Goal: Navigation & Orientation: Find specific page/section

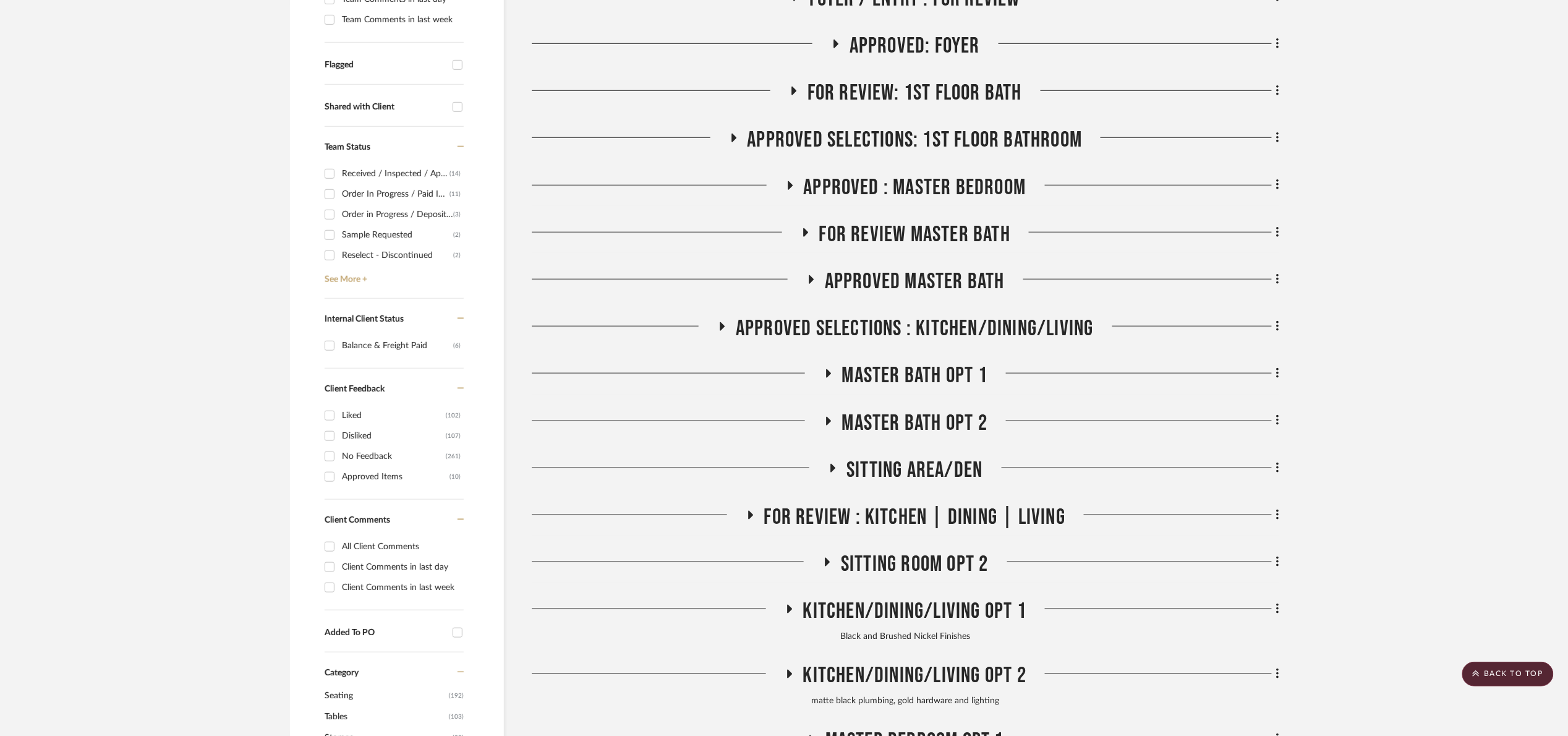
scroll to position [371, 0]
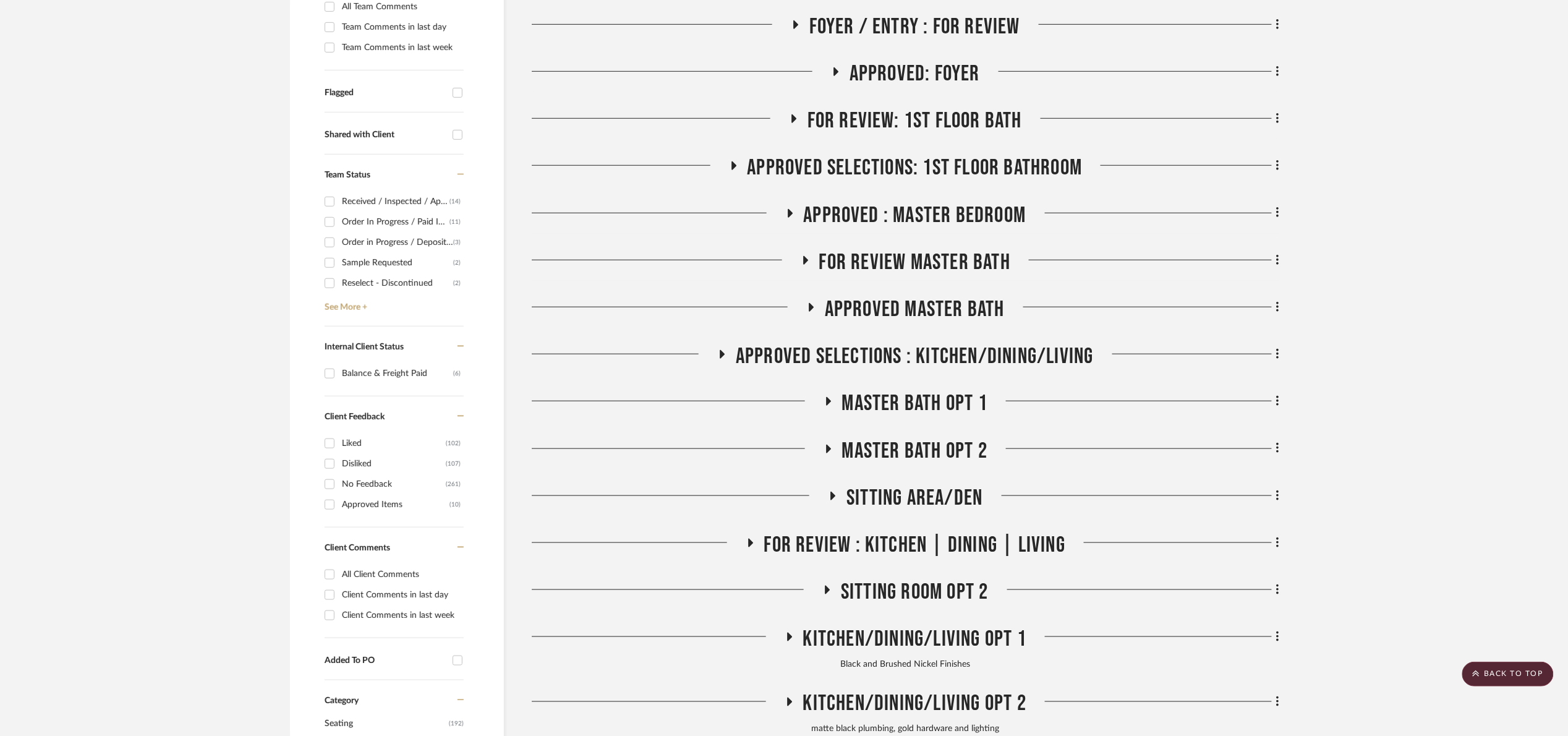
click at [901, 251] on span "FOR REVIEW Master Bath" at bounding box center [915, 262] width 191 height 26
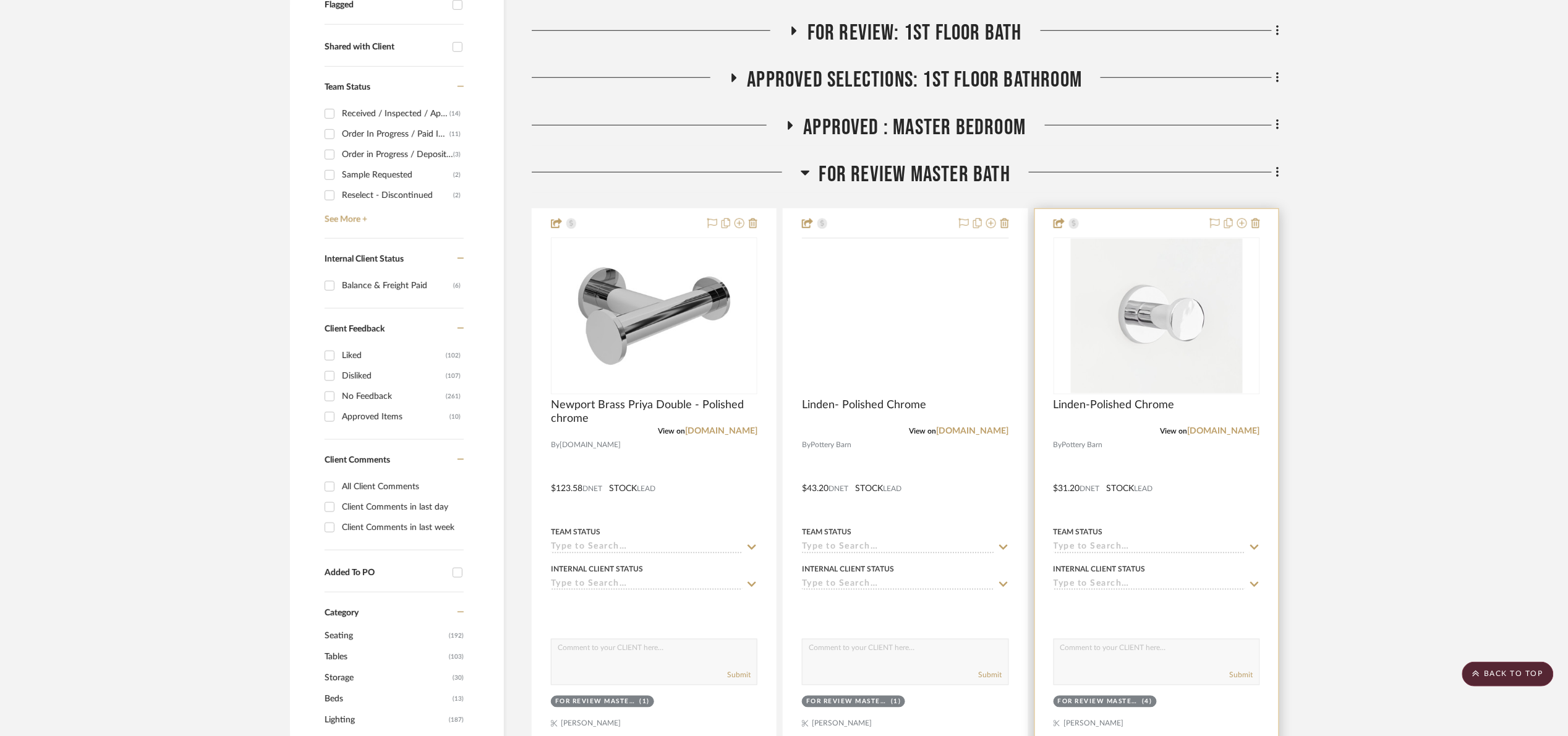
scroll to position [464, 0]
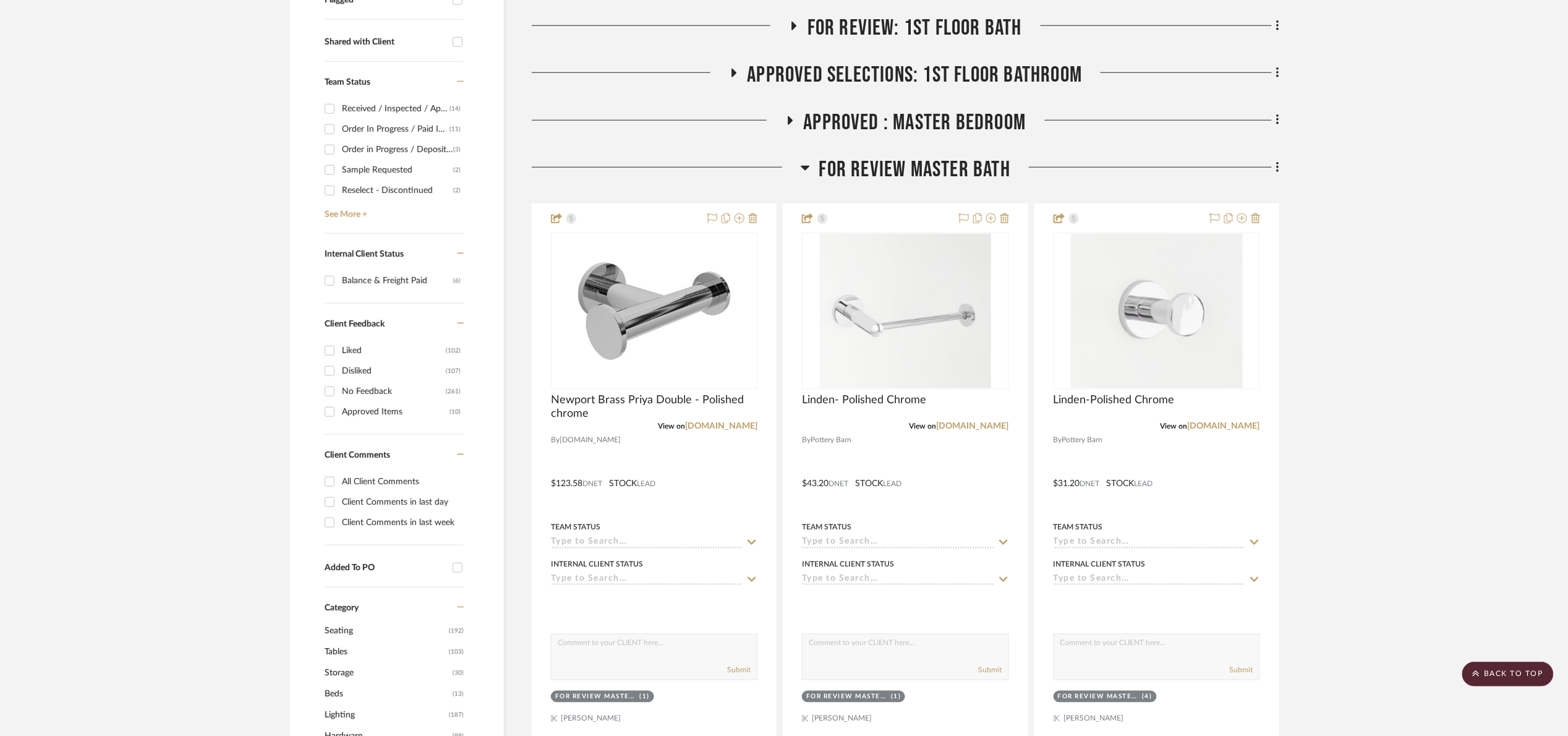
click at [941, 183] on span "FOR REVIEW Master Bath" at bounding box center [915, 170] width 191 height 26
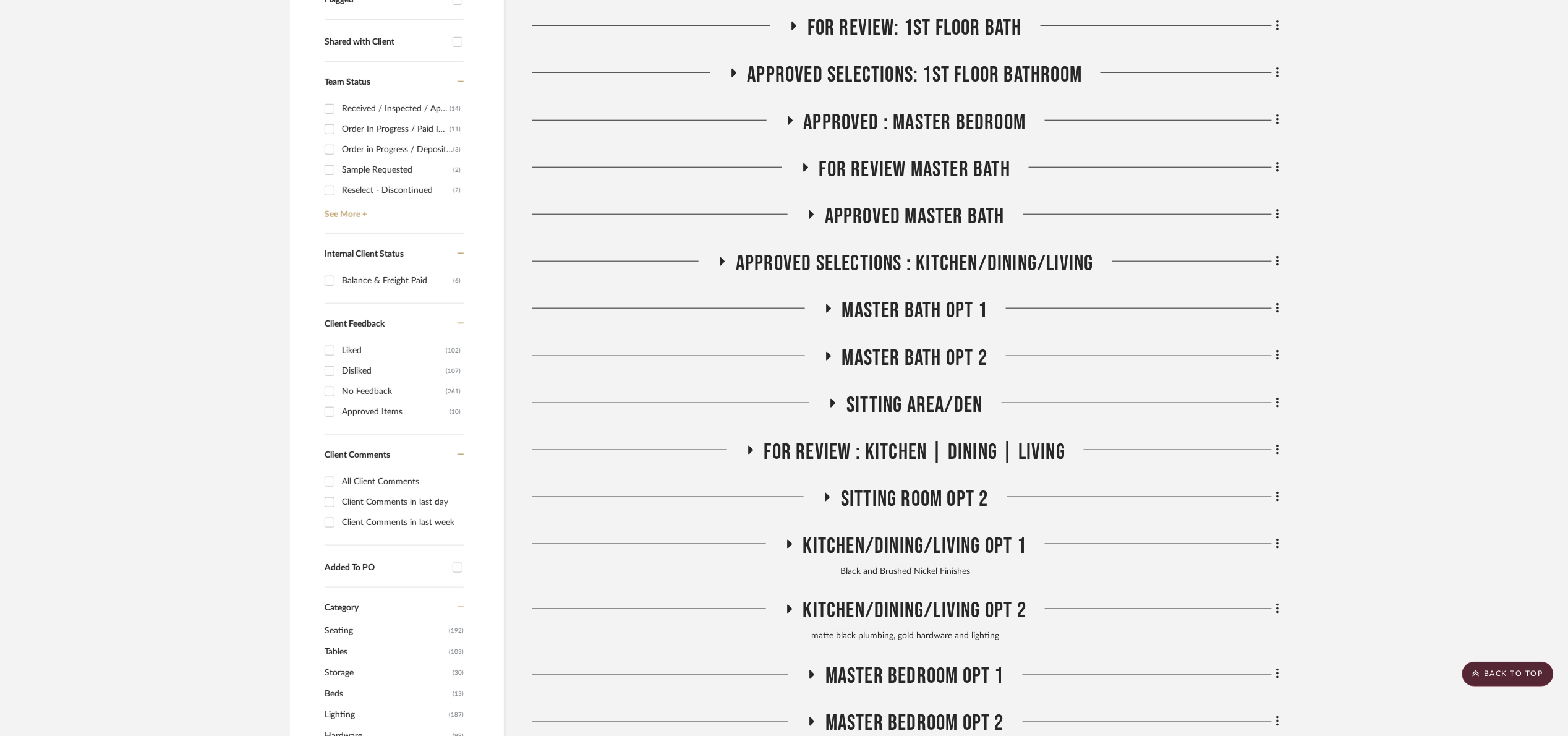
click at [883, 124] on span "APPROVED : Master Bedroom" at bounding box center [915, 123] width 223 height 26
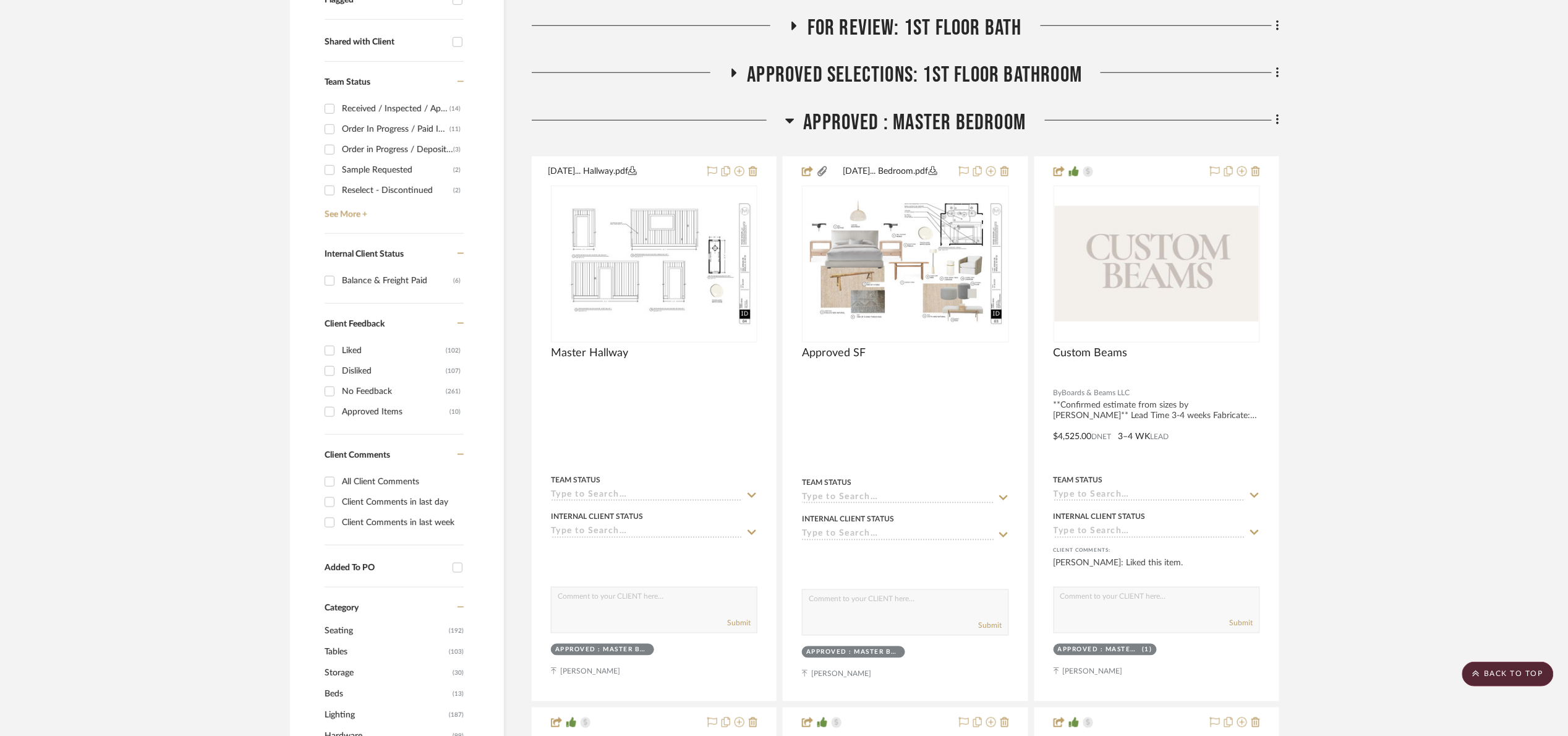
click at [883, 124] on span "APPROVED : Master Bedroom" at bounding box center [915, 123] width 223 height 26
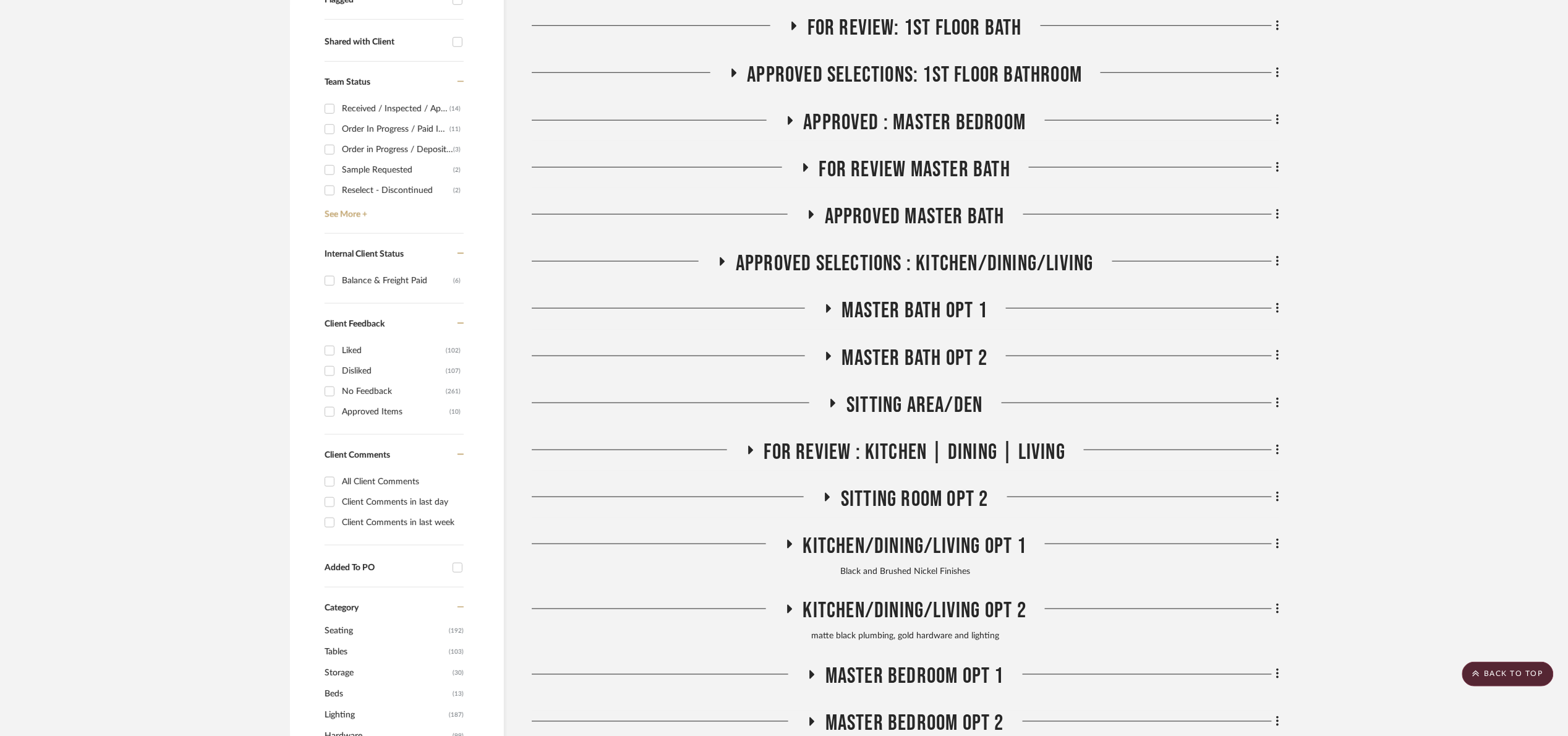
click at [927, 187] on div "FOR REVIEW Master Bath" at bounding box center [905, 172] width 748 height 31
click at [929, 181] on span "FOR REVIEW Master Bath" at bounding box center [915, 170] width 191 height 26
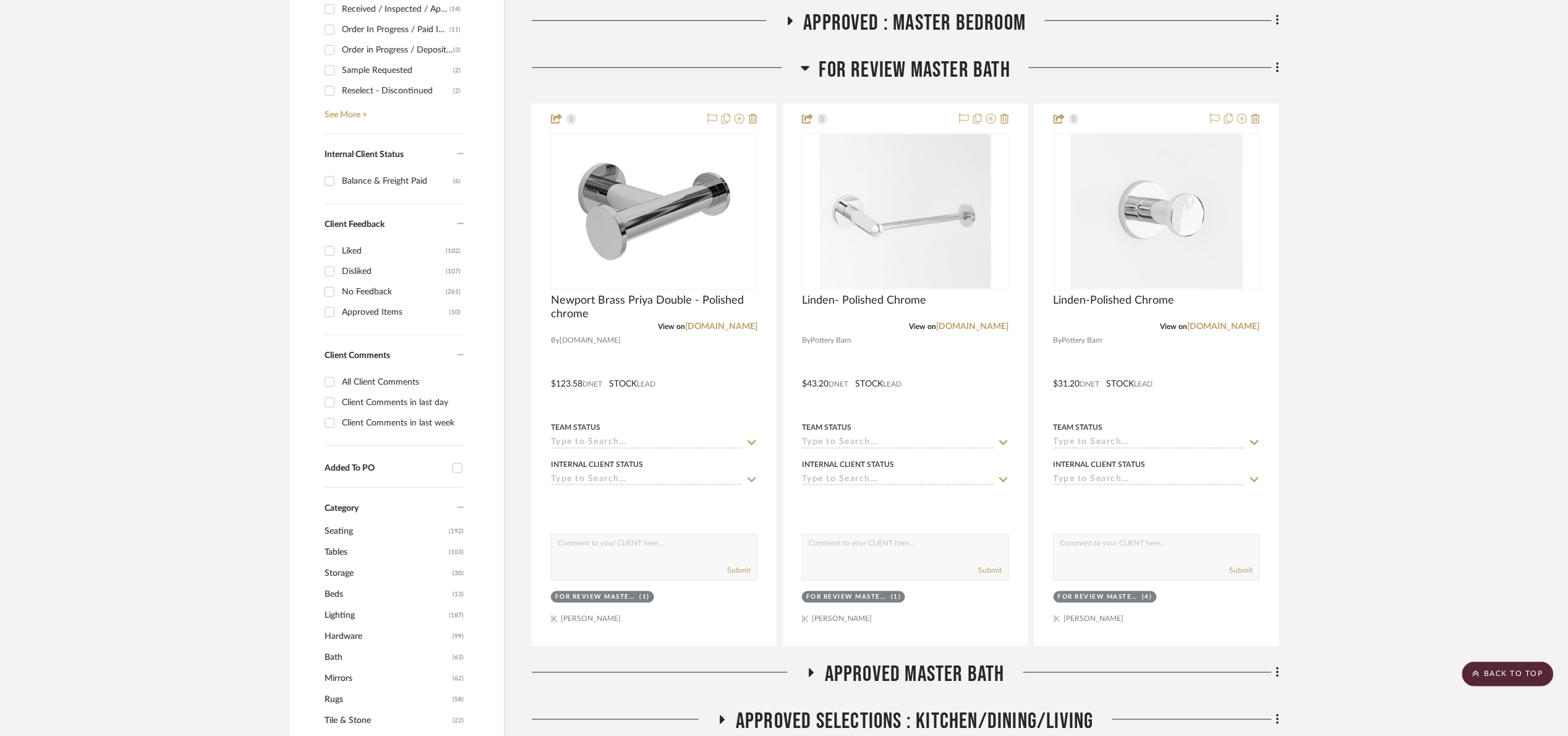
scroll to position [556, 0]
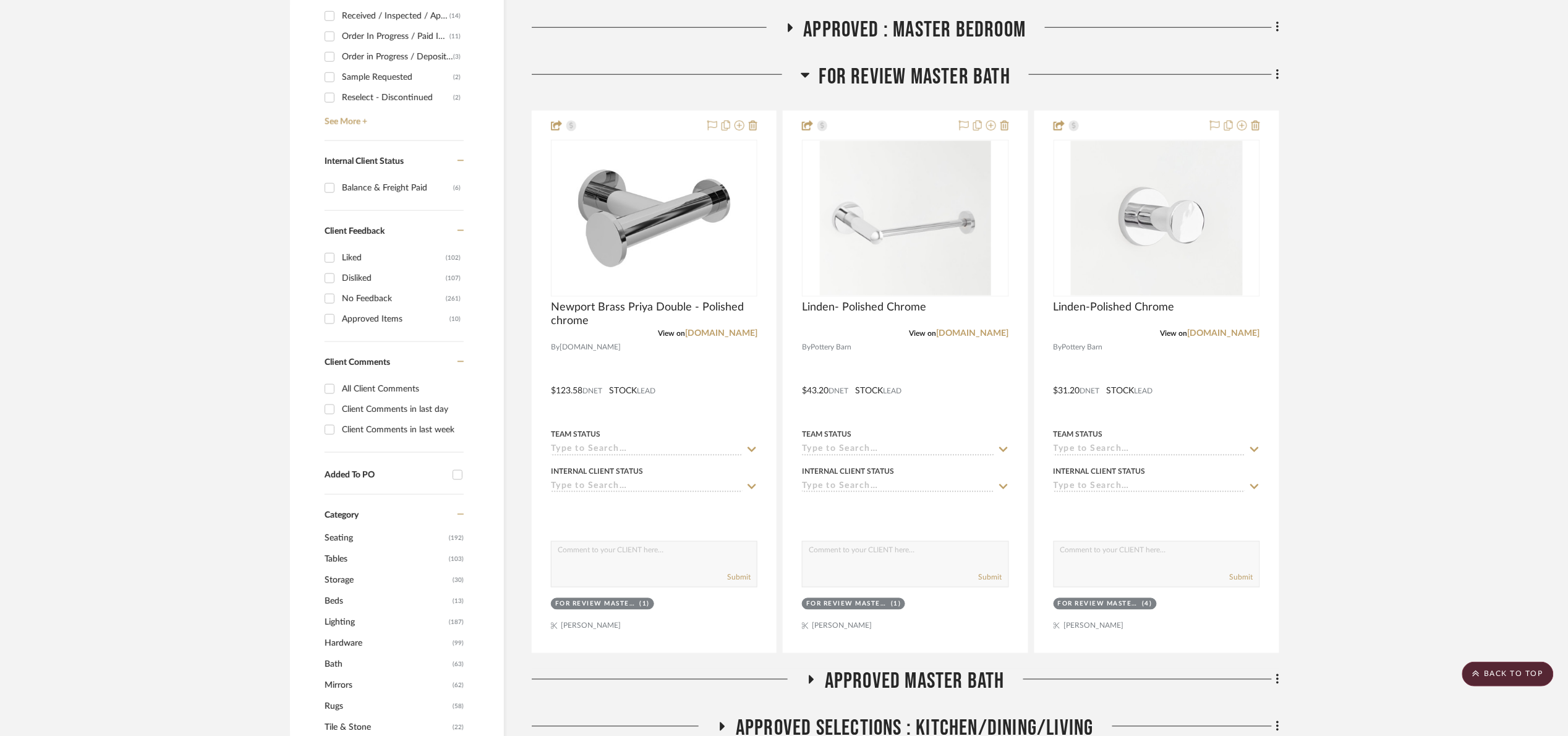
click at [856, 77] on span "FOR REVIEW Master Bath" at bounding box center [915, 77] width 191 height 26
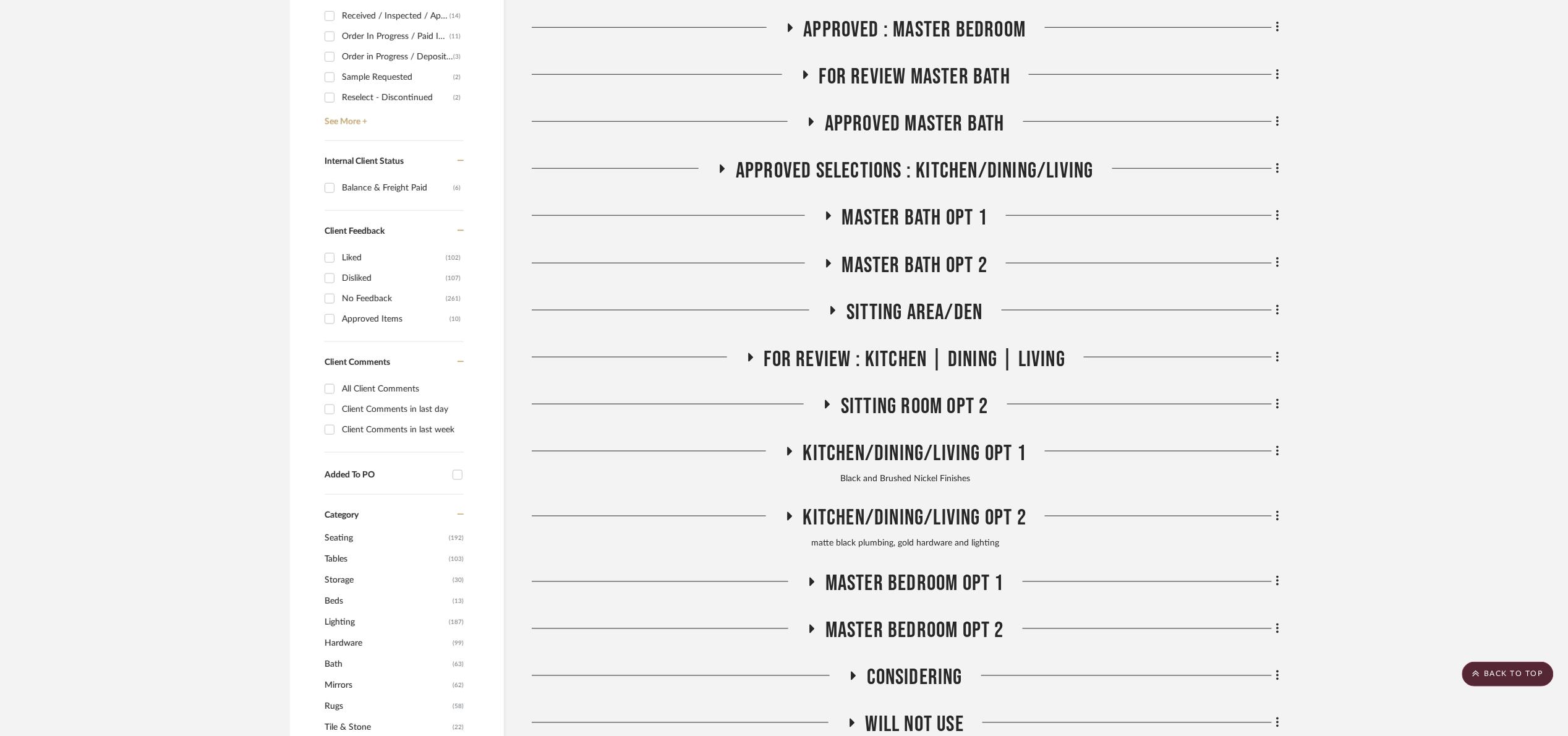
click at [879, 119] on span "Approved Master Bath" at bounding box center [915, 124] width 180 height 26
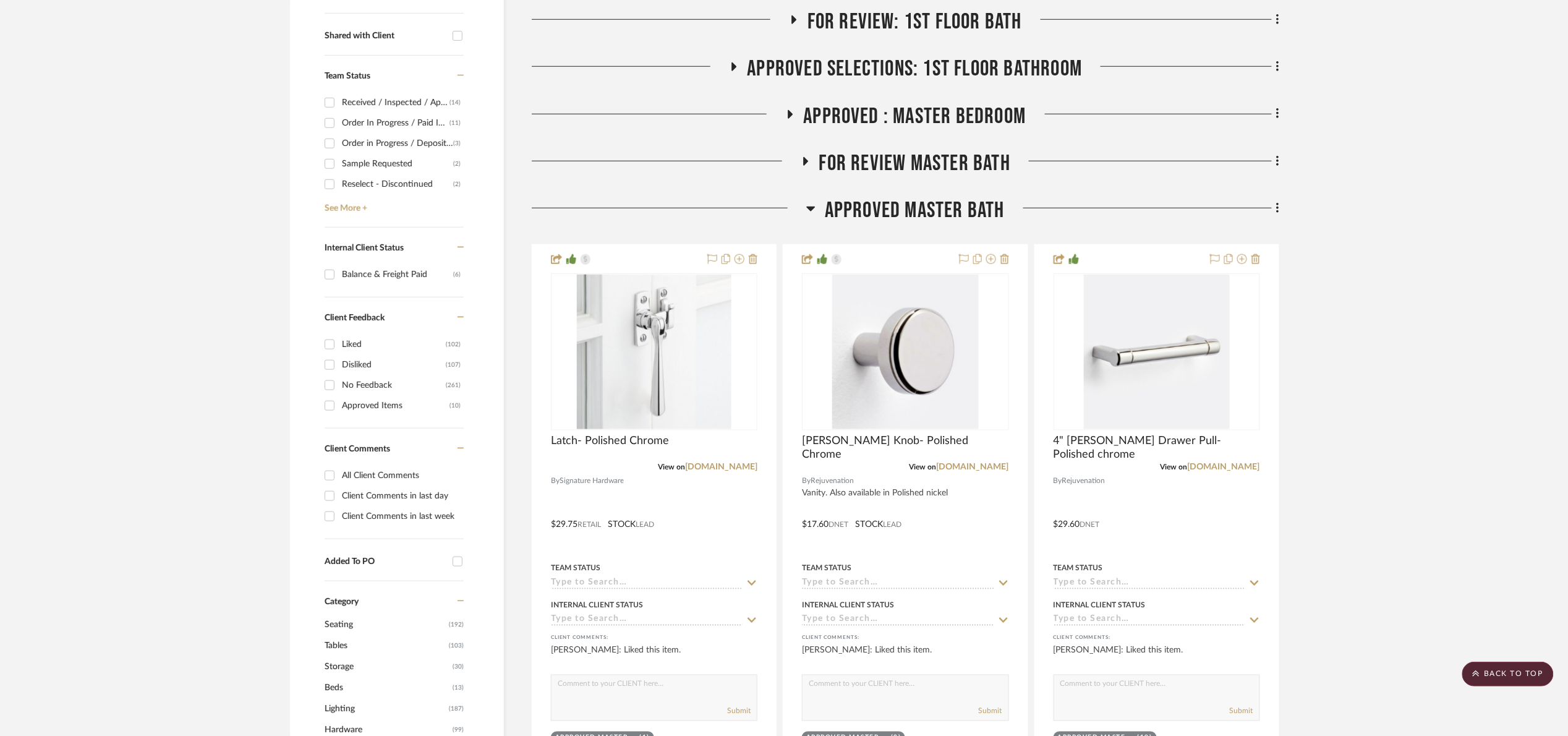
scroll to position [464, 0]
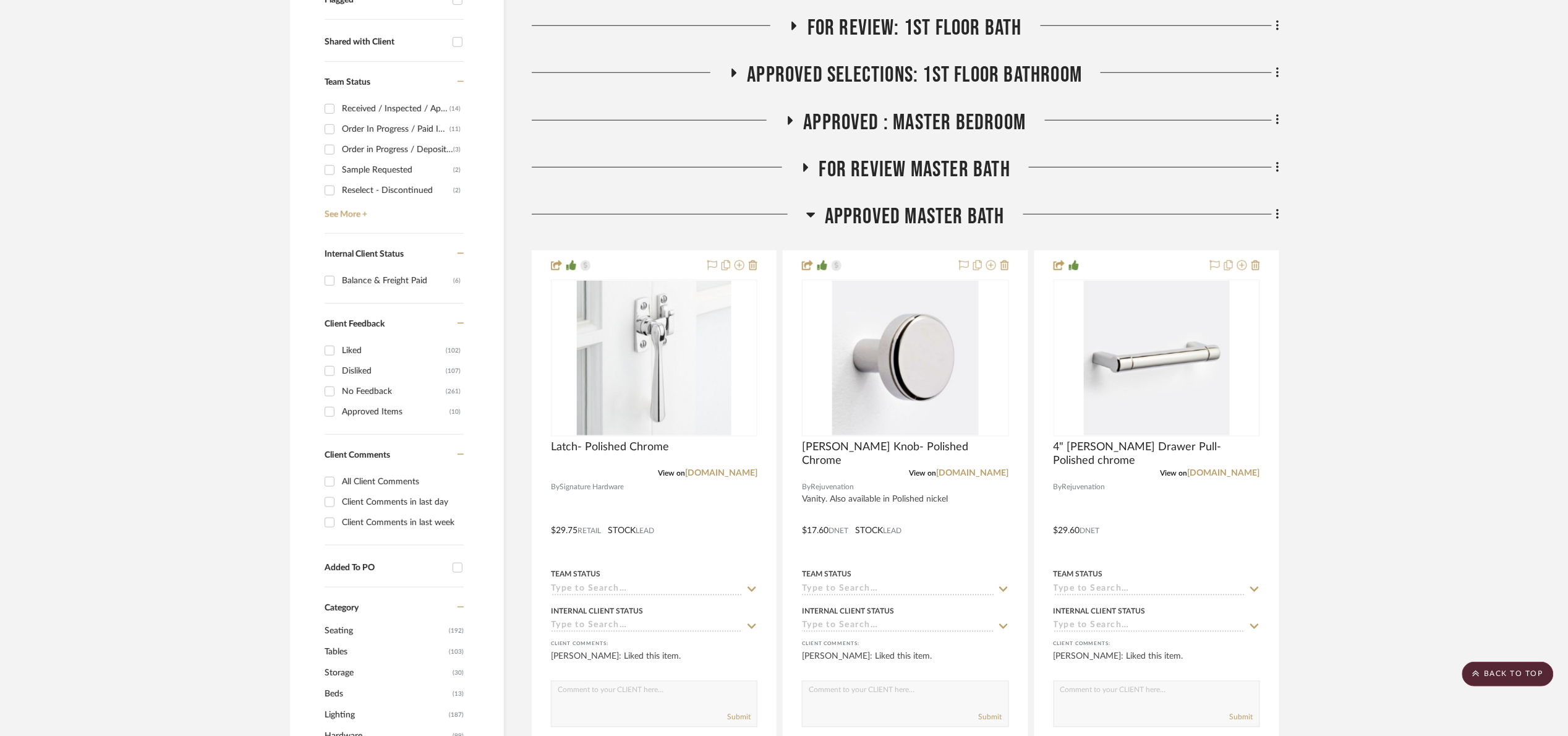
click at [939, 183] on span "FOR REVIEW Master Bath" at bounding box center [915, 170] width 191 height 26
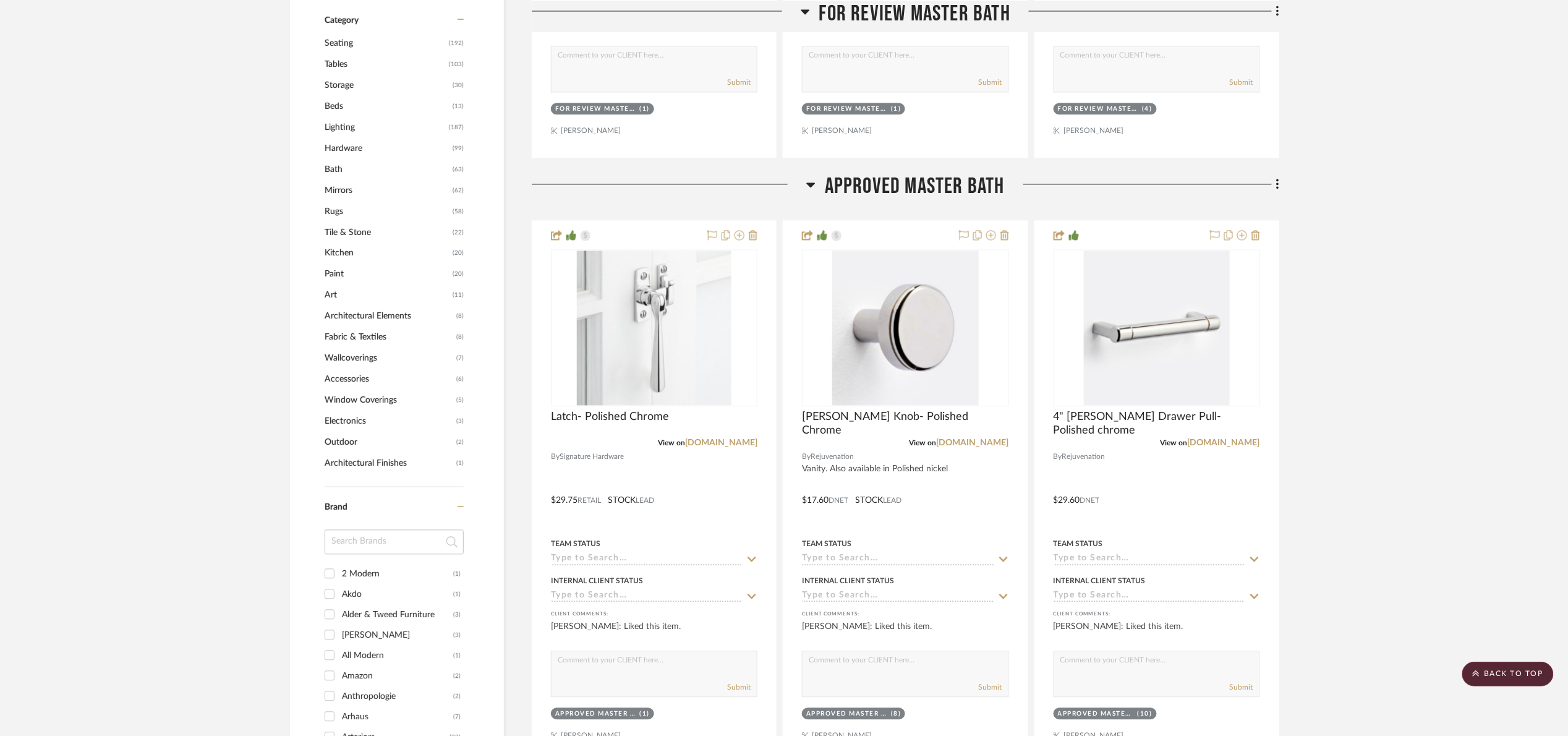
scroll to position [1113, 0]
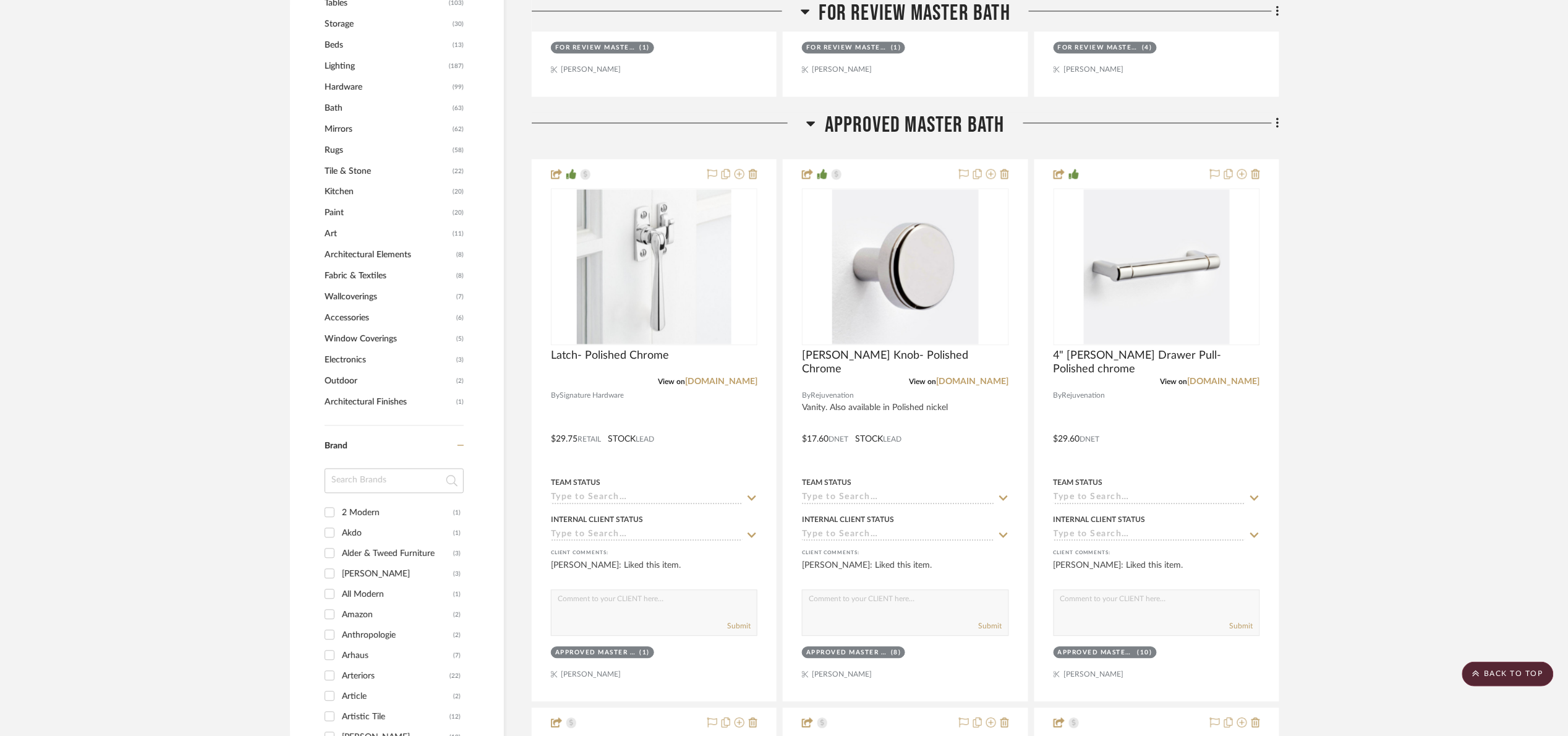
click at [922, 134] on span "Approved Master Bath" at bounding box center [915, 125] width 180 height 26
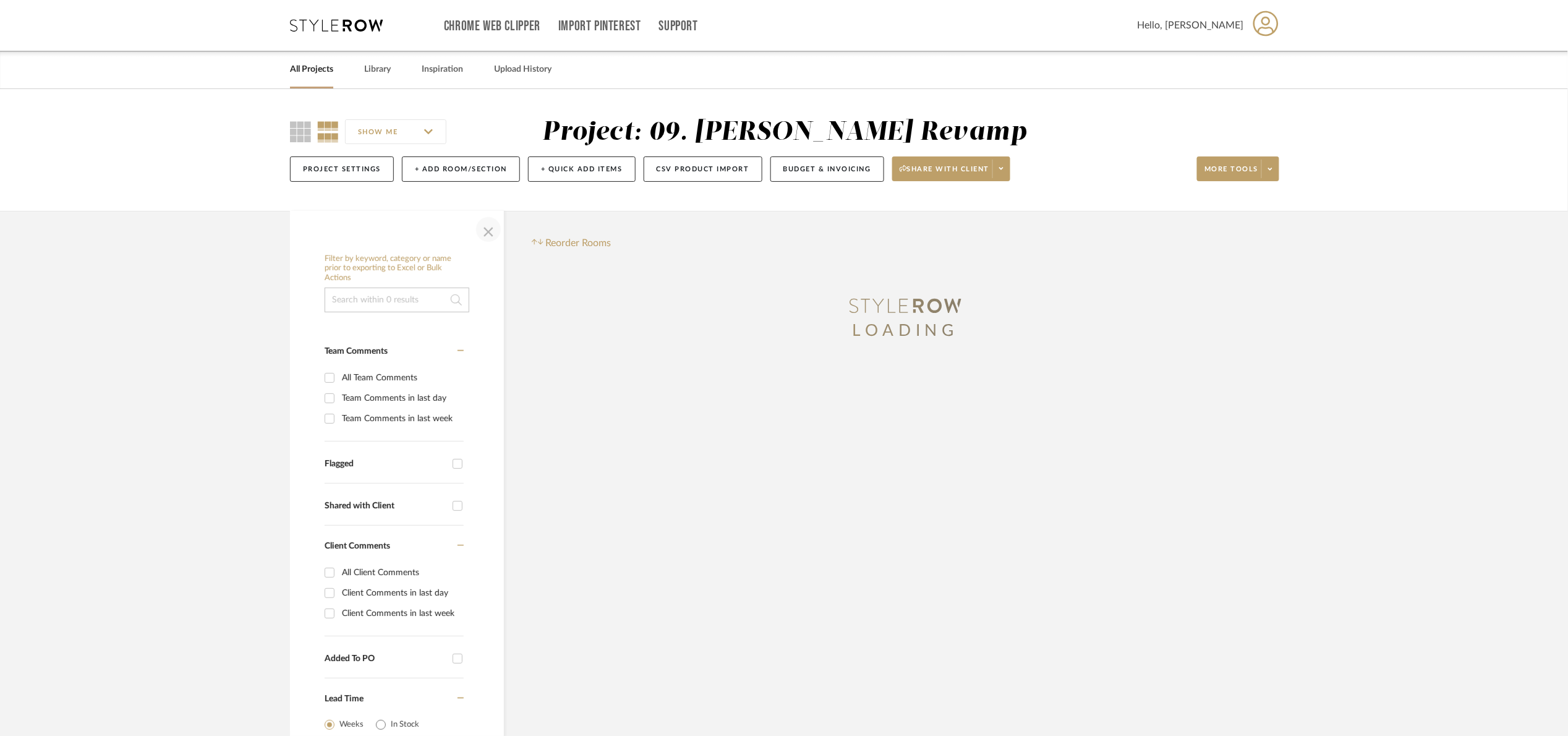
click at [489, 233] on span "button" at bounding box center [489, 229] width 30 height 30
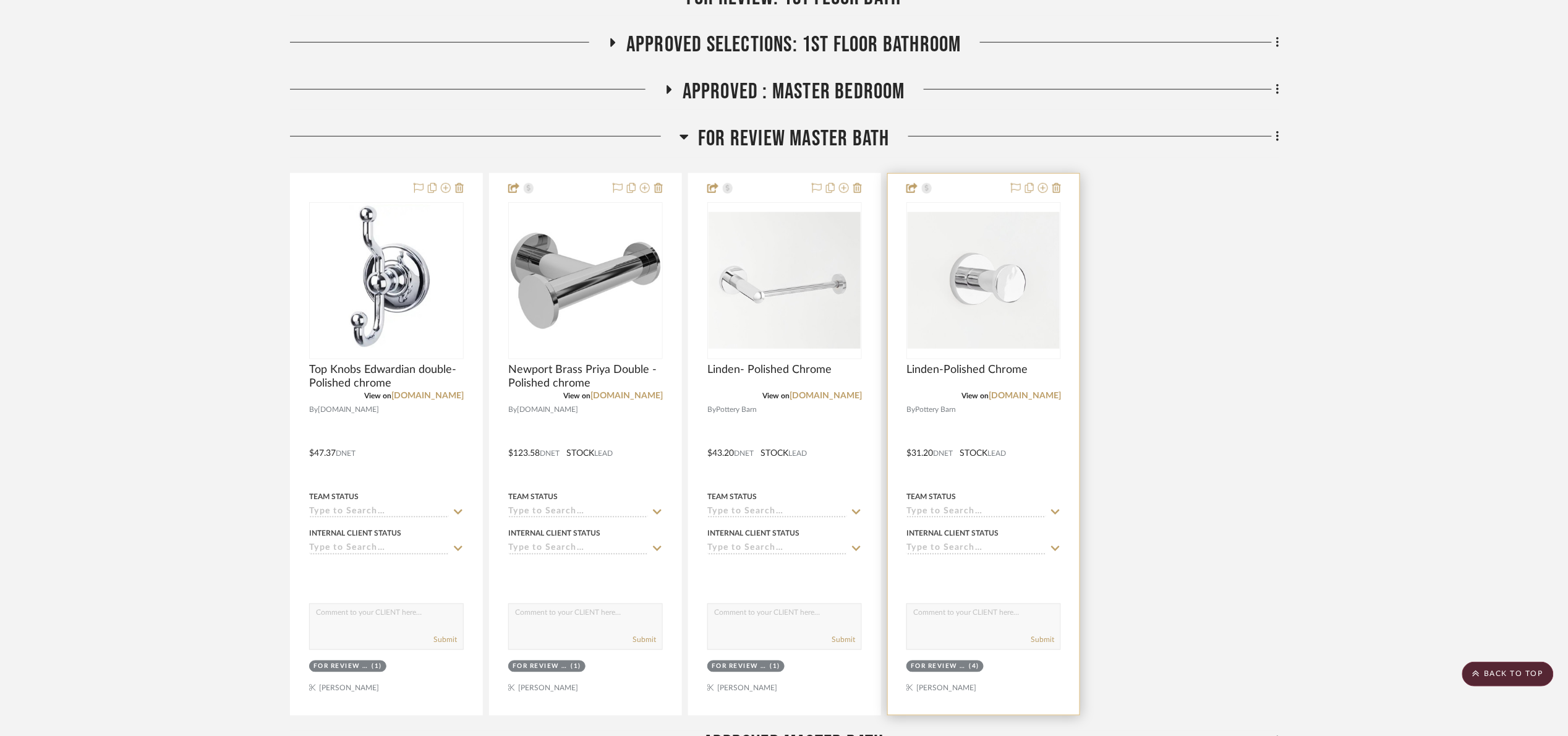
scroll to position [556, 0]
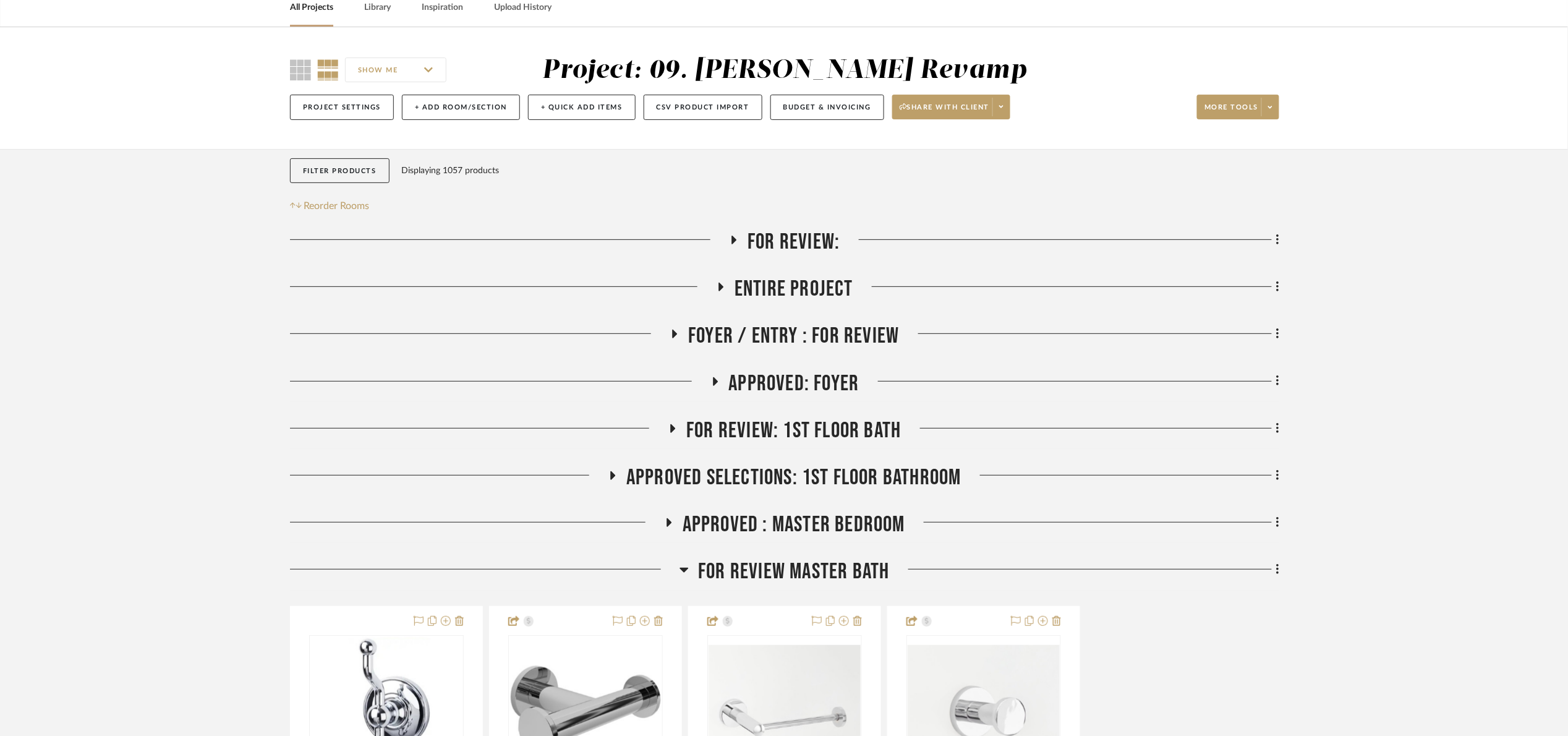
scroll to position [185, 0]
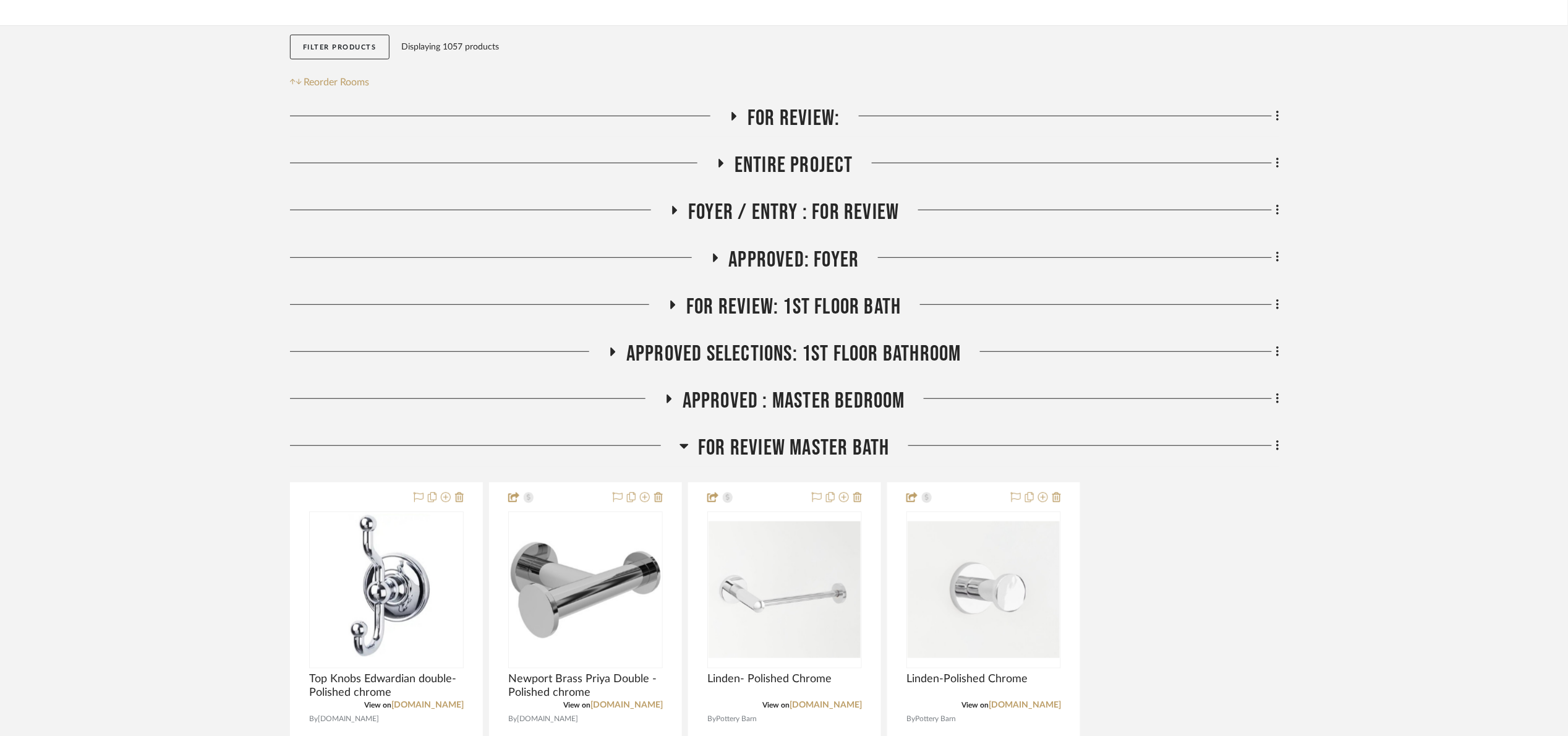
click at [768, 401] on span "APPROVED : Master Bedroom" at bounding box center [794, 401] width 223 height 26
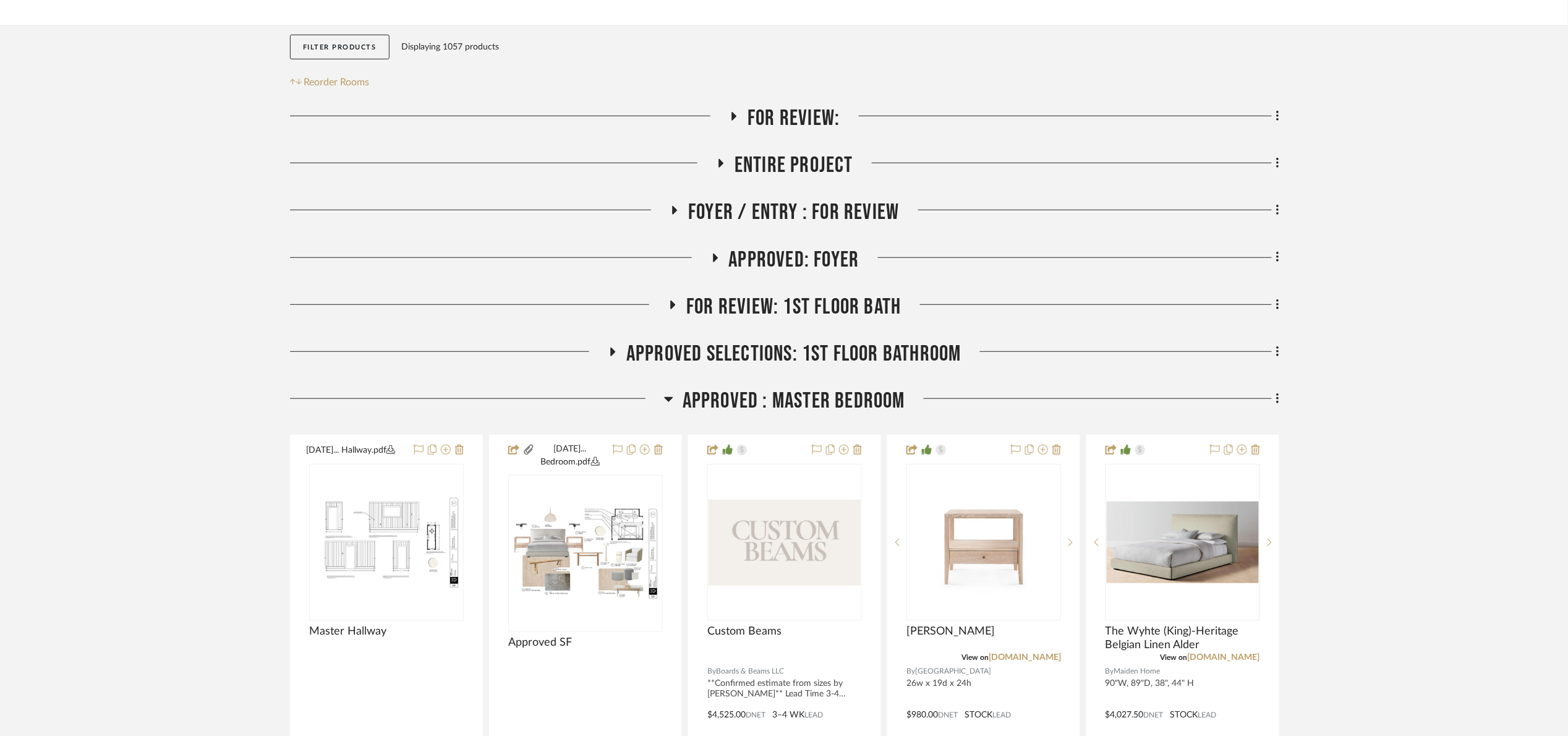
click at [766, 401] on span "APPROVED : Master Bedroom" at bounding box center [794, 401] width 223 height 26
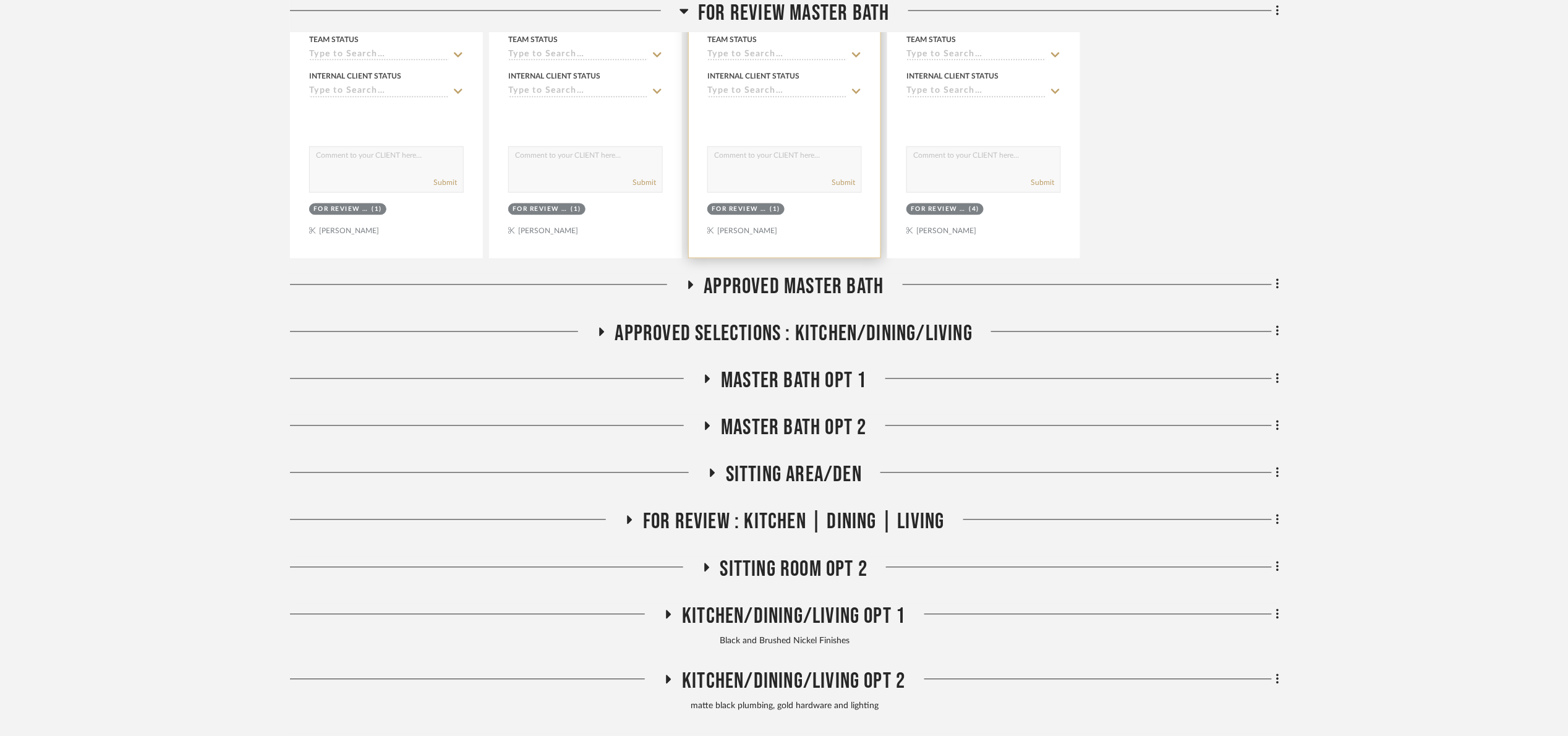
scroll to position [1020, 0]
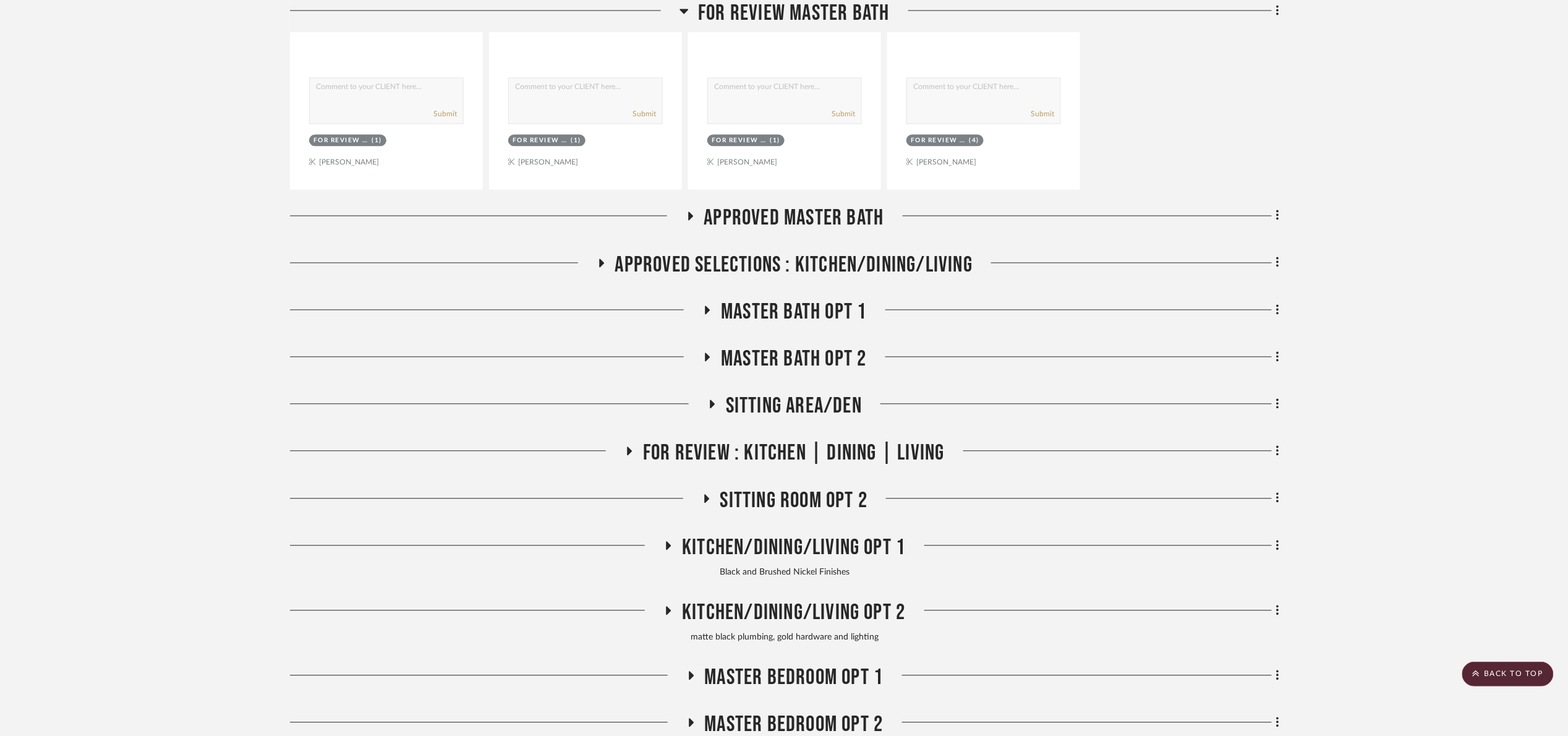
click at [788, 209] on span "Approved Master Bath" at bounding box center [794, 218] width 180 height 26
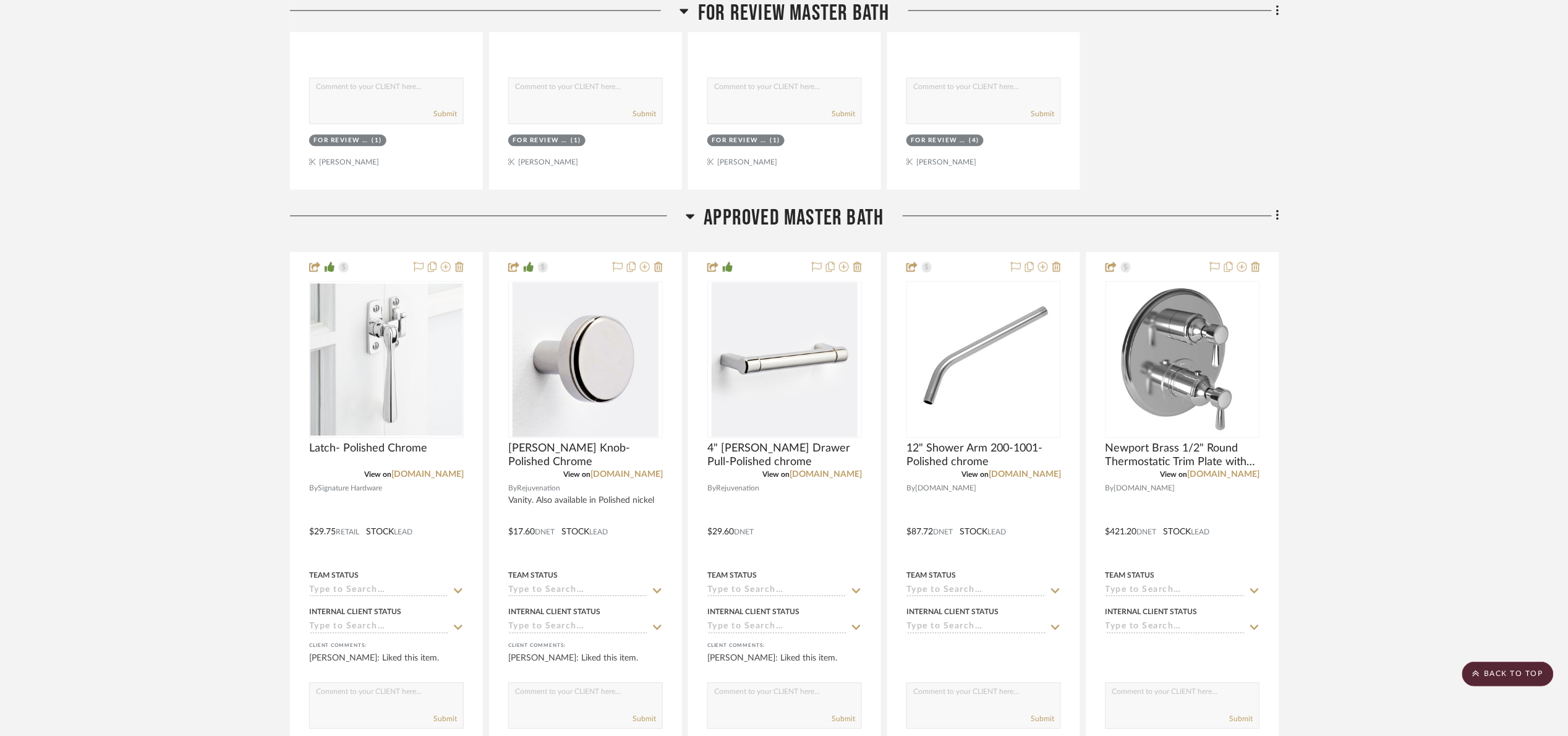
click at [786, 223] on span "Approved Master Bath" at bounding box center [794, 218] width 180 height 26
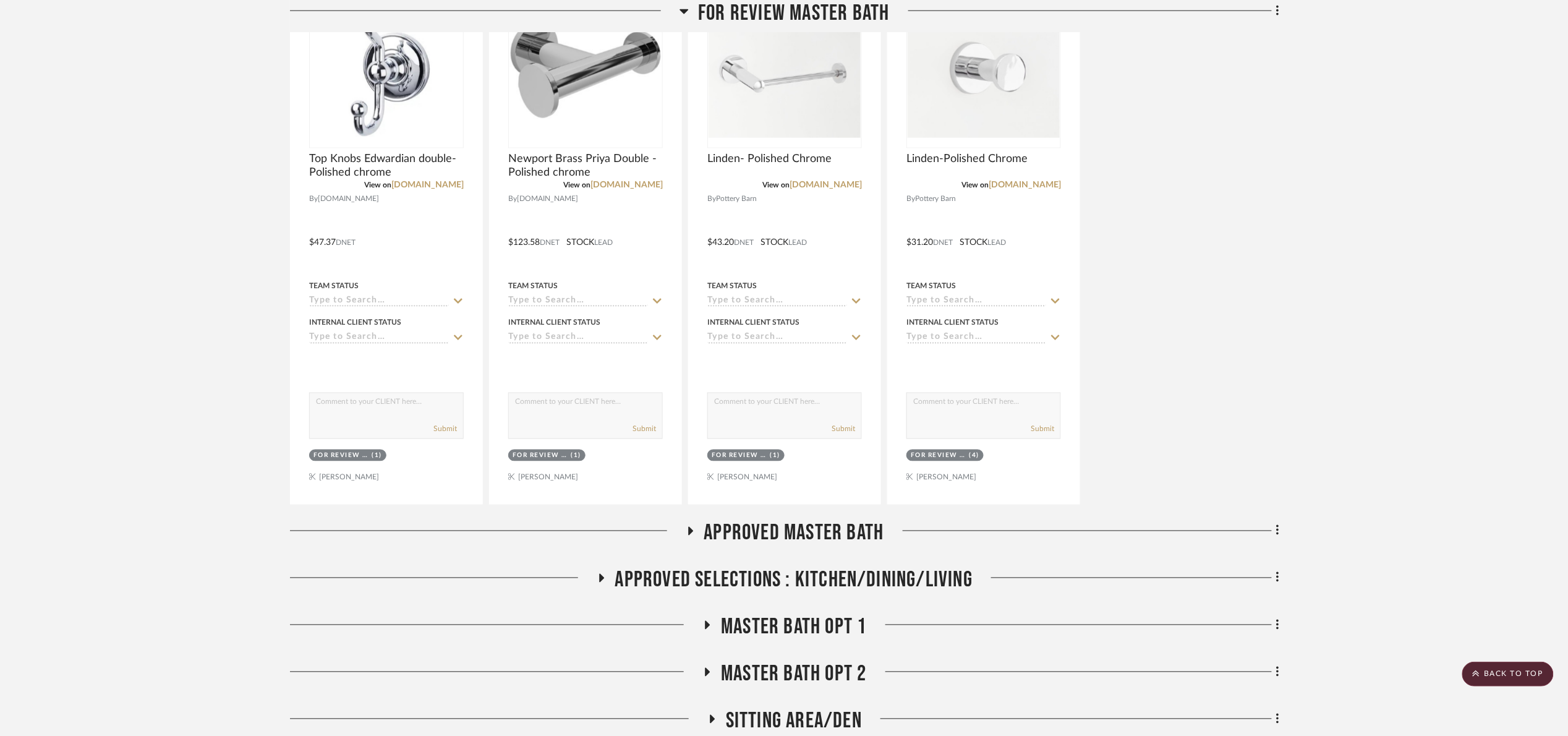
scroll to position [649, 0]
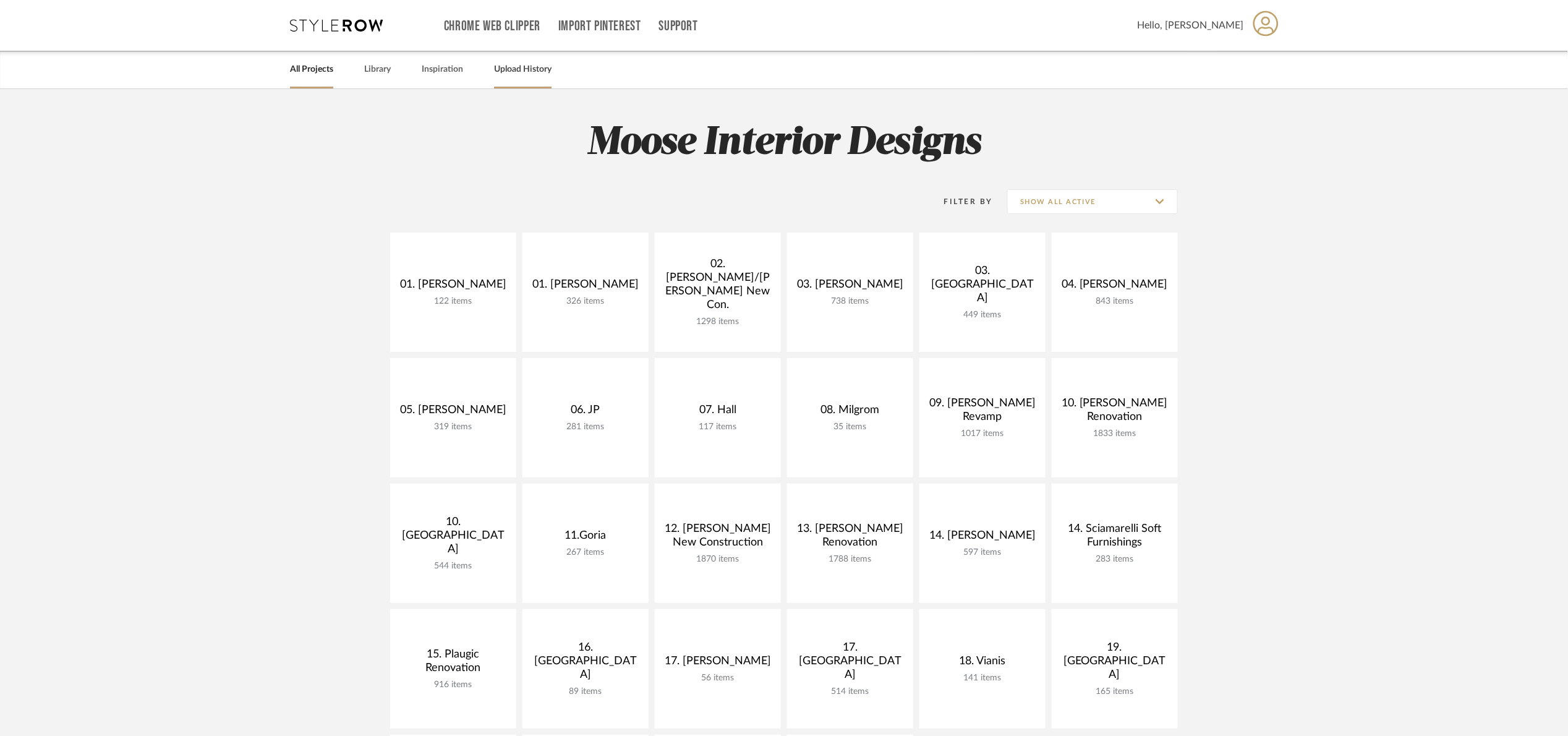
click at [517, 68] on link "Upload History" at bounding box center [523, 69] width 58 height 16
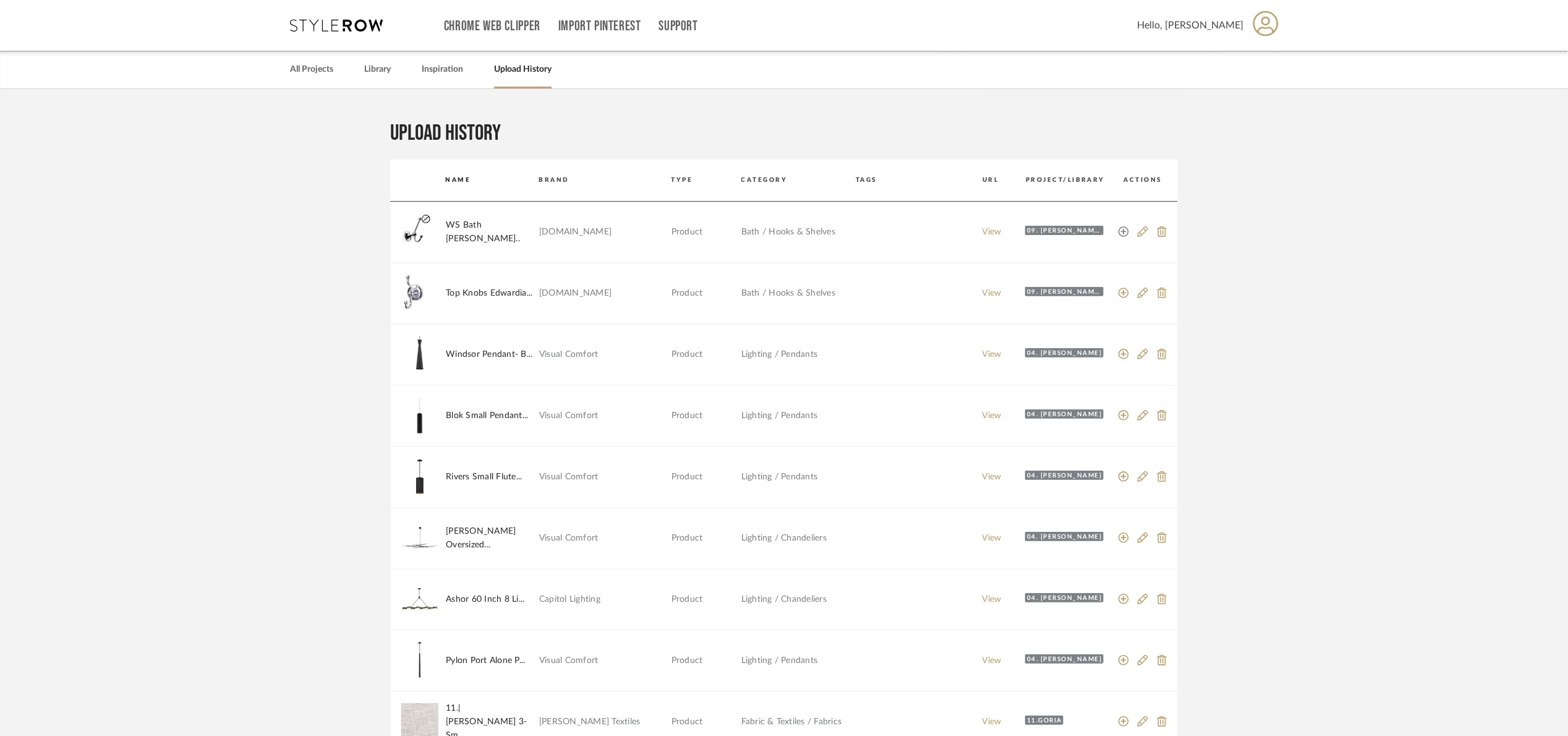
click at [1124, 230] on icon at bounding box center [1124, 232] width 12 height 12
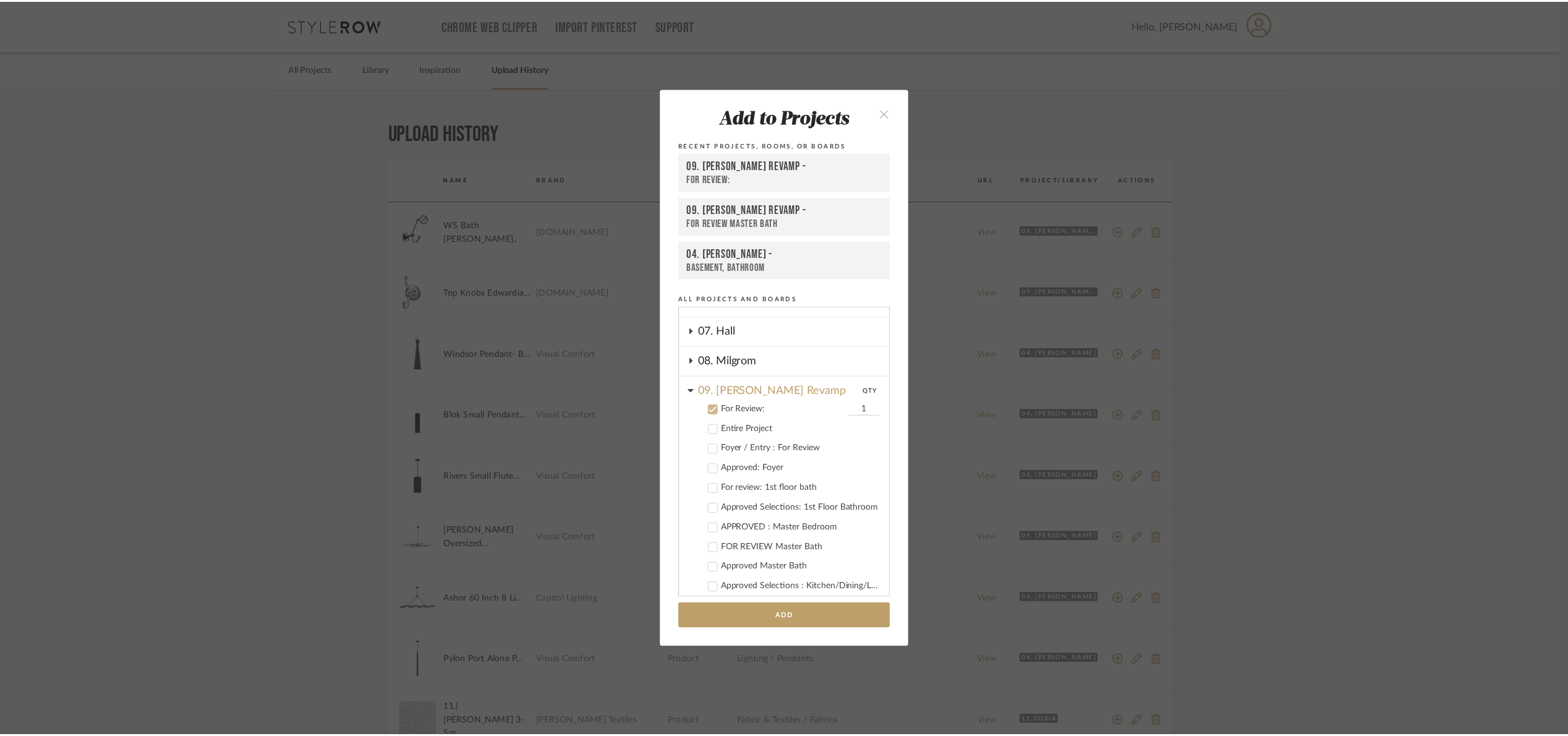
scroll to position [250, 0]
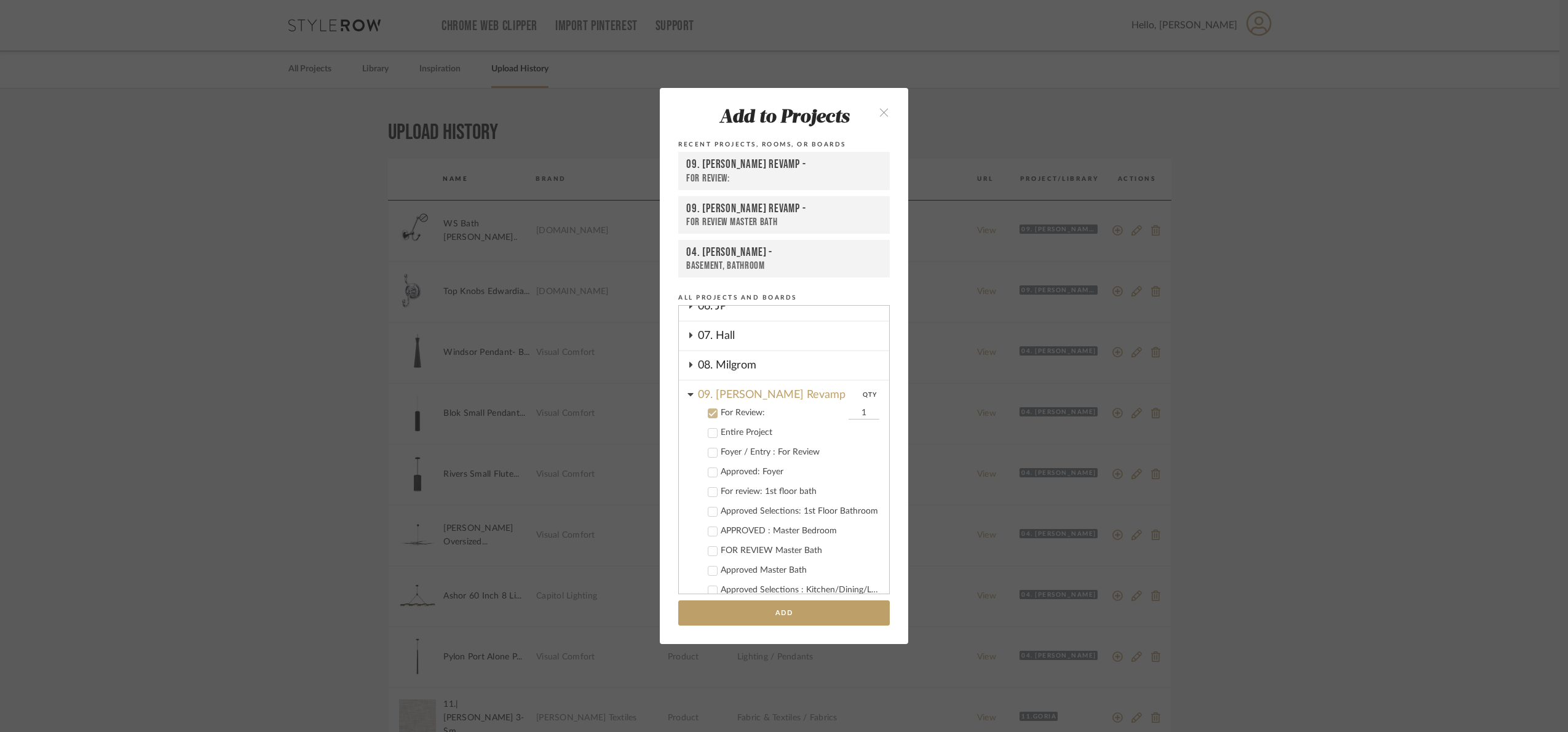
drag, startPoint x: 1302, startPoint y: 331, endPoint x: 1338, endPoint y: 50, distance: 283.3
click at [1309, 307] on div "Add to Projects Recent Projects, Rooms, or Boards 09. Jones Revamp - For Review…" at bounding box center [784, 366] width 1568 height 732
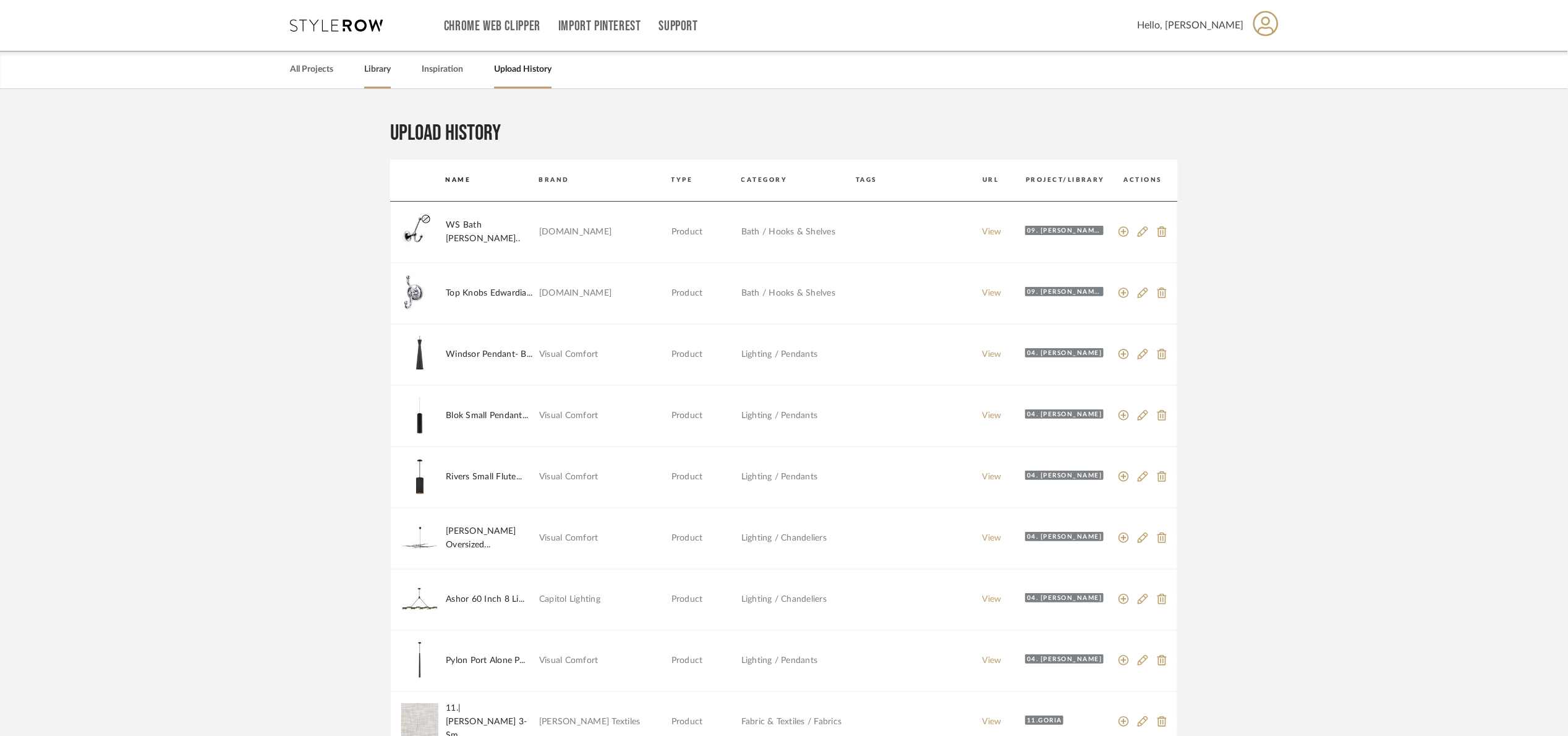
click at [384, 63] on link "Library" at bounding box center [378, 69] width 26 height 16
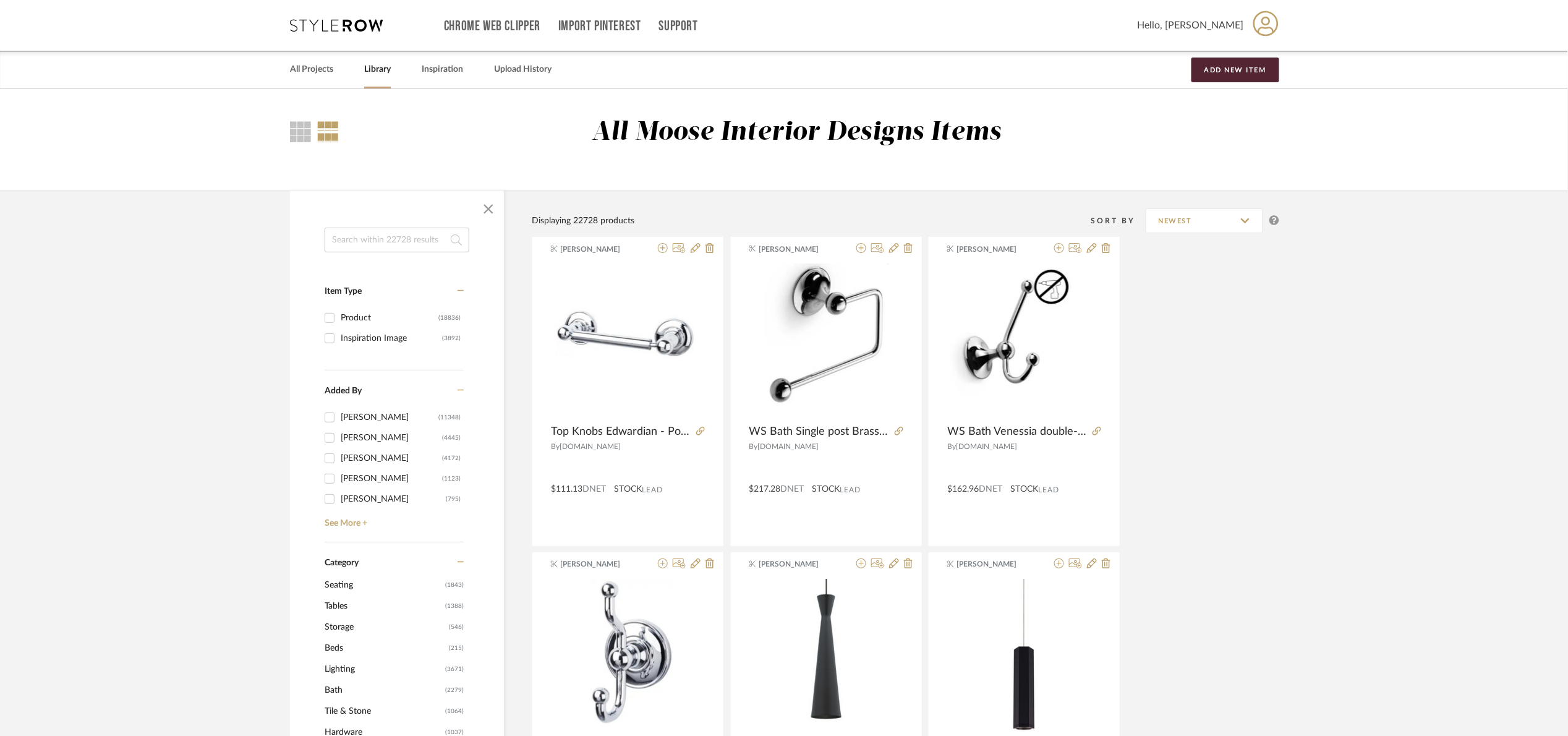
click at [387, 241] on input at bounding box center [397, 240] width 145 height 25
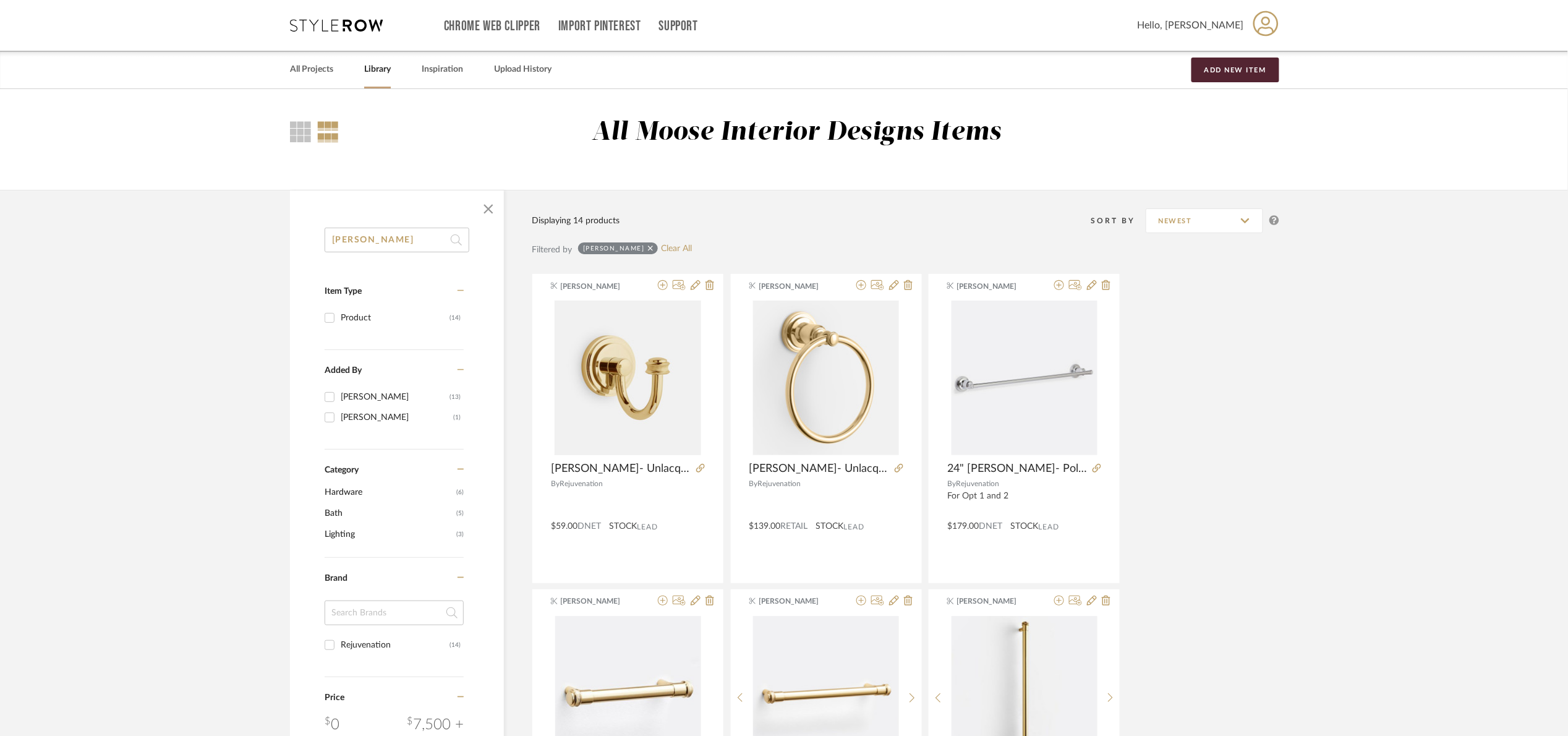
drag, startPoint x: 397, startPoint y: 236, endPoint x: 219, endPoint y: 270, distance: 181.2
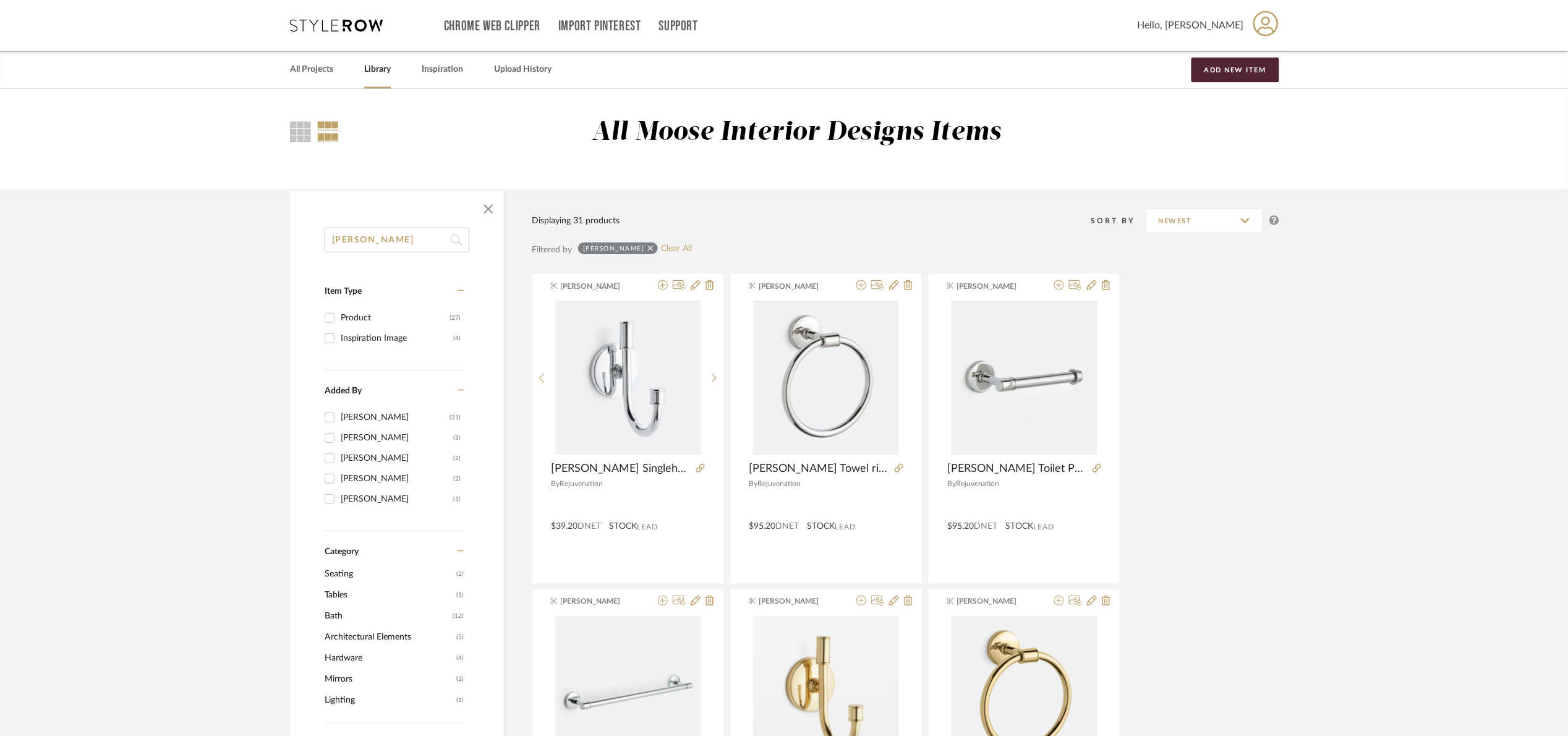
drag, startPoint x: 373, startPoint y: 253, endPoint x: 366, endPoint y: 244, distance: 11.4
type input "l"
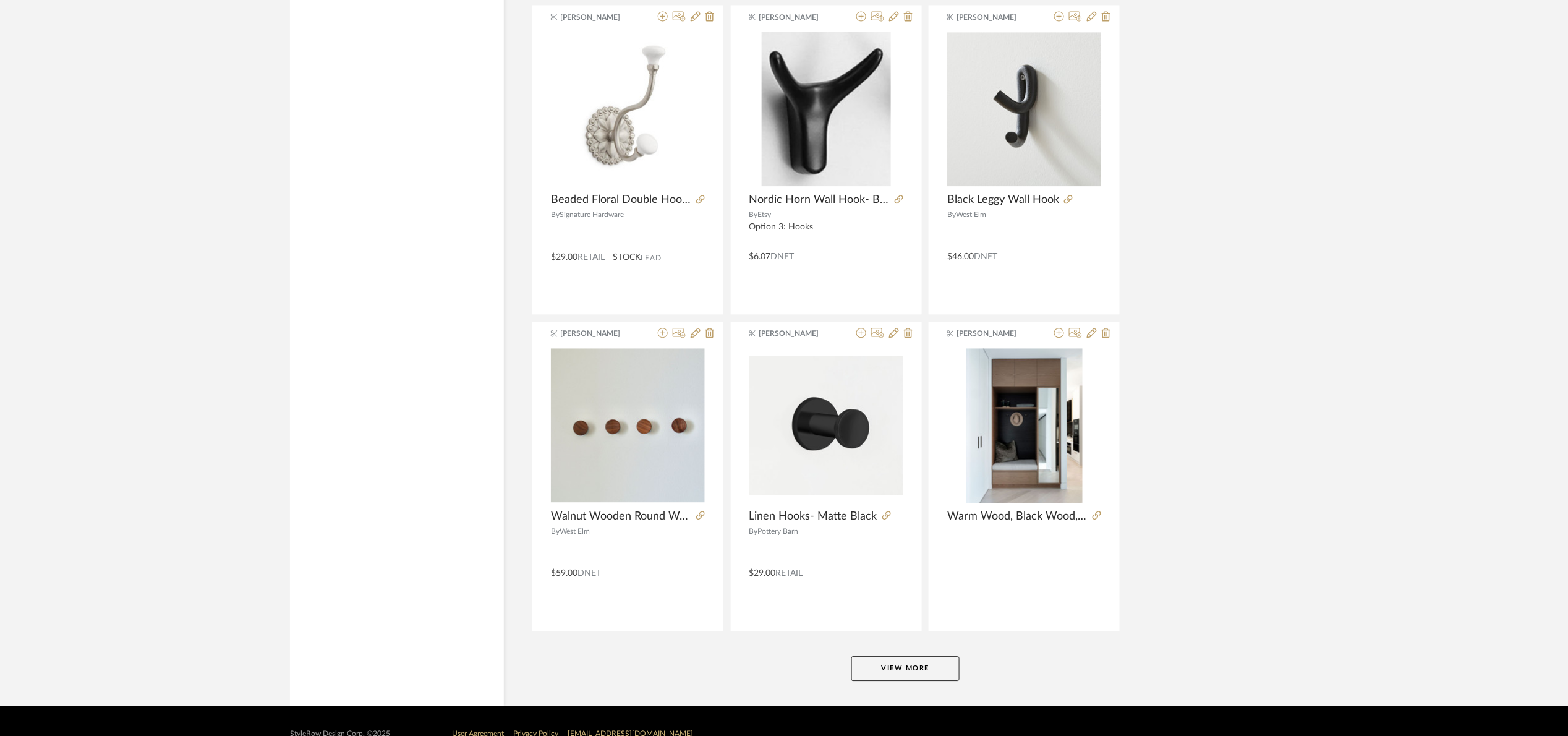
scroll to position [3460, 0]
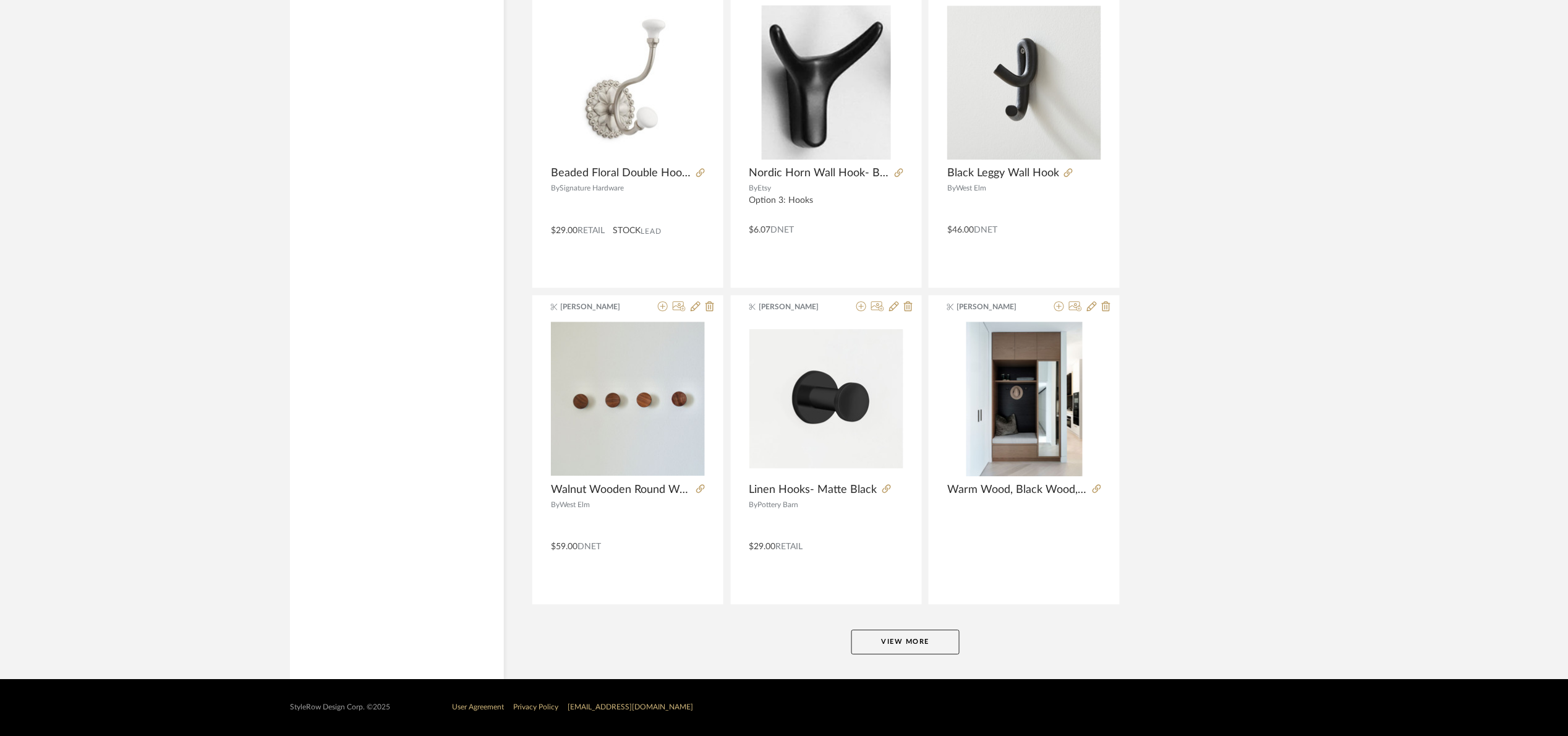
type input "hooks"
click at [927, 639] on button "View More" at bounding box center [905, 642] width 108 height 25
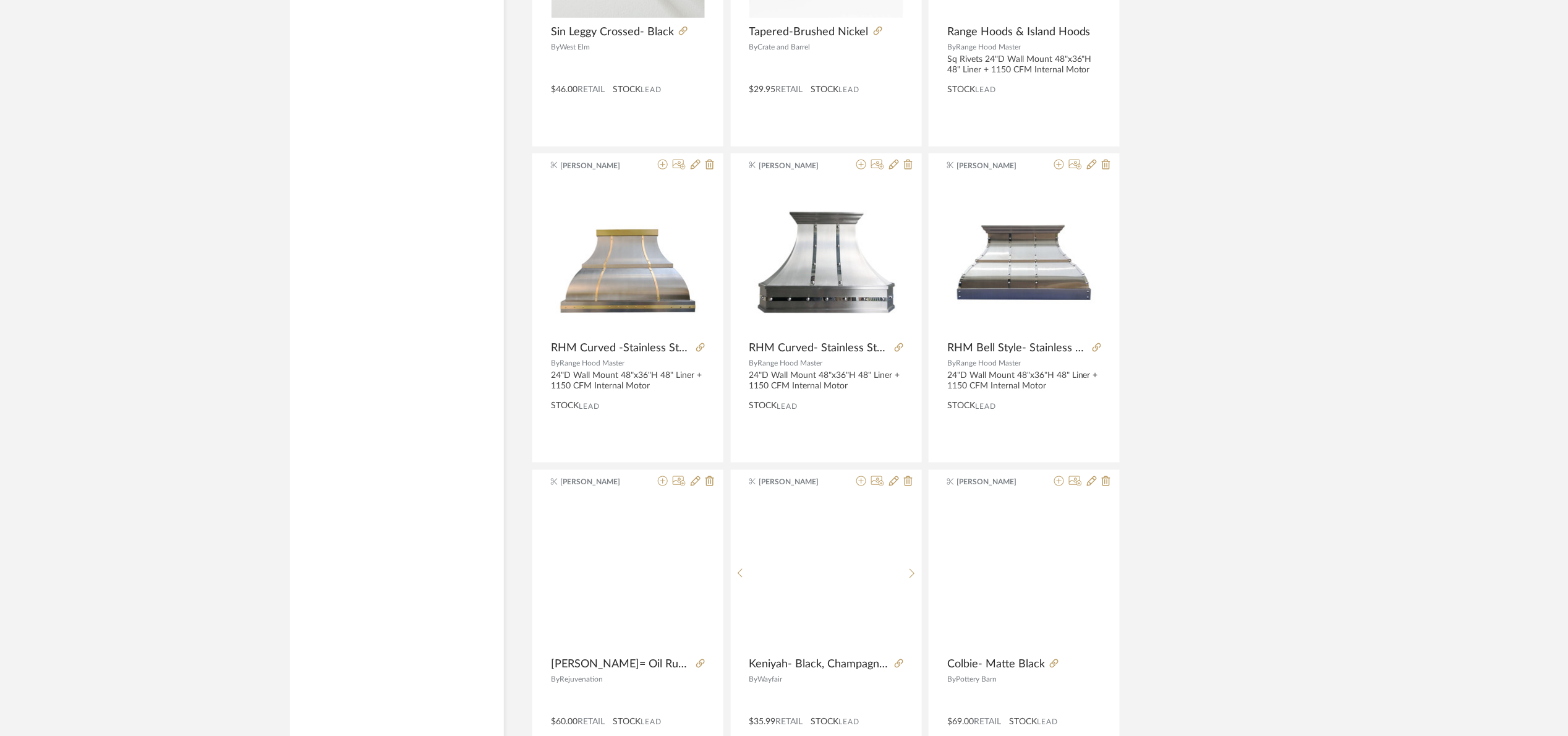
scroll to position [7260, 0]
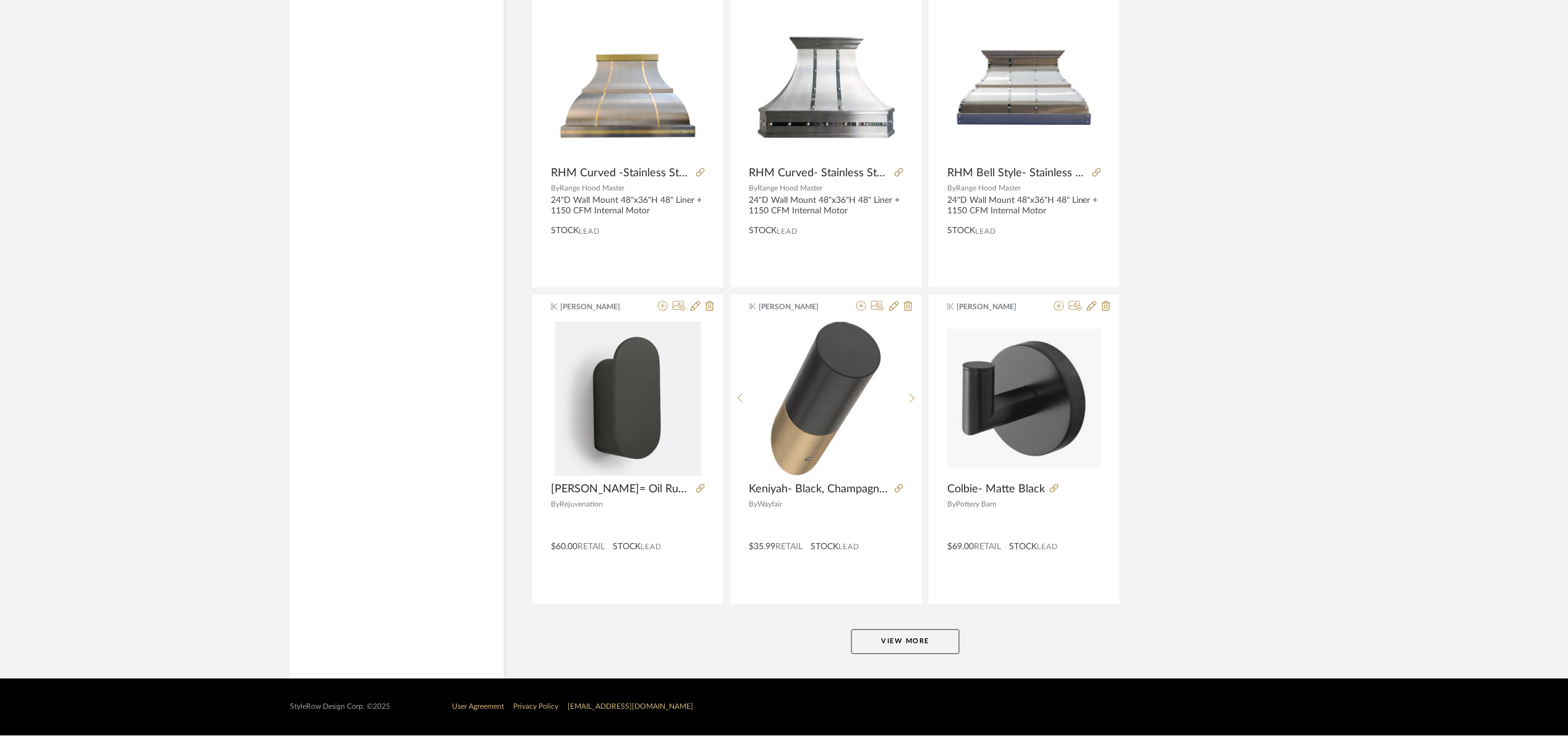
click at [896, 637] on button "View More" at bounding box center [905, 642] width 108 height 25
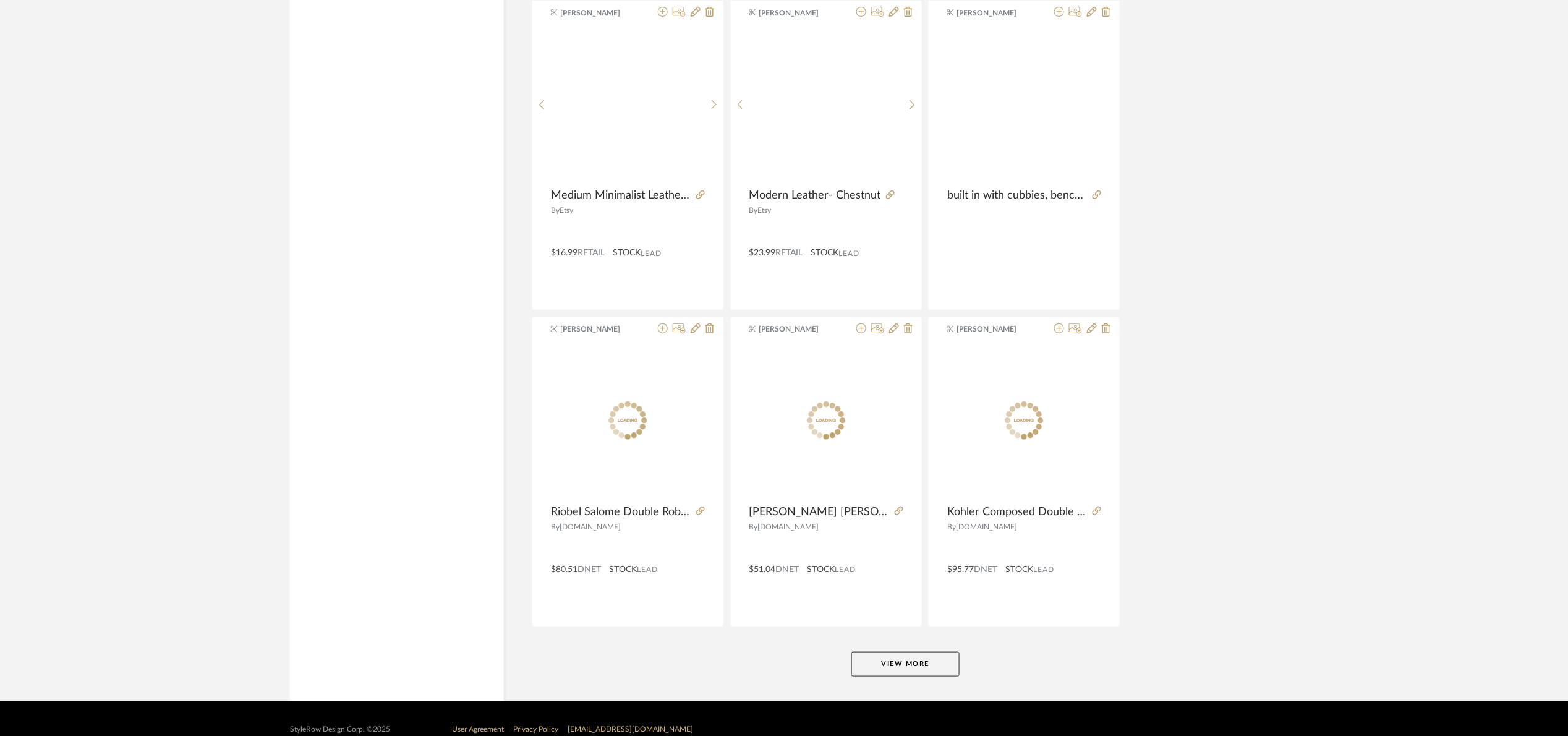
scroll to position [11059, 0]
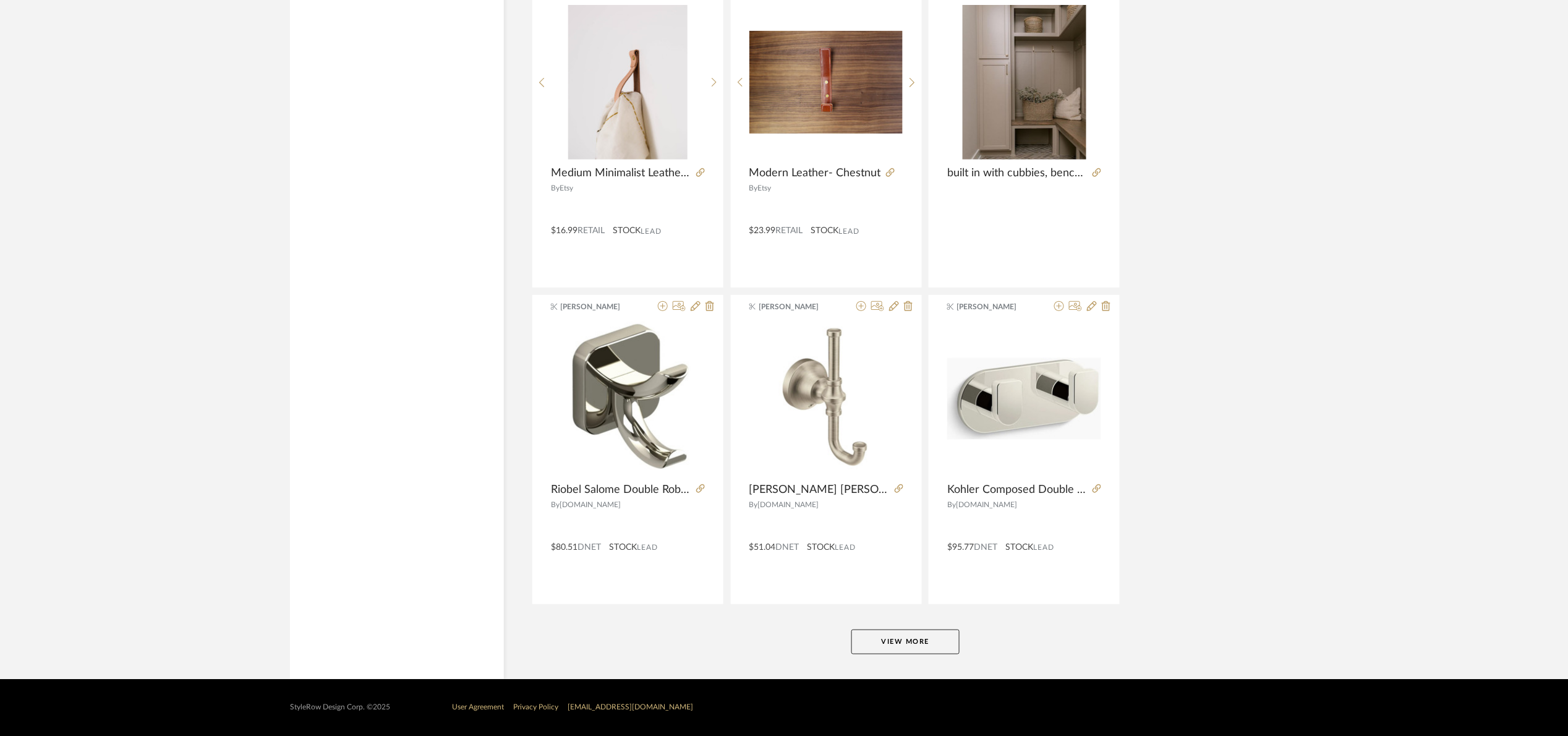
click at [905, 649] on button "View More" at bounding box center [905, 642] width 108 height 25
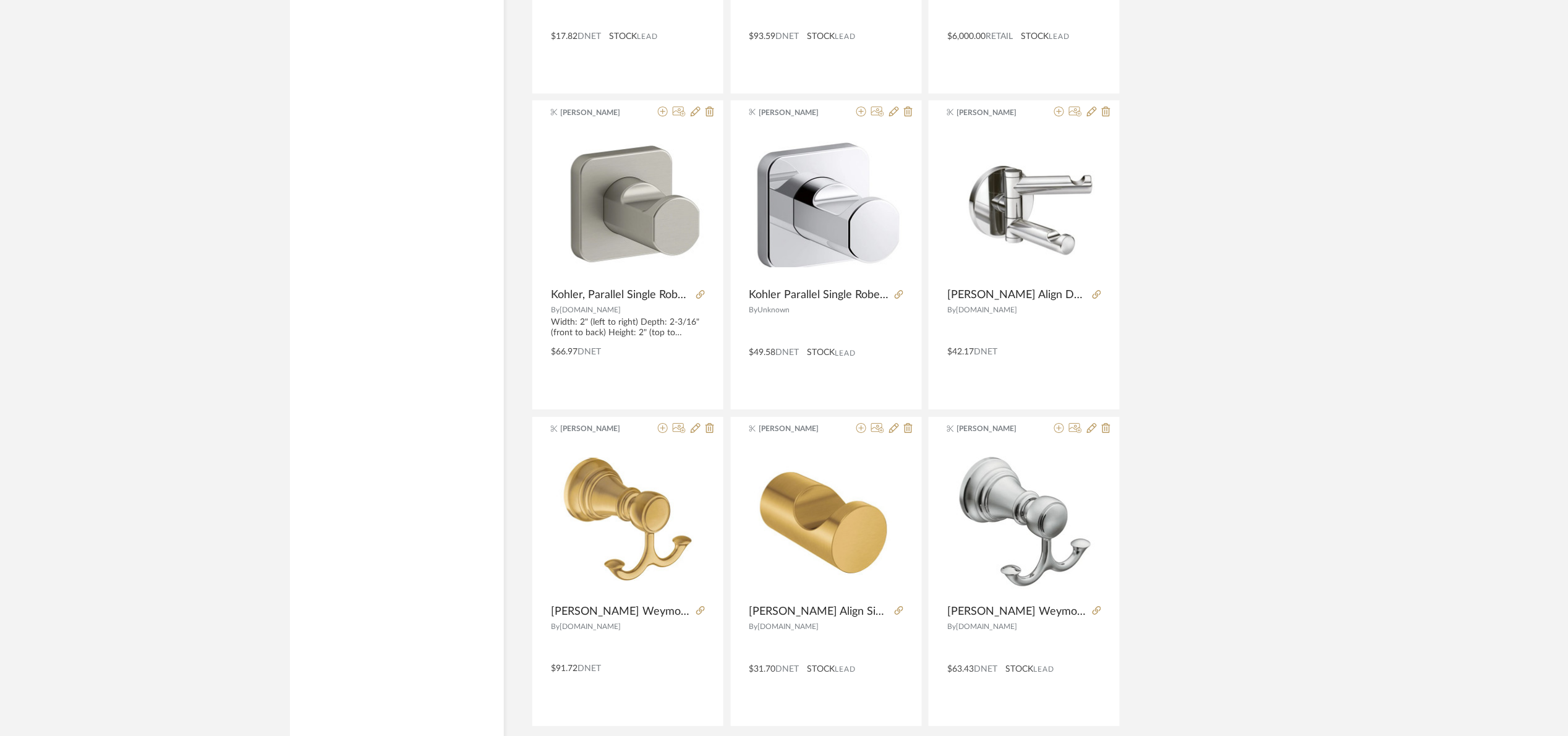
scroll to position [14858, 0]
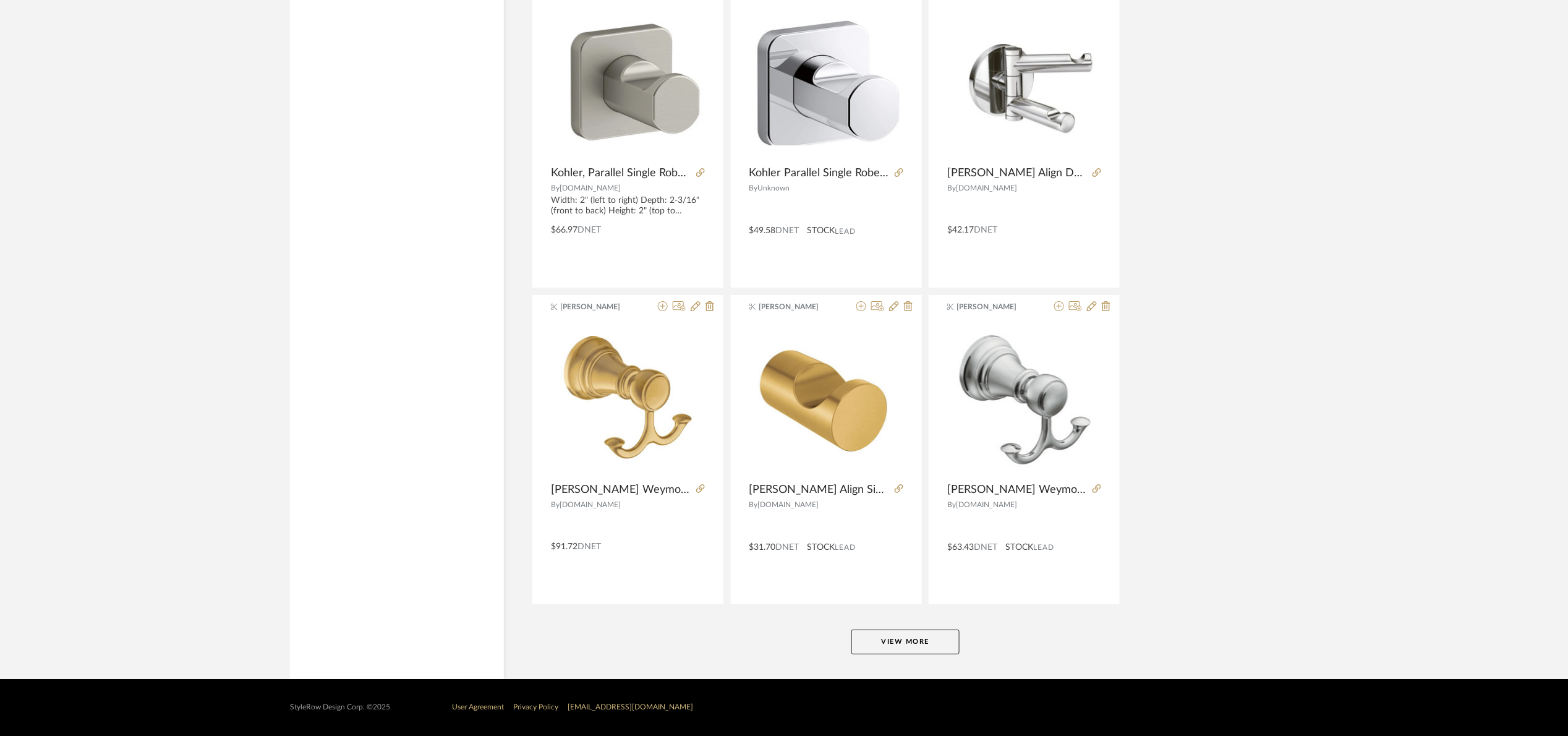
click at [934, 639] on button "View More" at bounding box center [905, 642] width 108 height 25
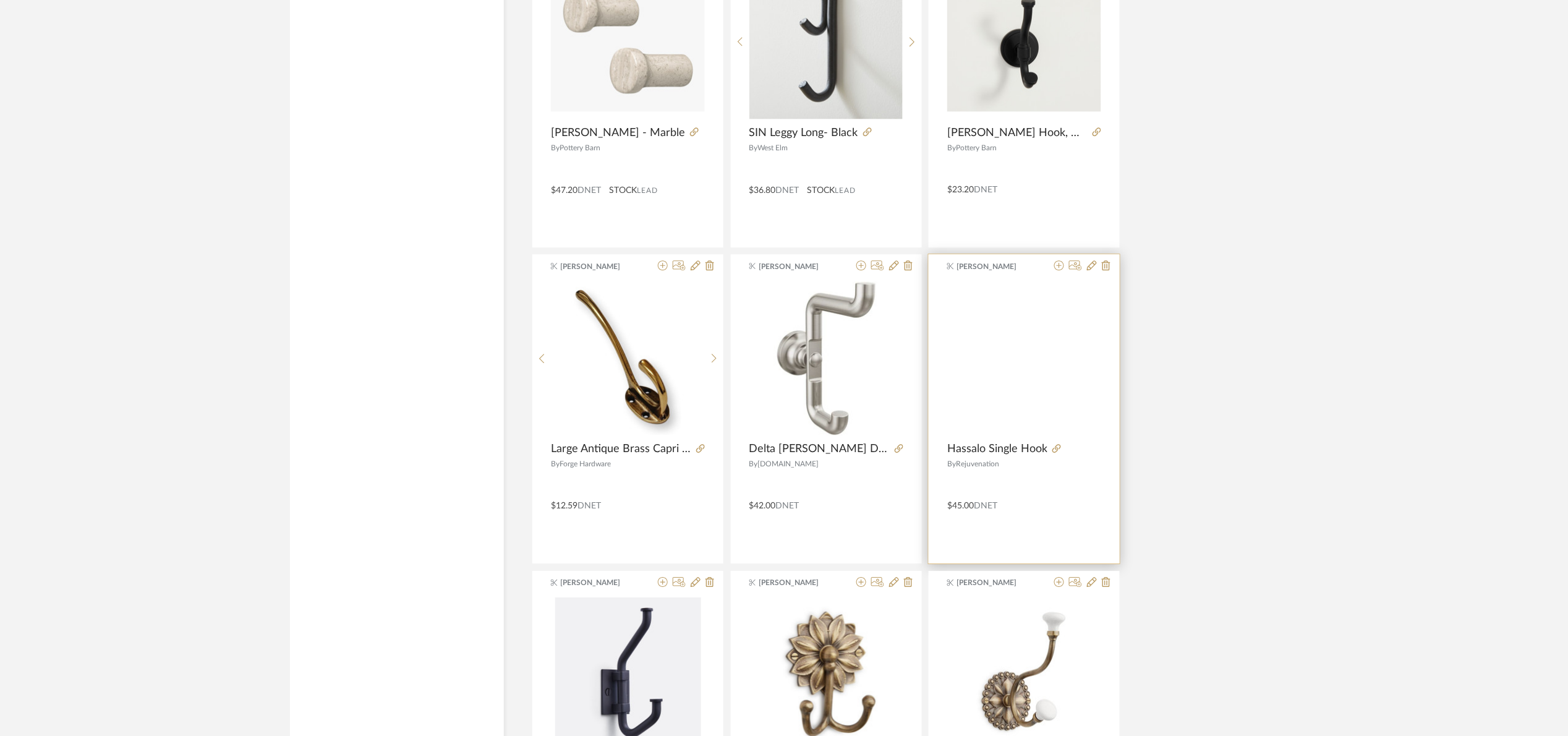
scroll to position [5696, 0]
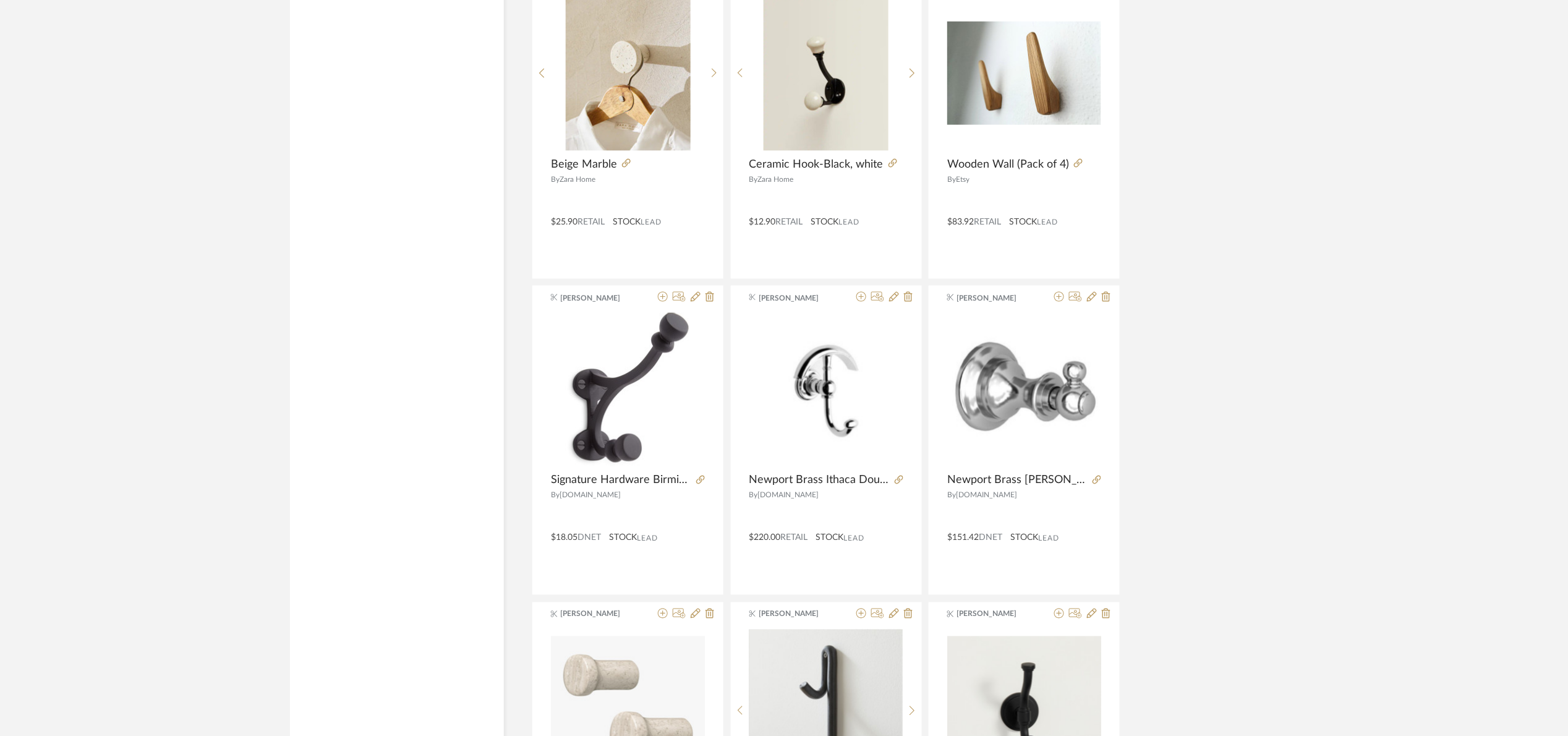
scroll to position [0, 0]
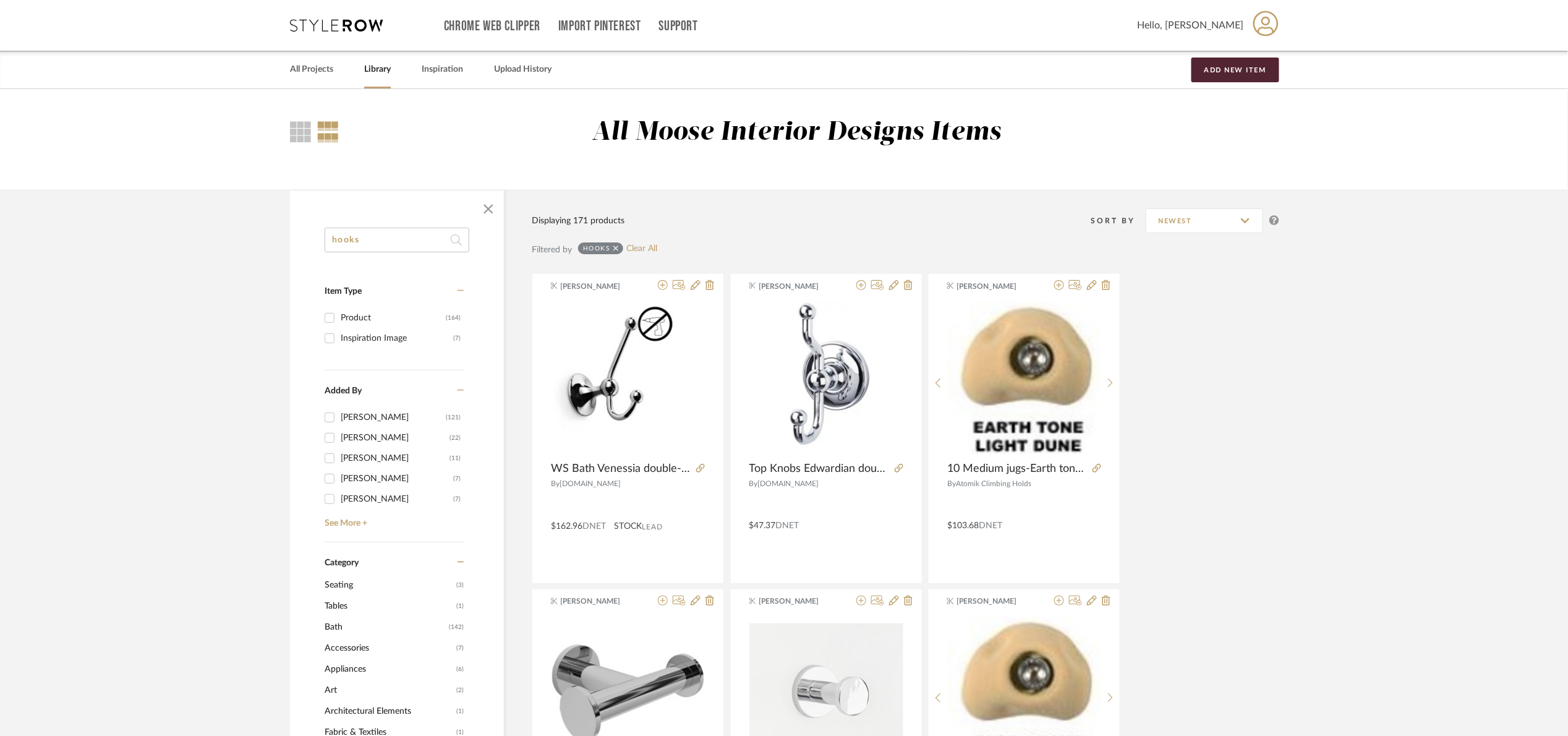
click at [379, 66] on link "Library" at bounding box center [378, 69] width 26 height 16
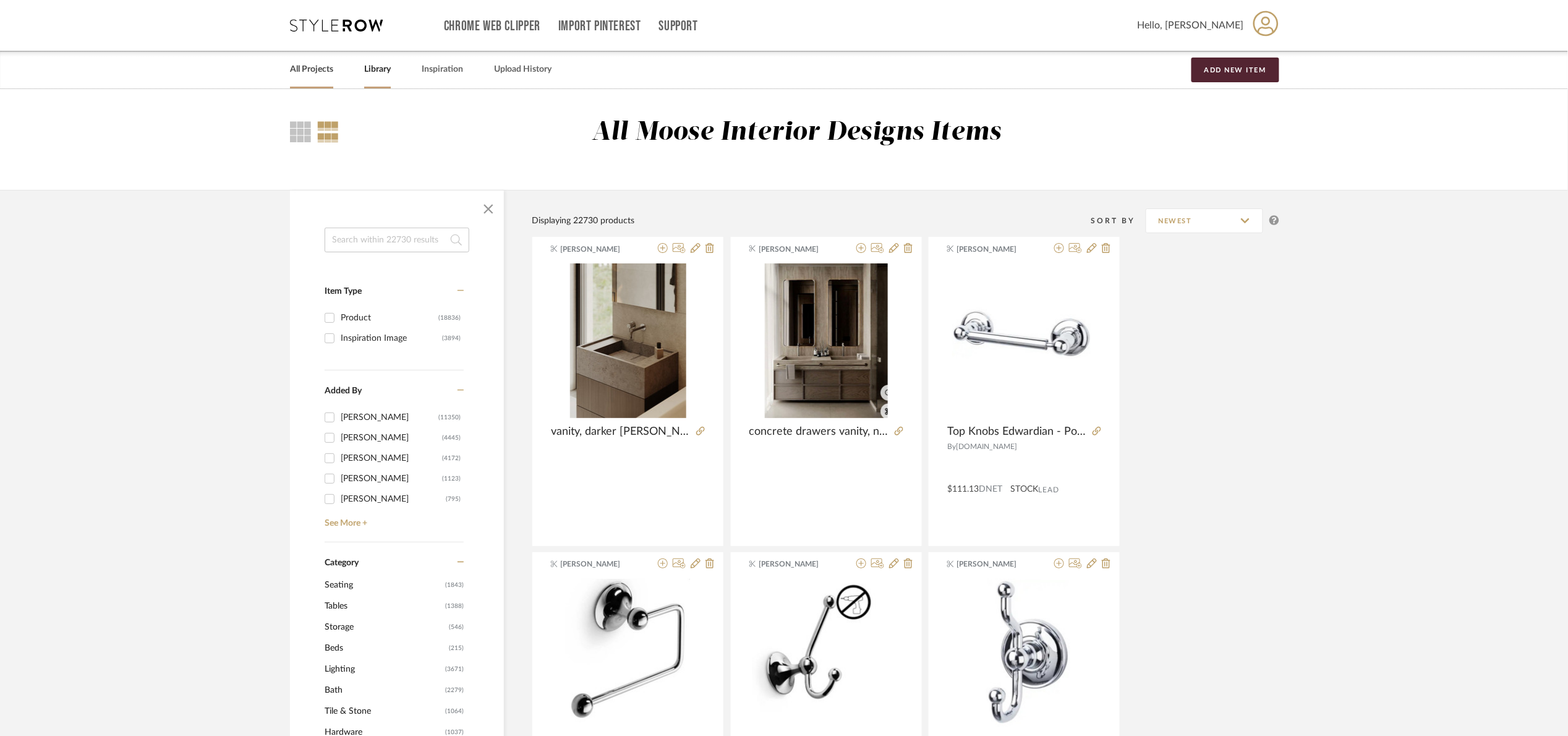
click at [317, 68] on link "All Projects" at bounding box center [312, 69] width 44 height 16
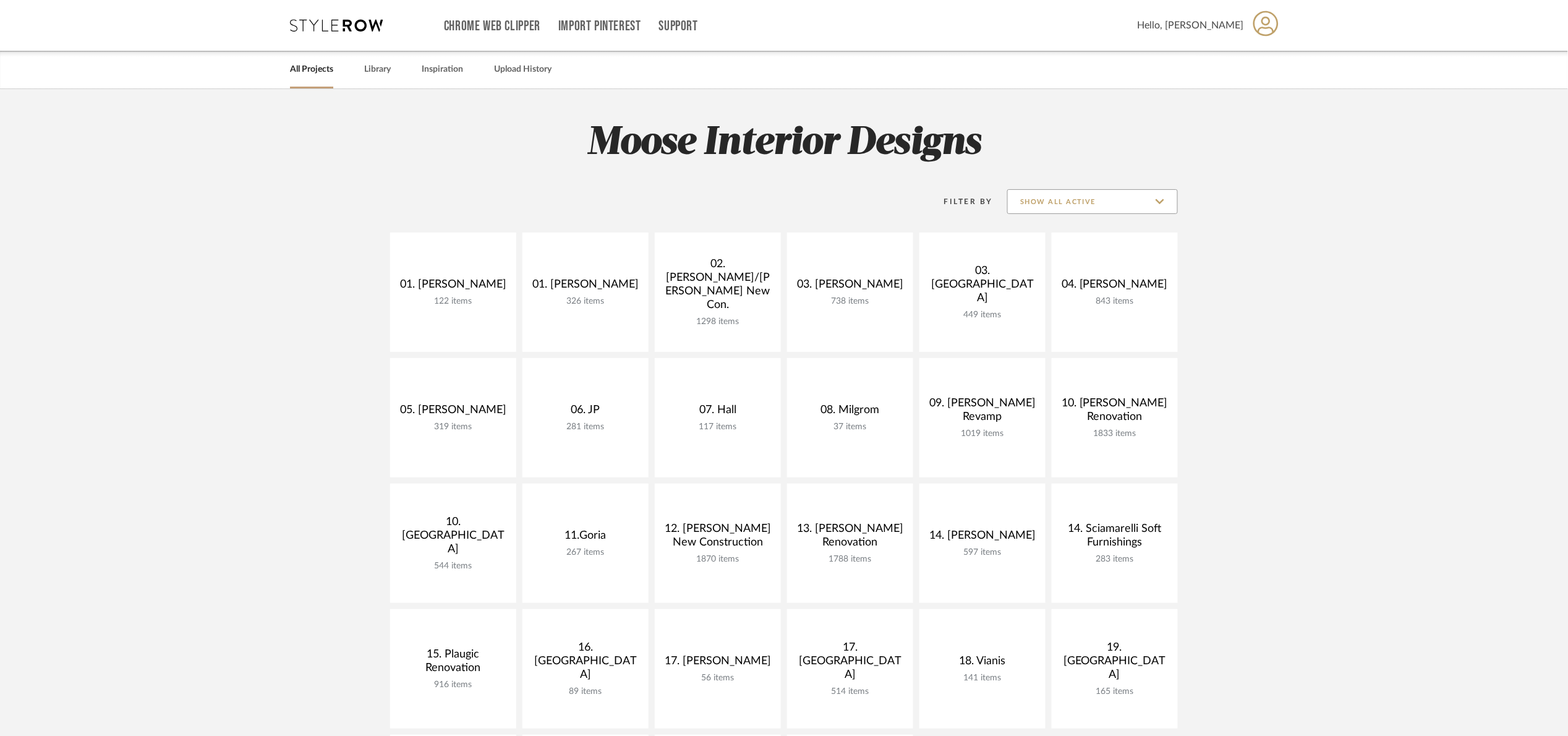
click at [1060, 197] on input "Show All Active" at bounding box center [1092, 202] width 171 height 25
click at [1064, 294] on span "Archived" at bounding box center [1094, 291] width 147 height 11
type input "Archived"
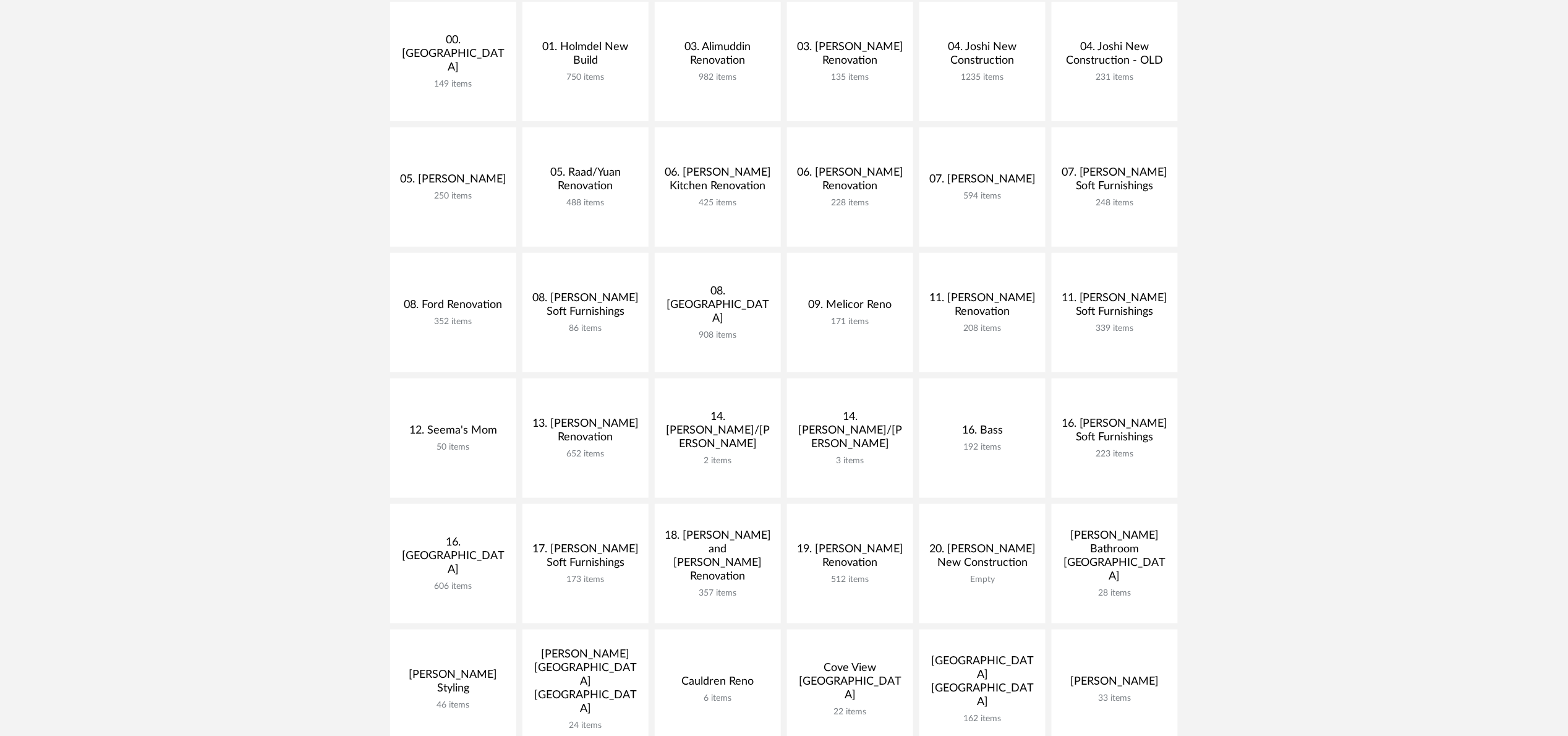
scroll to position [279, 0]
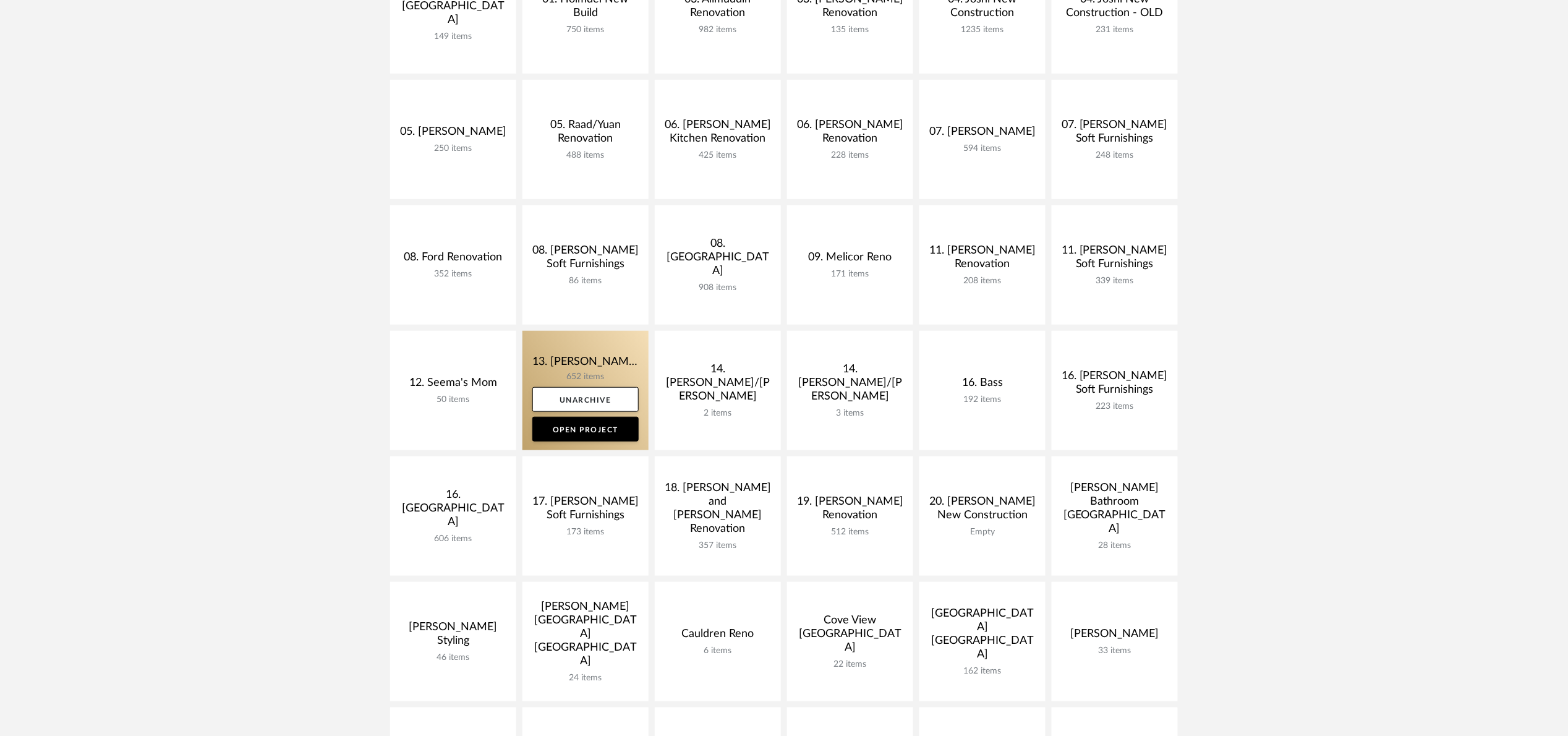
click at [556, 354] on link at bounding box center [585, 390] width 126 height 120
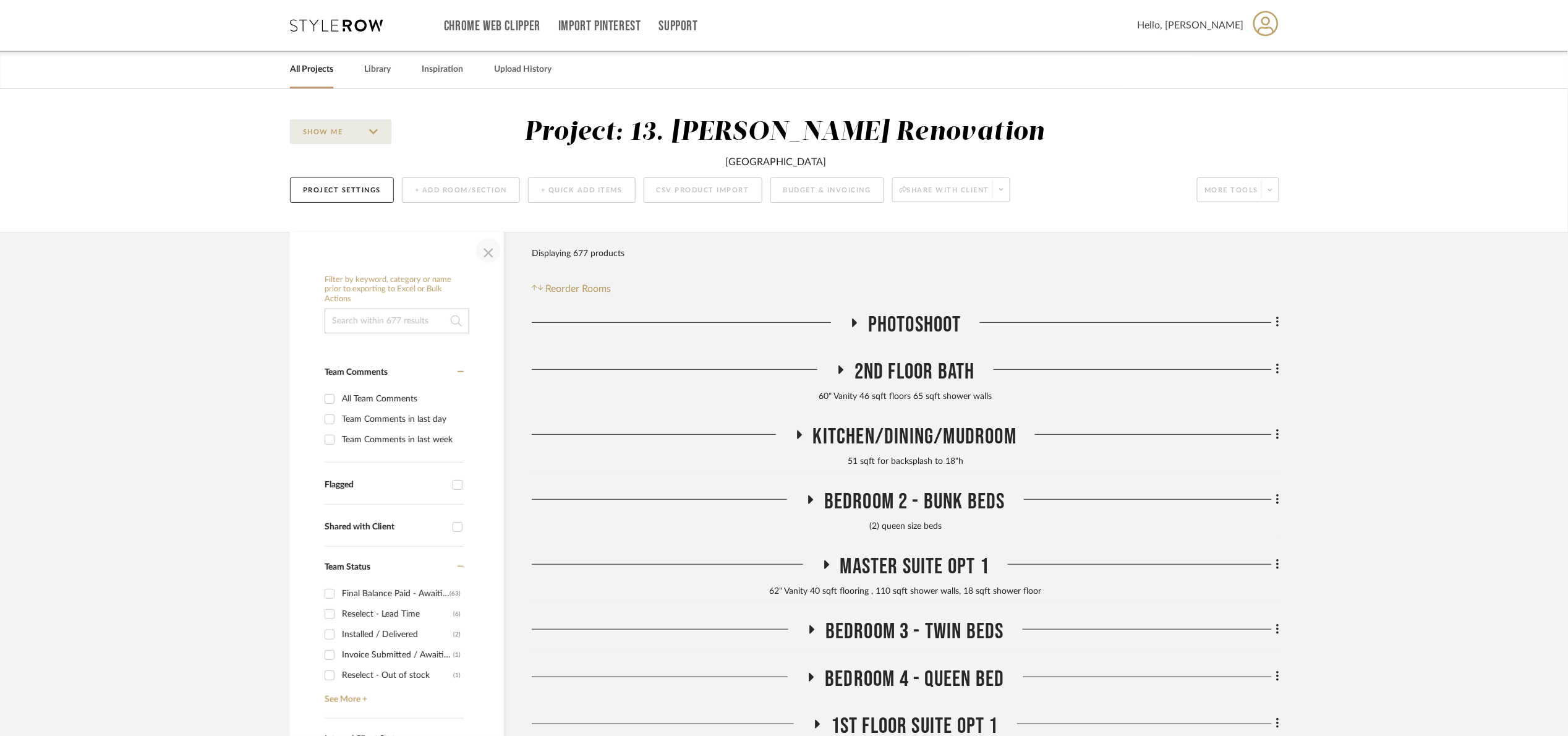
click at [491, 255] on span "button" at bounding box center [489, 251] width 30 height 30
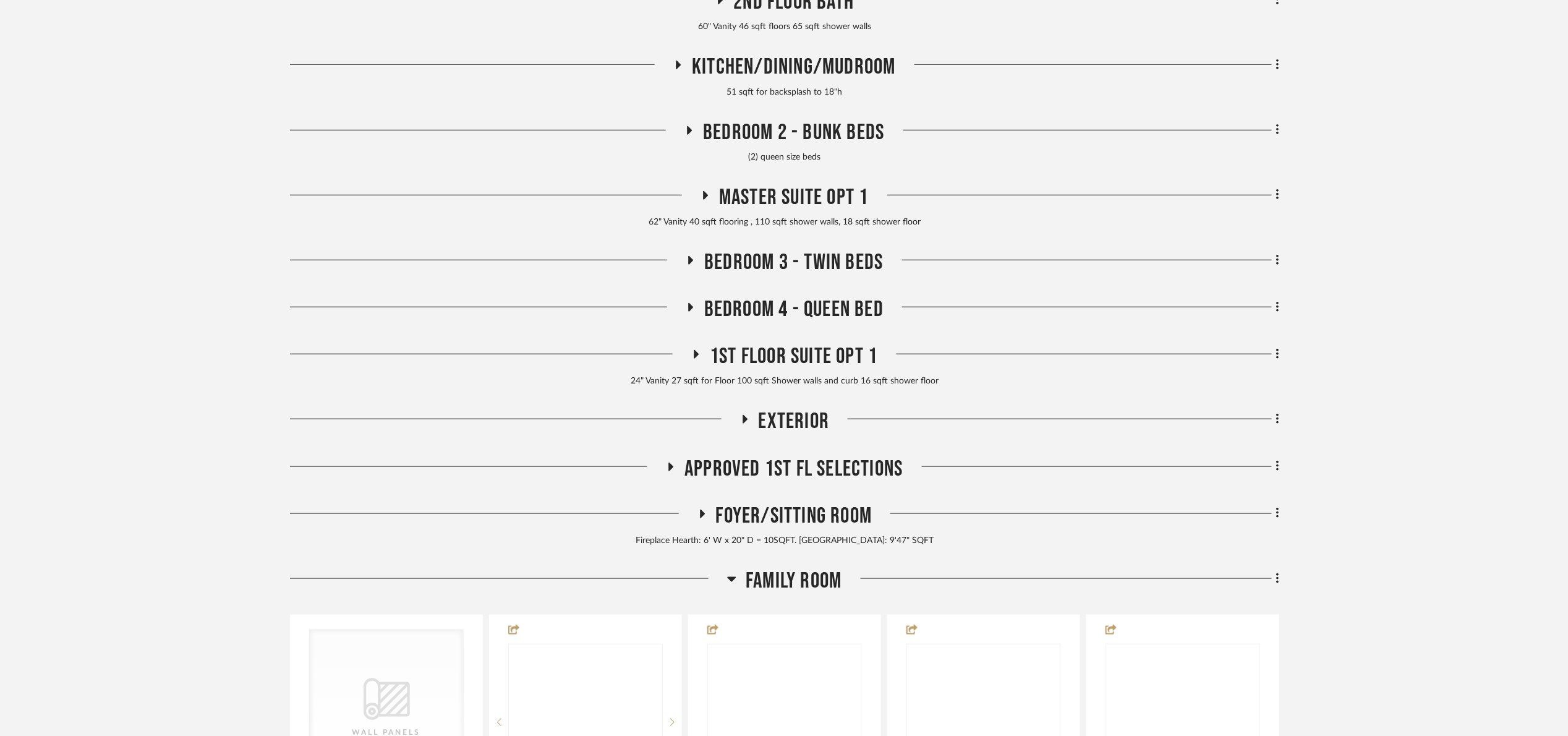
scroll to position [371, 0]
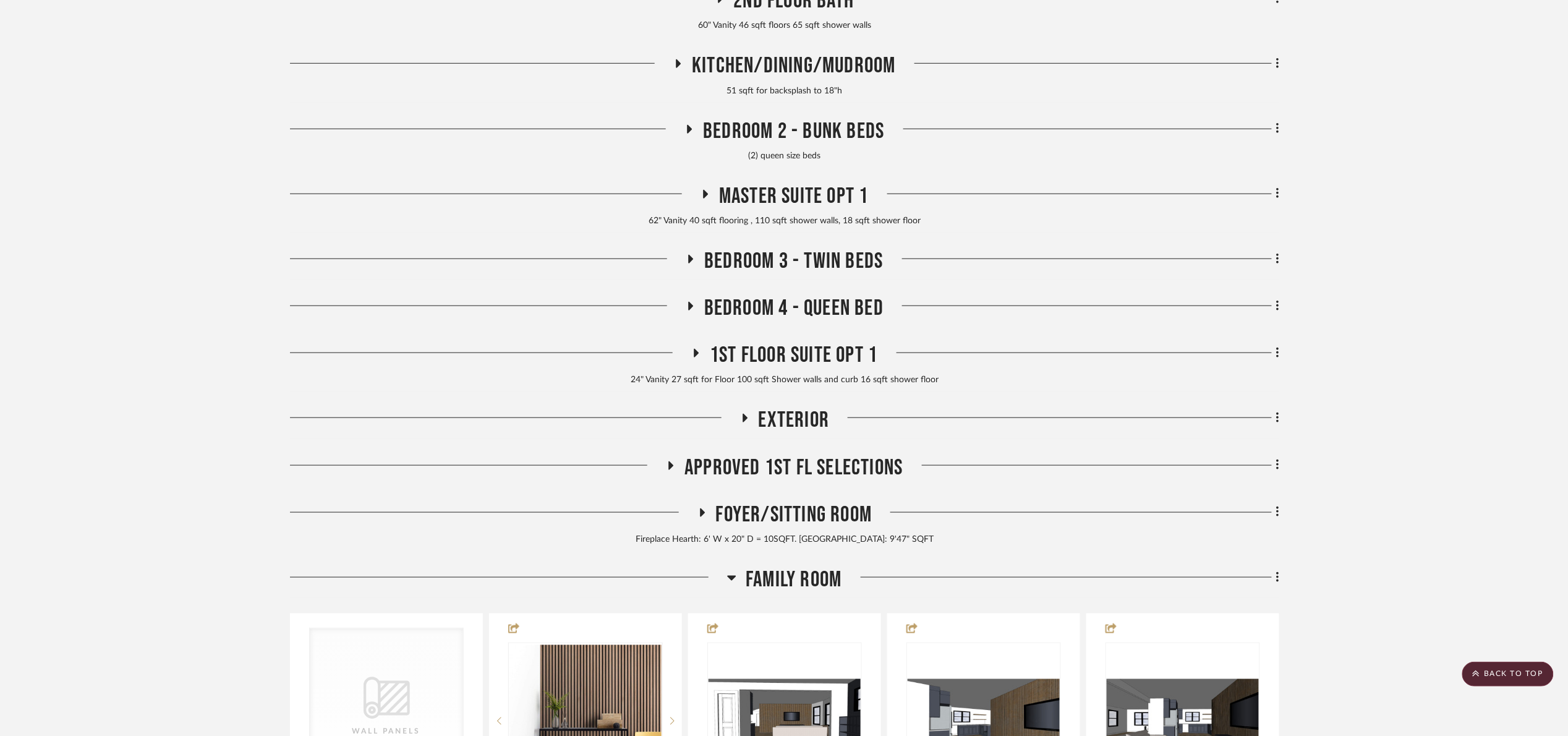
click at [844, 566] on div at bounding box center [1061, 582] width 437 height 31
click at [838, 570] on span "Family Room" at bounding box center [794, 579] width 96 height 26
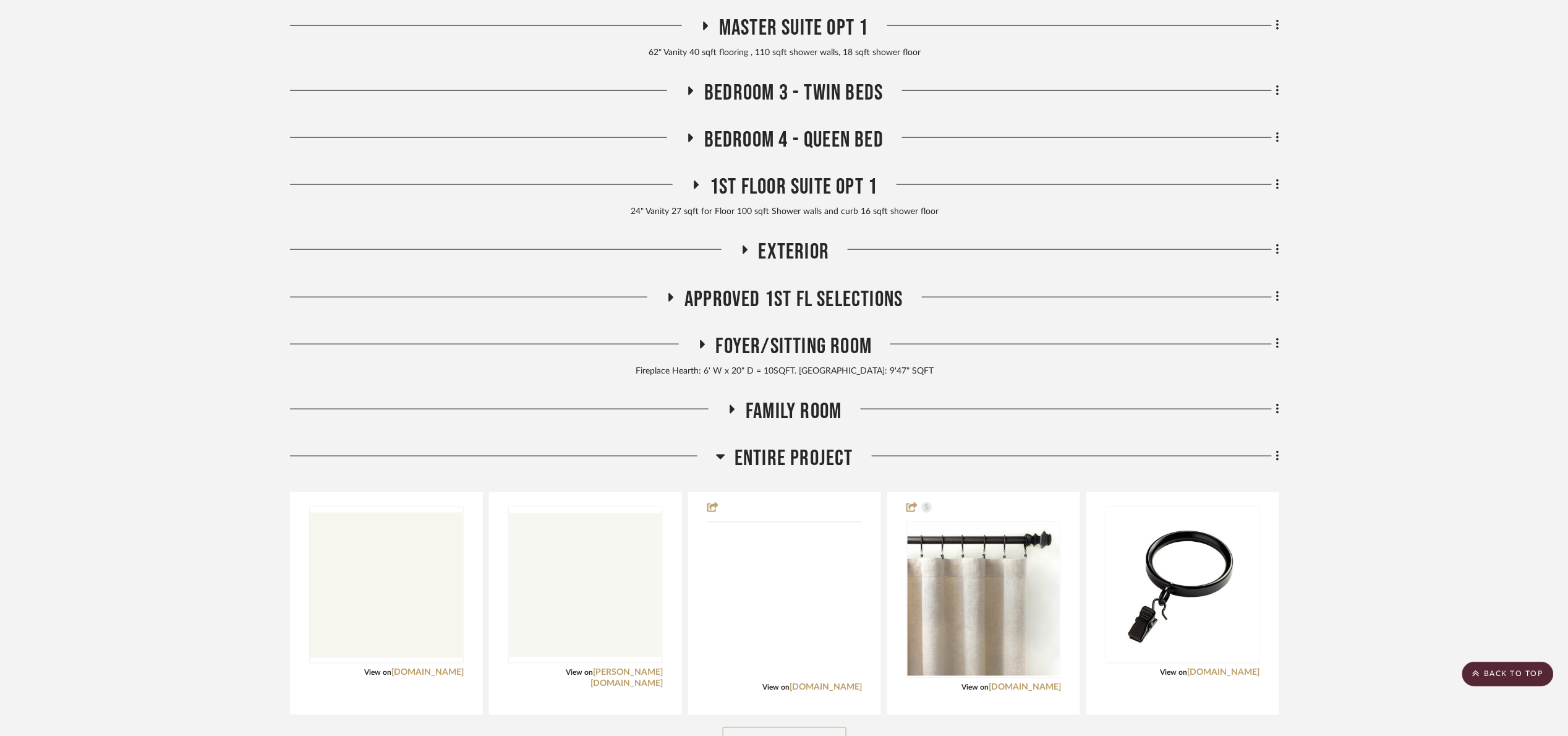
scroll to position [649, 0]
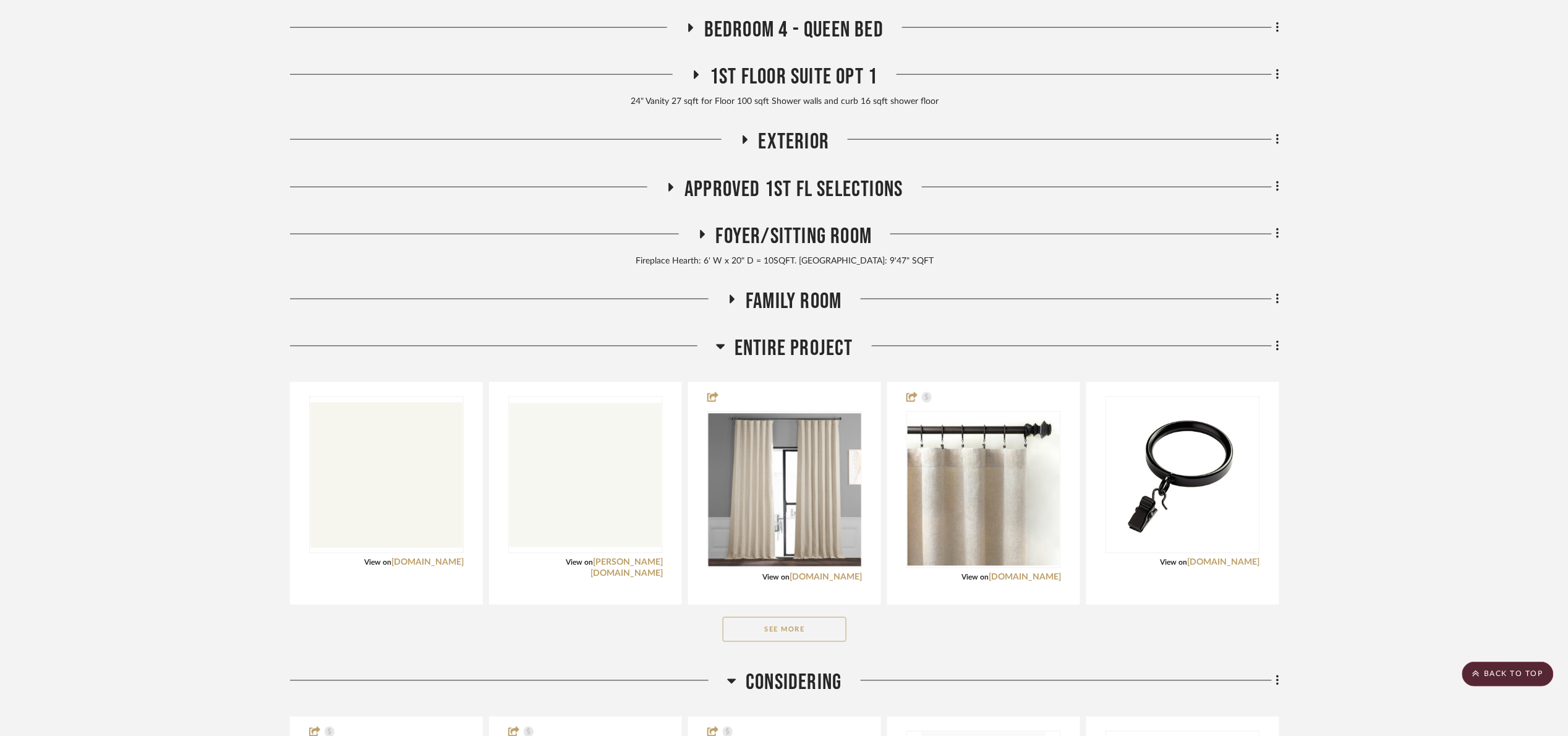
click at [776, 351] on span "Entire Project" at bounding box center [794, 349] width 119 height 26
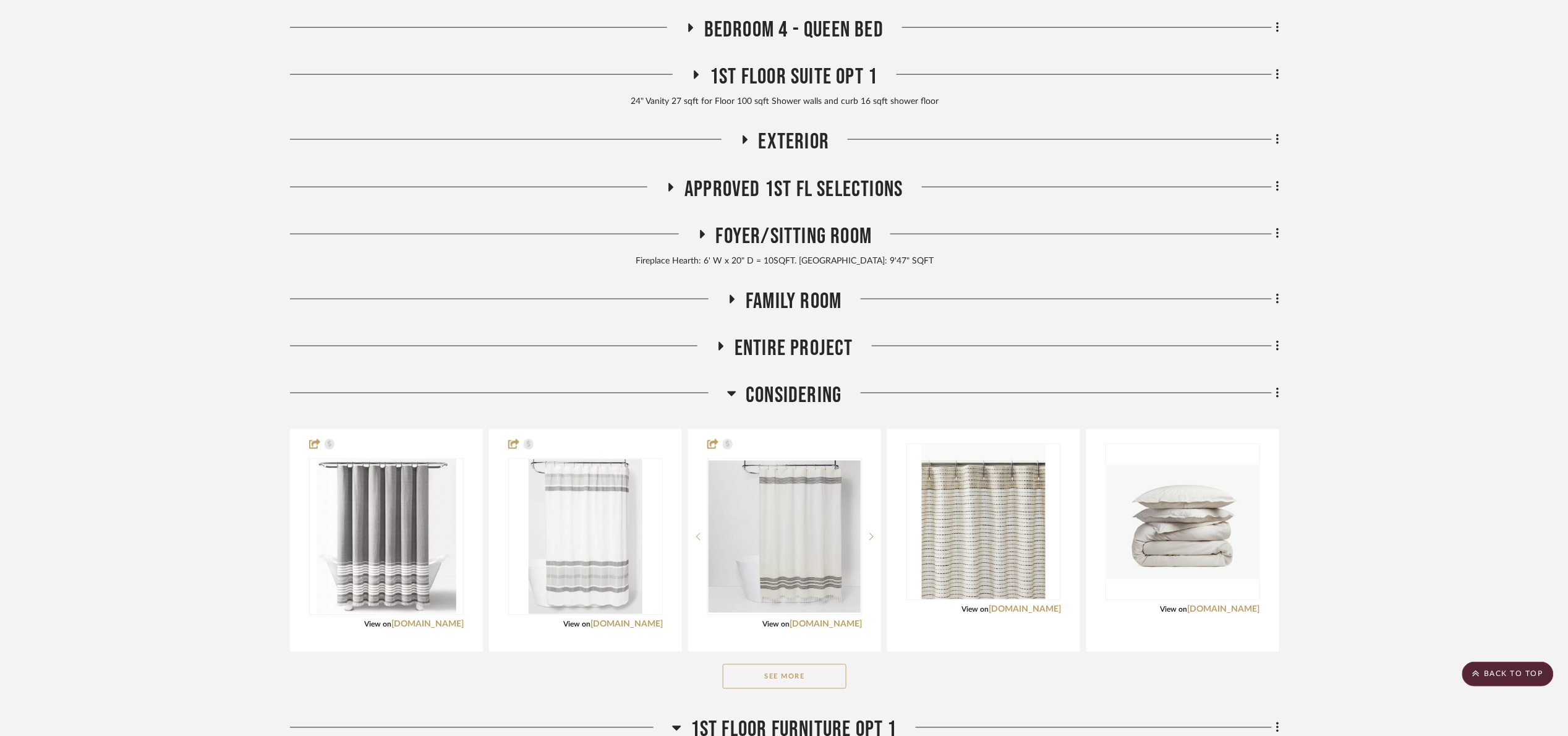
drag, startPoint x: 801, startPoint y: 380, endPoint x: 805, endPoint y: 387, distance: 8.1
click at [803, 381] on div "Photoshoot 2nd Floor Bath 60" Vanity 46 sqft floors 65 sqft shower walls Kitche…" at bounding box center [785, 659] width 989 height 1995
click at [808, 387] on span "Considering" at bounding box center [794, 396] width 96 height 26
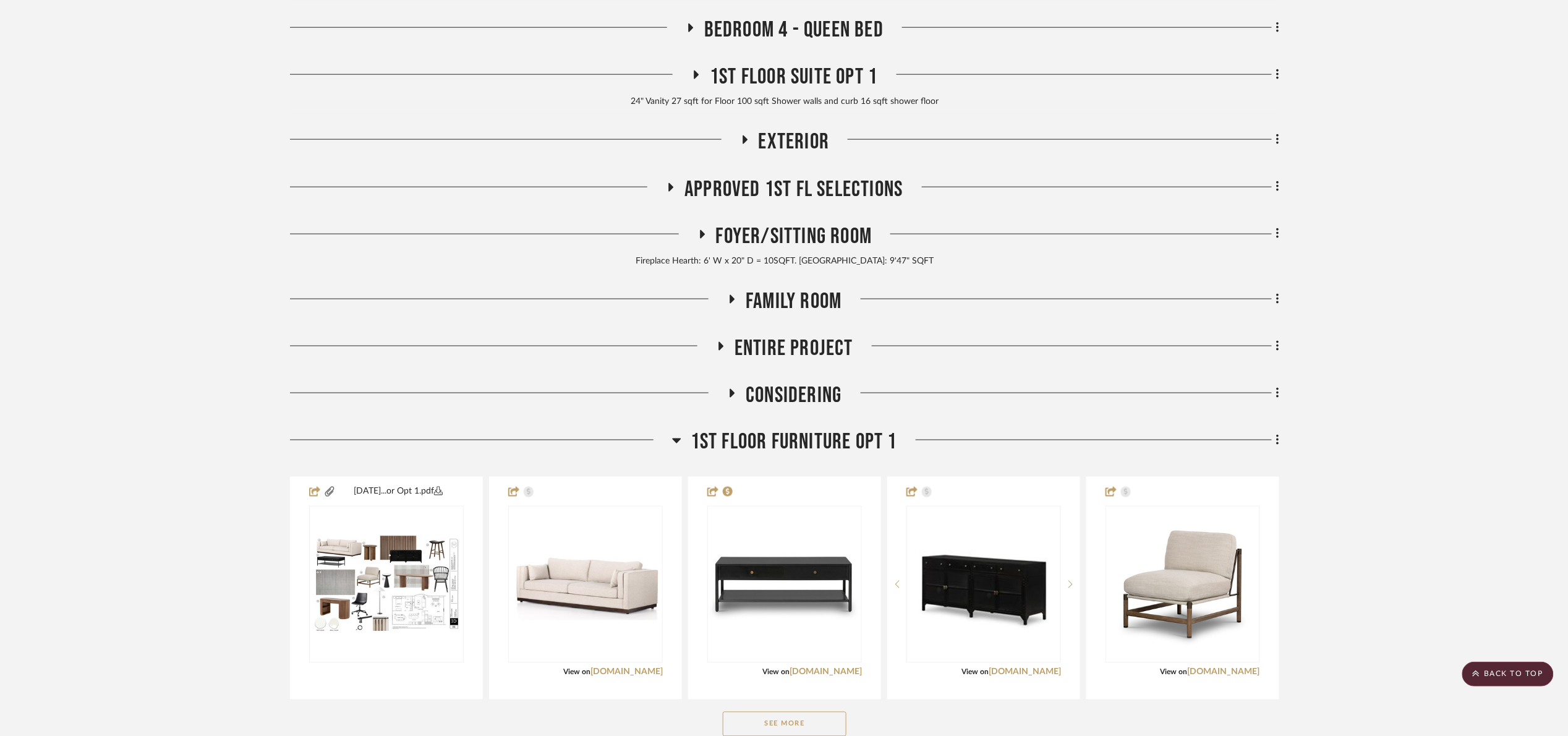
click at [814, 436] on span "1st Floor Furniture Opt 1" at bounding box center [794, 443] width 207 height 26
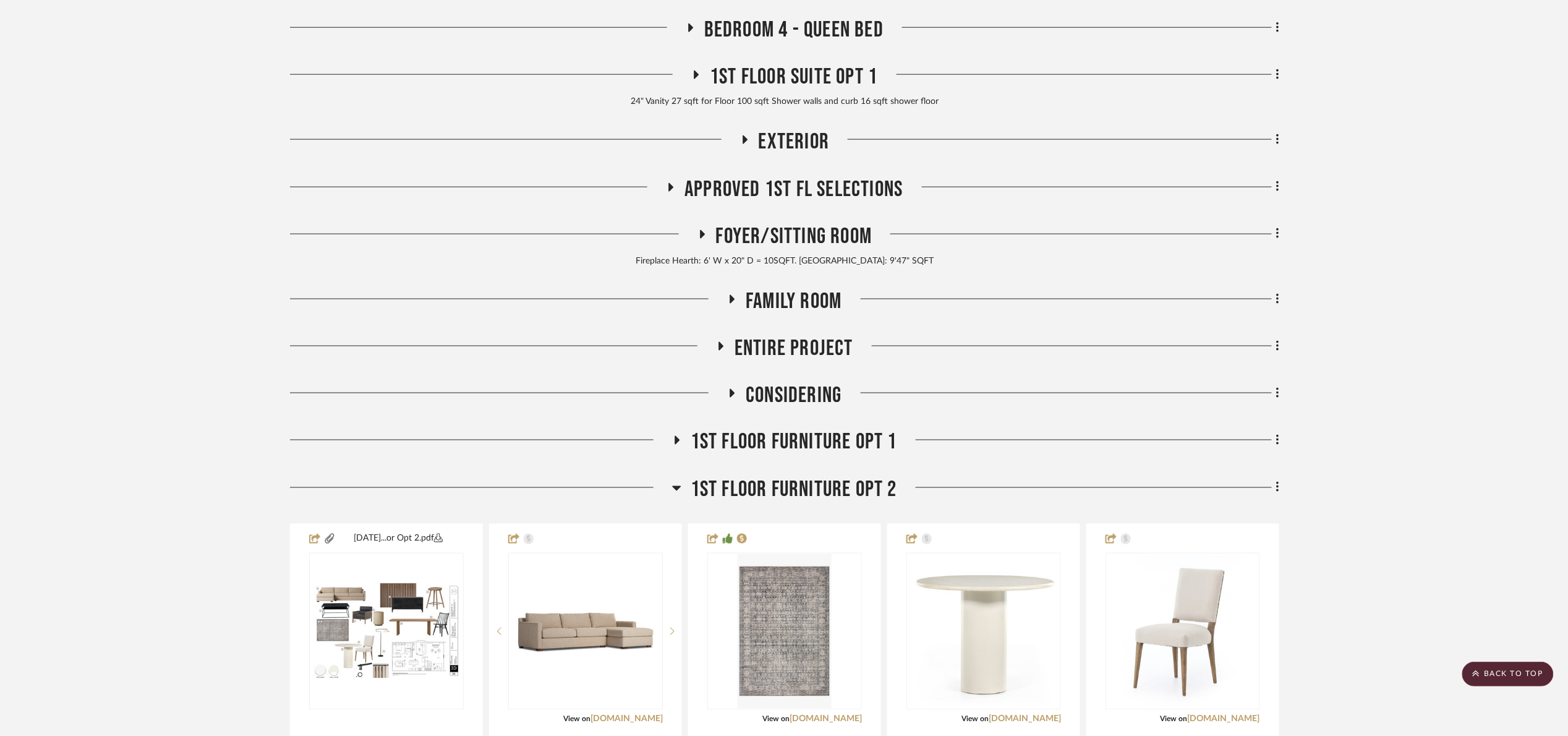
click at [740, 489] on span "1st Floor Furniture Opt 2" at bounding box center [794, 490] width 207 height 26
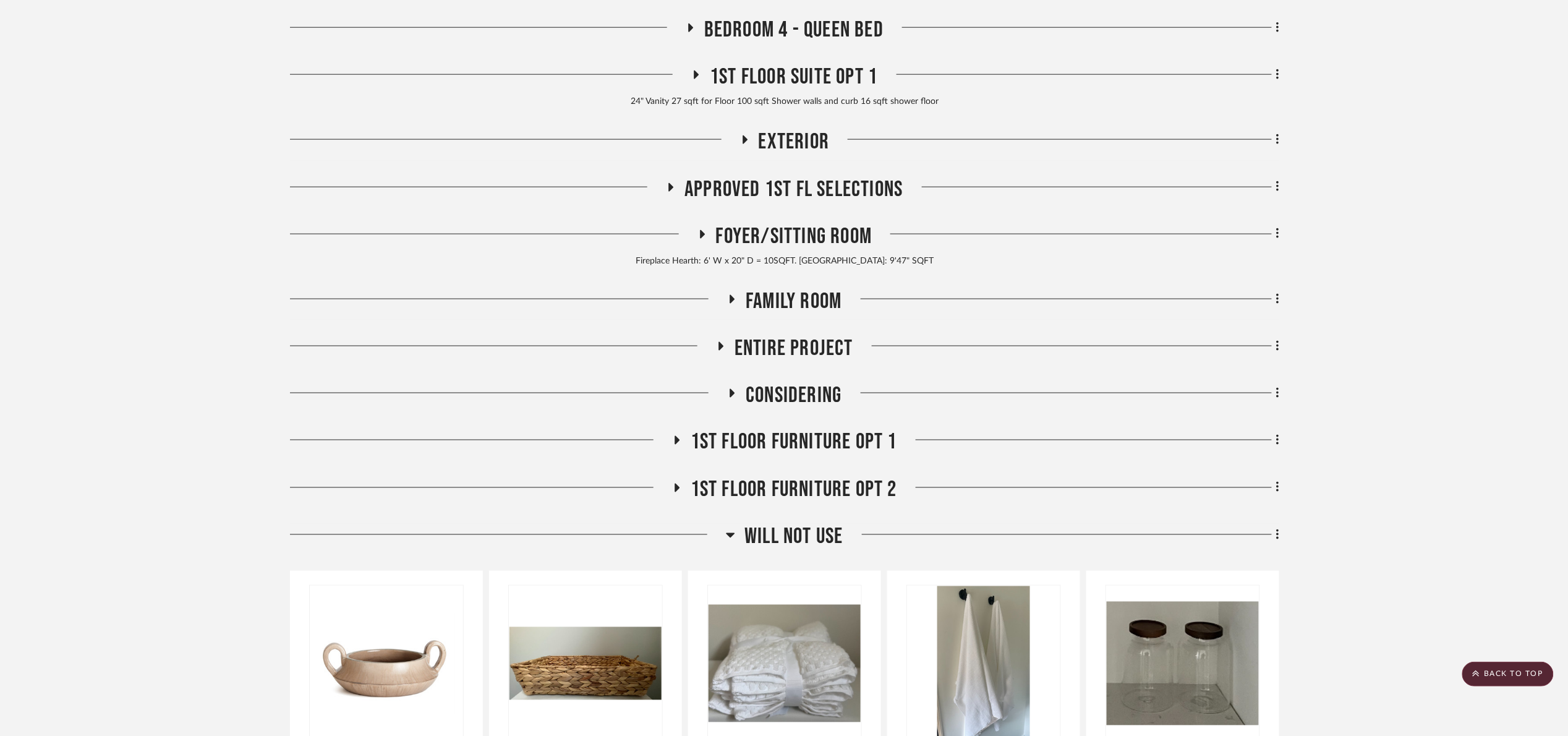
click at [824, 530] on span "Will NOT Use" at bounding box center [793, 537] width 98 height 26
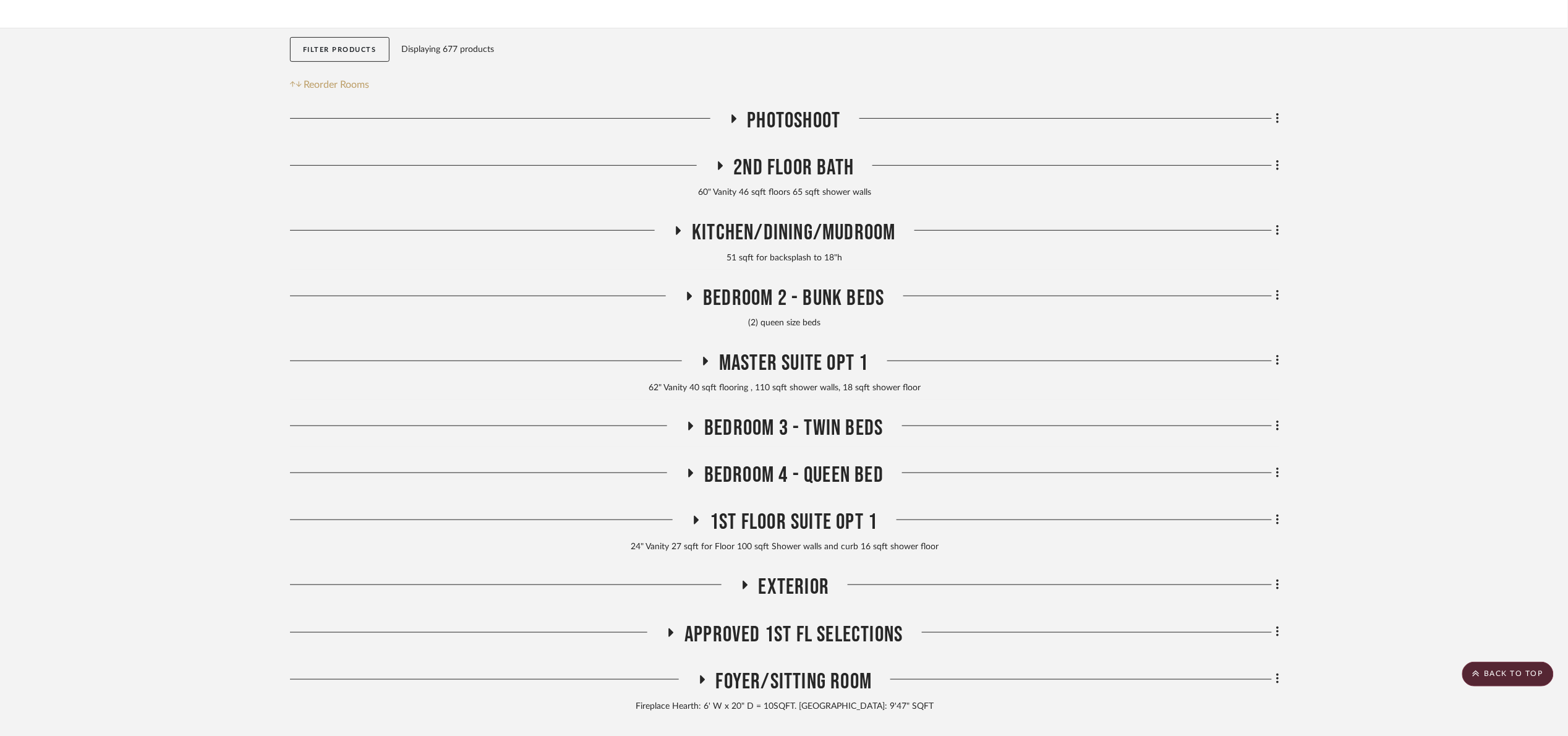
scroll to position [195, 0]
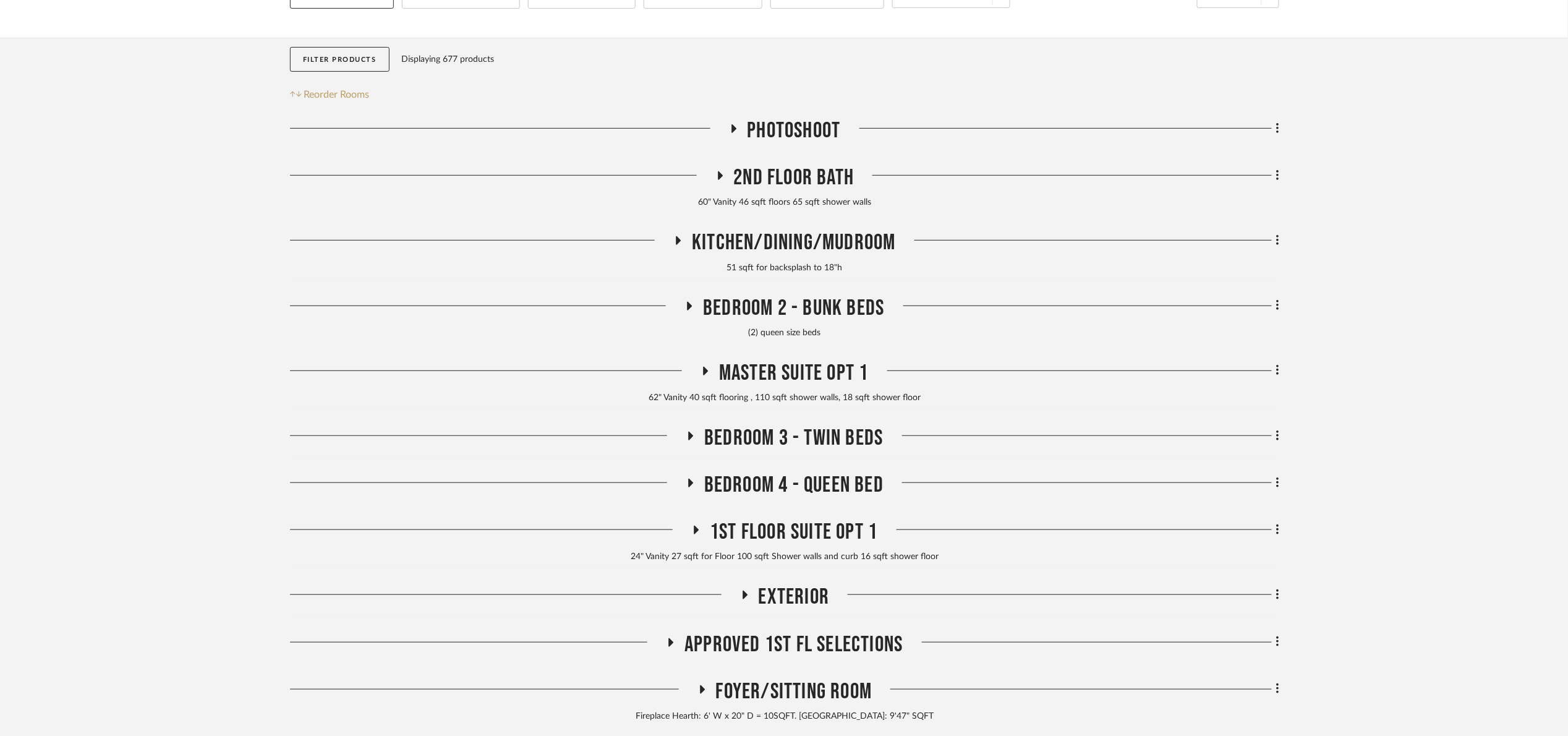
click at [866, 254] on span "Kitchen/Dining/Mudroom" at bounding box center [793, 242] width 204 height 26
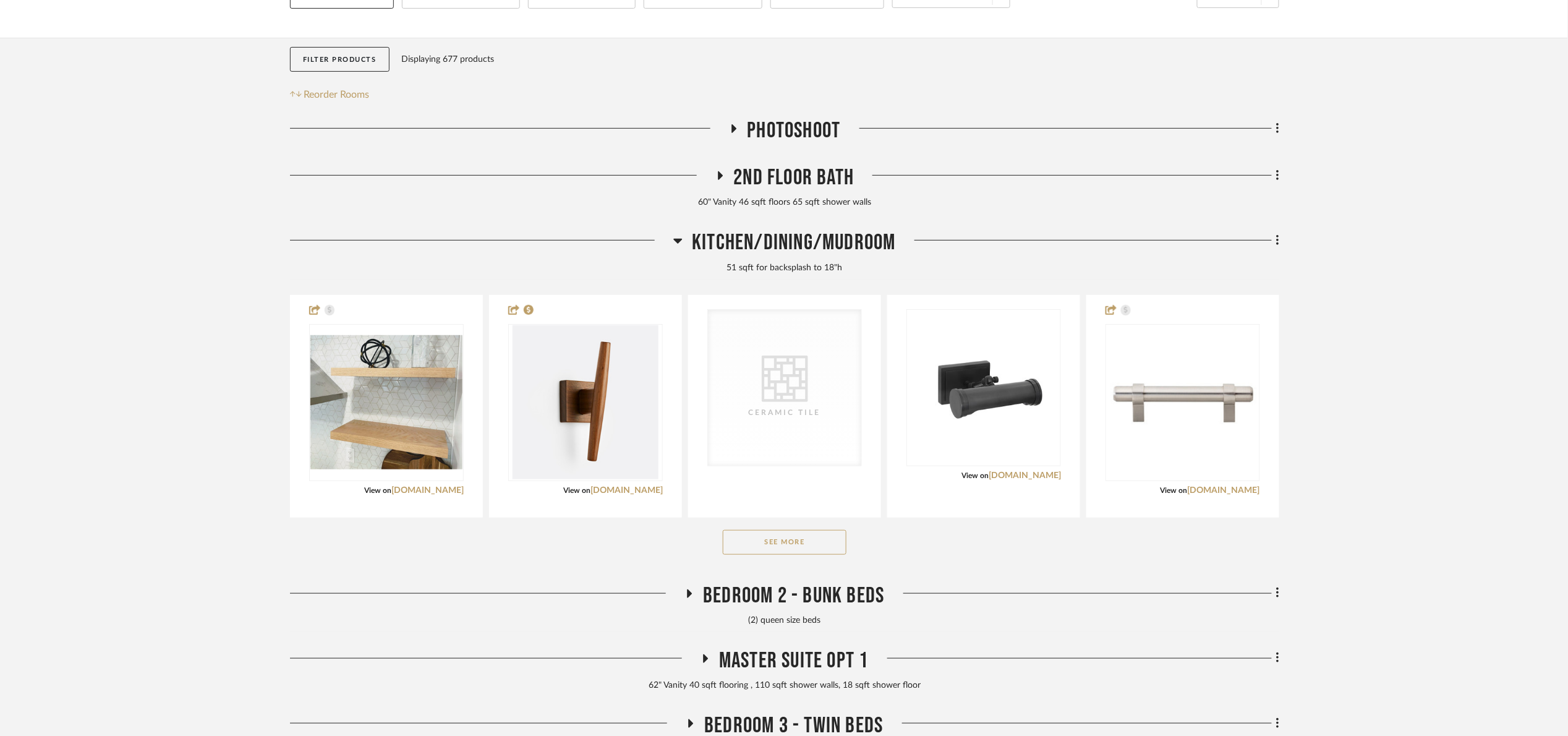
click at [866, 254] on span "Kitchen/Dining/Mudroom" at bounding box center [793, 242] width 204 height 26
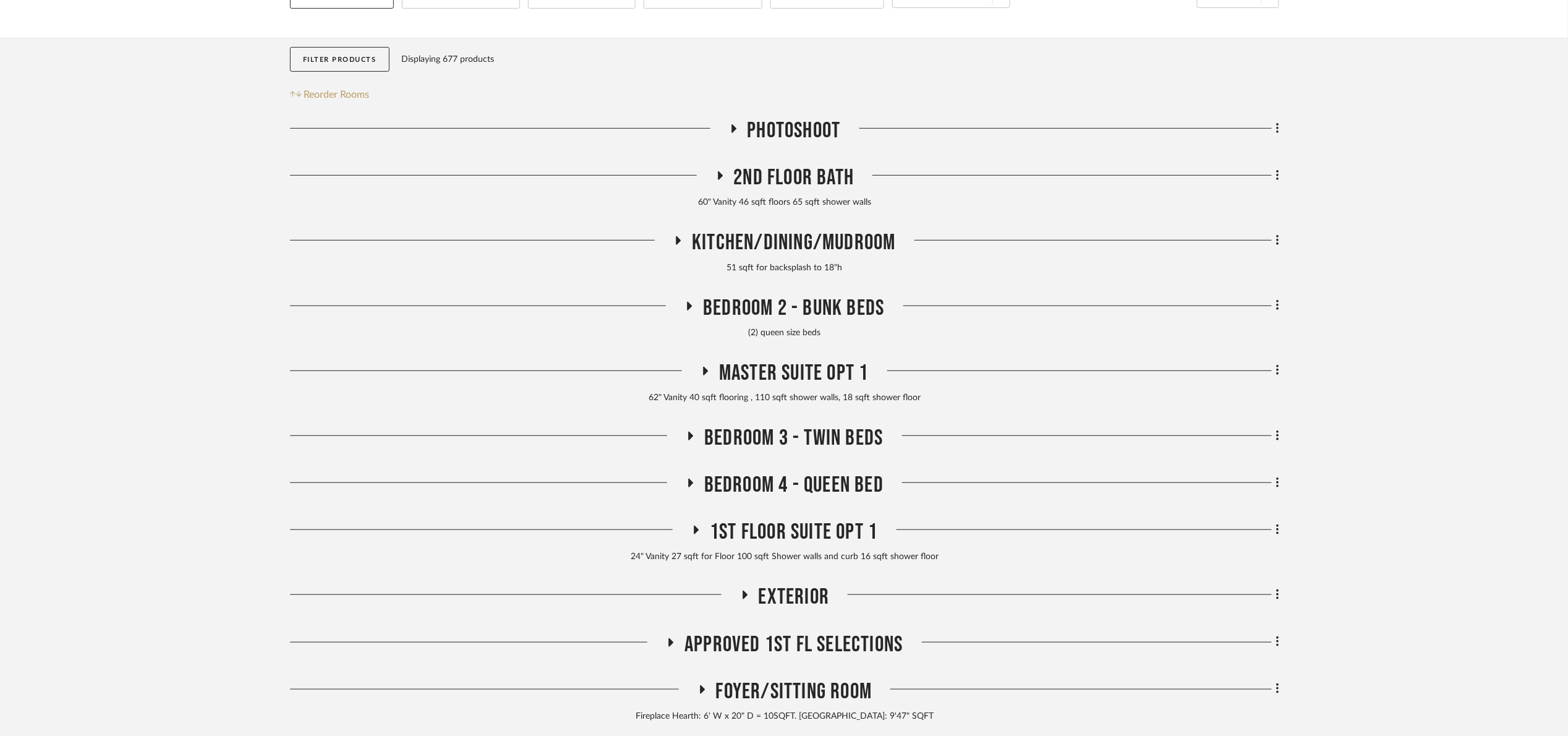
click at [794, 311] on span "Bedroom 2 - Bunk Beds" at bounding box center [794, 308] width 181 height 26
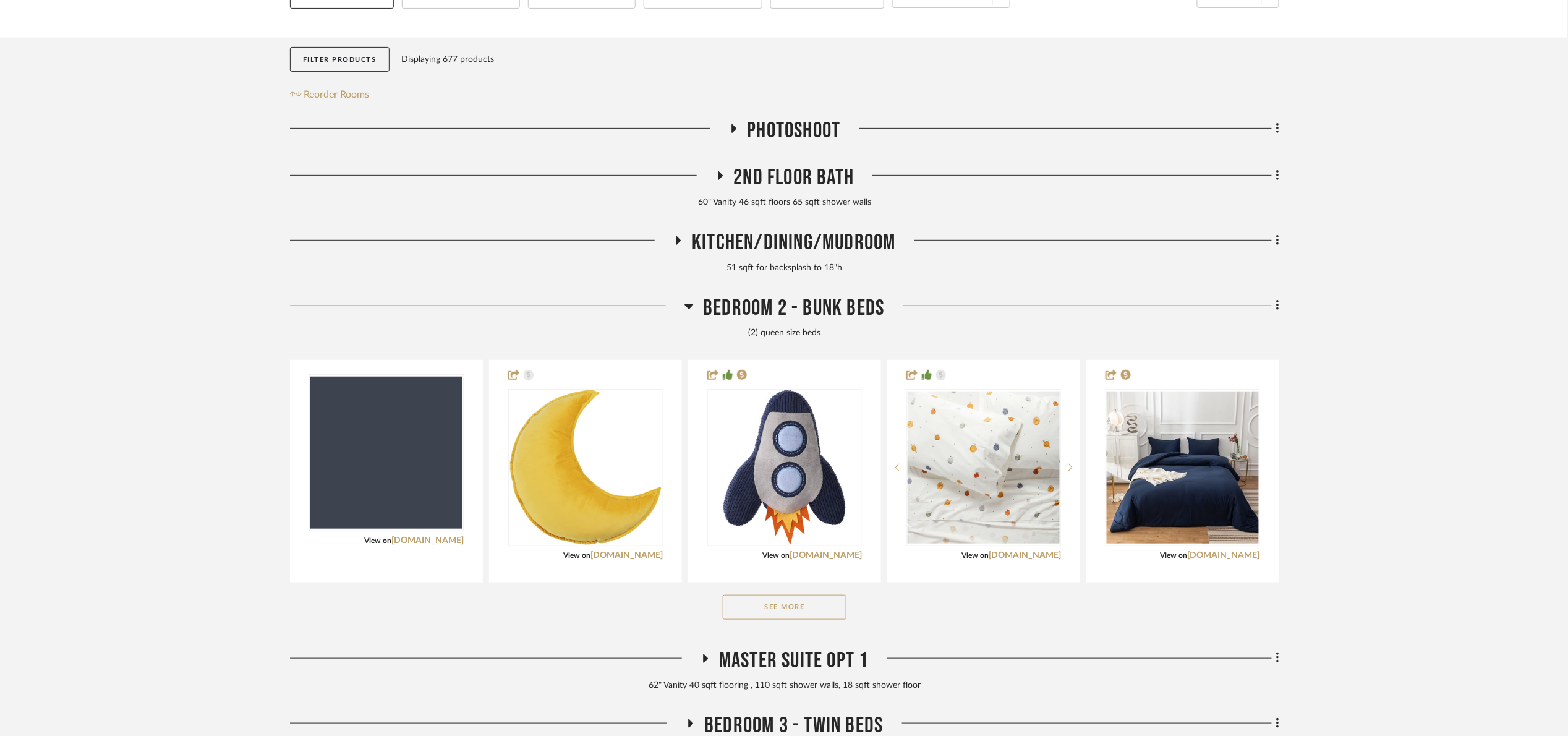
click at [794, 311] on span "Bedroom 2 - Bunk Beds" at bounding box center [794, 308] width 181 height 26
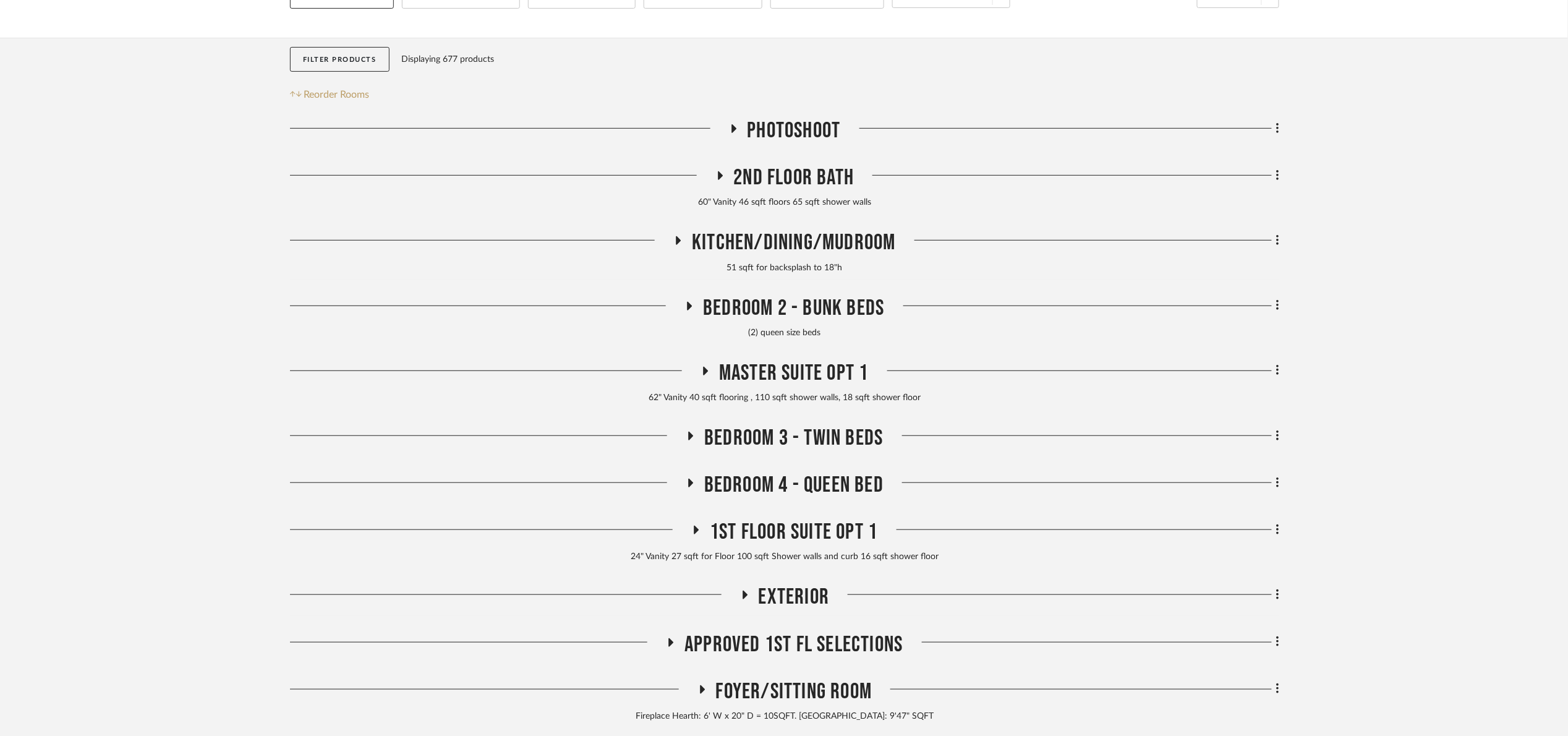
drag, startPoint x: 796, startPoint y: 442, endPoint x: 796, endPoint y: 427, distance: 15.0
click at [796, 427] on span "Bedroom 3 - Twin Beds" at bounding box center [793, 438] width 179 height 26
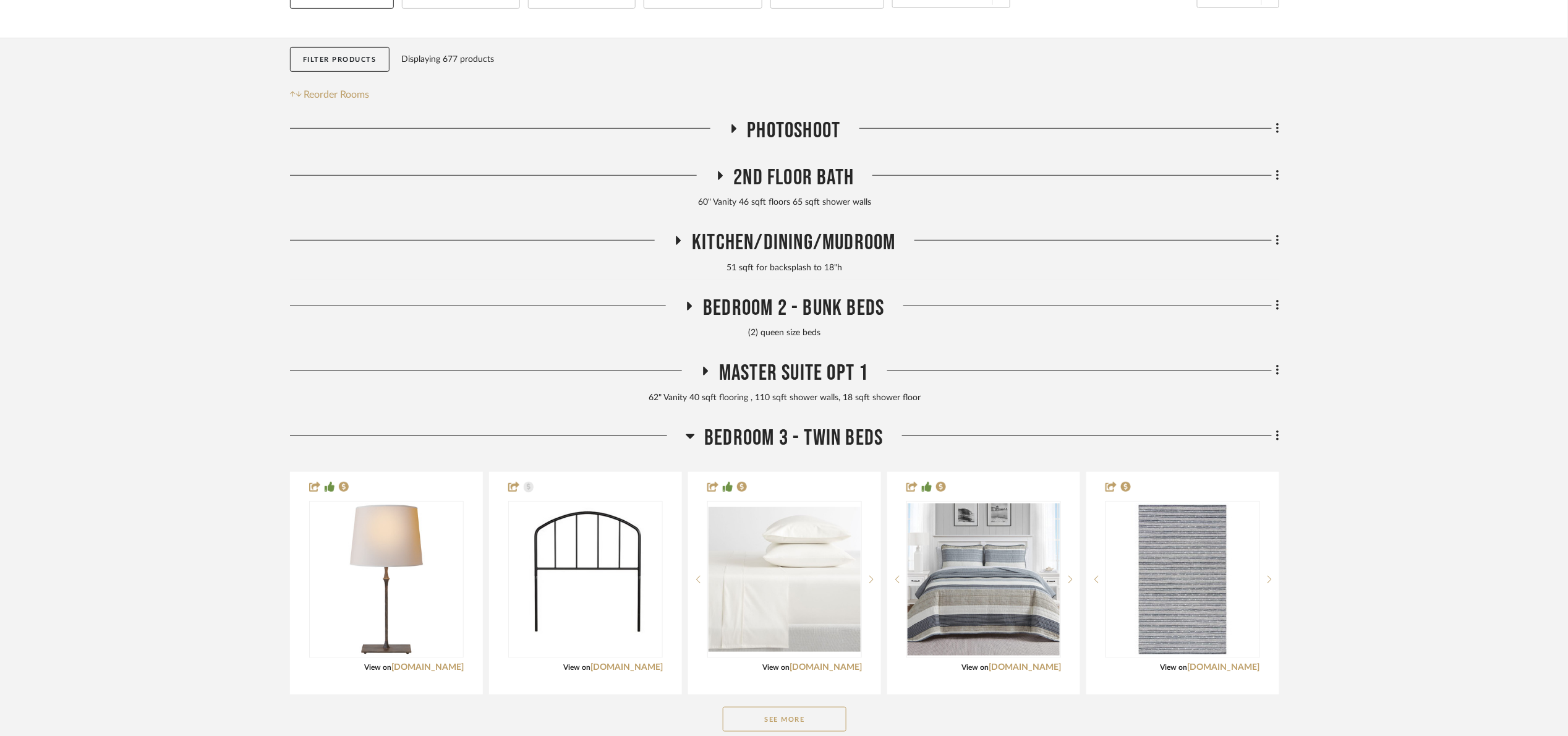
click at [796, 427] on span "Bedroom 3 - Twin Beds" at bounding box center [793, 438] width 179 height 26
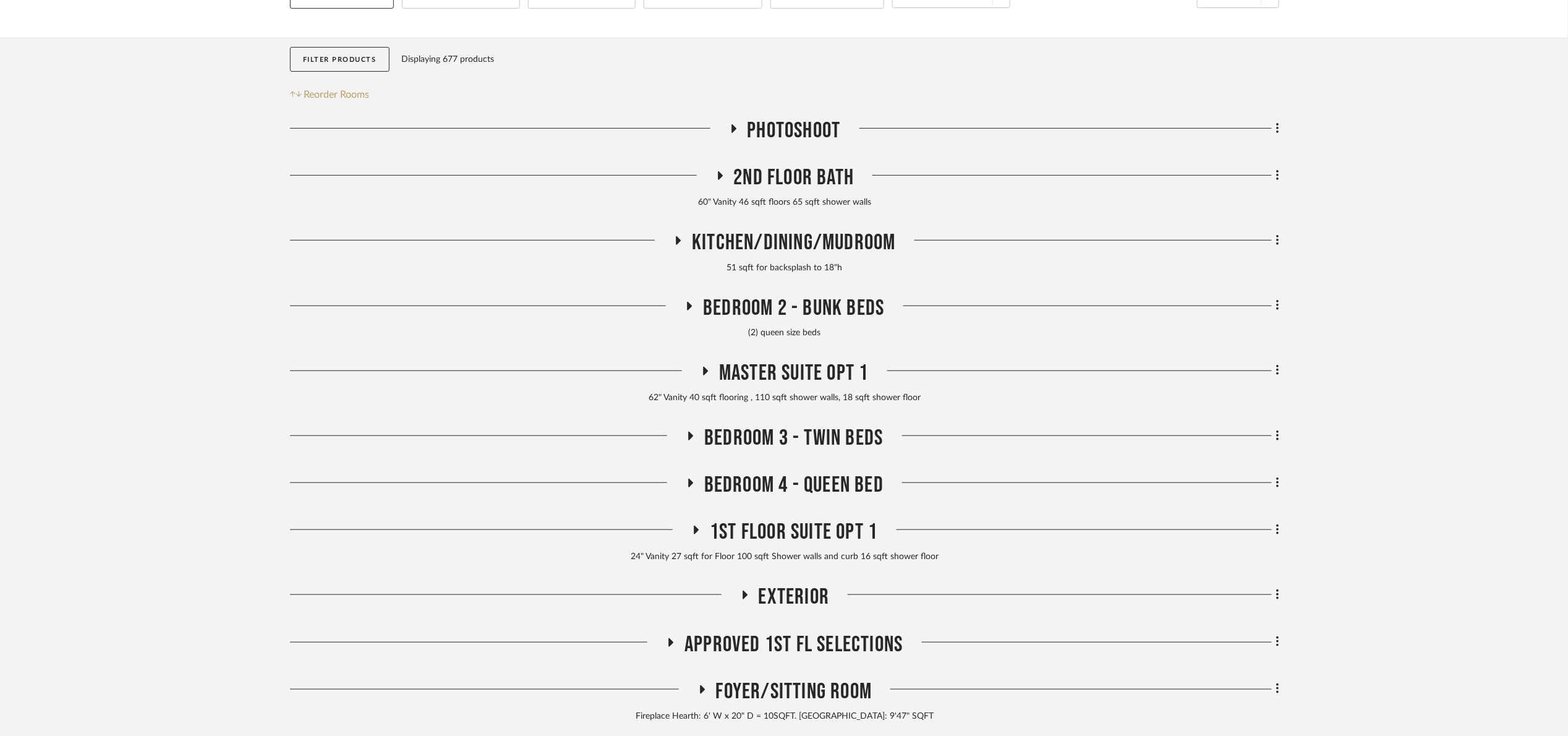
click at [824, 177] on span "2nd Floor Bath" at bounding box center [794, 178] width 120 height 26
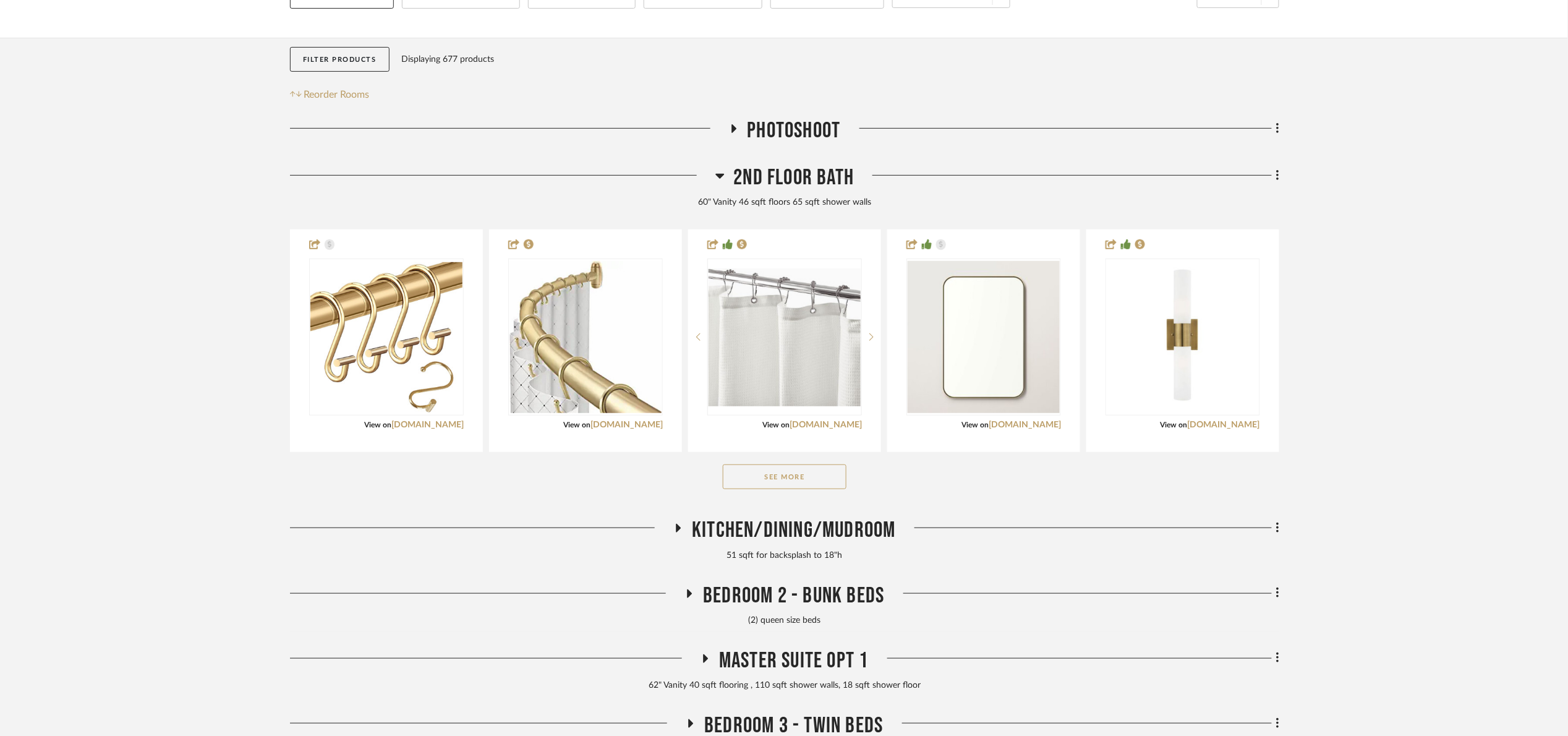
click at [808, 482] on button "See More" at bounding box center [785, 476] width 124 height 25
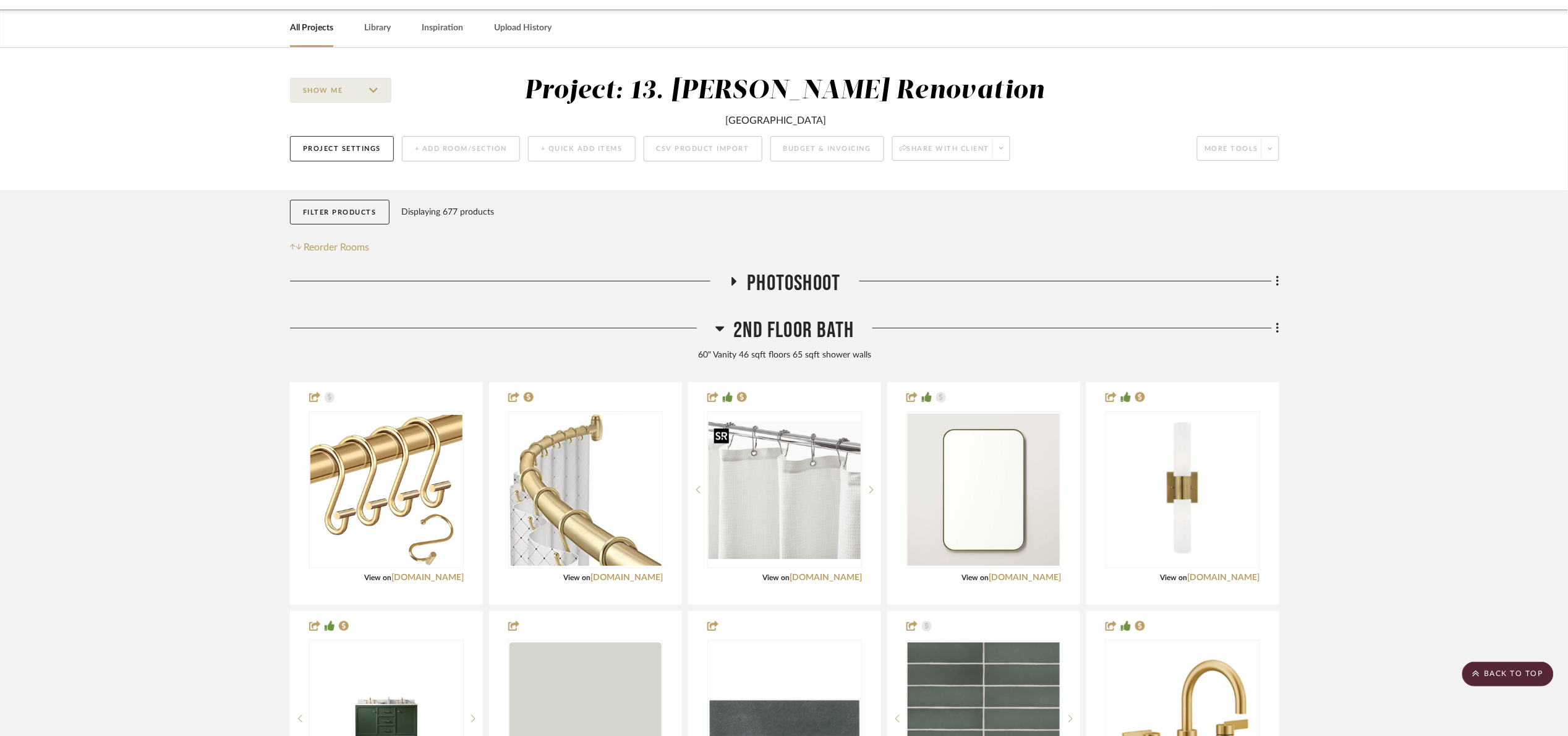
scroll to position [9, 0]
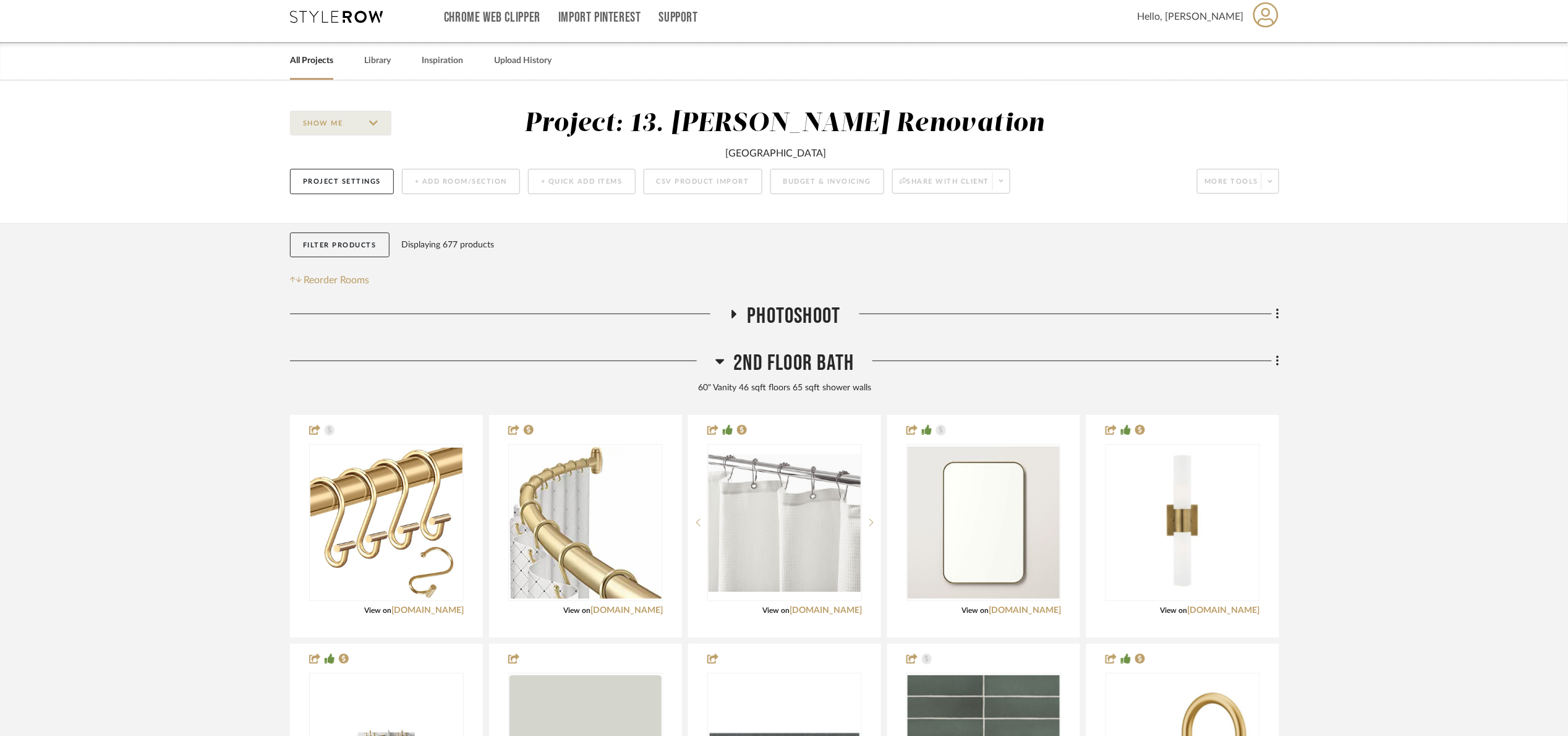
click at [778, 354] on span "2nd Floor Bath" at bounding box center [794, 363] width 120 height 26
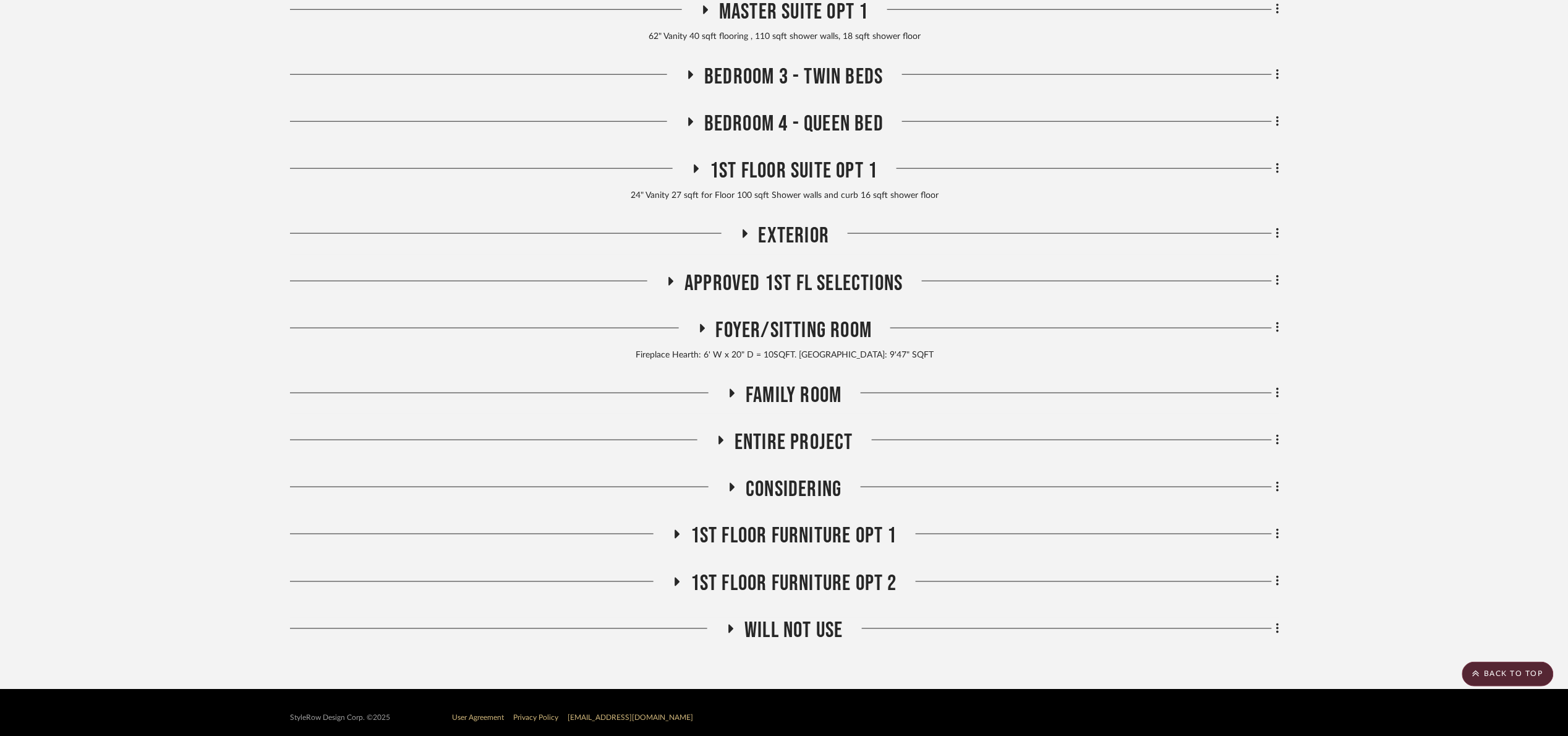
scroll to position [565, 0]
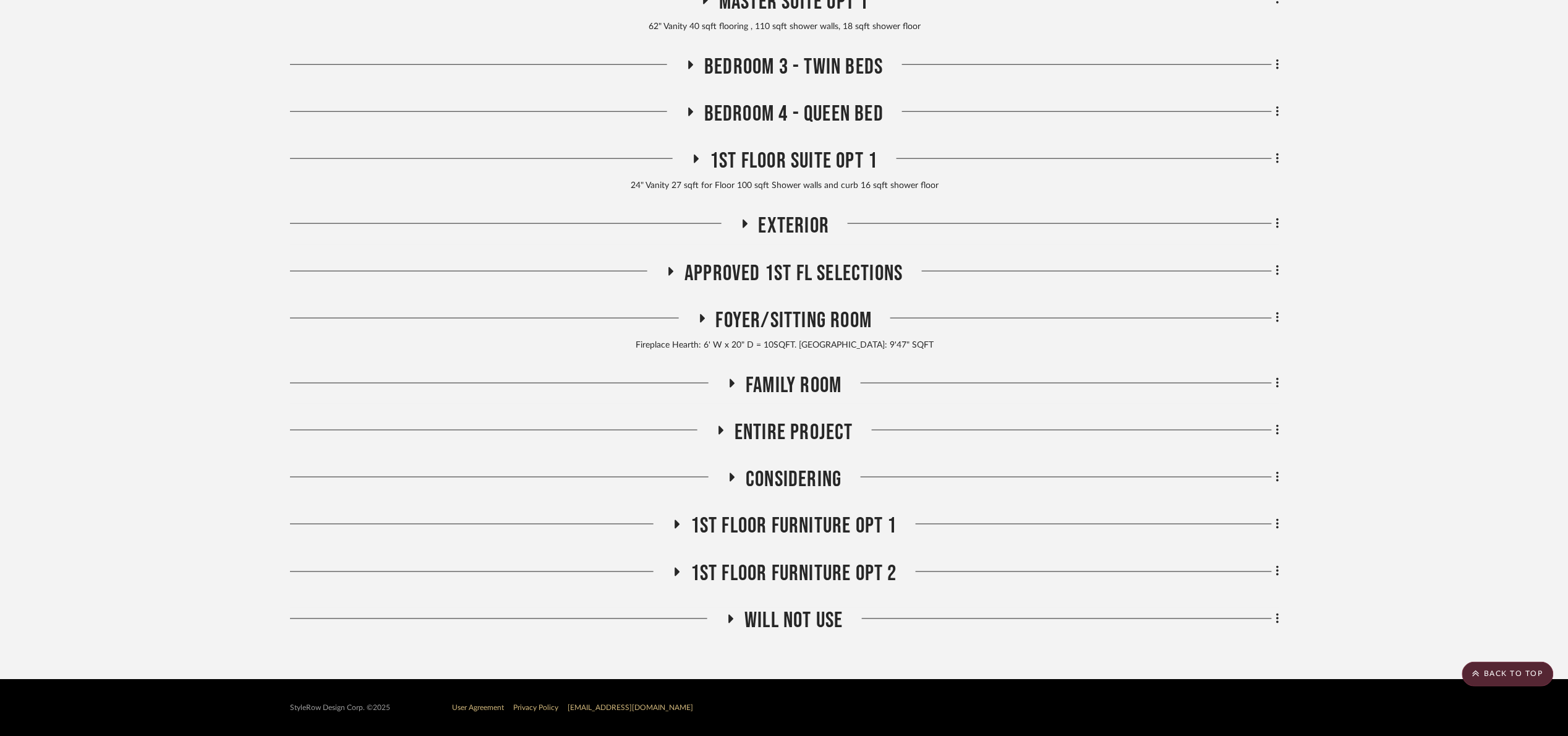
click at [852, 152] on span "1st Floor Suite Opt 1" at bounding box center [793, 161] width 167 height 26
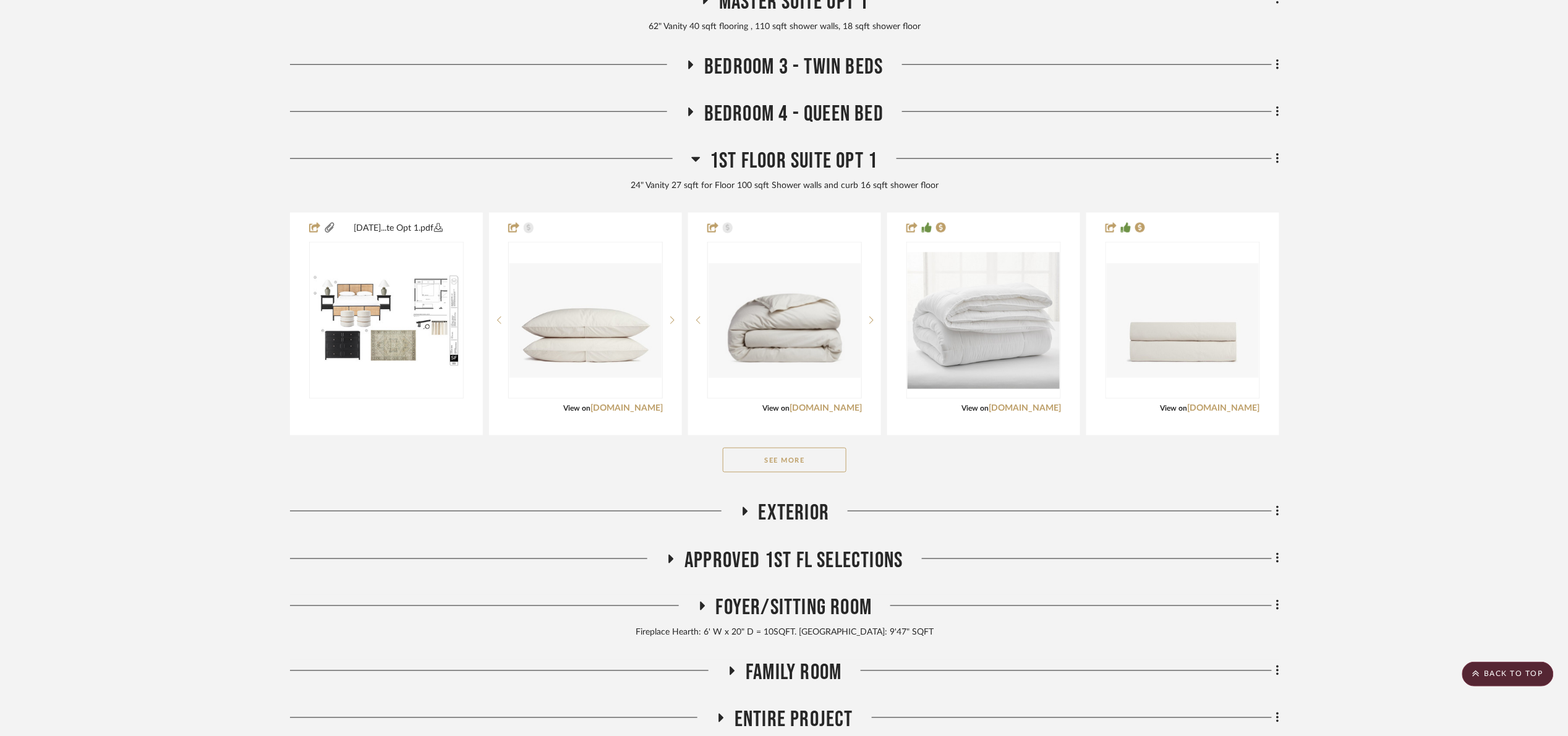
click at [810, 462] on button "See More" at bounding box center [785, 460] width 124 height 25
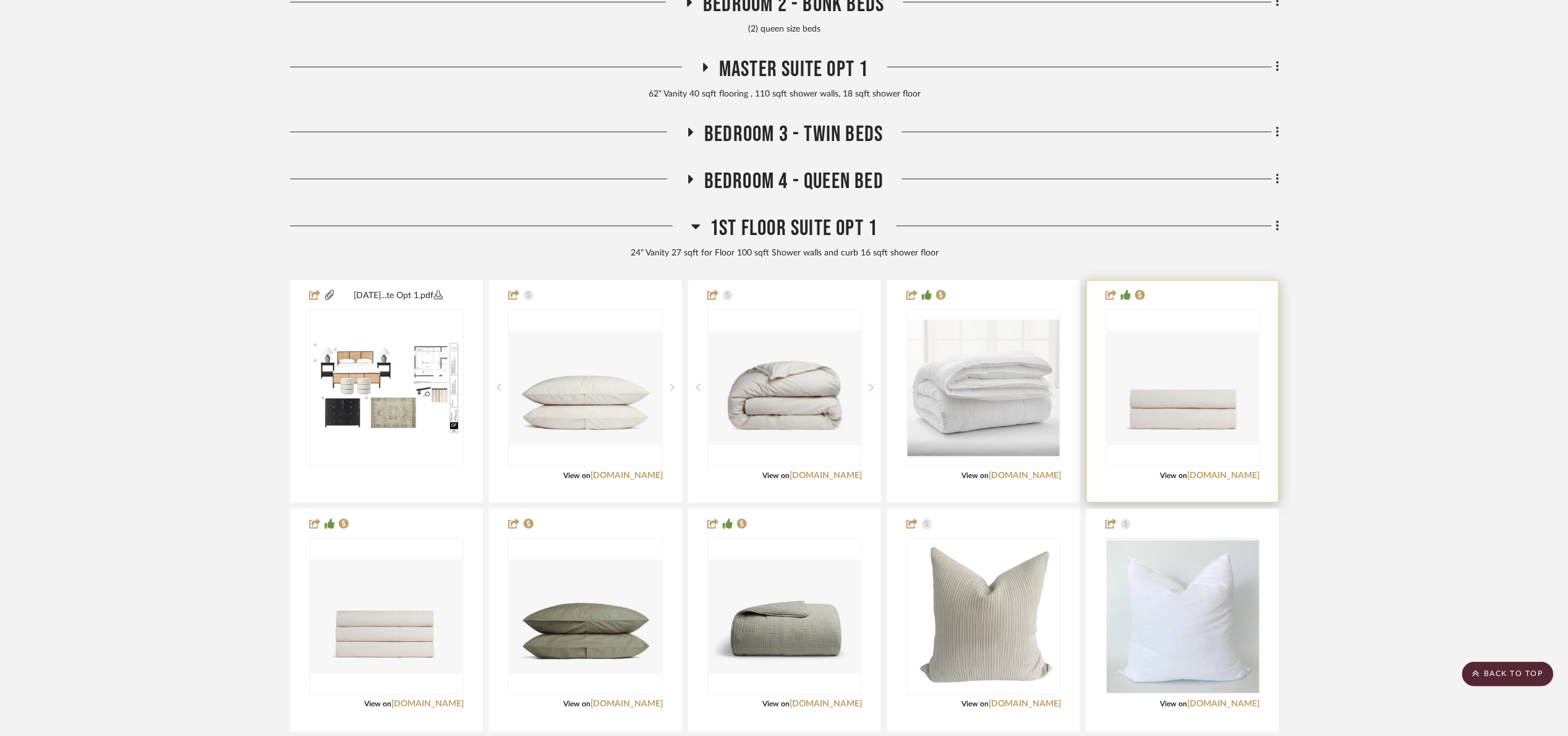
scroll to position [195, 0]
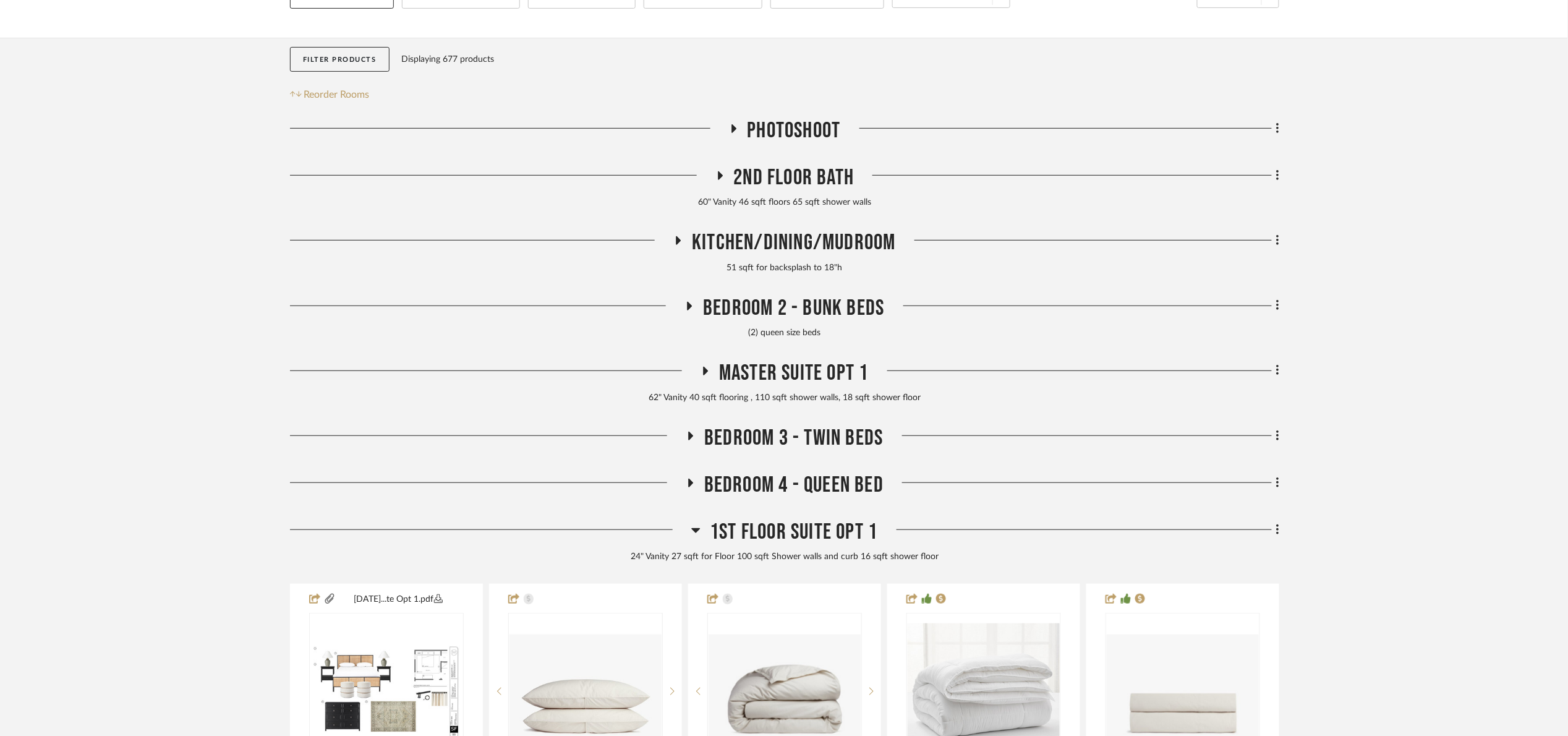
click at [749, 526] on span "1st Floor Suite Opt 1" at bounding box center [793, 532] width 167 height 26
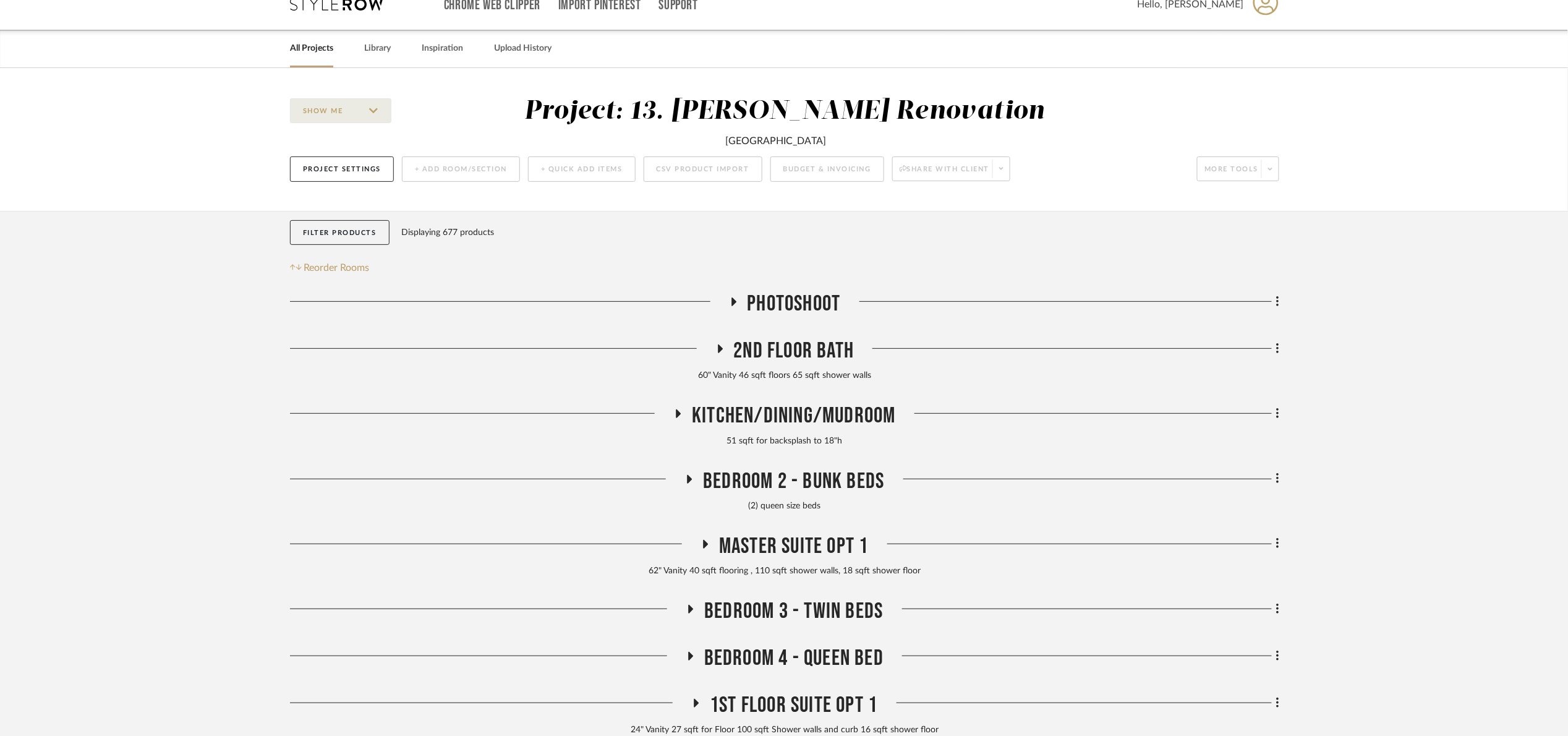
scroll to position [0, 0]
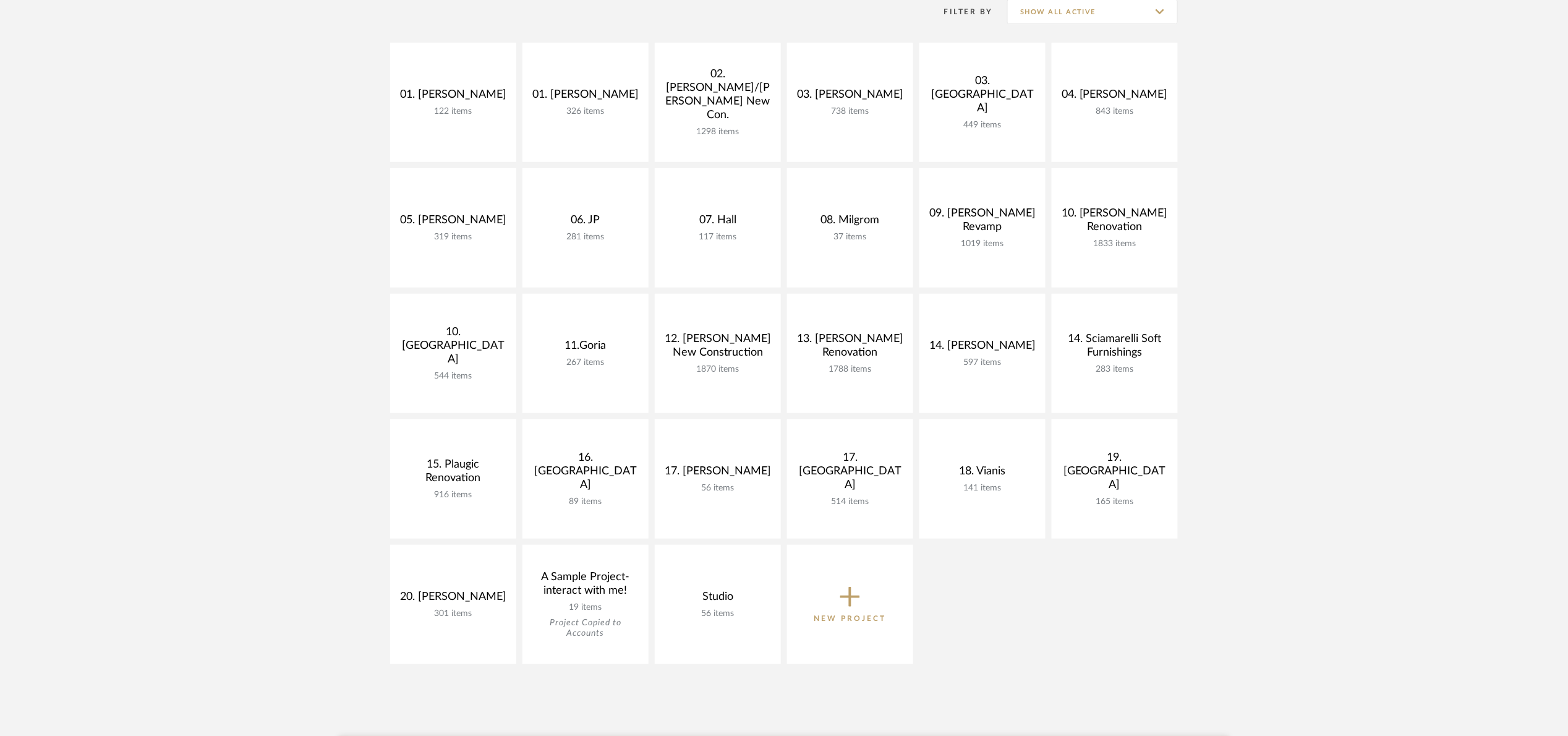
scroll to position [185, 0]
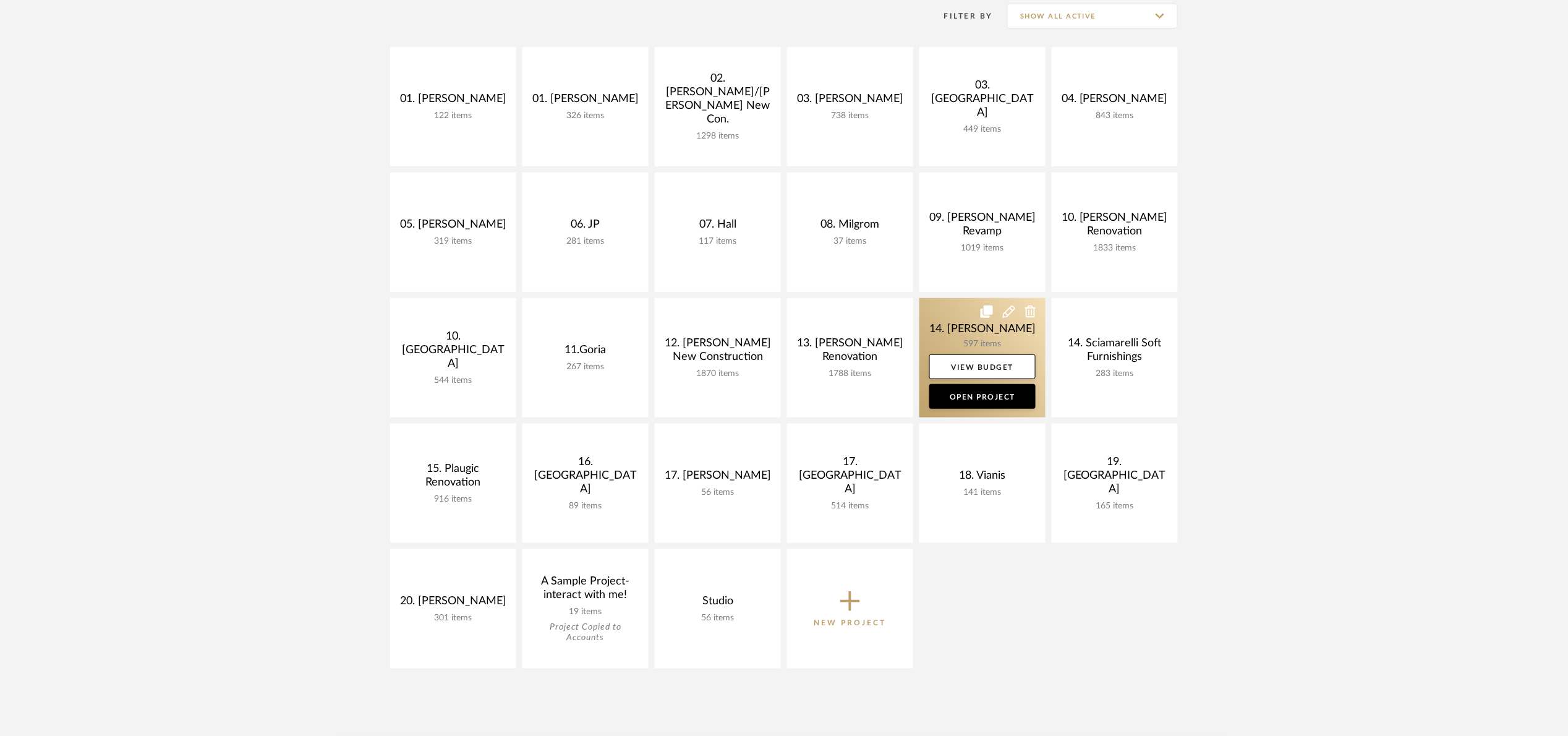
click at [939, 314] on link at bounding box center [982, 358] width 126 height 120
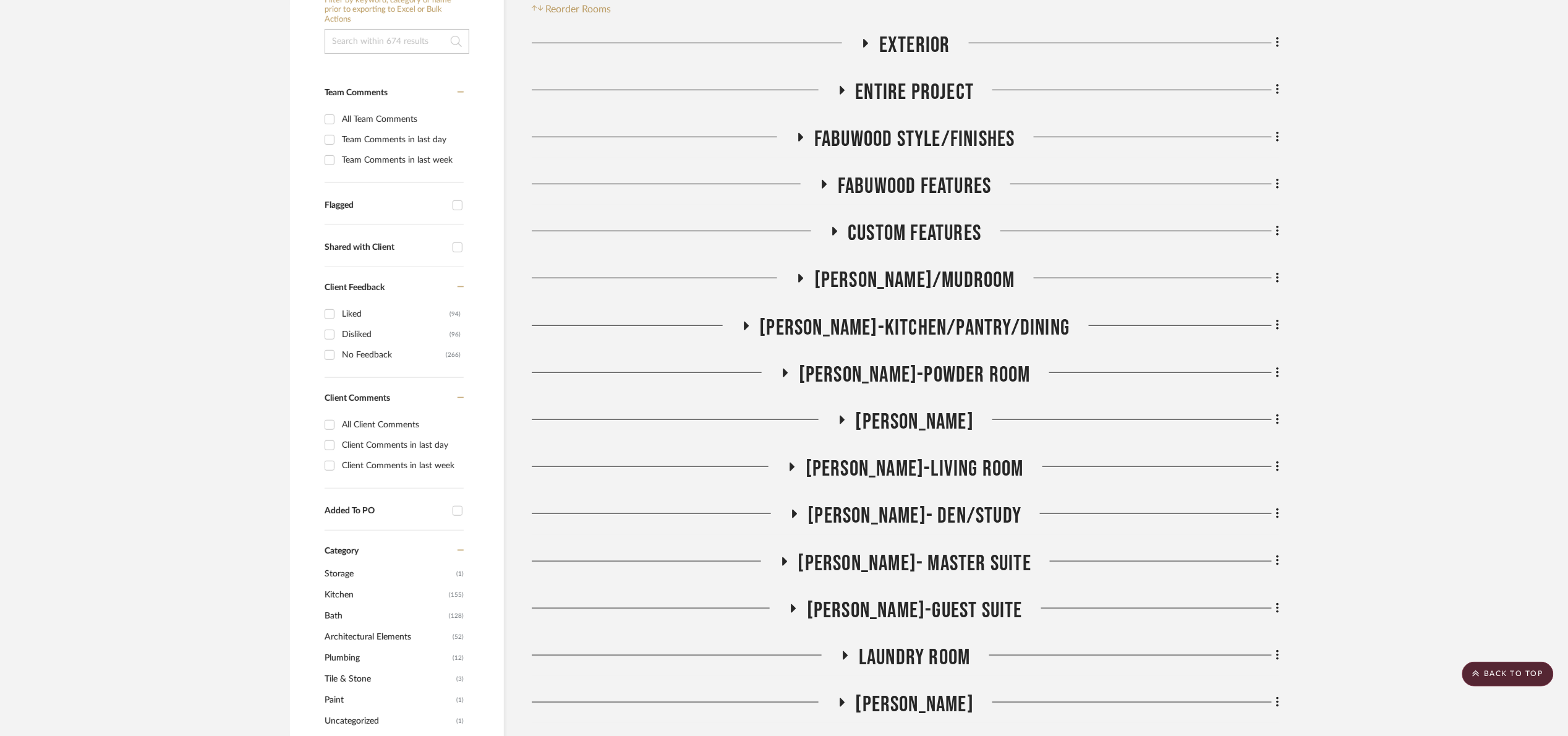
scroll to position [279, 0]
click at [979, 370] on span "Joann-Powder Room" at bounding box center [914, 376] width 232 height 26
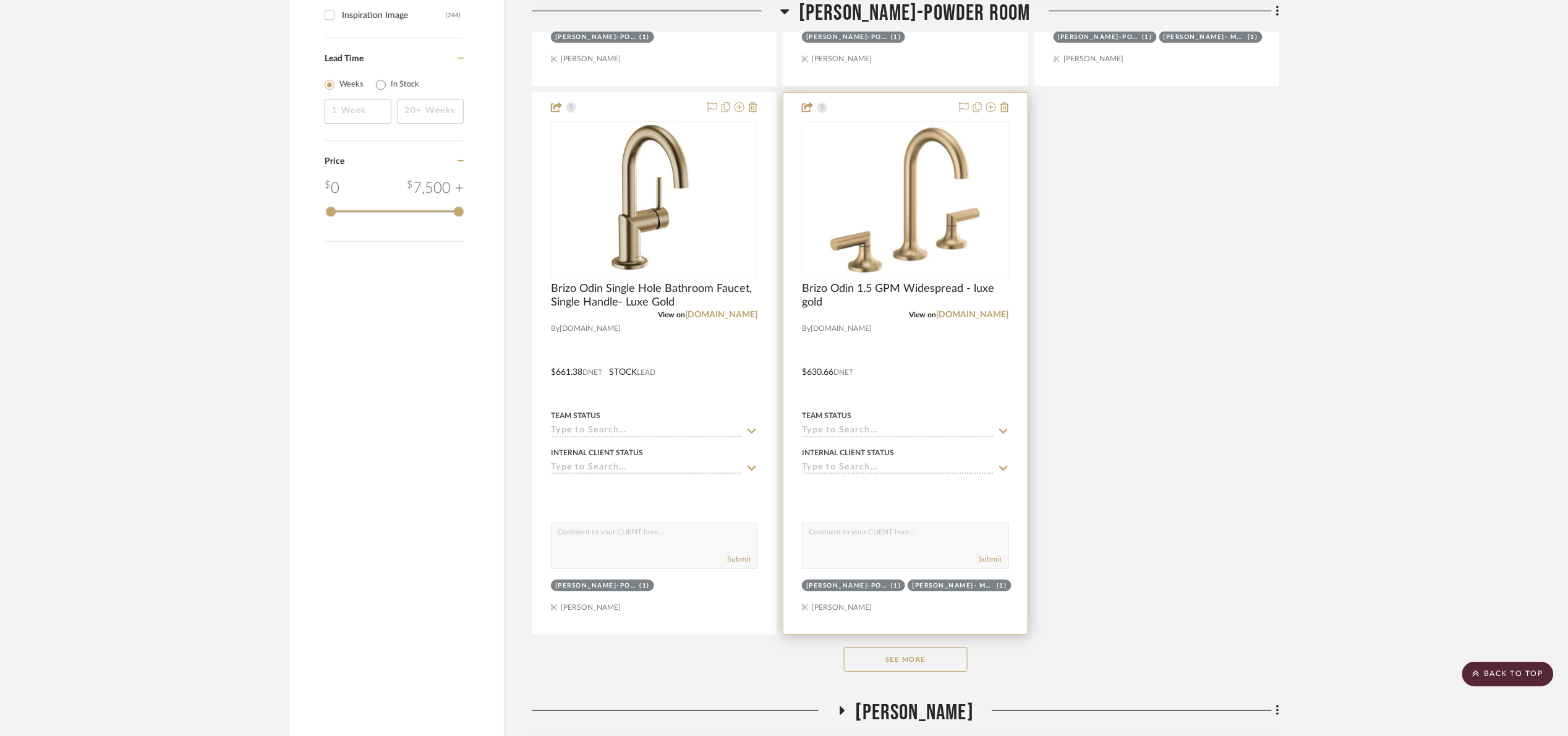
scroll to position [1762, 0]
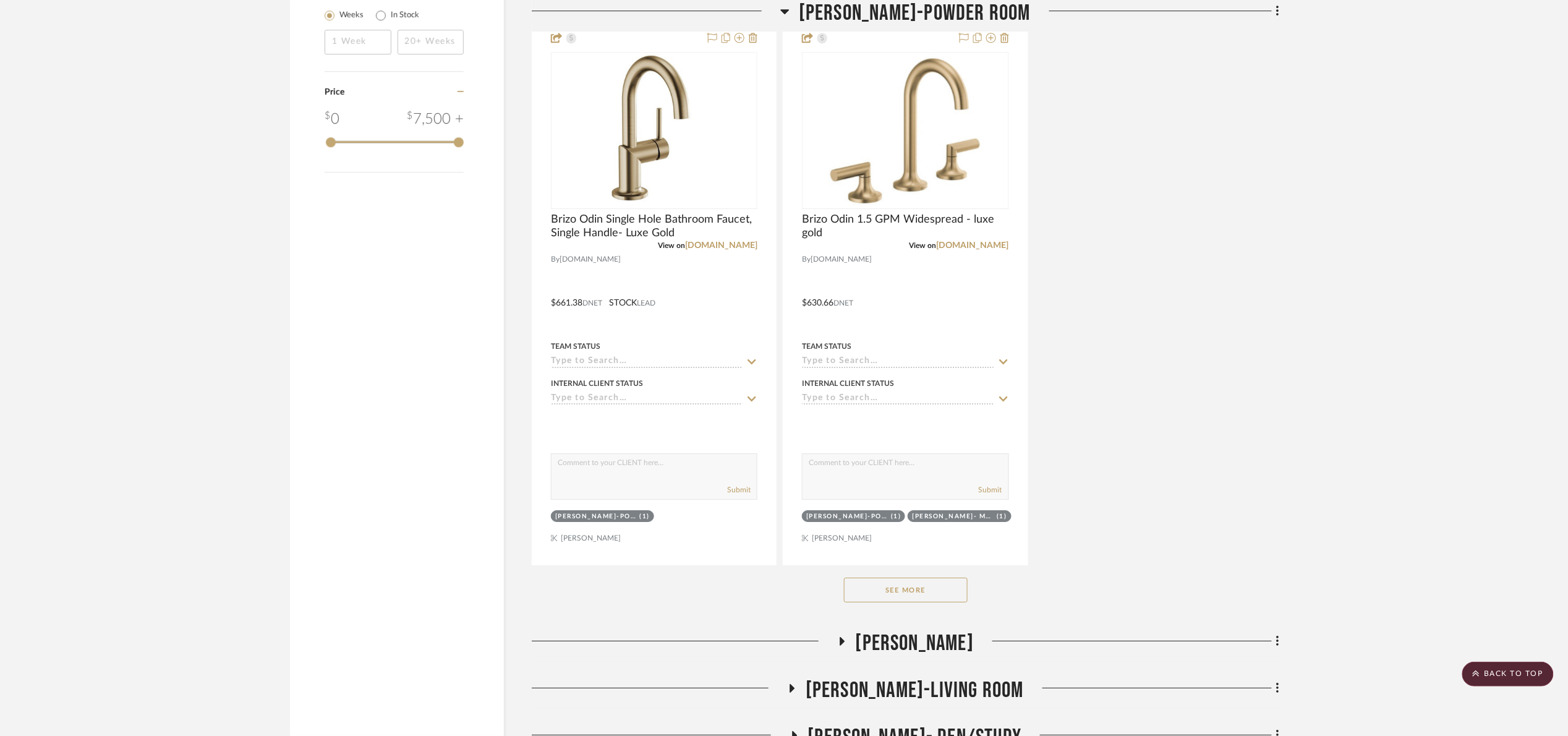
click at [866, 602] on button "See More" at bounding box center [906, 590] width 124 height 25
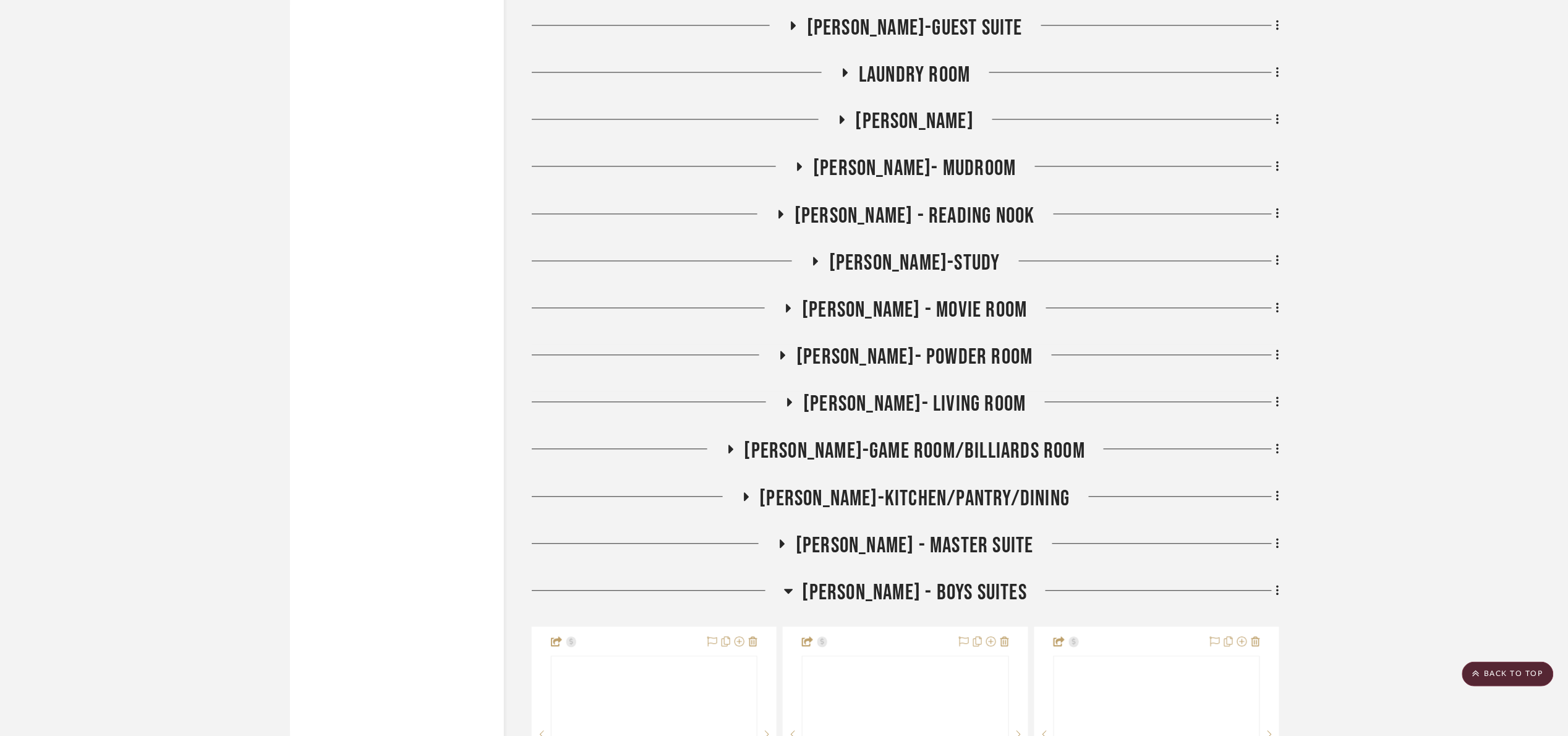
scroll to position [5379, 0]
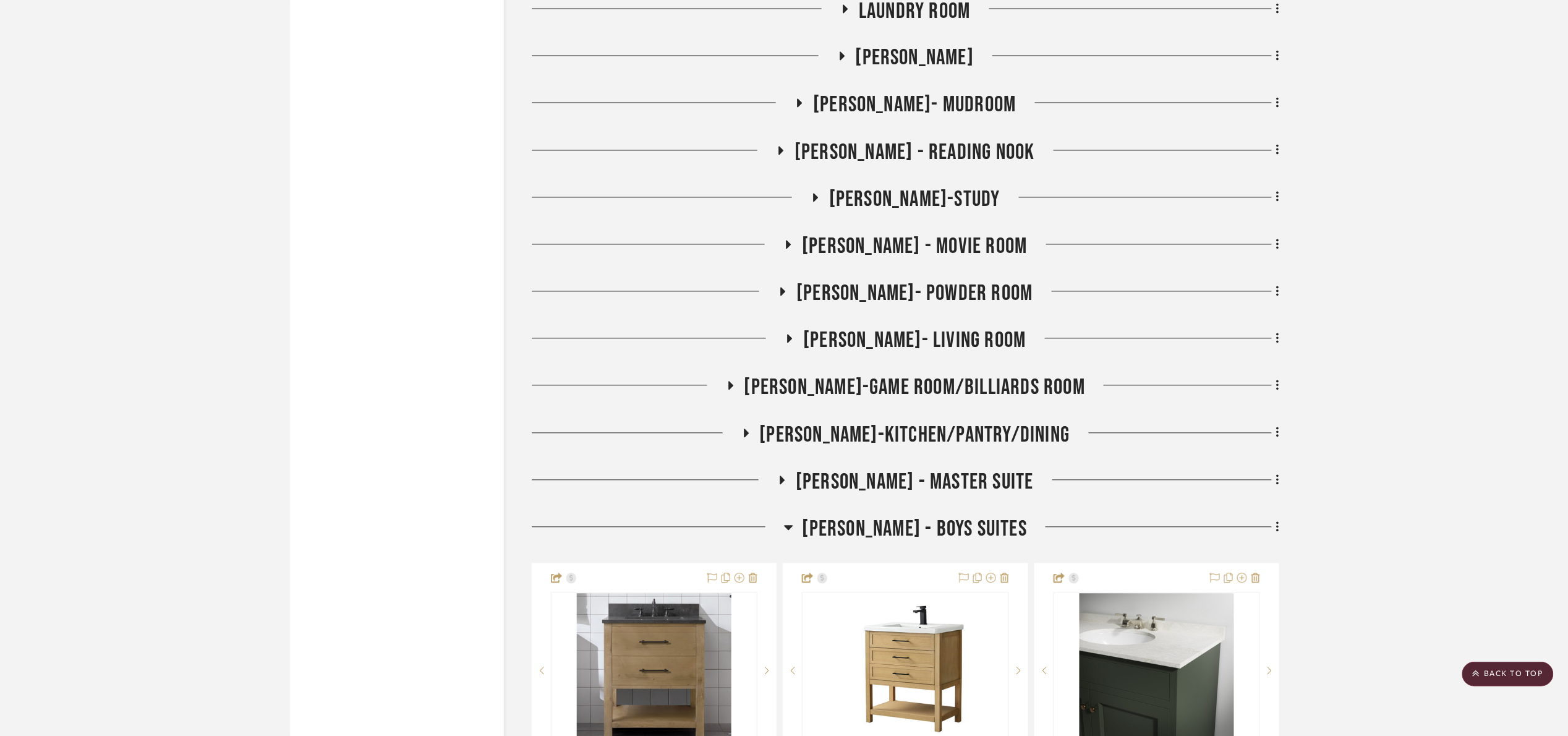
click at [928, 306] on span "Maria- Powder Room" at bounding box center [914, 294] width 237 height 26
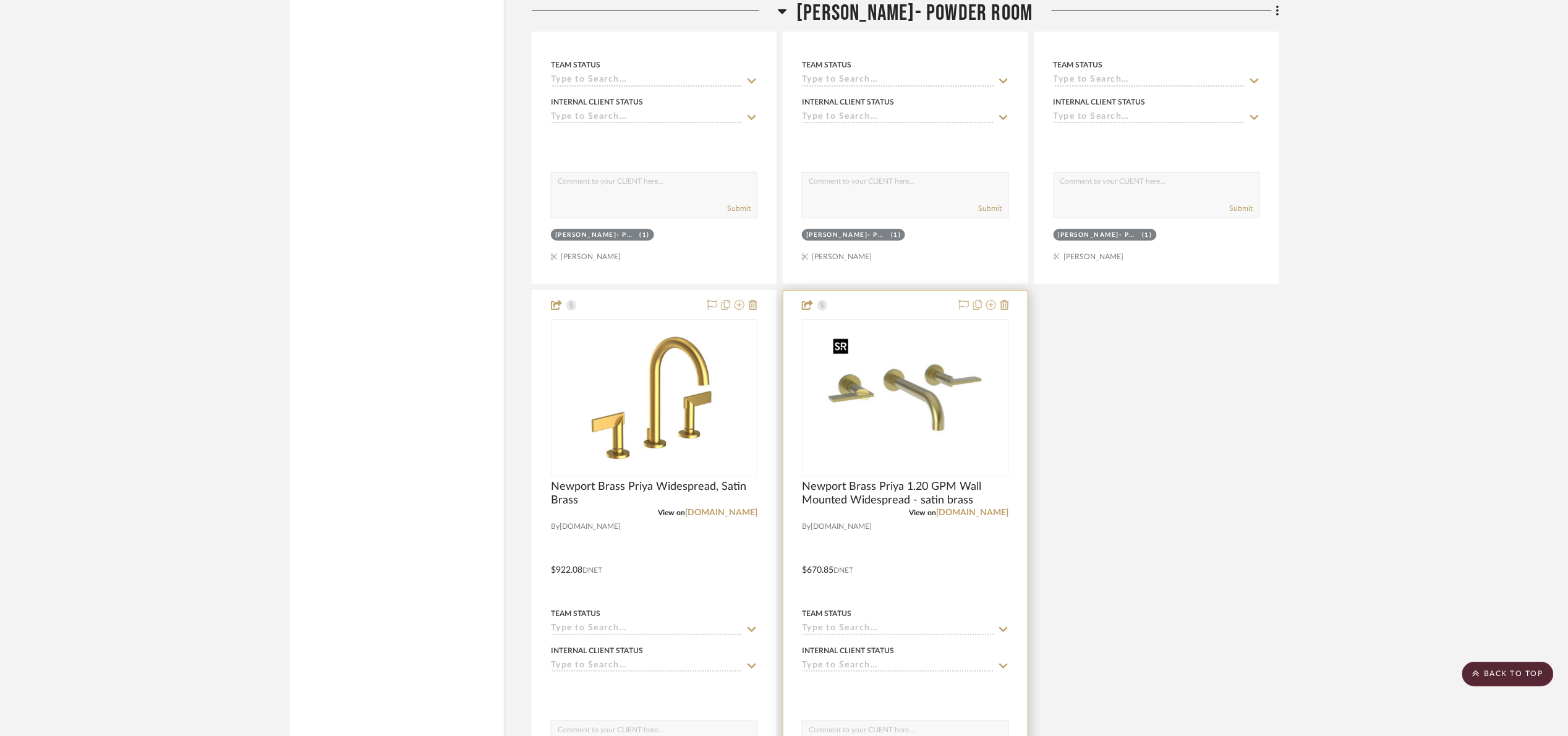
scroll to position [6862, 0]
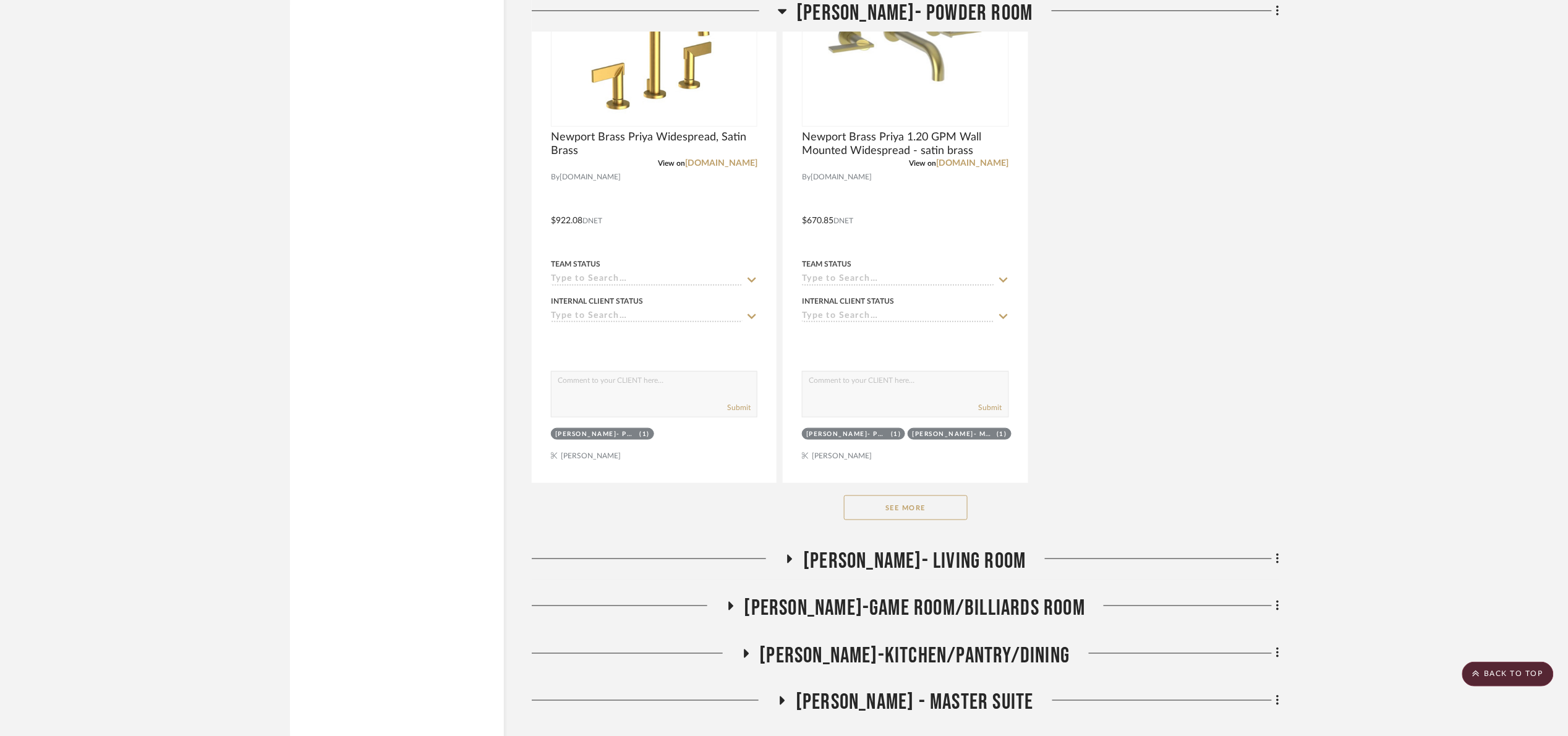
click at [934, 532] on div "See More" at bounding box center [905, 508] width 748 height 49
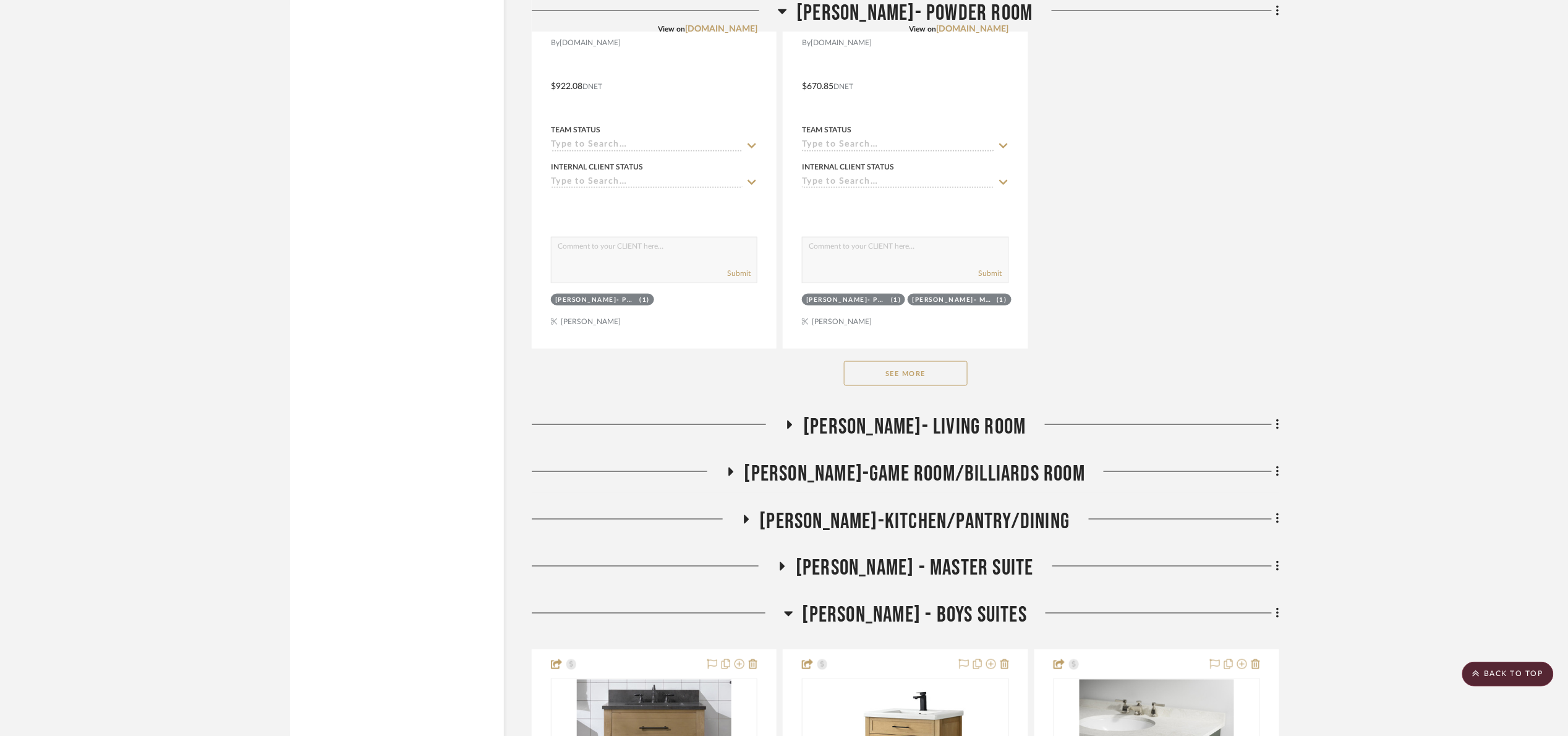
scroll to position [7048, 0]
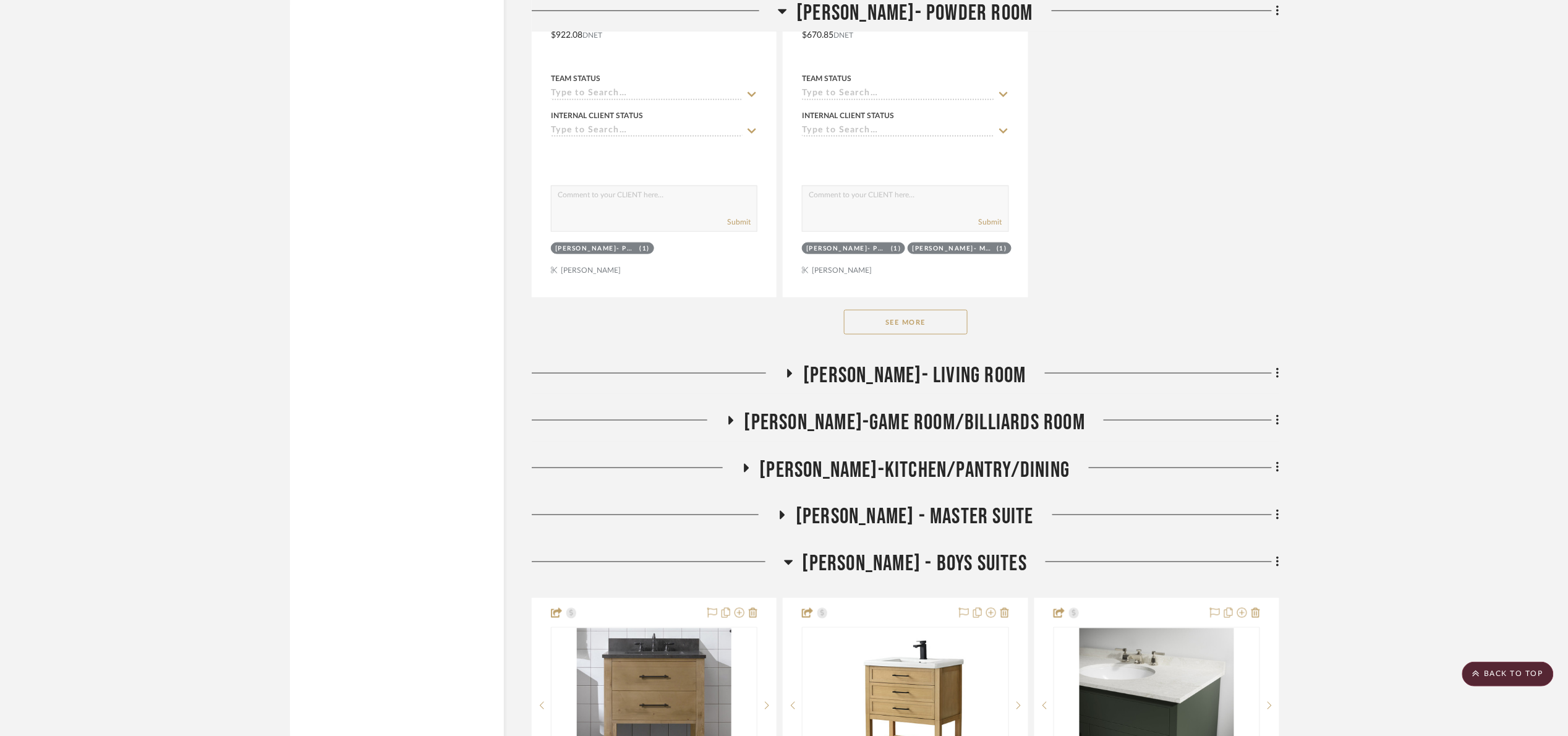
click at [871, 335] on button "See More" at bounding box center [906, 322] width 124 height 25
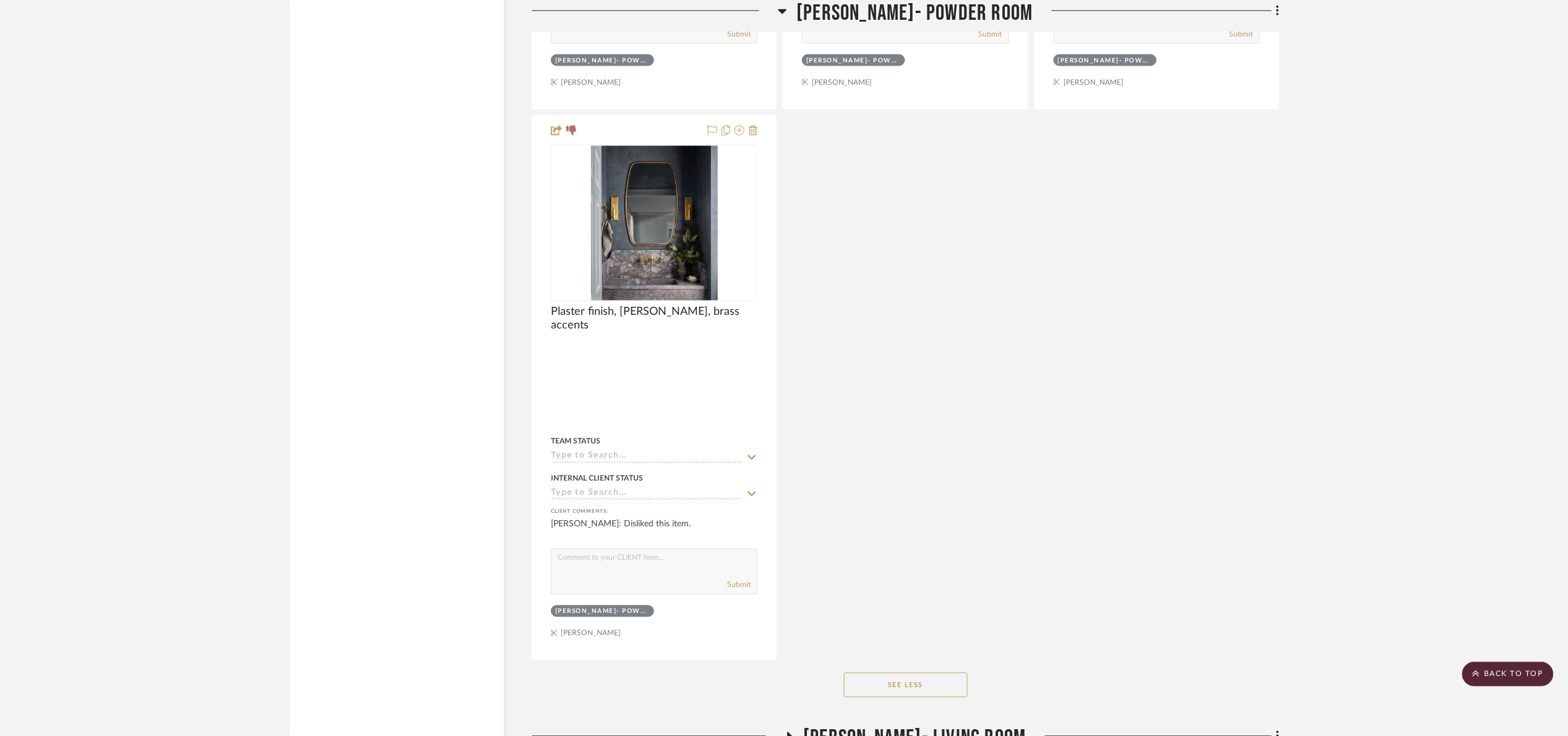
scroll to position [9459, 0]
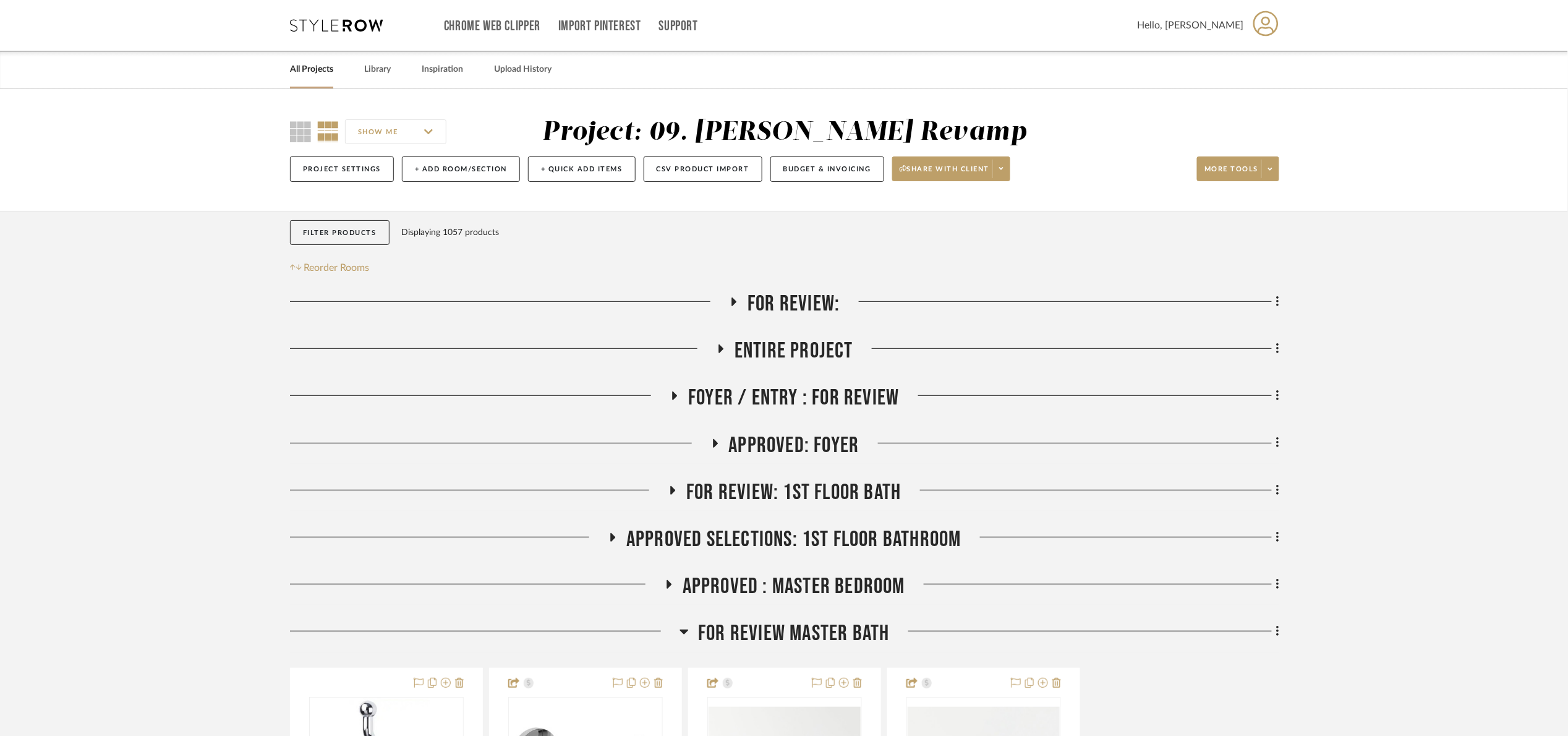
click at [778, 301] on span "For Review:" at bounding box center [794, 304] width 92 height 26
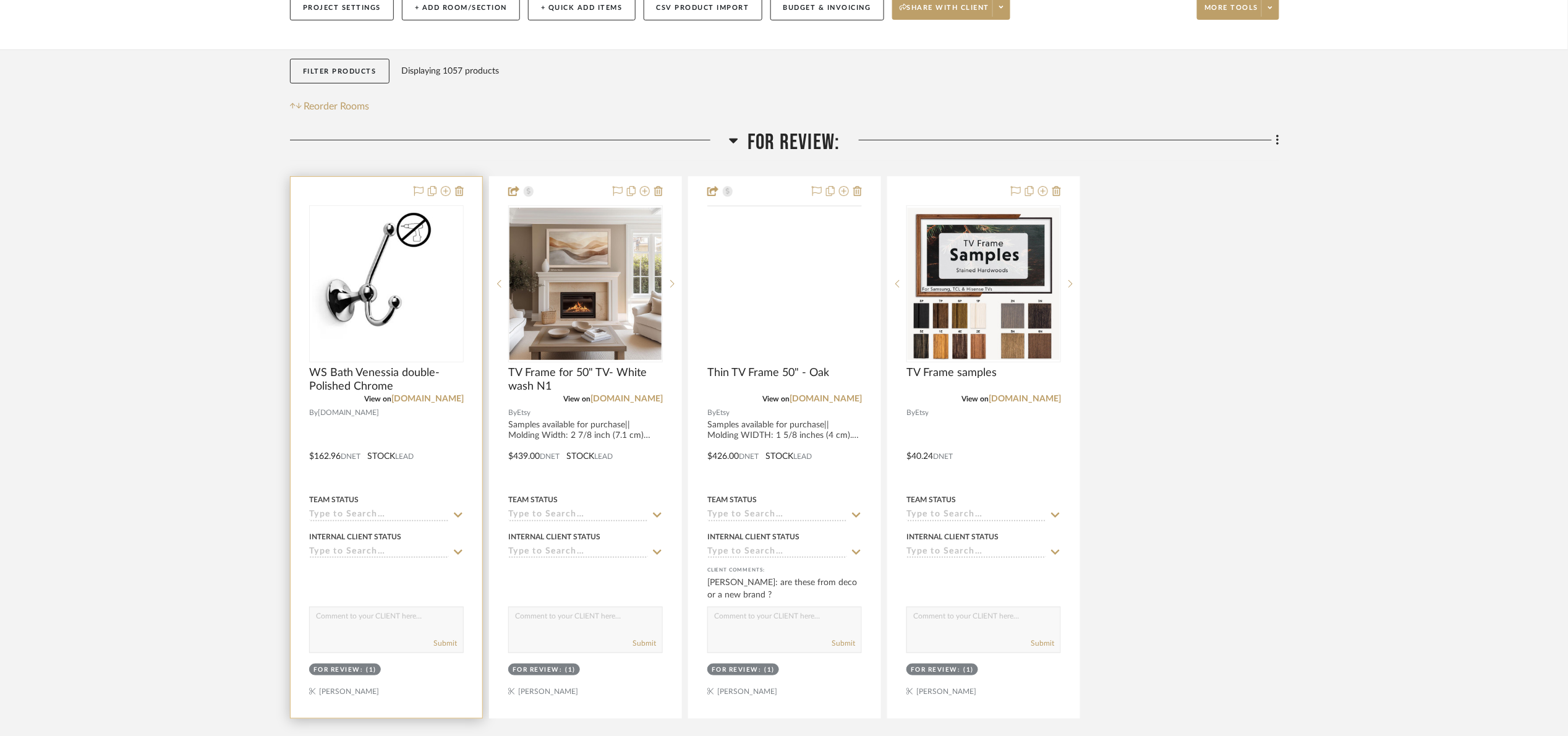
scroll to position [185, 0]
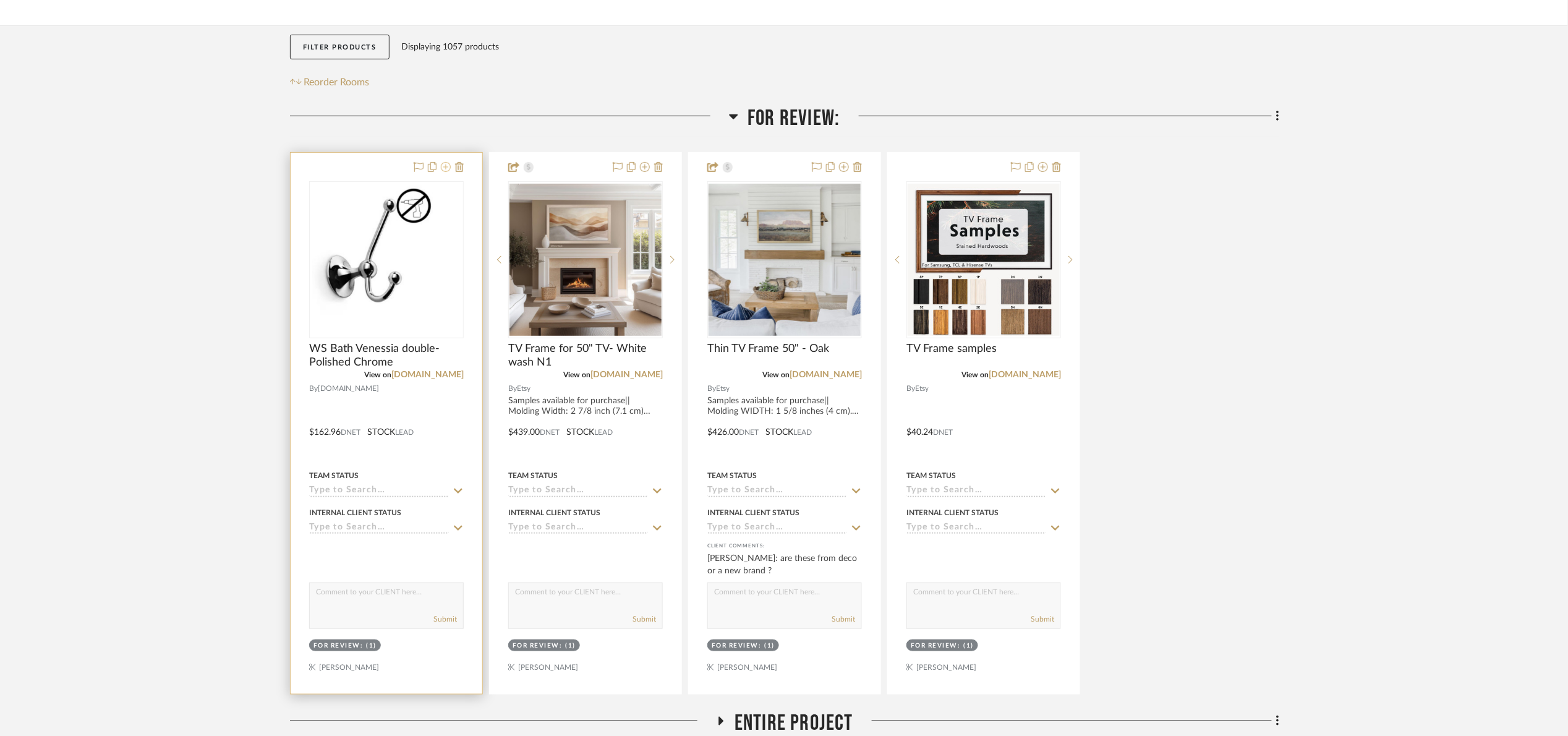
click at [442, 169] on icon at bounding box center [446, 167] width 10 height 10
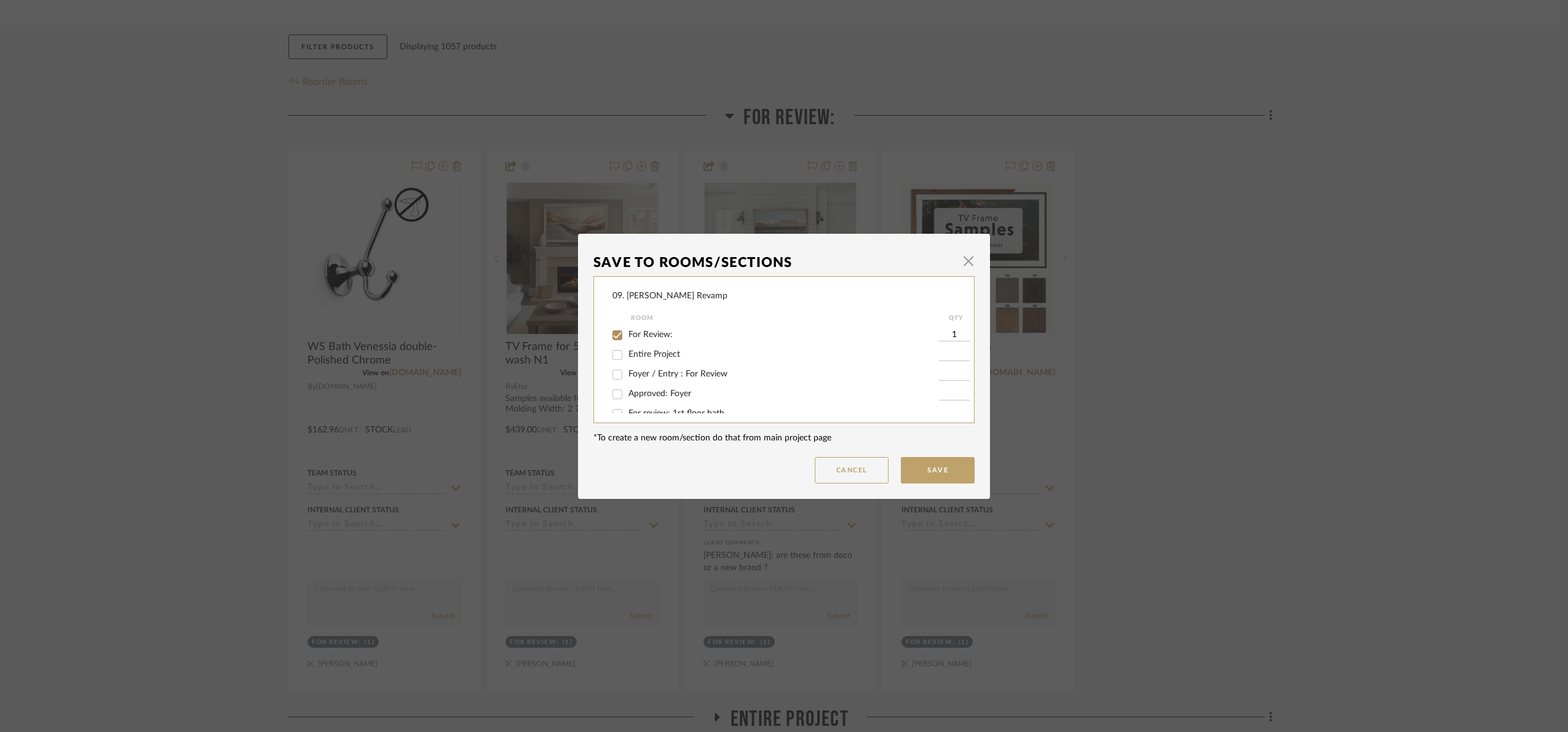
click at [650, 339] on div "For Review:" at bounding box center [775, 335] width 326 height 20
click at [649, 336] on span "For Review:" at bounding box center [651, 334] width 44 height 9
click at [627, 336] on input "For Review:" at bounding box center [617, 335] width 20 height 20
checkbox input "false"
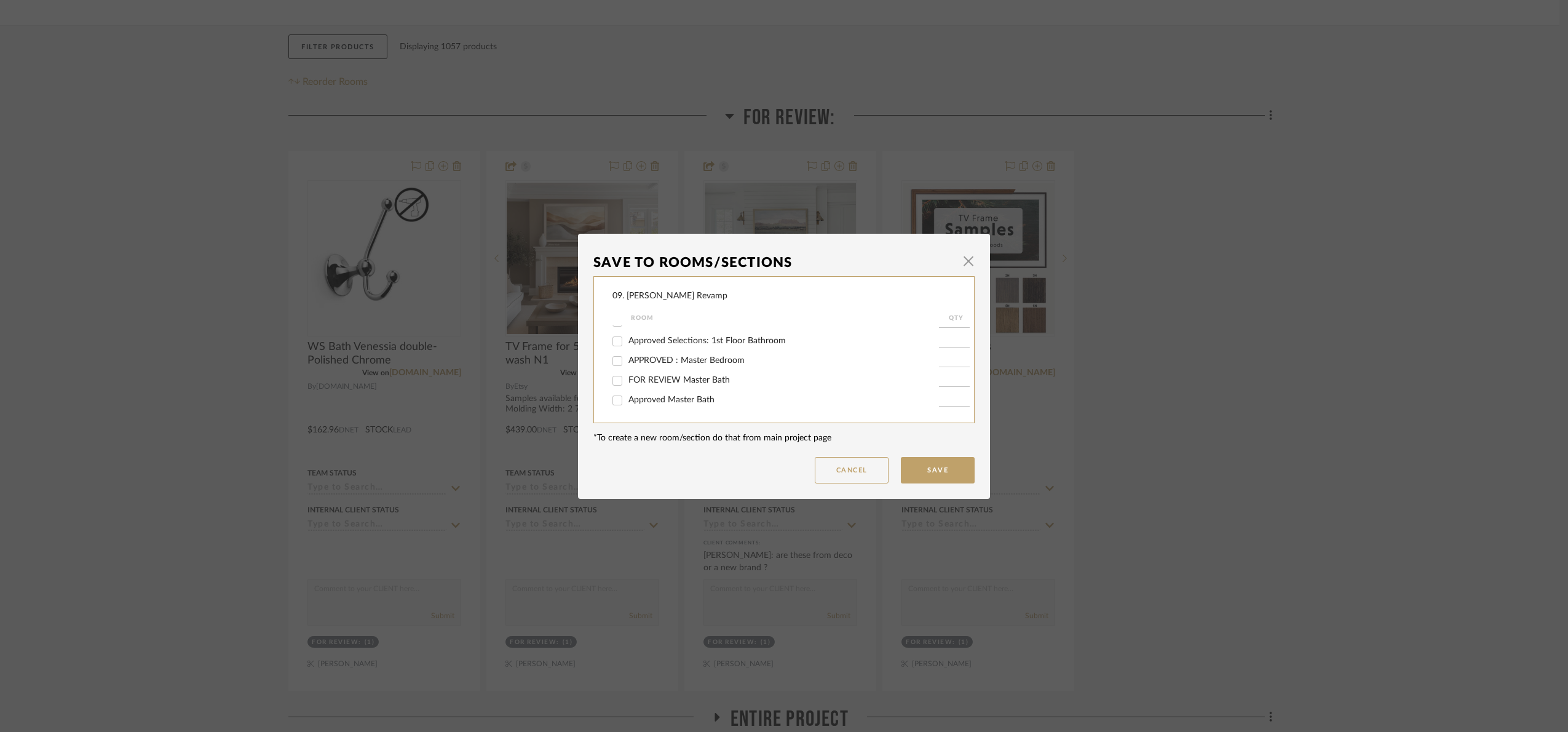
click at [693, 380] on span "FOR REVIEW Master Bath" at bounding box center [679, 380] width 102 height 9
click at [627, 380] on input "FOR REVIEW Master Bath" at bounding box center [617, 380] width 20 height 20
checkbox input "true"
type input "1"
click at [924, 466] on button "Save" at bounding box center [938, 470] width 74 height 26
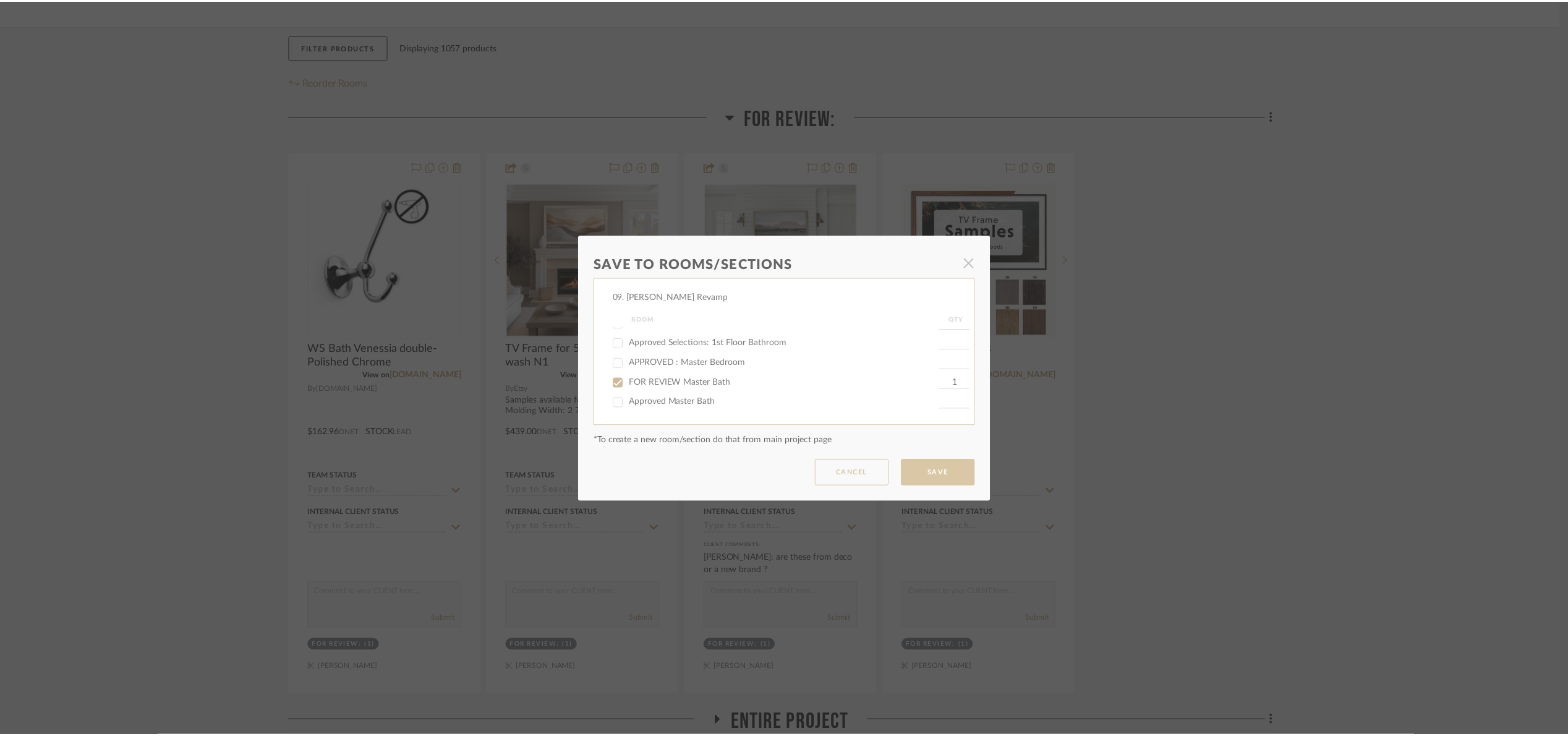
scroll to position [185, 0]
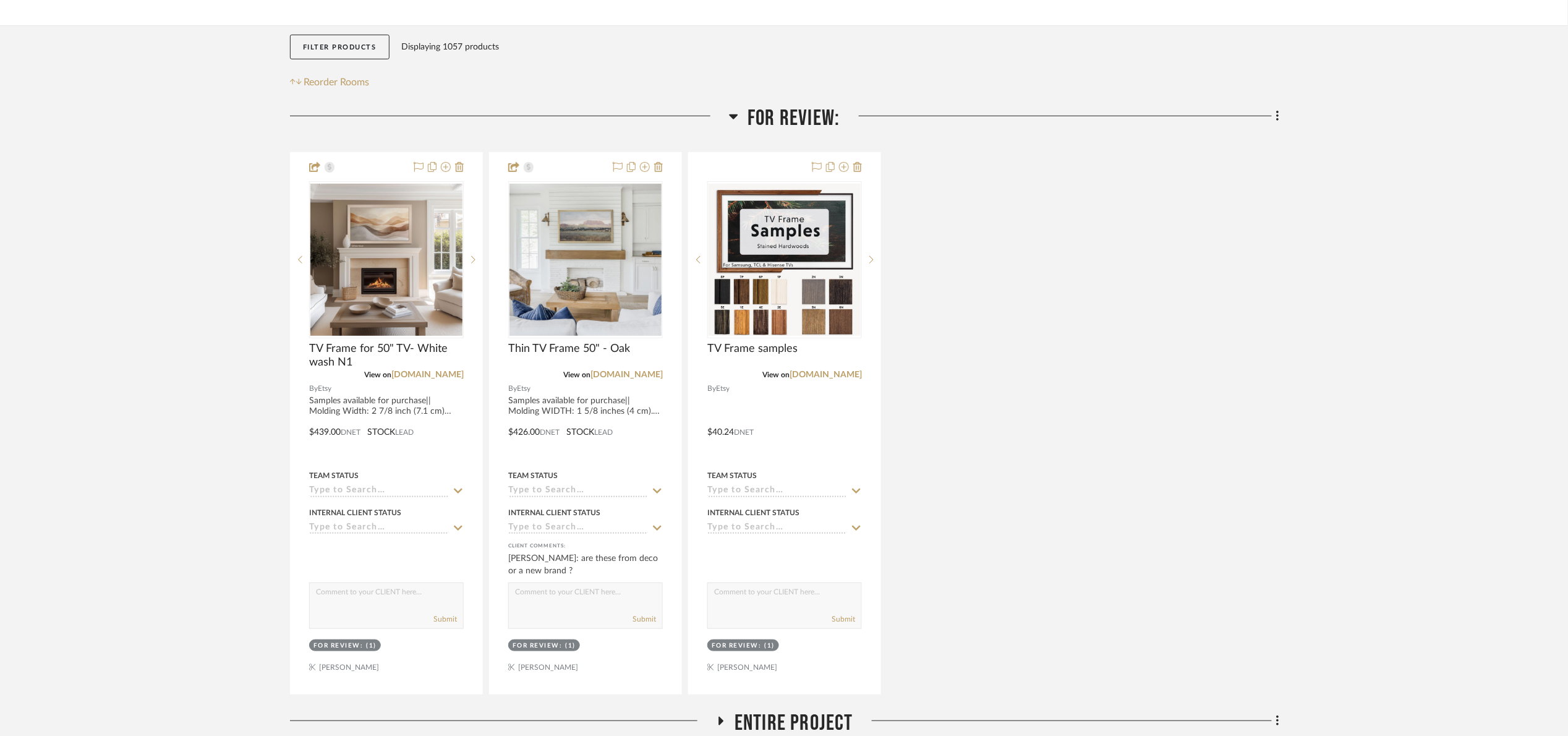
drag, startPoint x: 799, startPoint y: 128, endPoint x: 811, endPoint y: 138, distance: 15.6
click at [800, 129] on span "For Review:" at bounding box center [794, 119] width 92 height 26
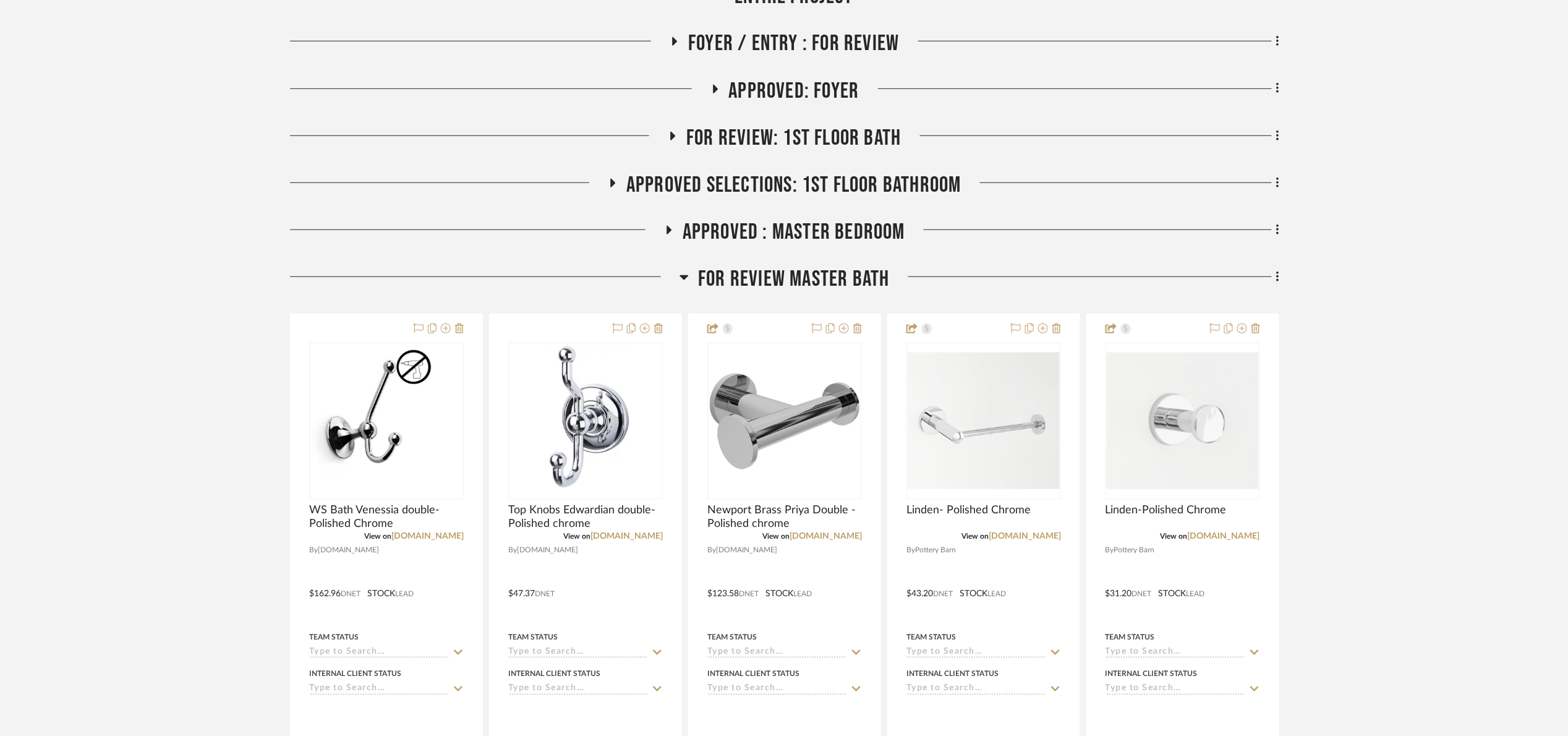
scroll to position [371, 0]
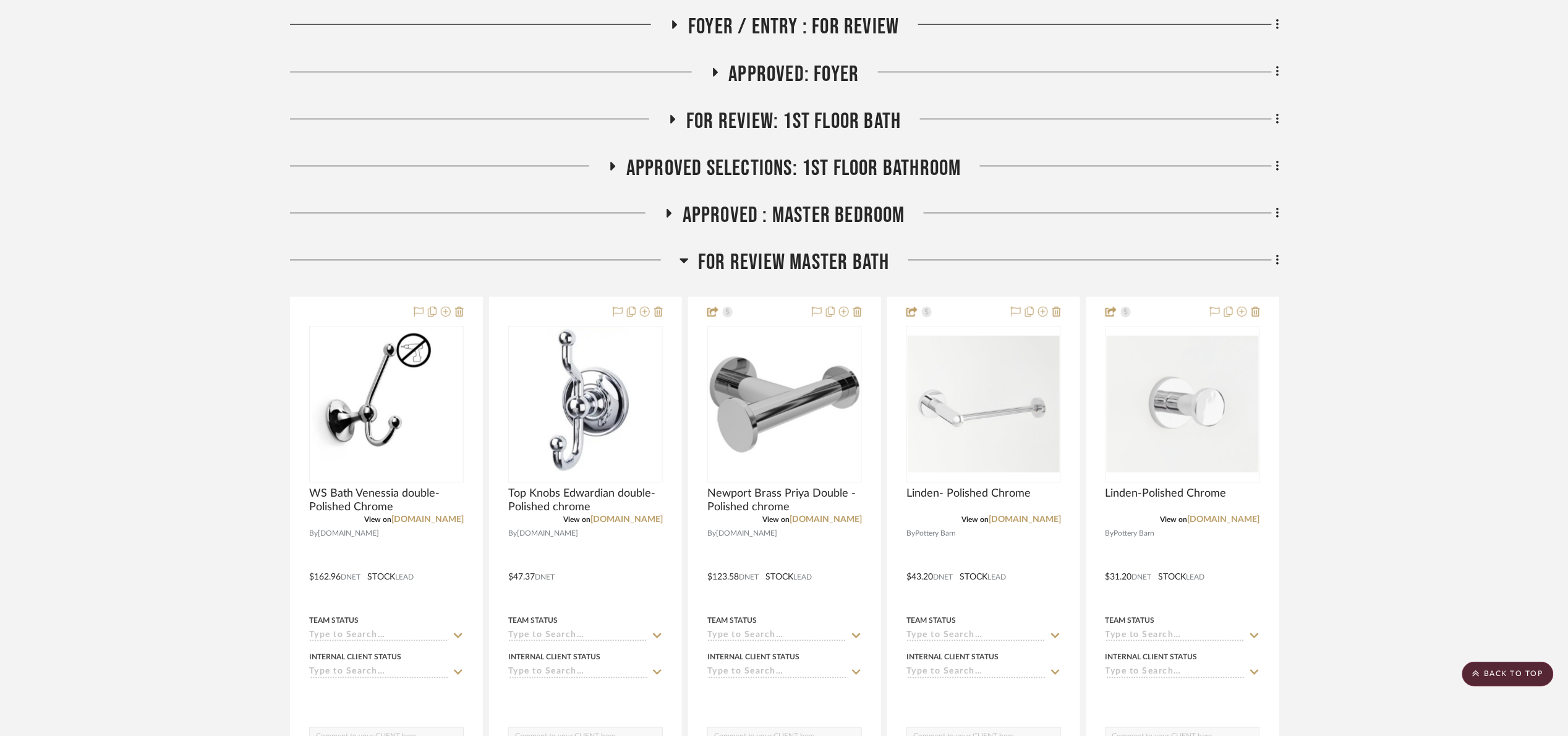
click at [26, 427] on project-details-page "SHOW ME Project: 09. Jones Revamp Project Settings + Add Room/Section + Quick A…" at bounding box center [784, 655] width 1568 height 1874
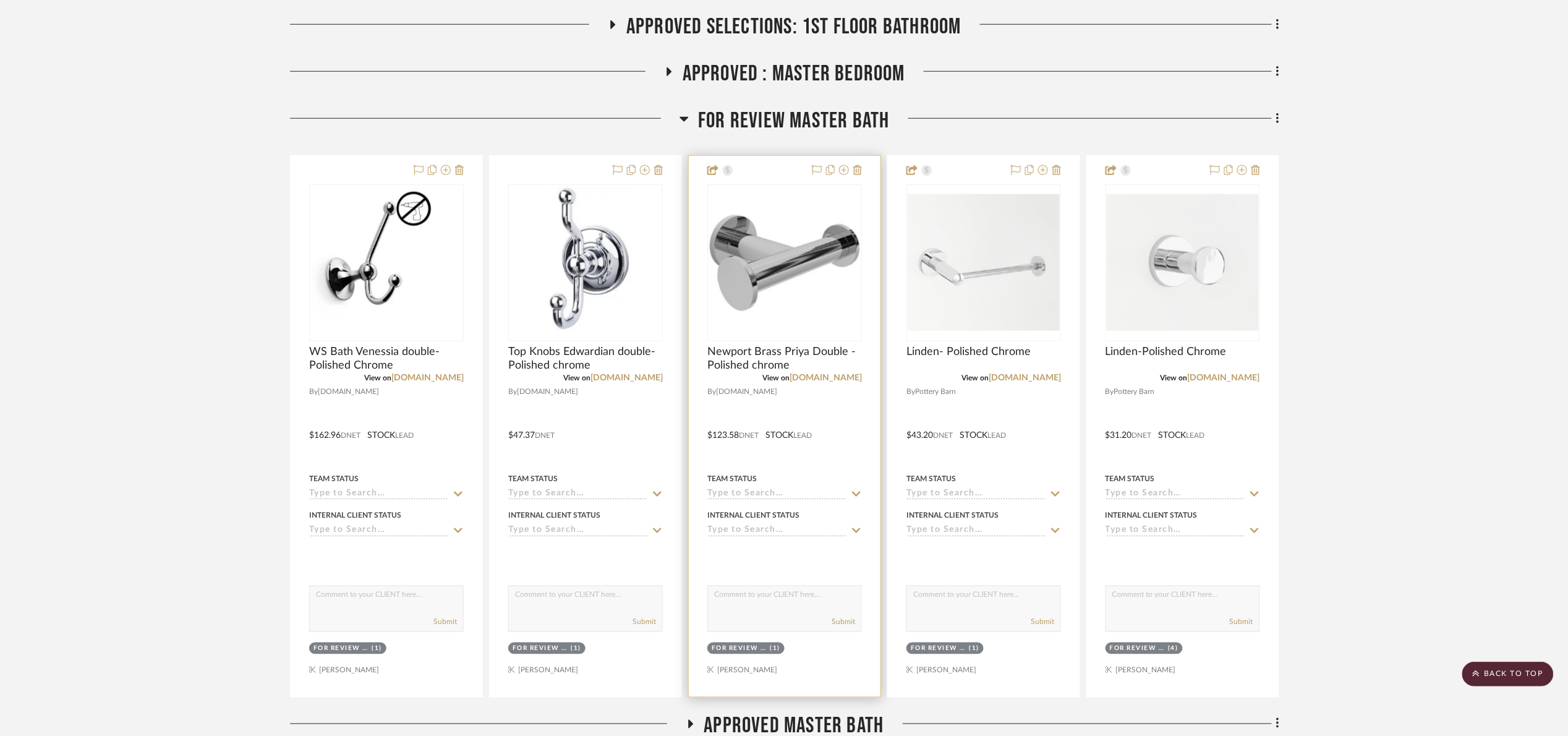
scroll to position [556, 0]
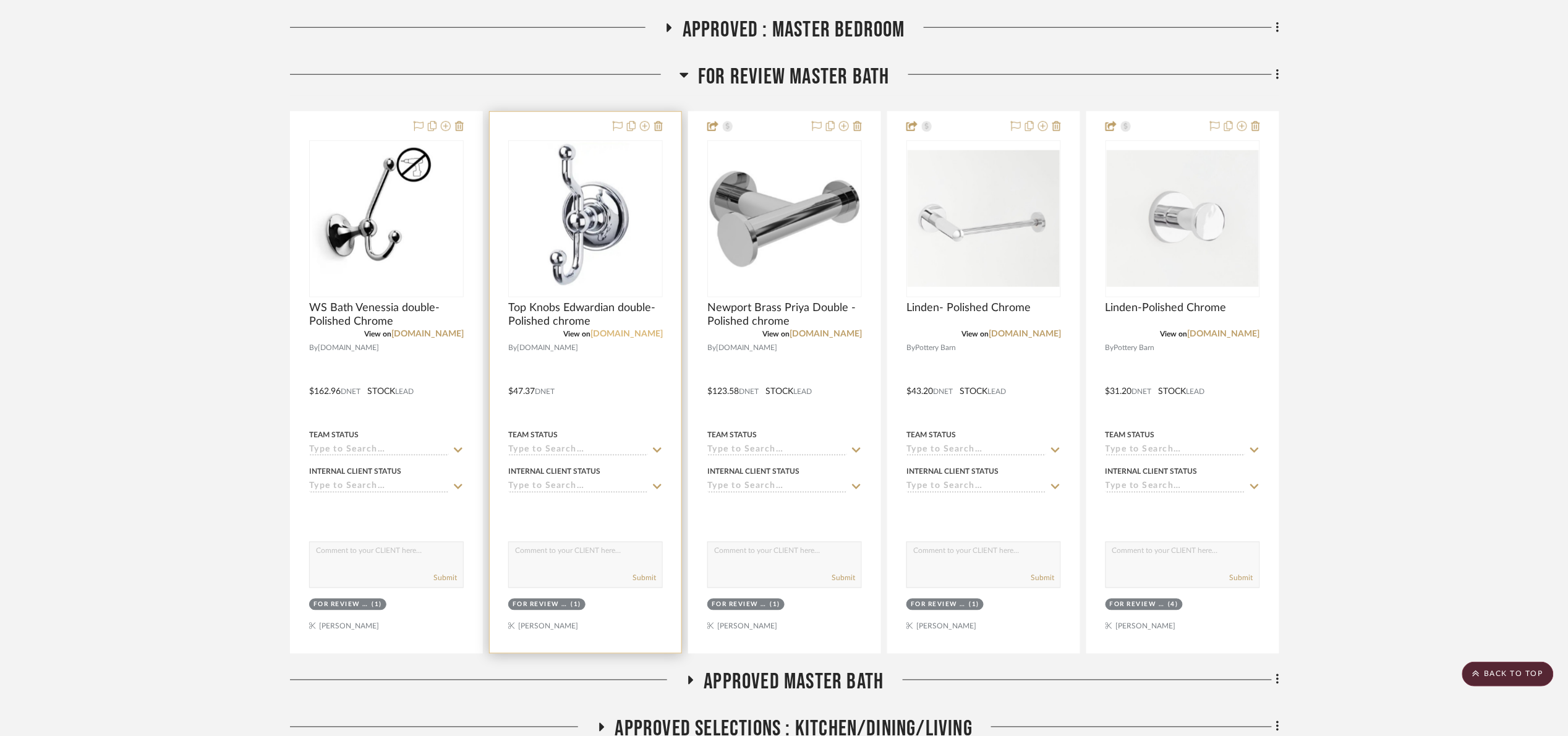
click at [631, 334] on link "fergusonhome.com" at bounding box center [627, 334] width 73 height 9
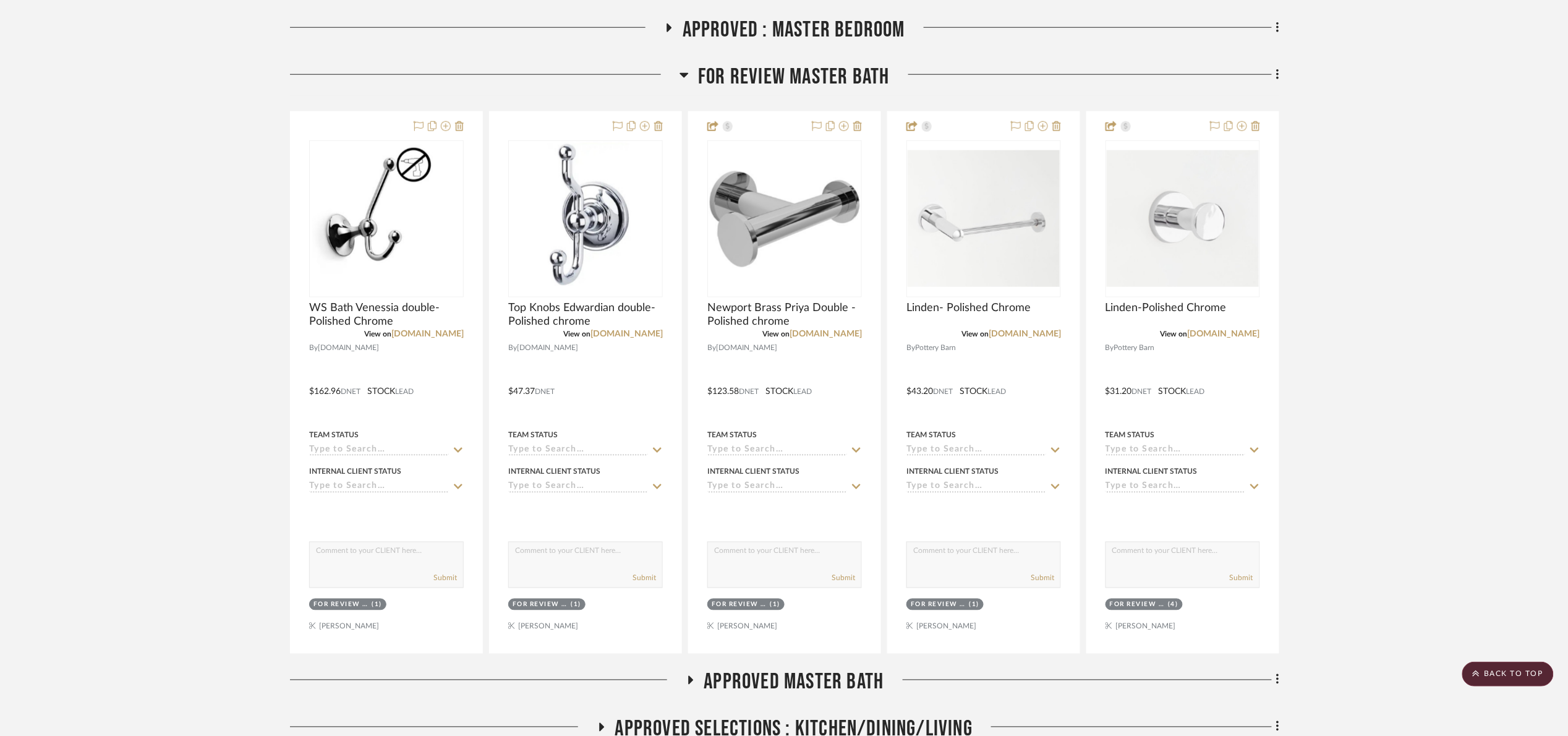
click at [1451, 358] on project-details-page "SHOW ME Project: 09. Jones Revamp Project Settings + Add Room/Section + Quick A…" at bounding box center [784, 470] width 1568 height 1874
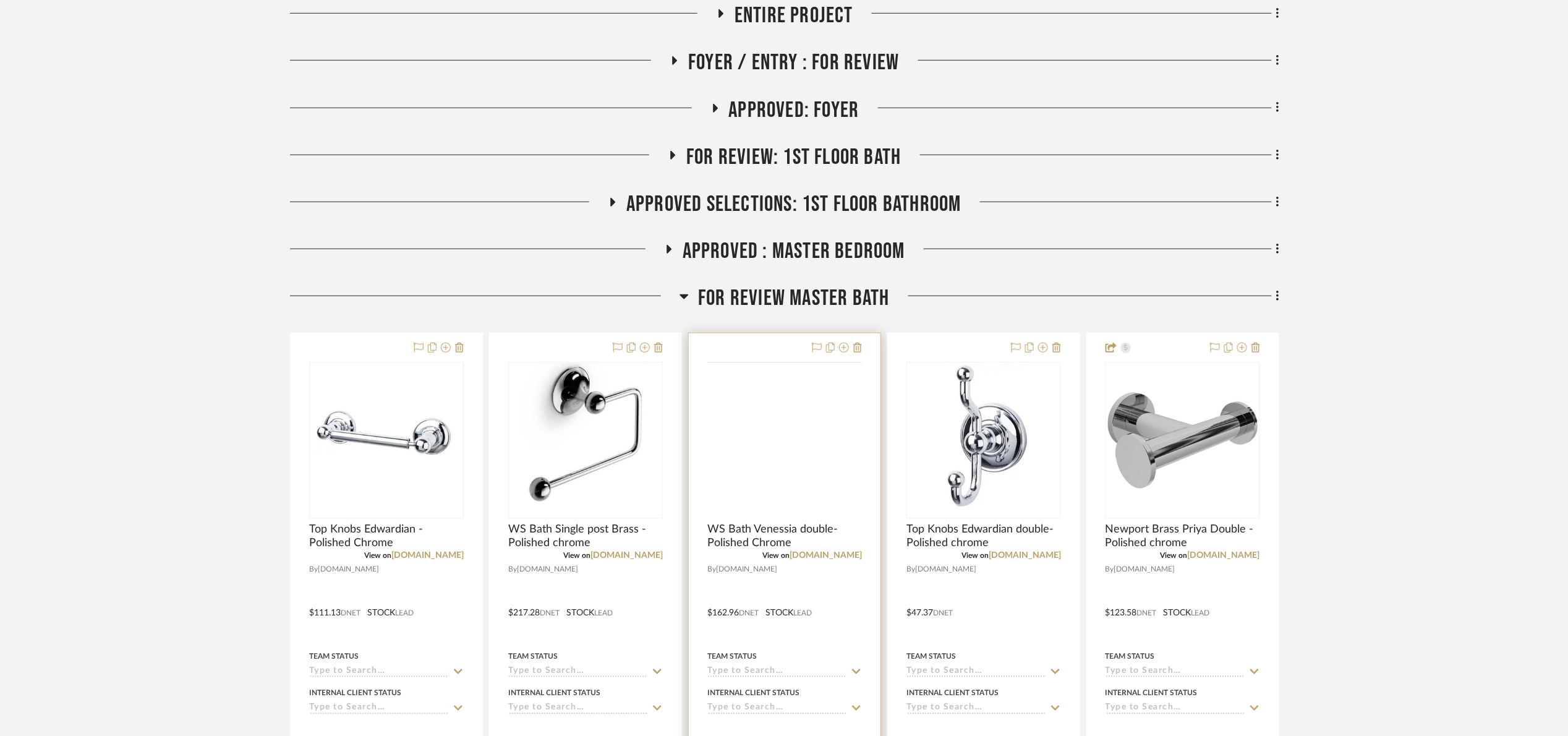
scroll to position [371, 0]
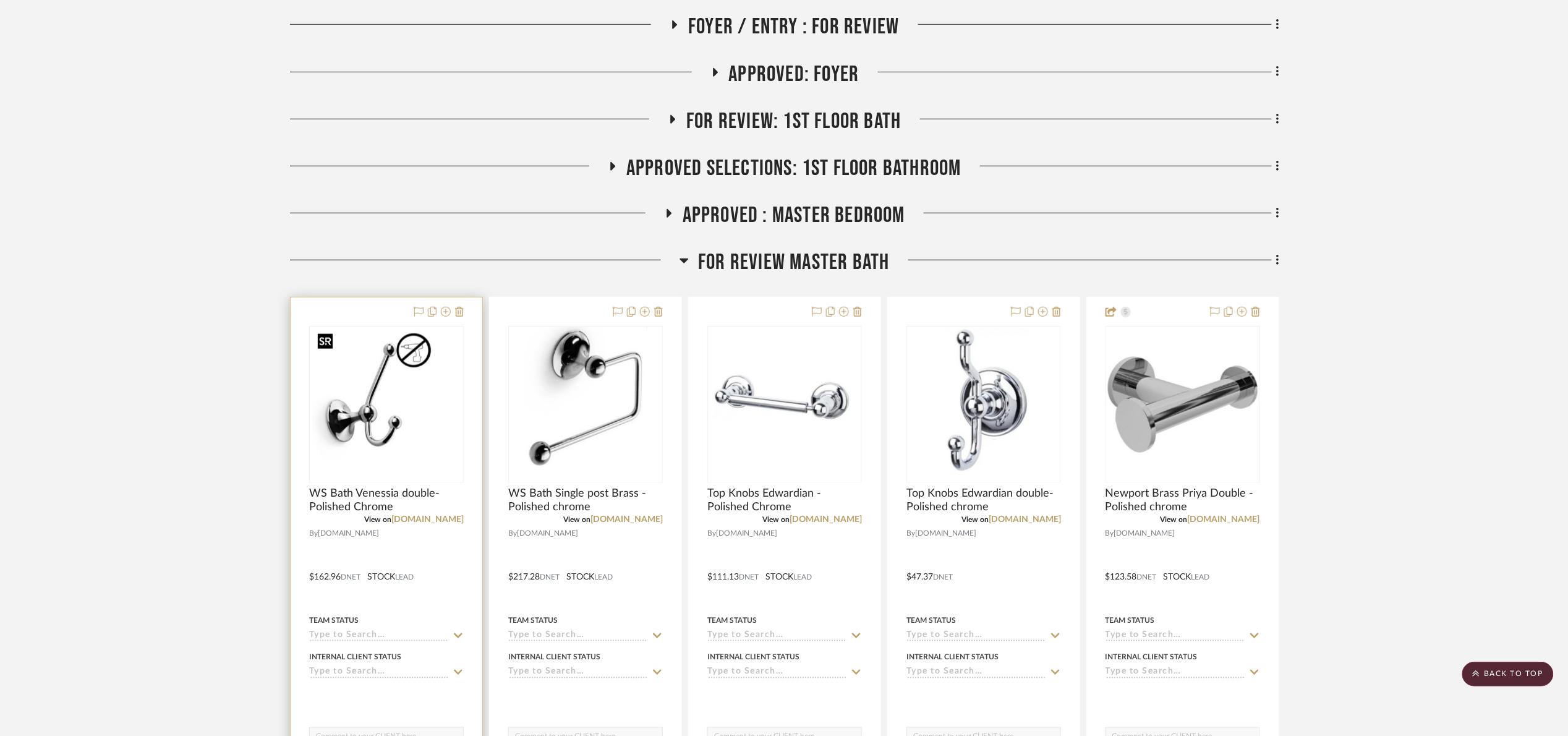
click at [415, 377] on img "0" at bounding box center [386, 405] width 148 height 155
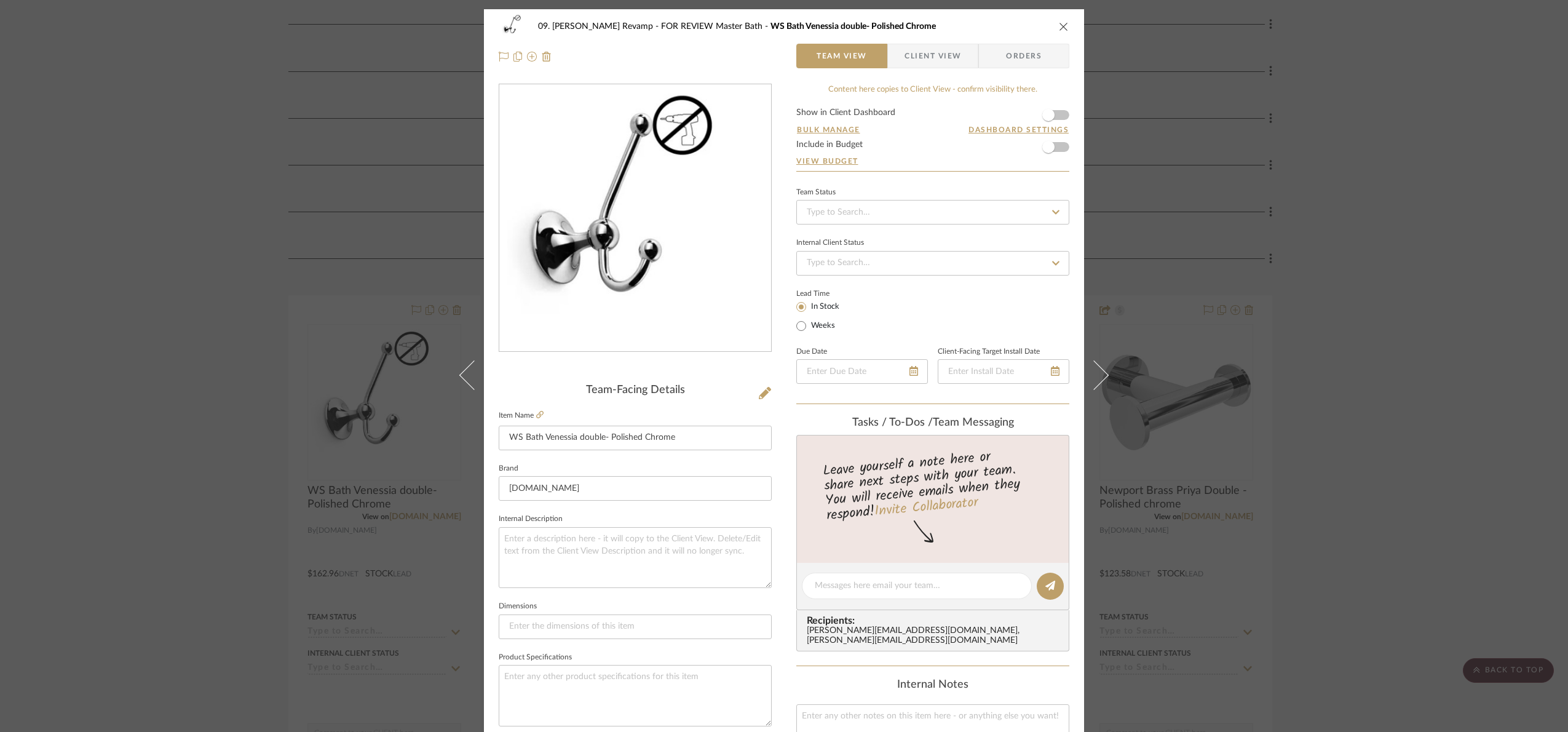
scroll to position [415, 0]
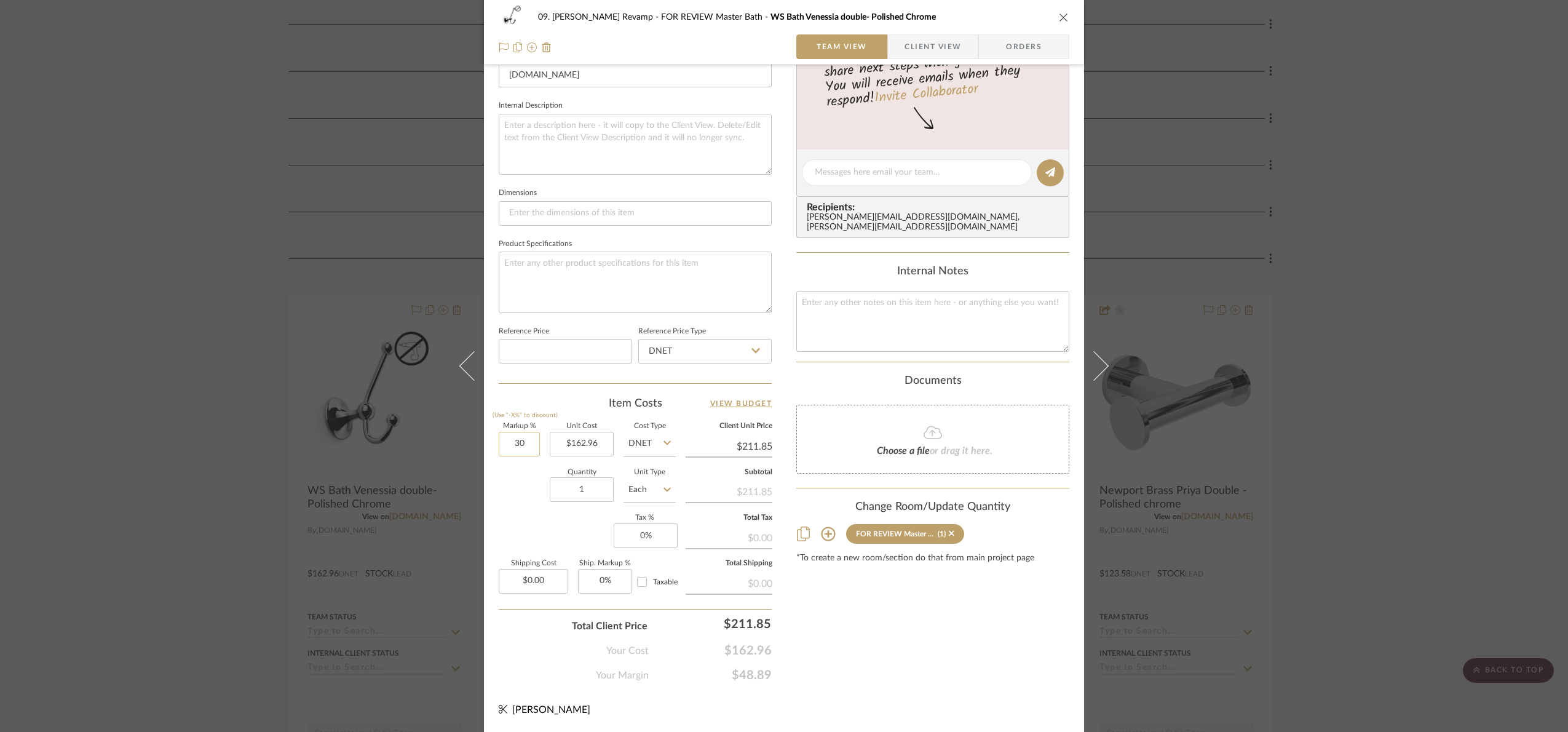
click at [531, 452] on input "30" at bounding box center [519, 444] width 41 height 25
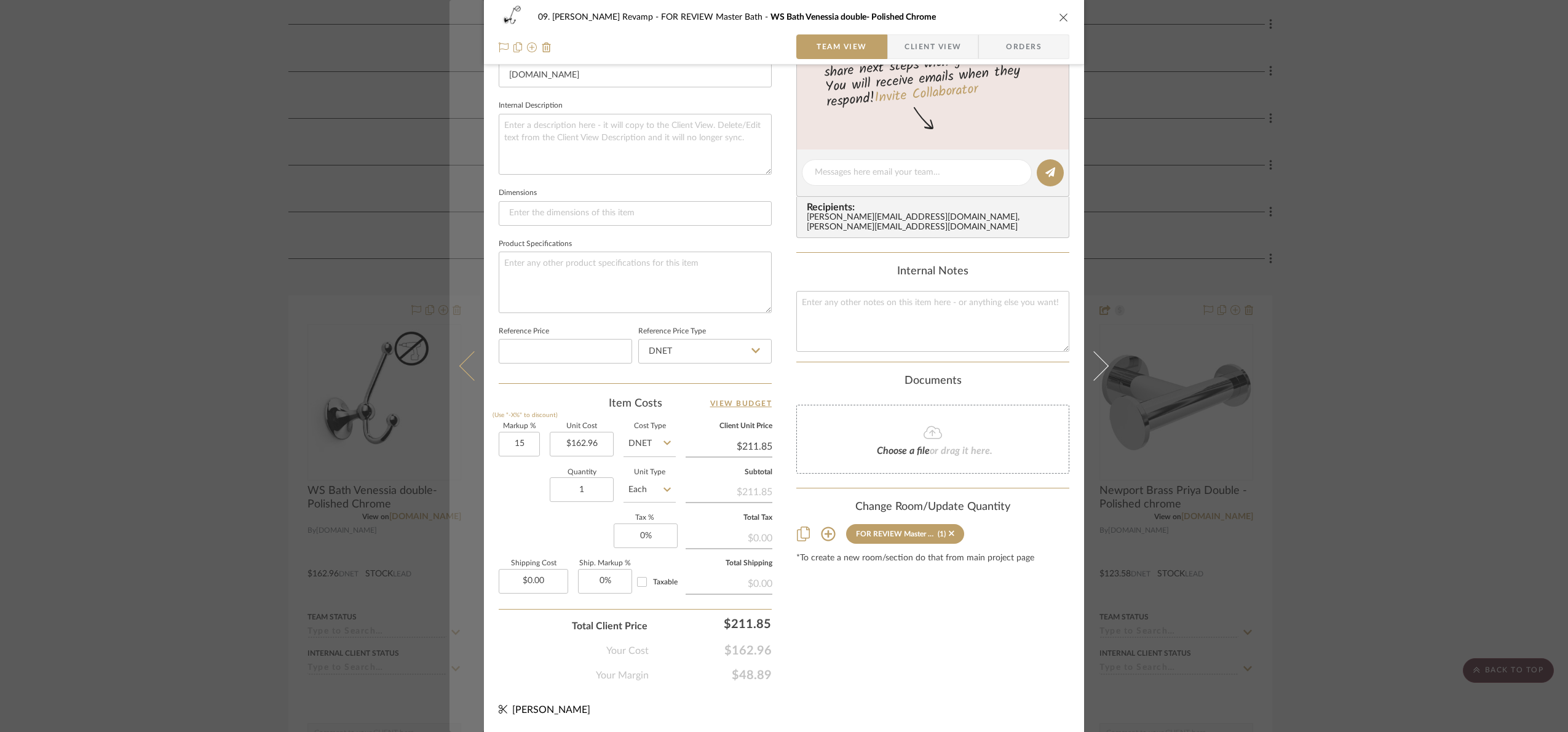
type input "15%"
drag, startPoint x: 471, startPoint y: 508, endPoint x: 478, endPoint y: 506, distance: 7.3
click at [478, 506] on button at bounding box center [466, 366] width 34 height 732
type input "$187.40"
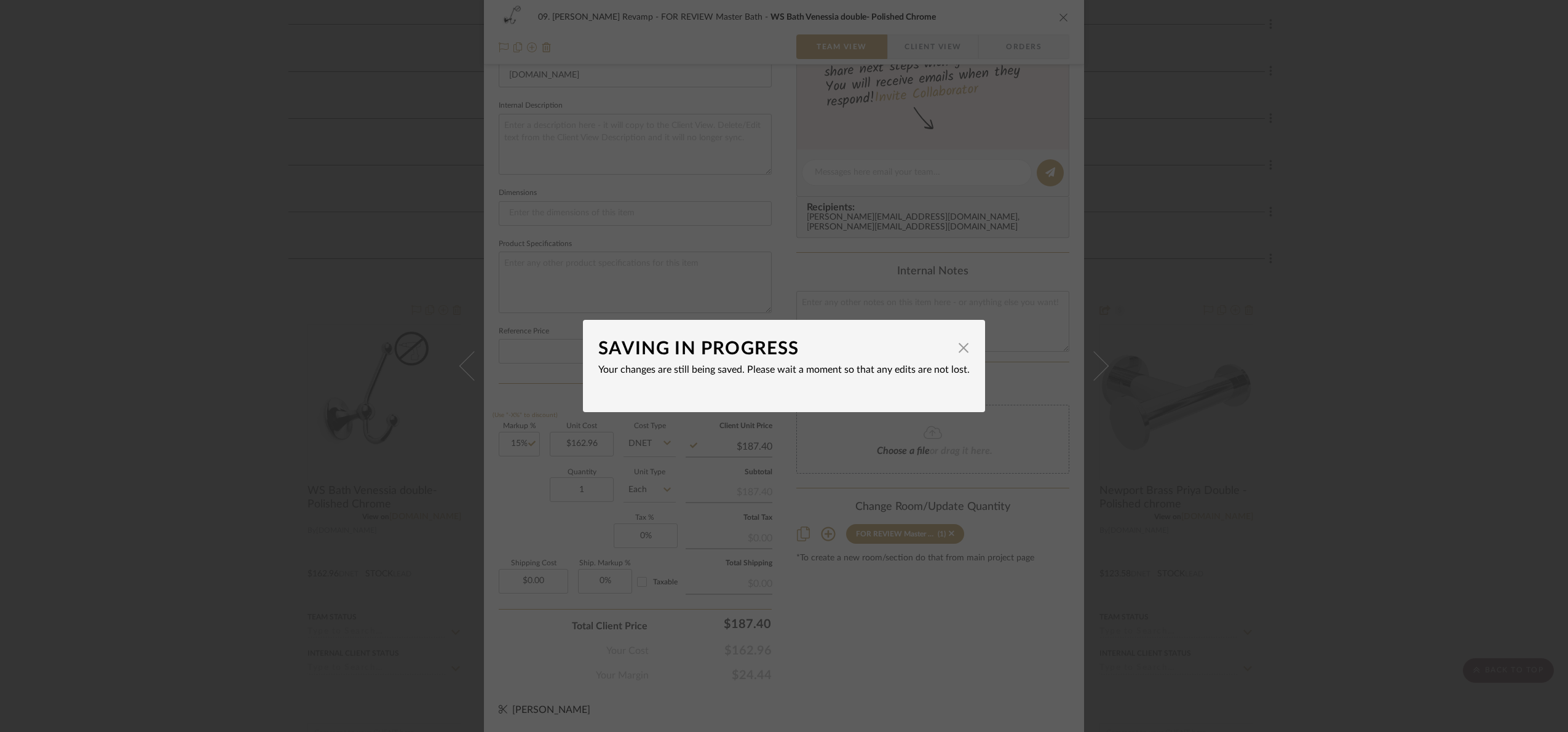
click at [528, 496] on div "SAVING IN PROGRESS × Your changes are still being saved. Please wait a moment s…" at bounding box center [784, 366] width 1568 height 732
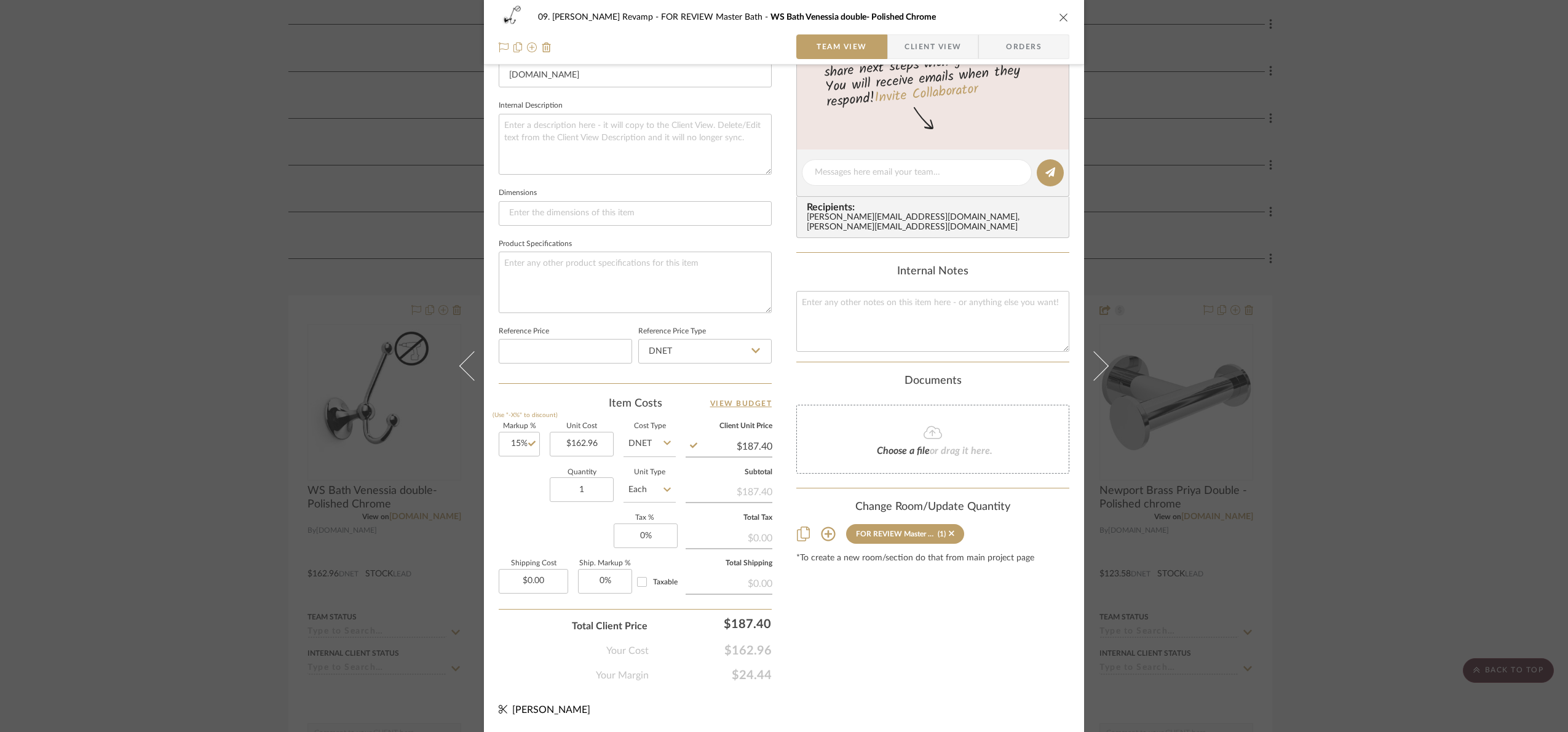
click at [1414, 339] on div "09. Jones Revamp FOR REVIEW Master Bath WS Bath Venessia double- Polished Chrom…" at bounding box center [784, 366] width 1568 height 732
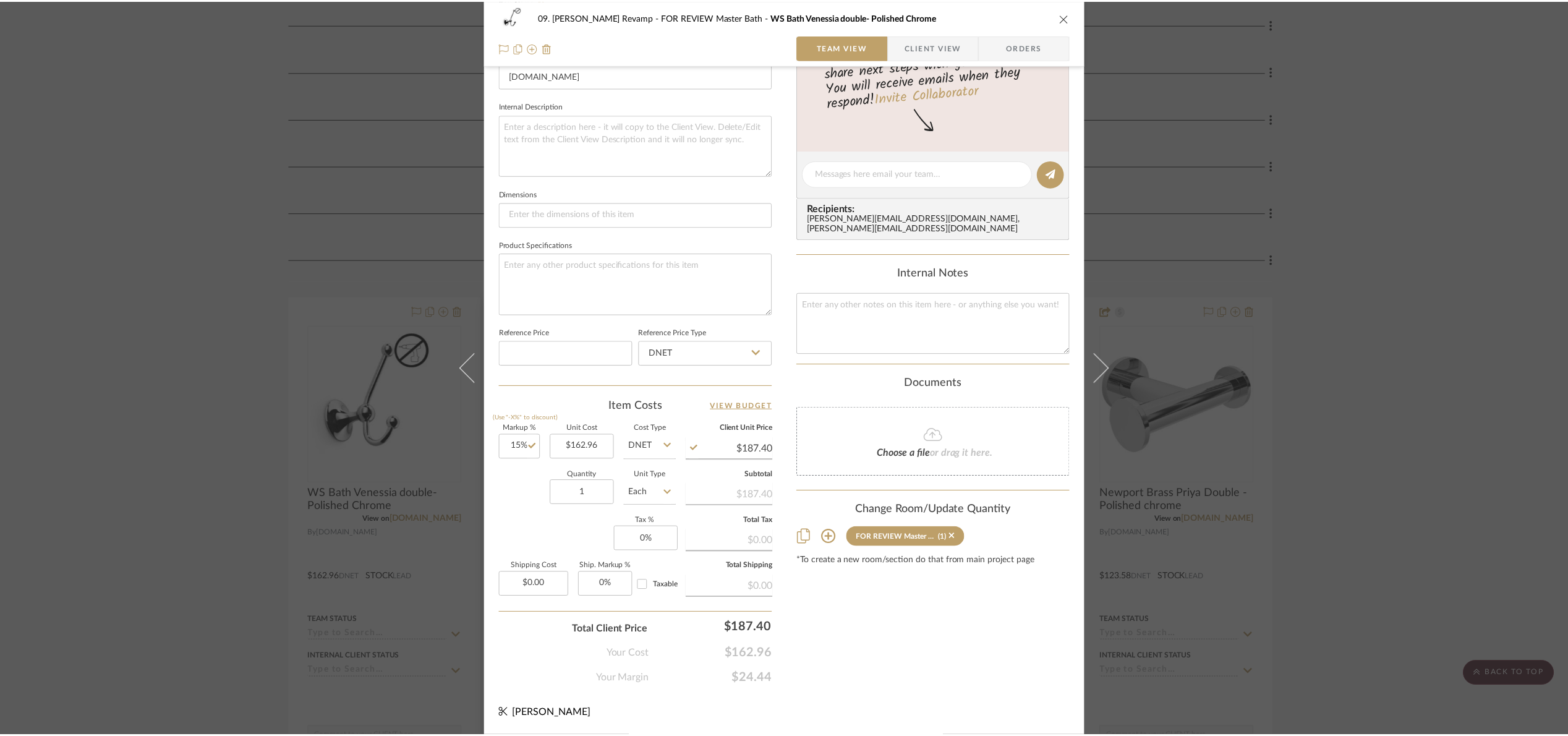
scroll to position [371, 0]
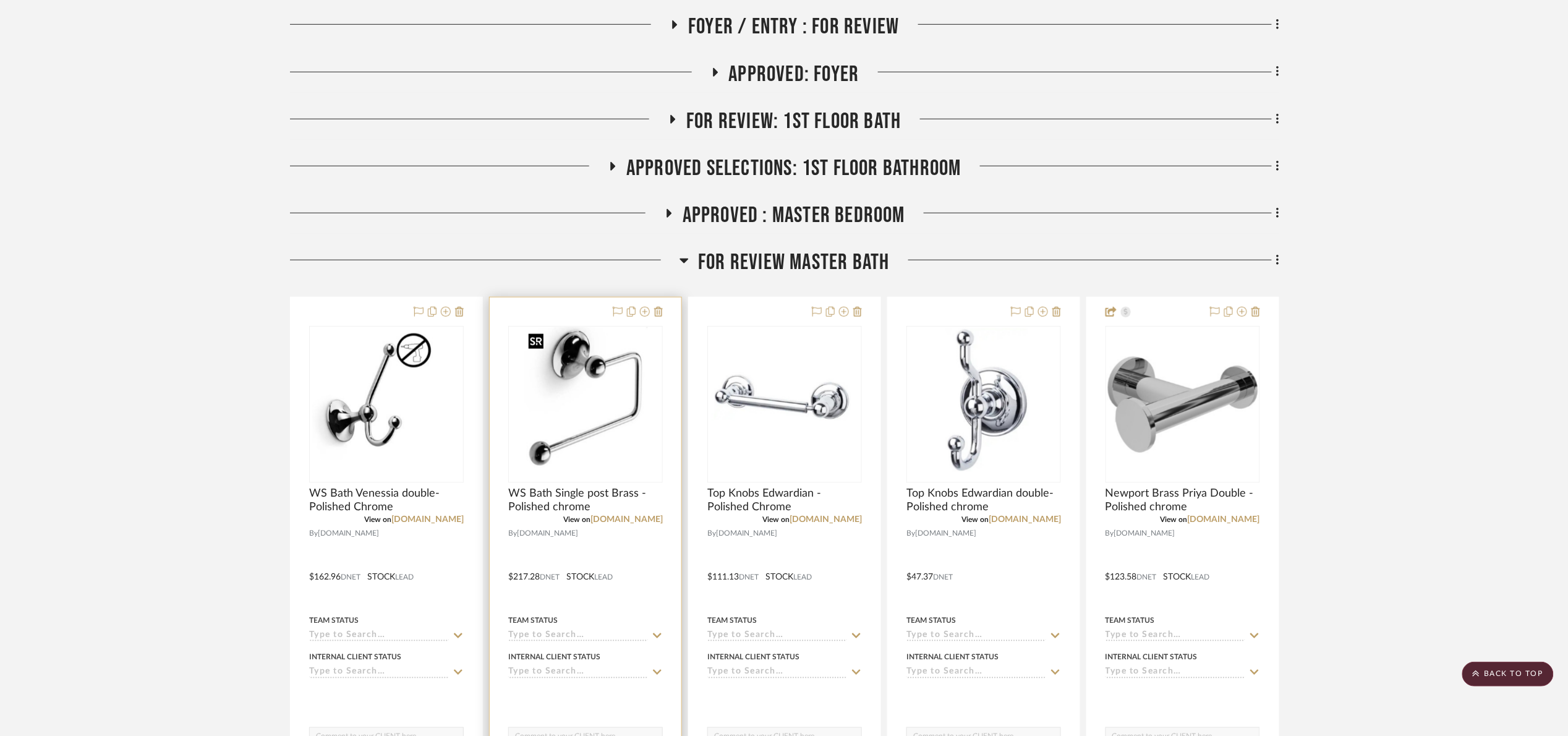
click at [552, 371] on img "0" at bounding box center [585, 405] width 124 height 155
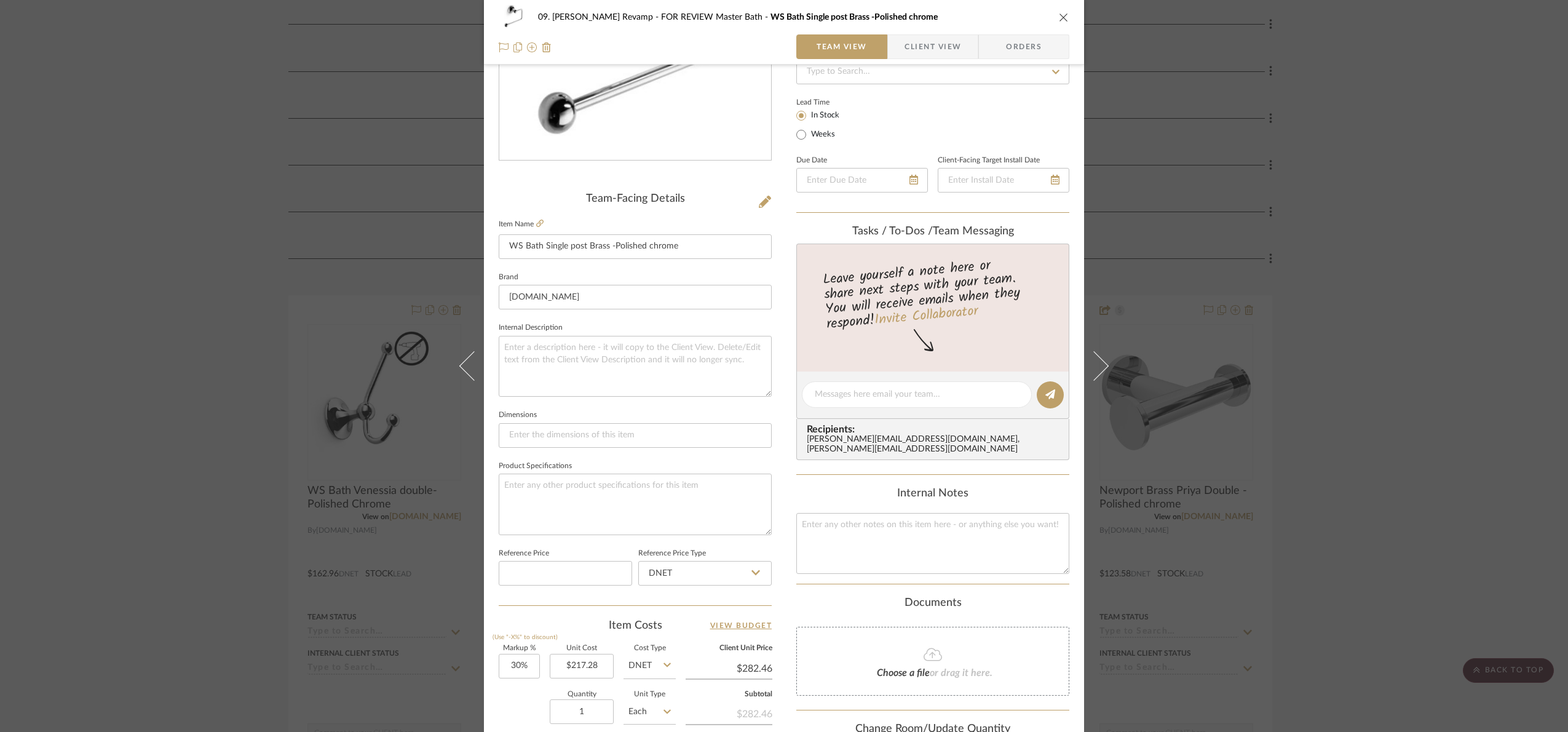
scroll to position [415, 0]
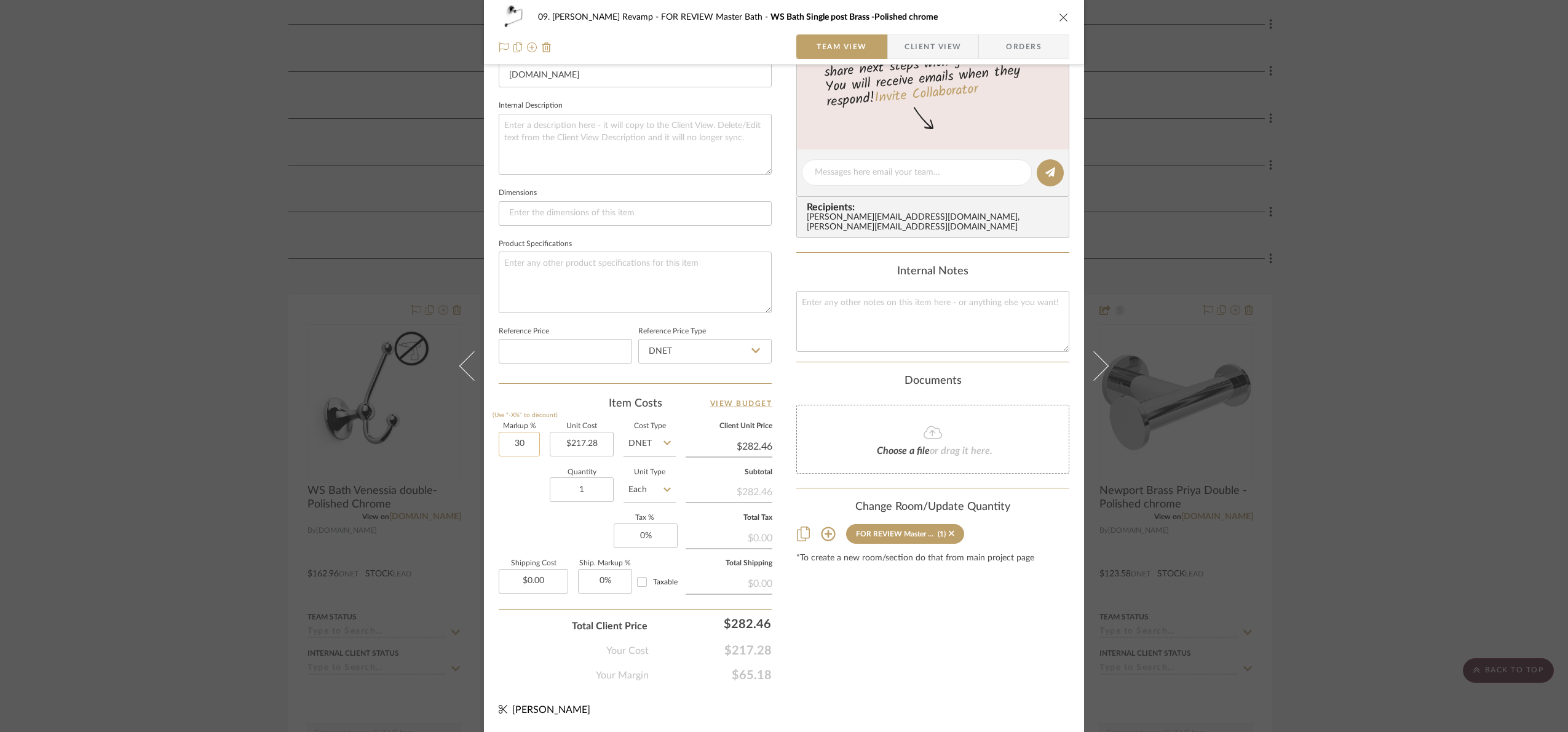
click at [523, 443] on input "30" at bounding box center [519, 444] width 41 height 25
type input "15%"
click at [522, 482] on div "Quantity 1 Unit Type Each" at bounding box center [587, 490] width 177 height 43
type input "$249.87"
drag, startPoint x: 1460, startPoint y: 442, endPoint x: 1030, endPoint y: 449, distance: 430.1
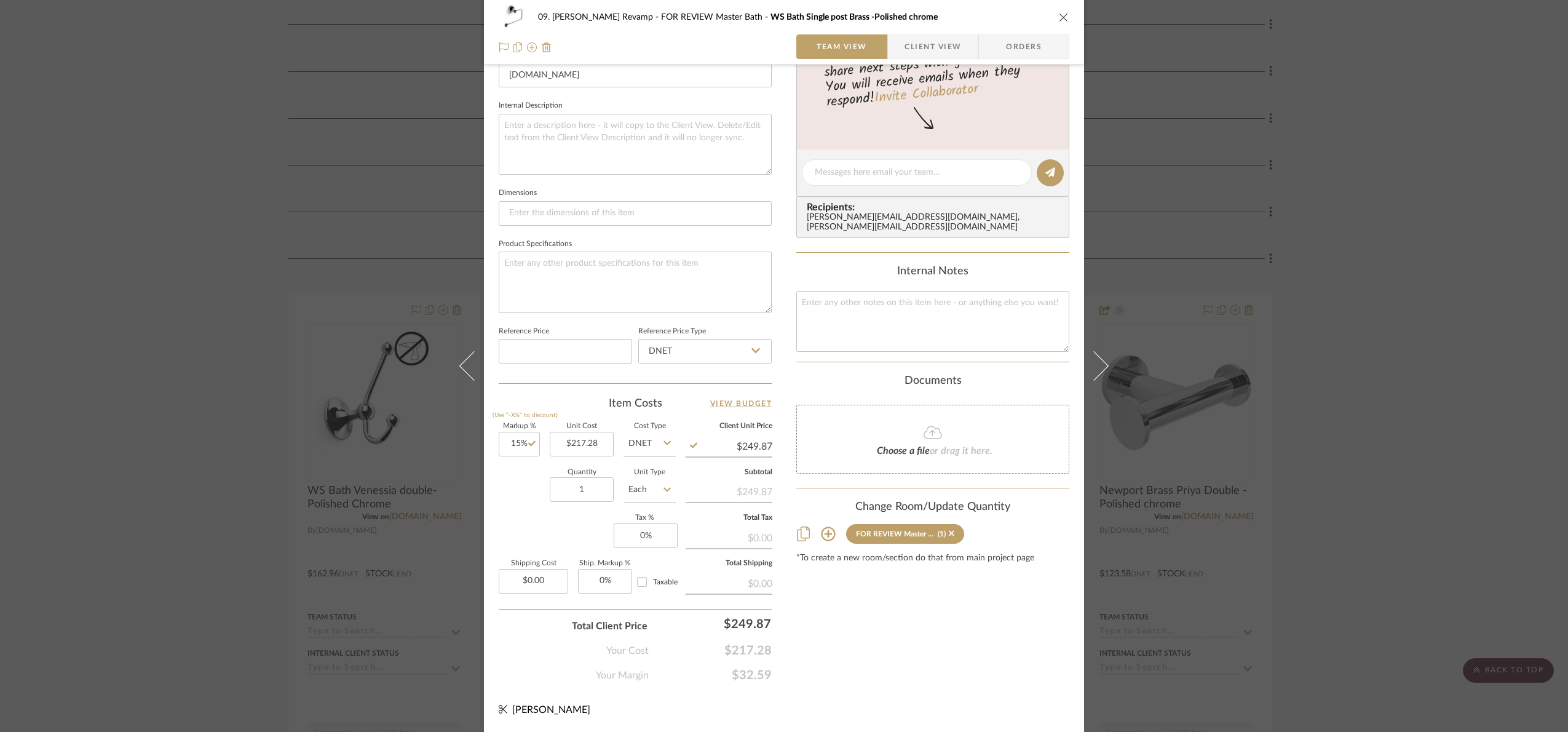
click at [1457, 441] on div "09. Jones Revamp FOR REVIEW Master Bath WS Bath Single post Brass -Polished chr…" at bounding box center [784, 366] width 1568 height 732
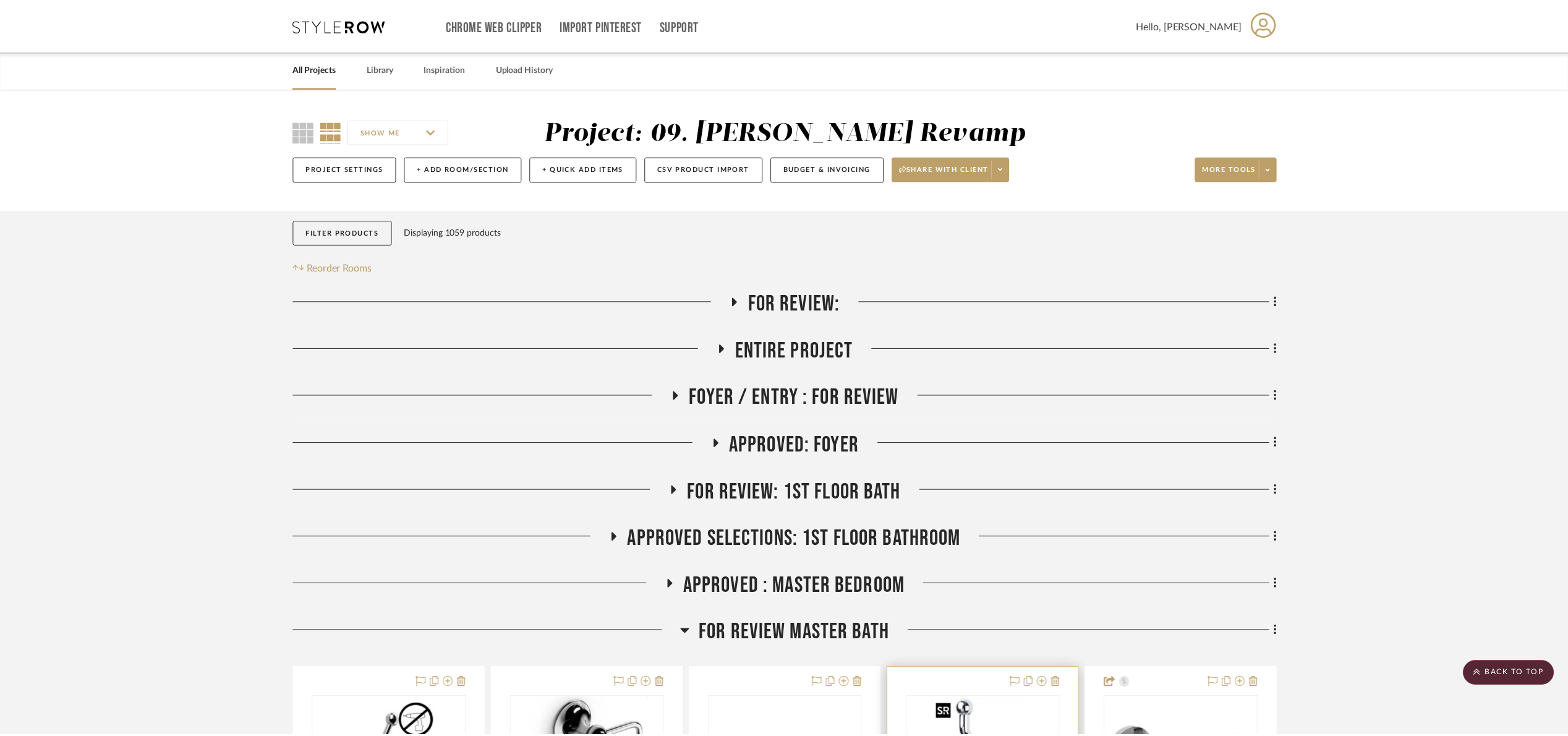
scroll to position [371, 0]
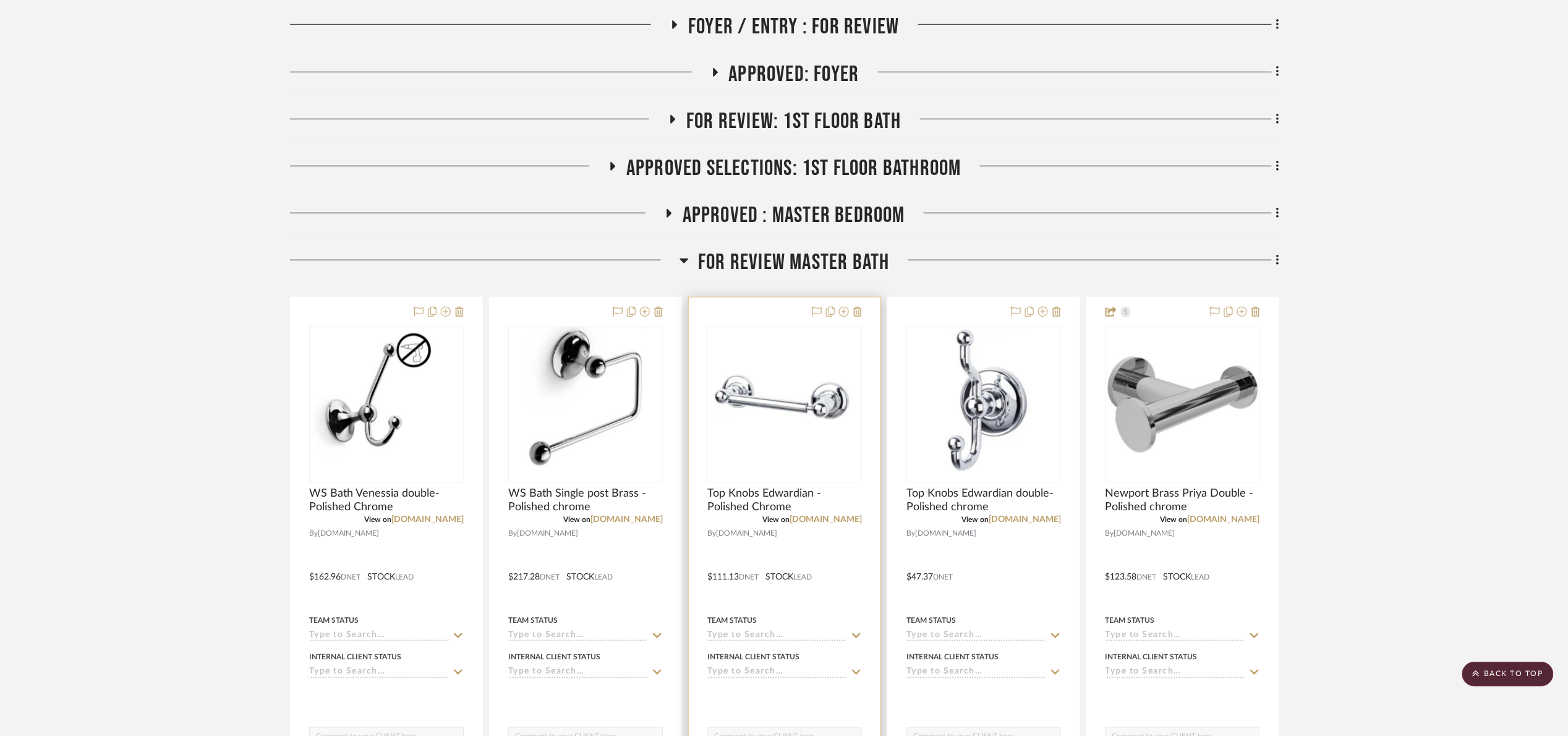
click at [770, 417] on img "0" at bounding box center [785, 404] width 153 height 72
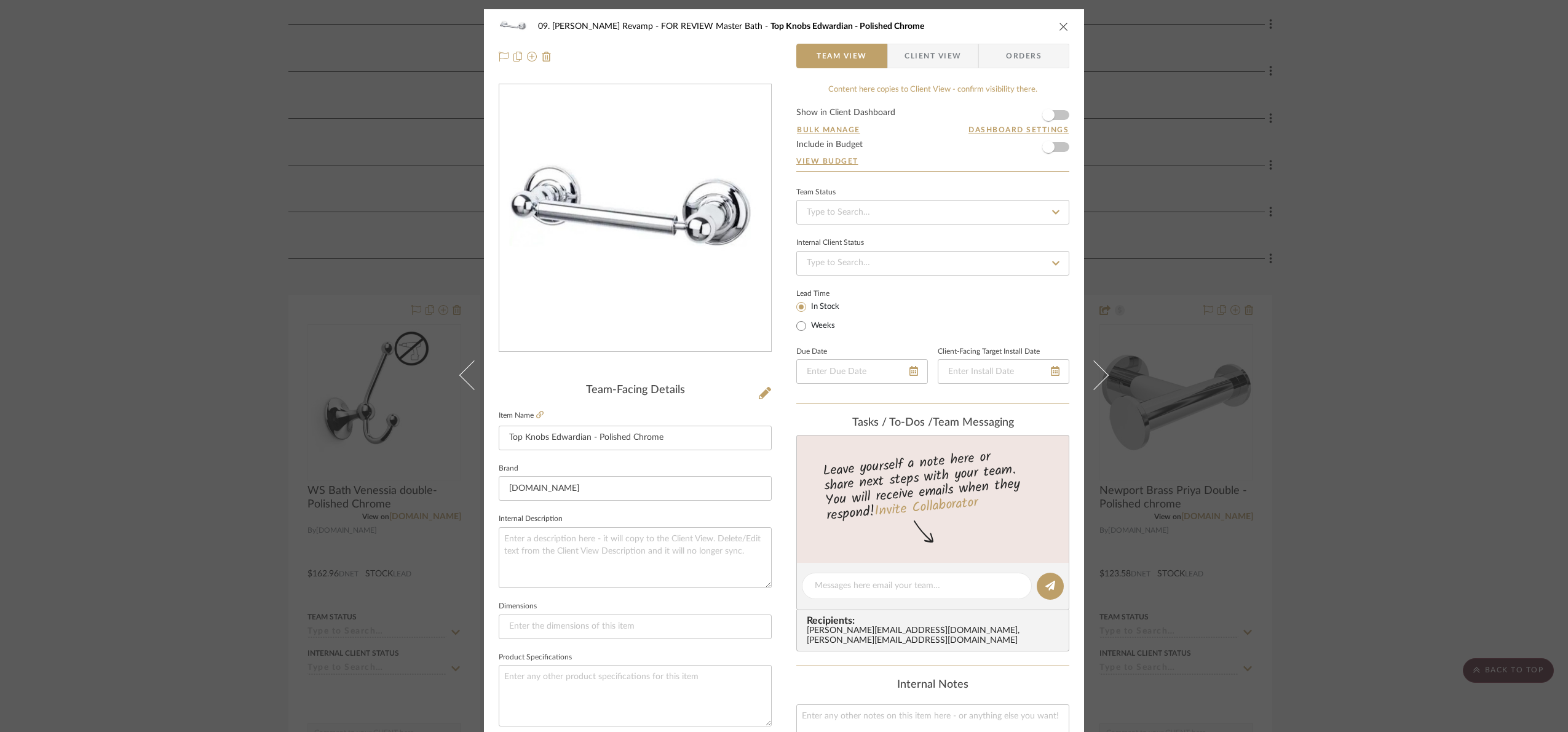
scroll to position [415, 0]
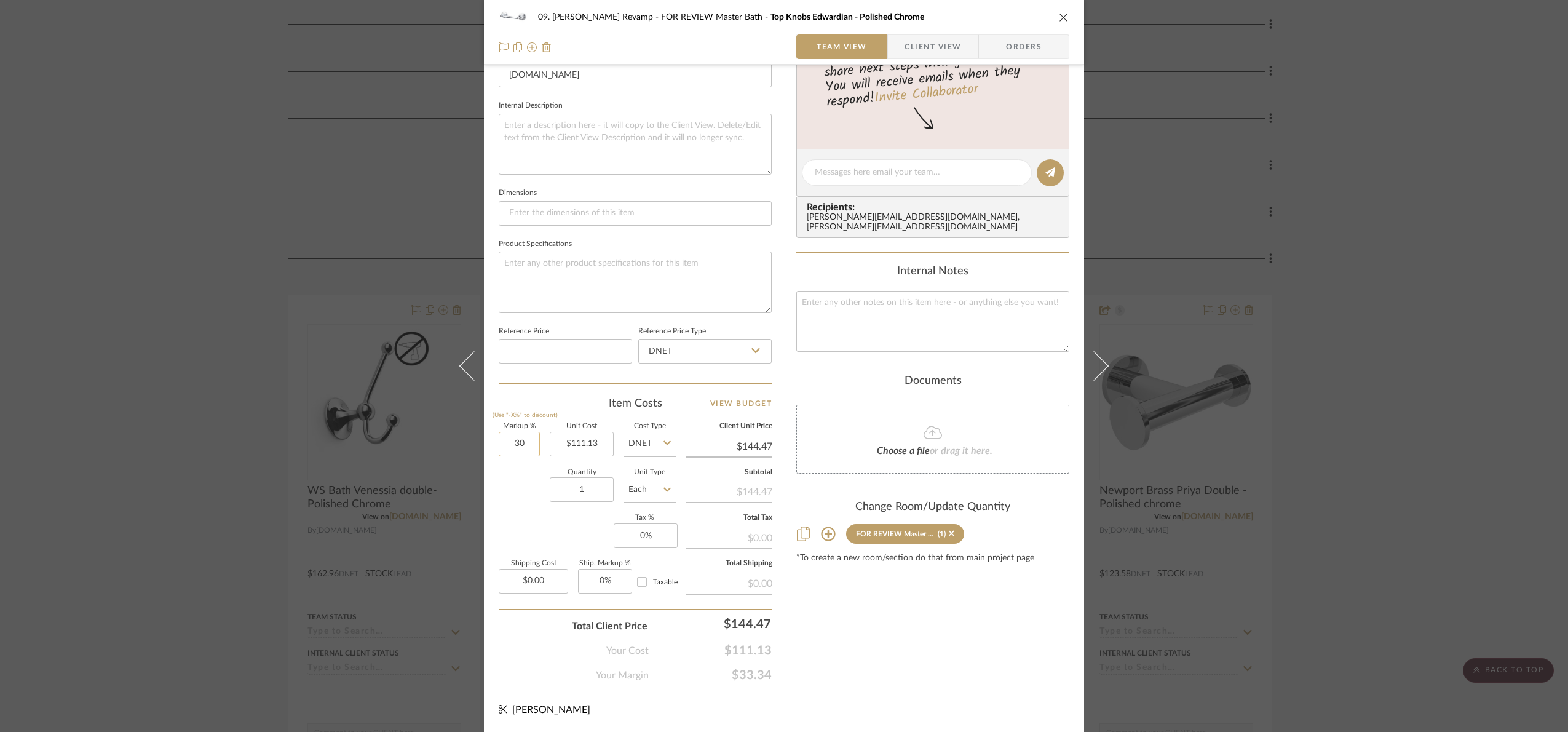
click at [511, 442] on input "30" at bounding box center [519, 444] width 41 height 25
type input "15%"
click at [527, 503] on div "Quantity 1 Unit Type Each" at bounding box center [587, 490] width 177 height 43
type input "$127.80"
click at [1461, 467] on div "09. Jones Revamp FOR REVIEW Master Bath Top Knobs Edwardian - Polished Chrome T…" at bounding box center [784, 366] width 1568 height 732
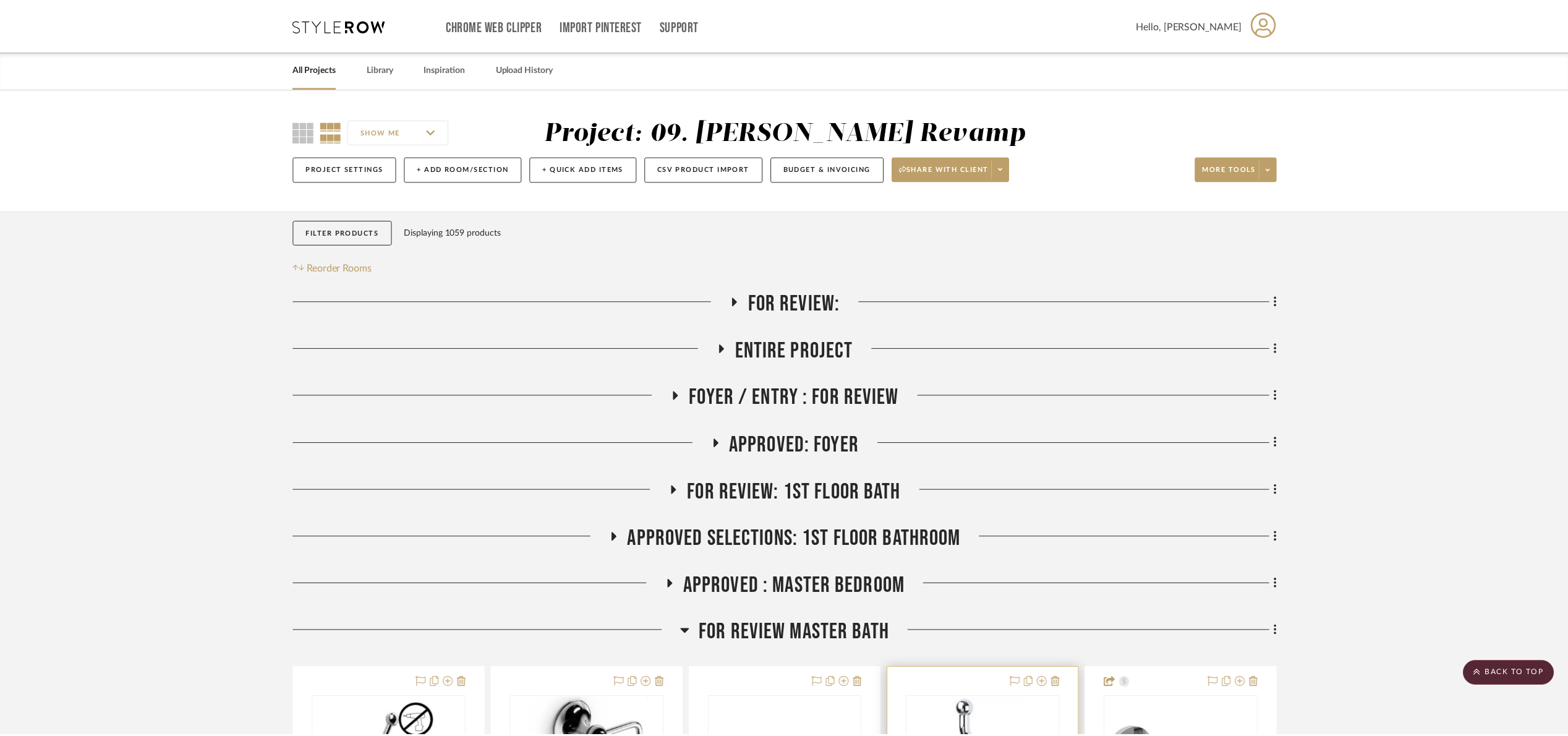
scroll to position [371, 0]
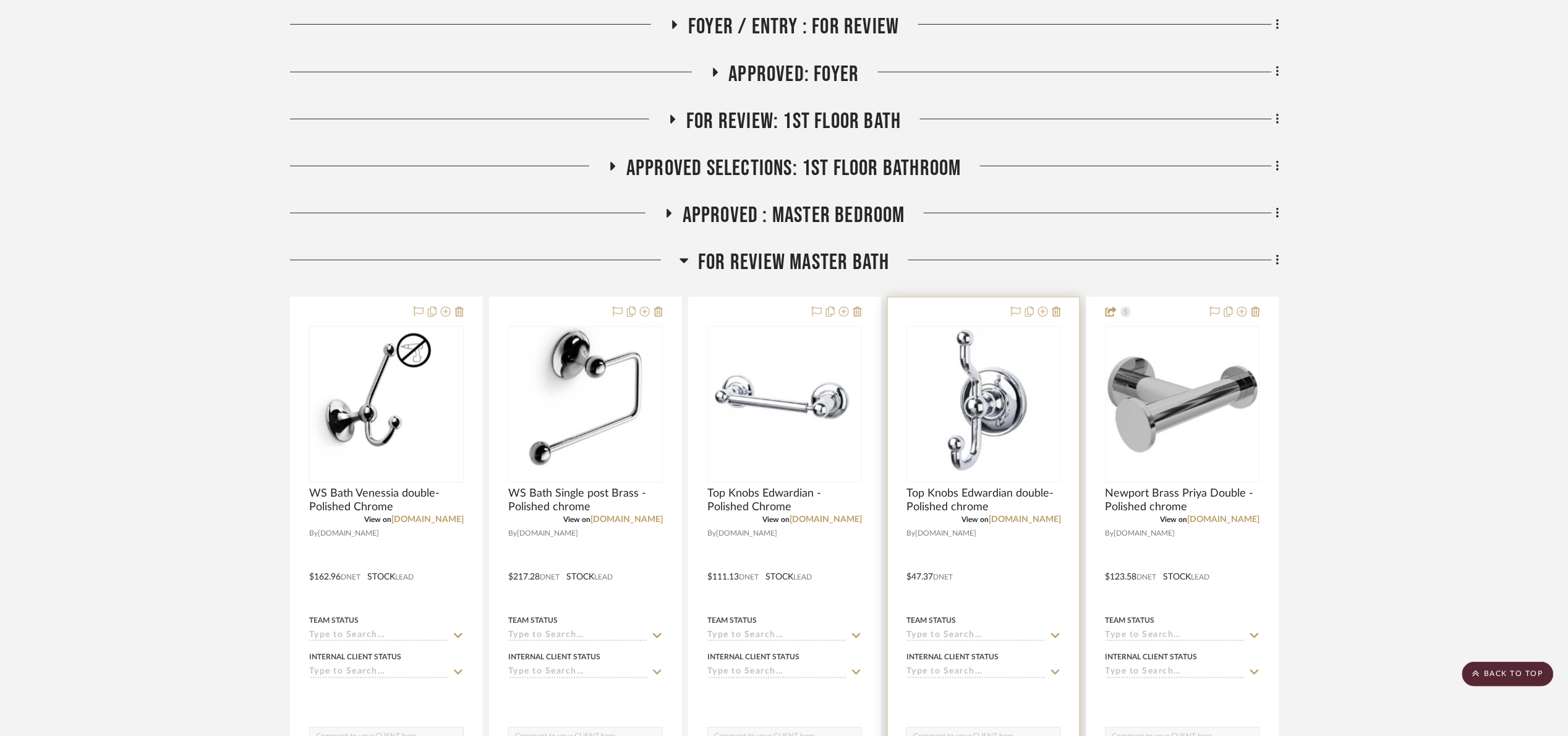
click at [1036, 415] on div "0" at bounding box center [984, 404] width 153 height 156
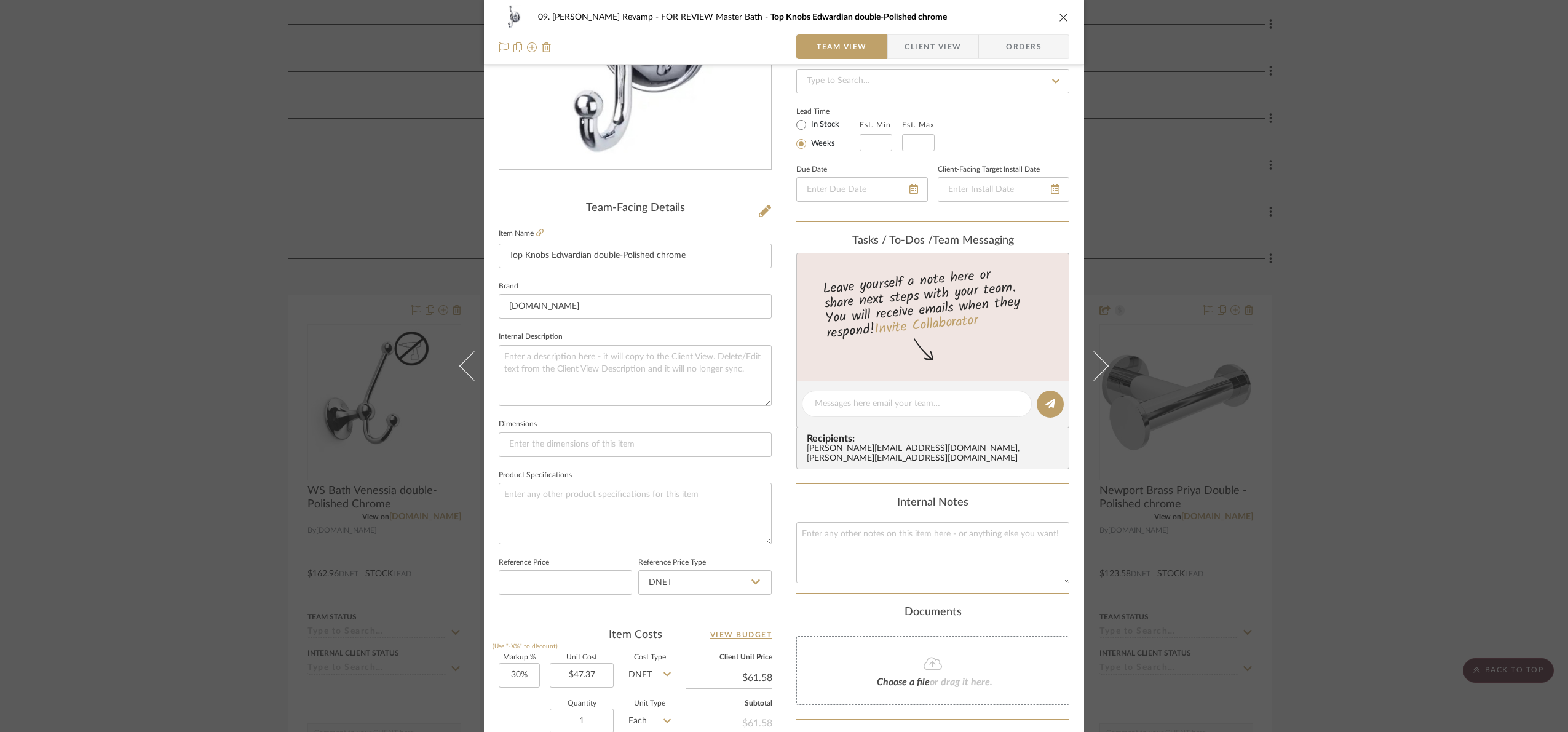
scroll to position [415, 0]
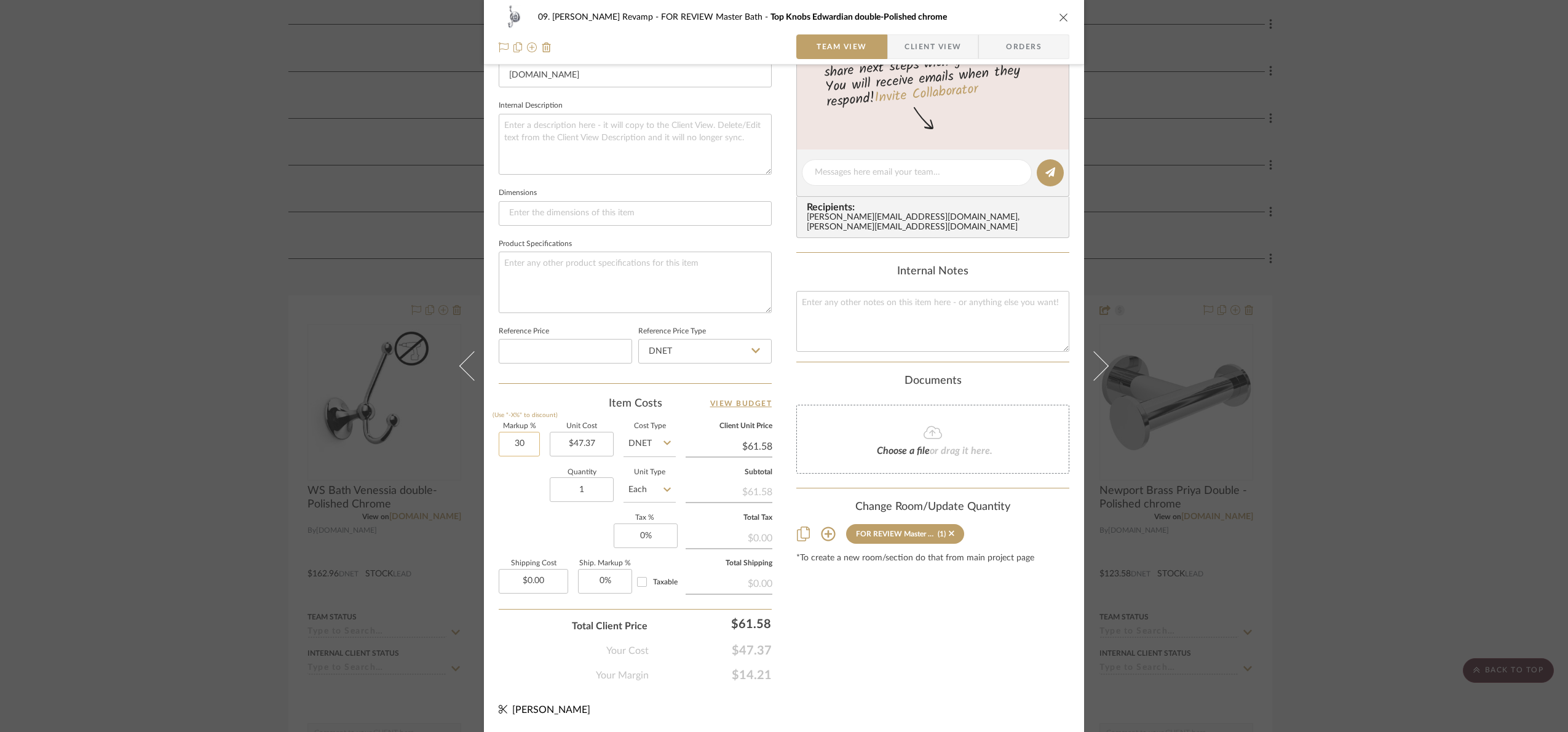
click at [519, 444] on input "30" at bounding box center [519, 444] width 41 height 25
type input "30%"
type input "$5.00"
click at [528, 426] on label "Markup %" at bounding box center [519, 426] width 41 height 7
type input "30"
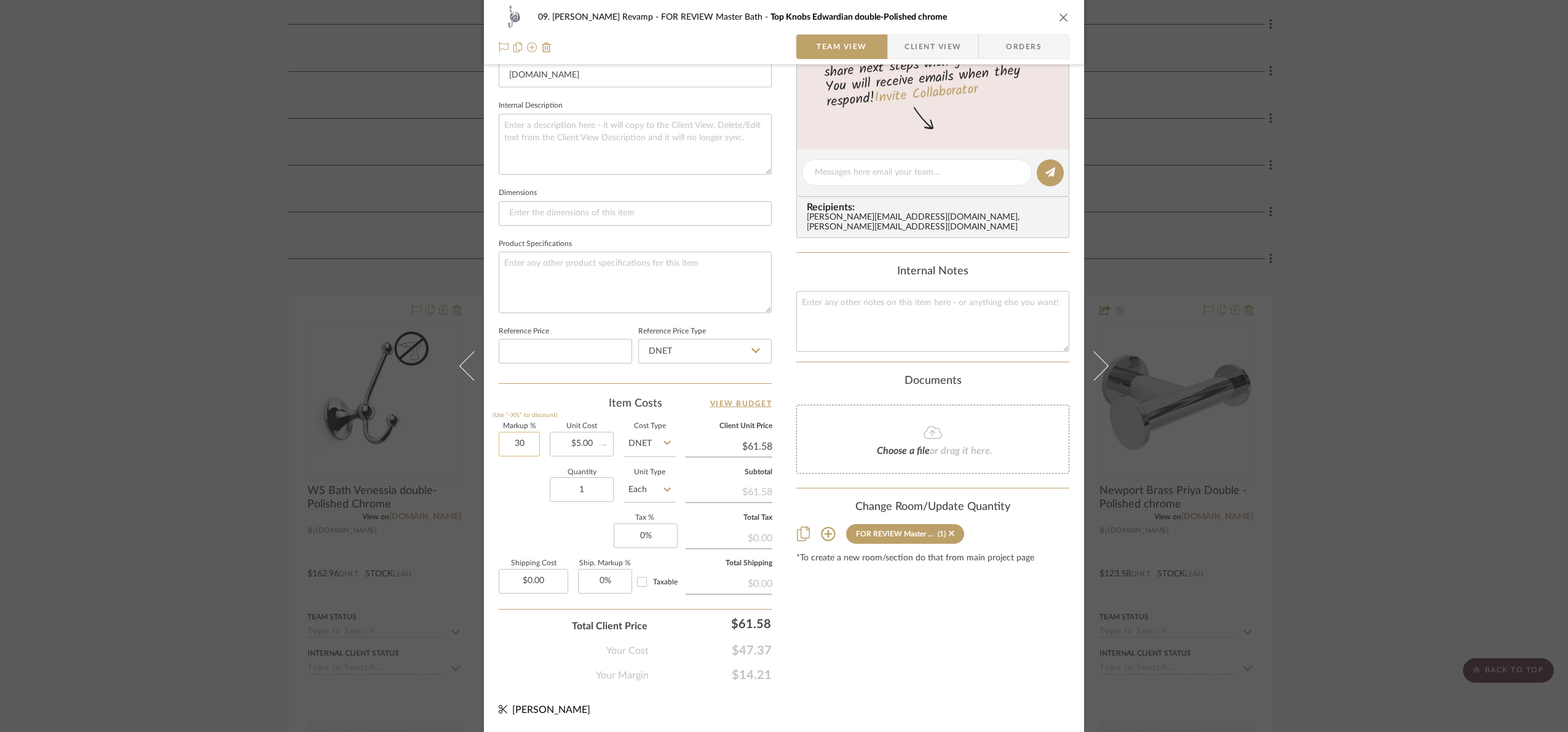
click at [526, 437] on input "30" at bounding box center [519, 444] width 41 height 25
type input "$6.50"
type input "30%"
type input "$5.00"
click at [530, 452] on input "30" at bounding box center [519, 444] width 41 height 25
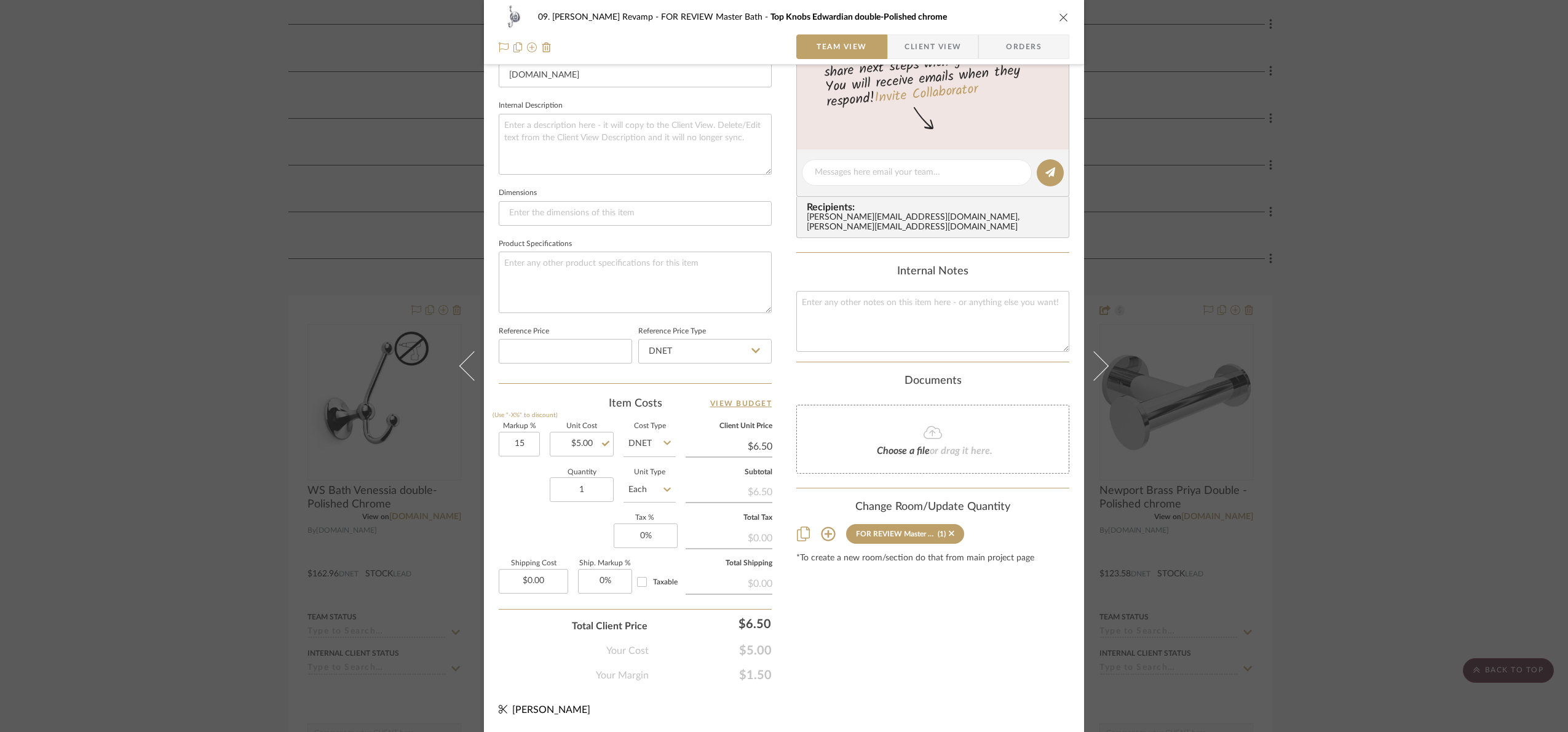
type input "15%"
click at [555, 508] on sr-form-field "Quantity 1" at bounding box center [582, 490] width 64 height 43
type input "$5.75"
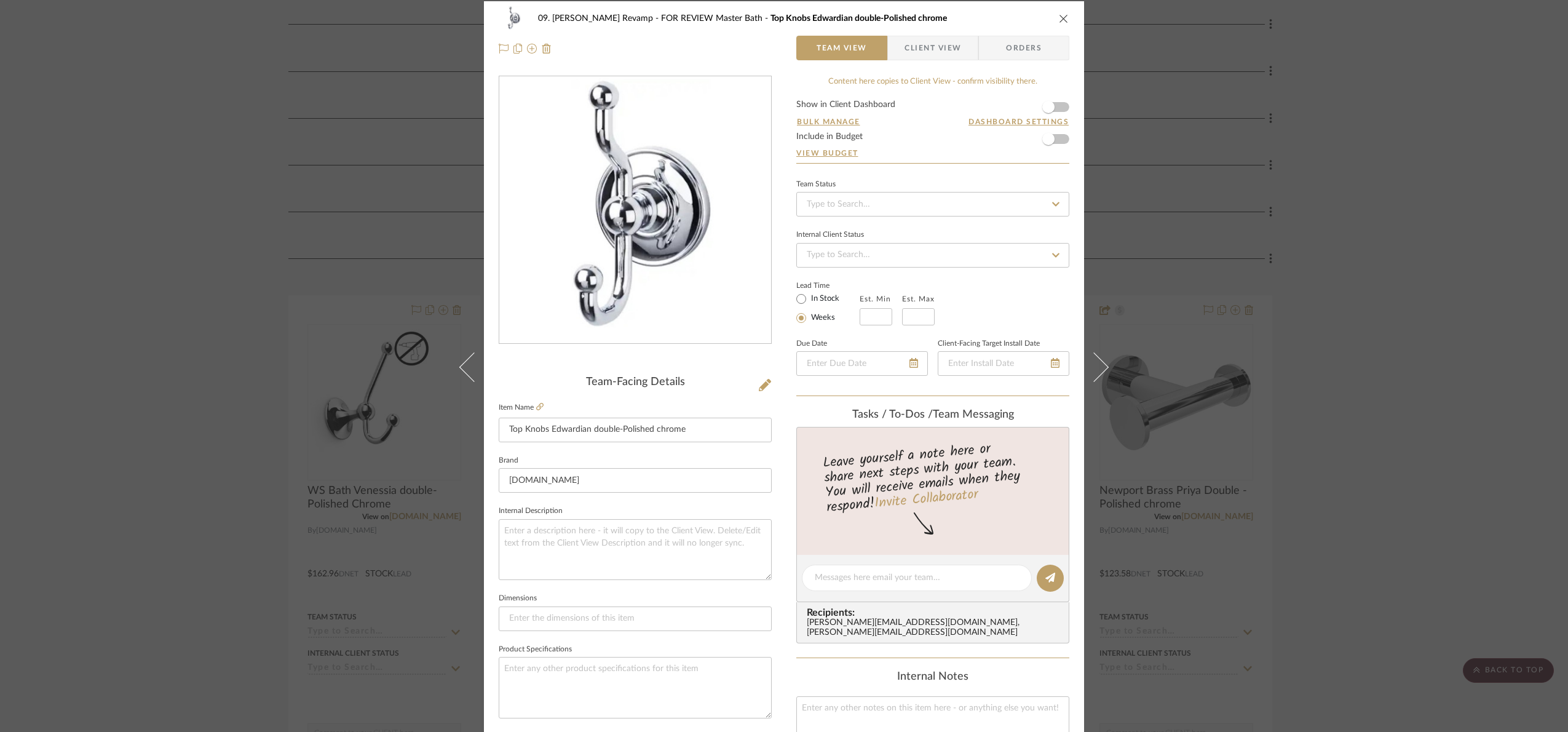
scroll to position [0, 0]
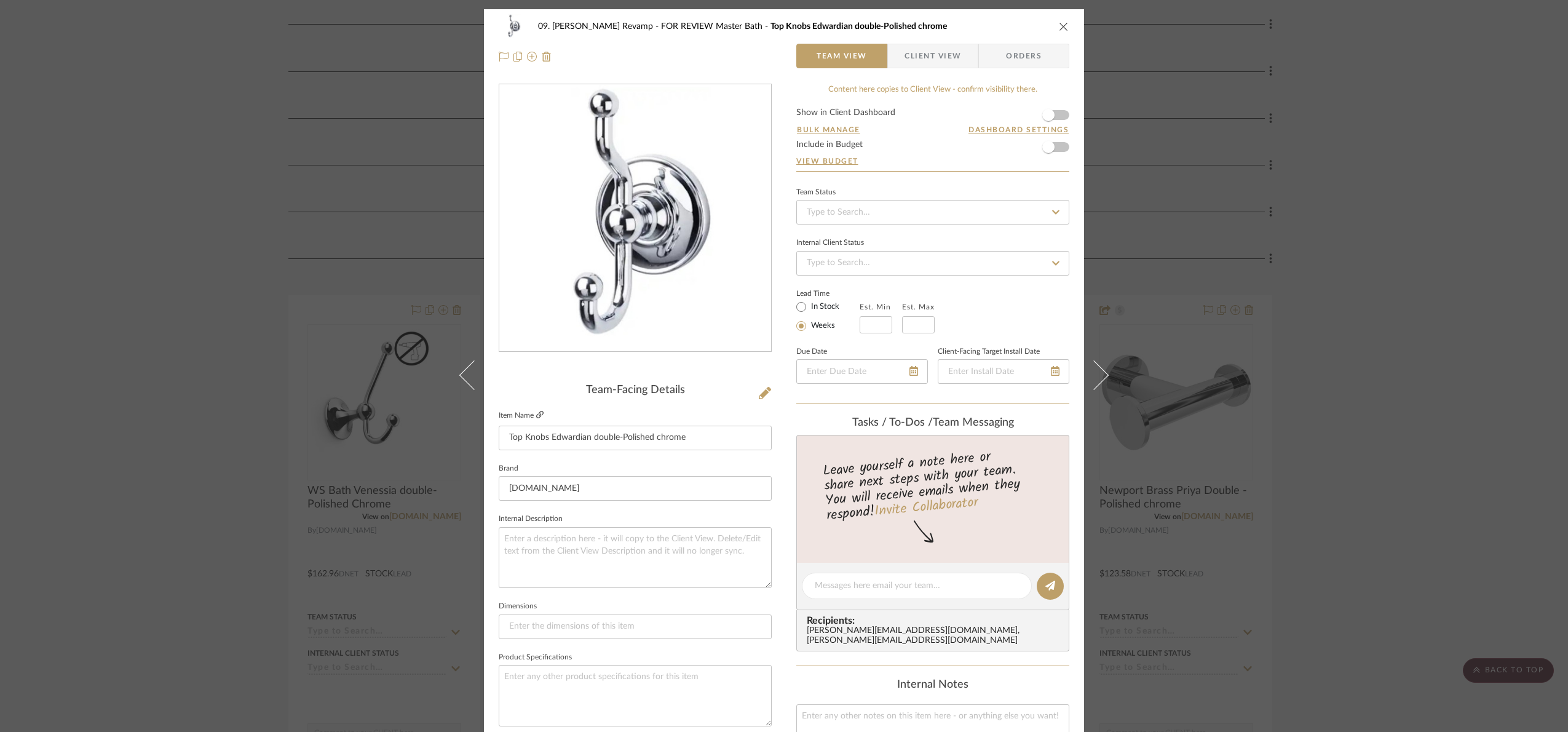
click at [537, 412] on icon at bounding box center [539, 414] width 7 height 7
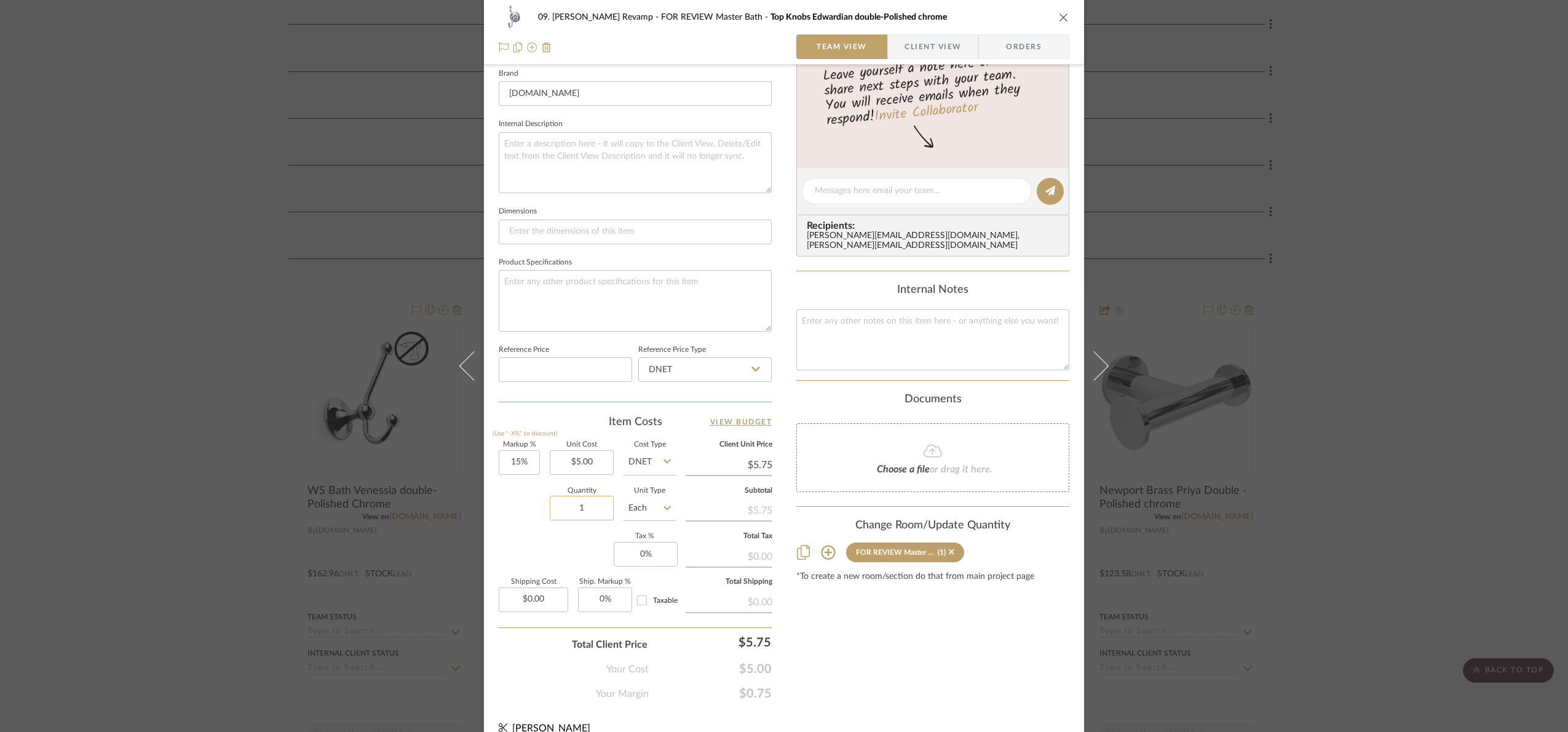
scroll to position [415, 0]
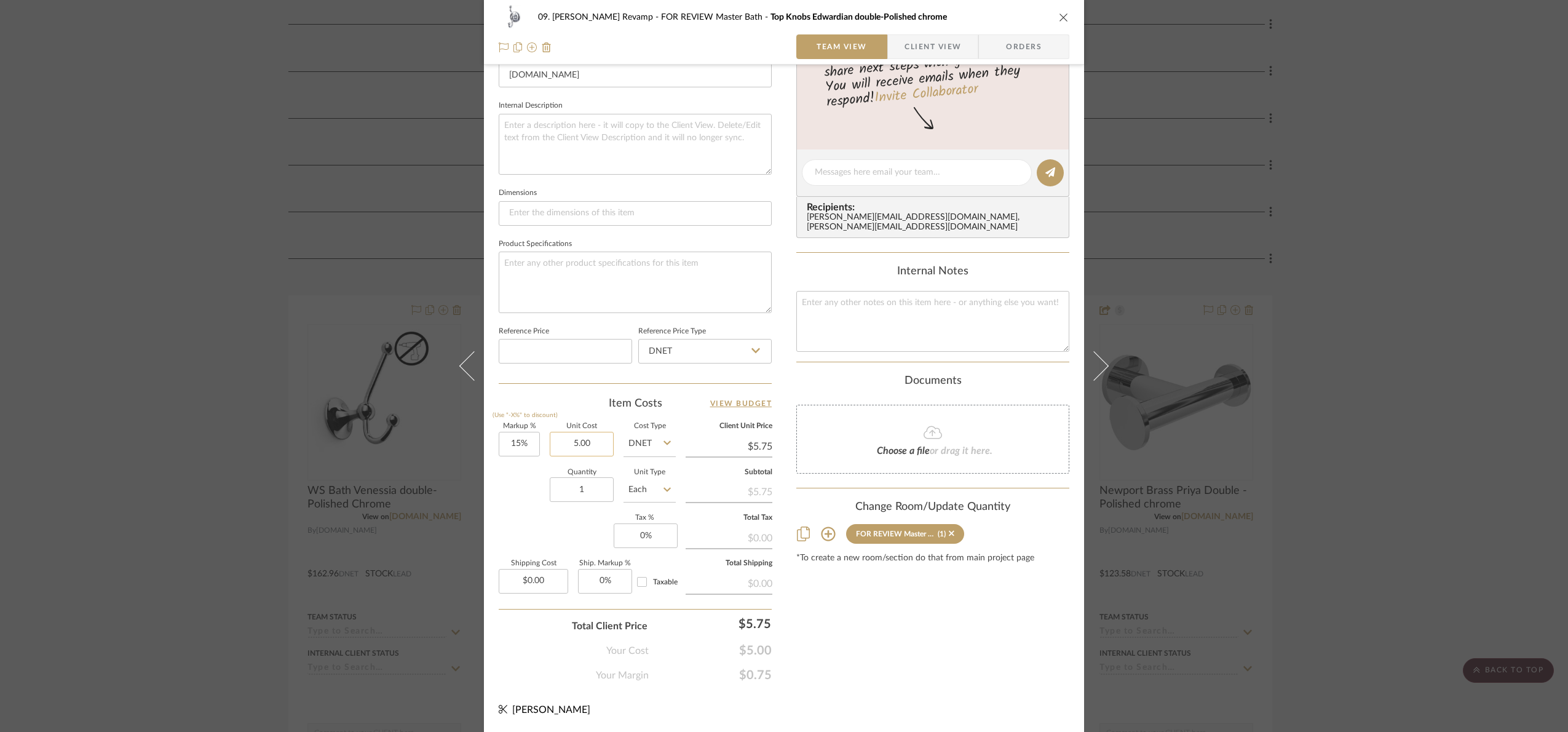
click at [594, 449] on input "5.00" at bounding box center [582, 444] width 64 height 25
type input "$47.37"
click at [912, 683] on div "Content here copies to Client View - confirm visibility there. Show in Client D…" at bounding box center [932, 176] width 273 height 1012
type input "$54.48"
click at [1507, 458] on div "09. Jones Revamp FOR REVIEW Master Bath Top Knobs Edwardian double-Polished chr…" at bounding box center [784, 366] width 1568 height 732
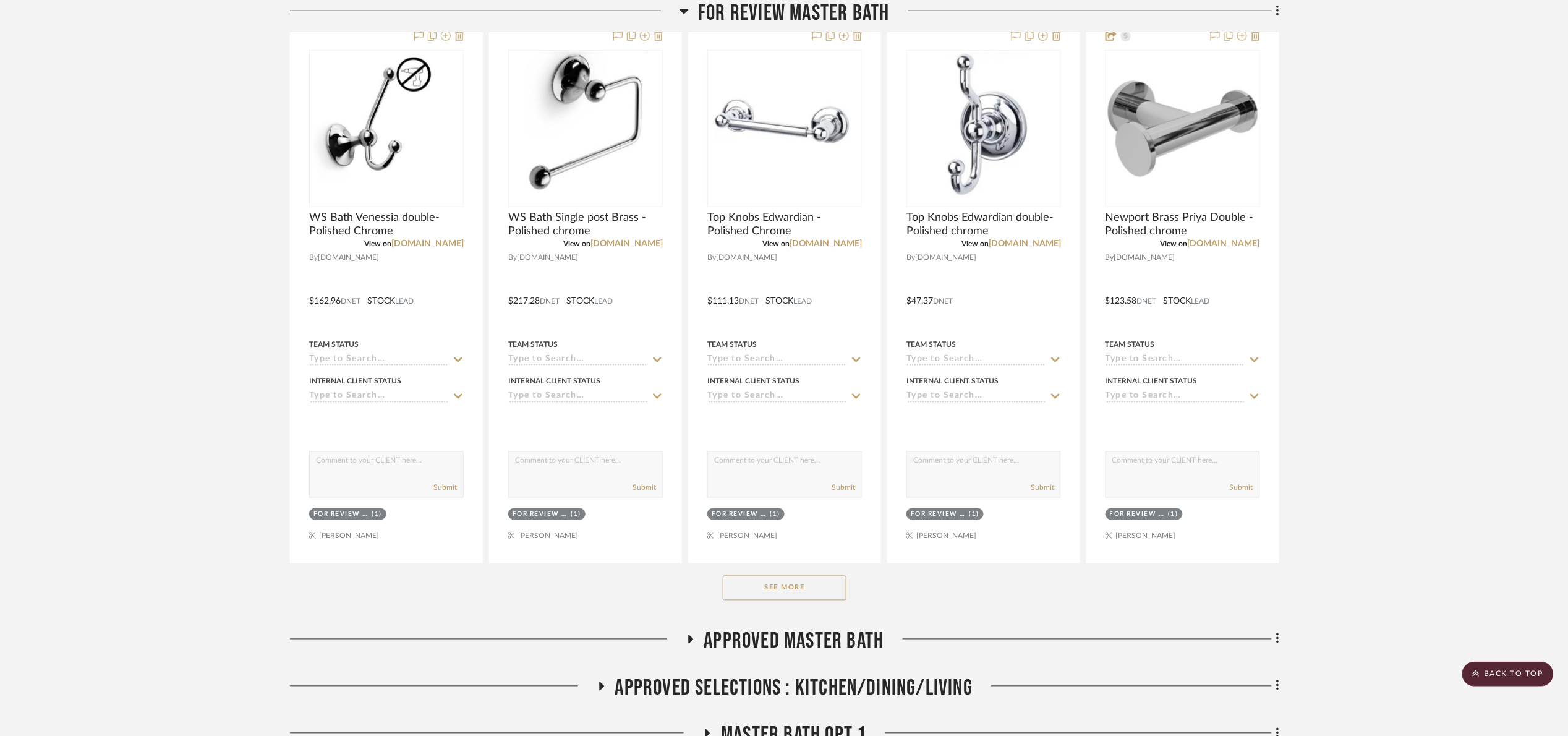
scroll to position [742, 0]
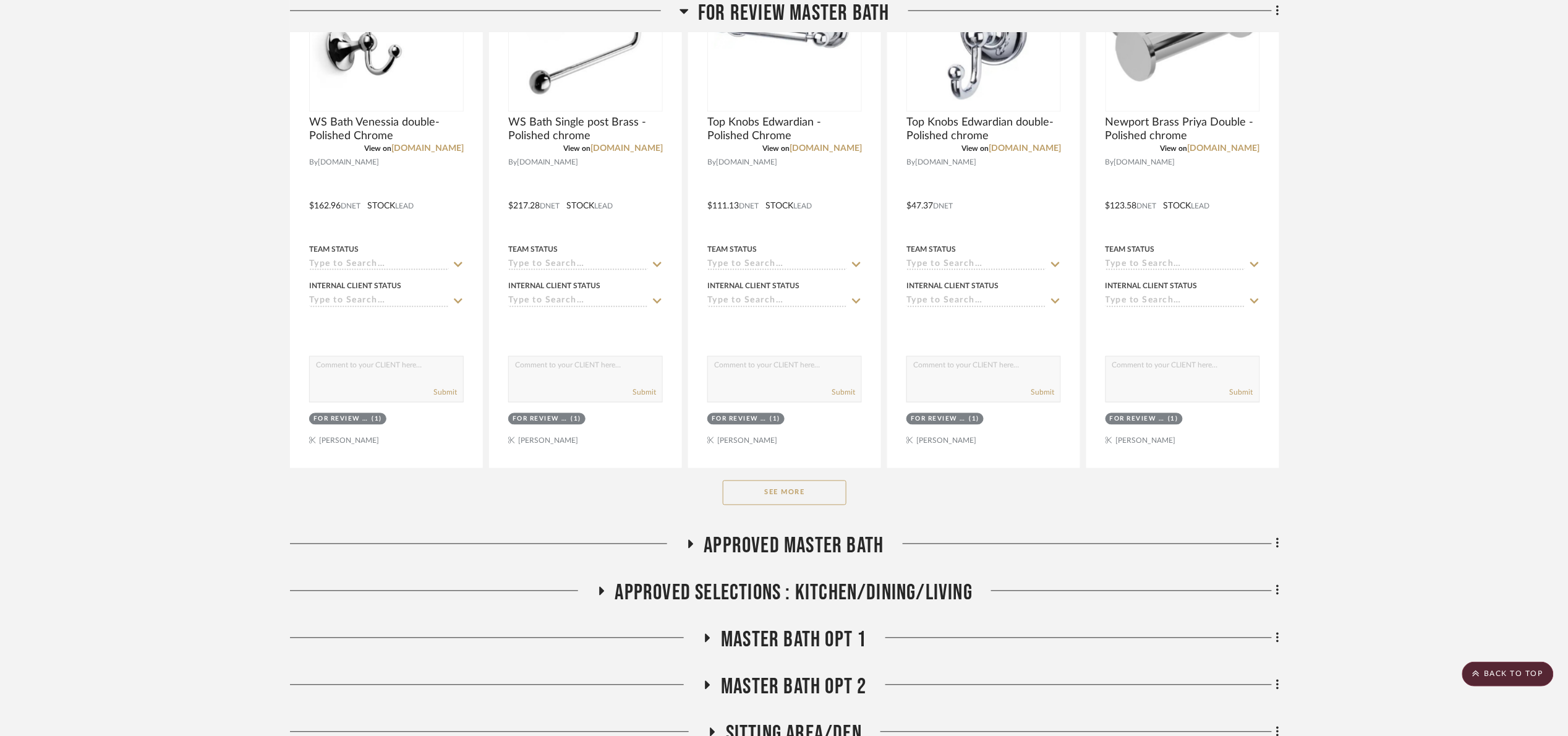
click at [773, 505] on button "See More" at bounding box center [785, 493] width 124 height 25
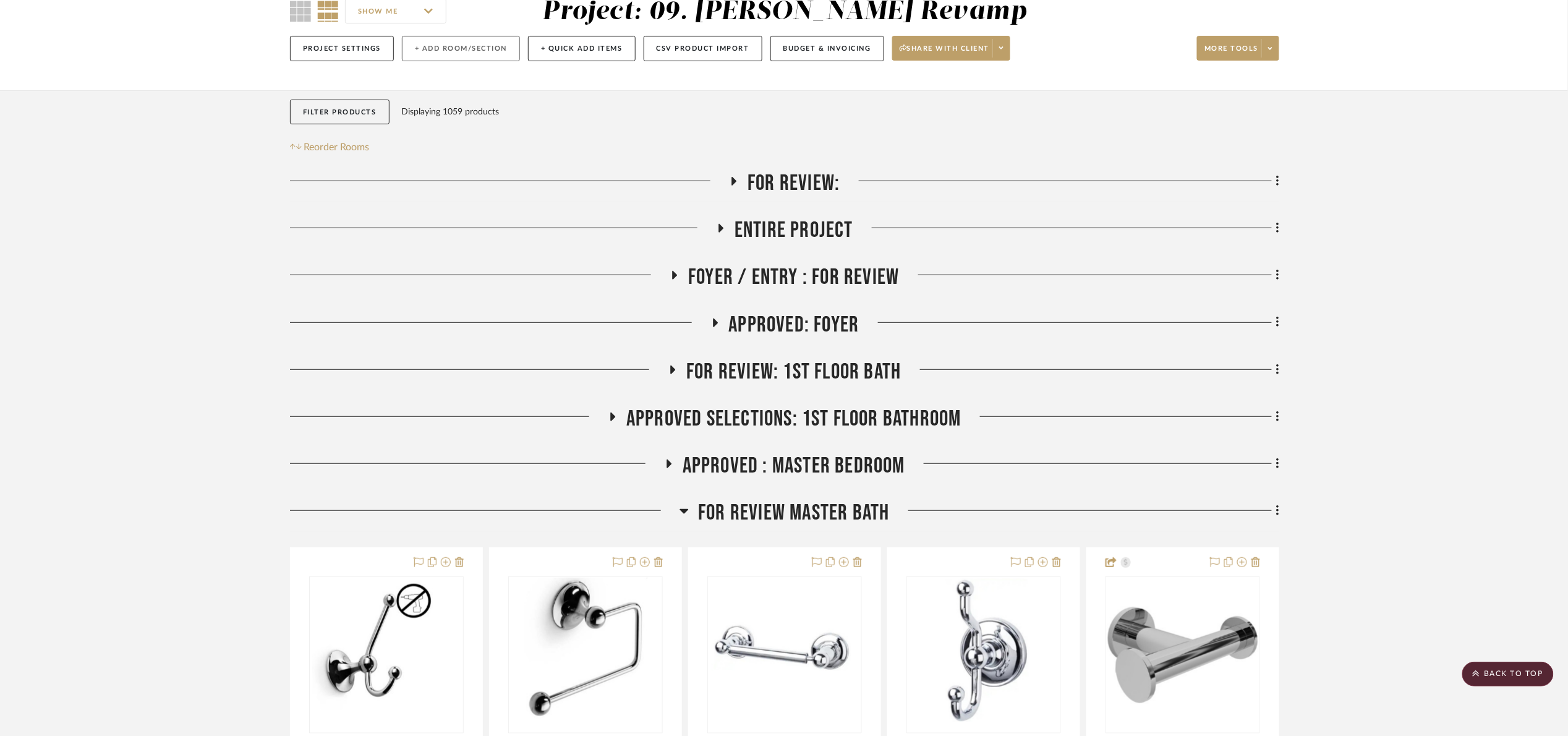
scroll to position [0, 0]
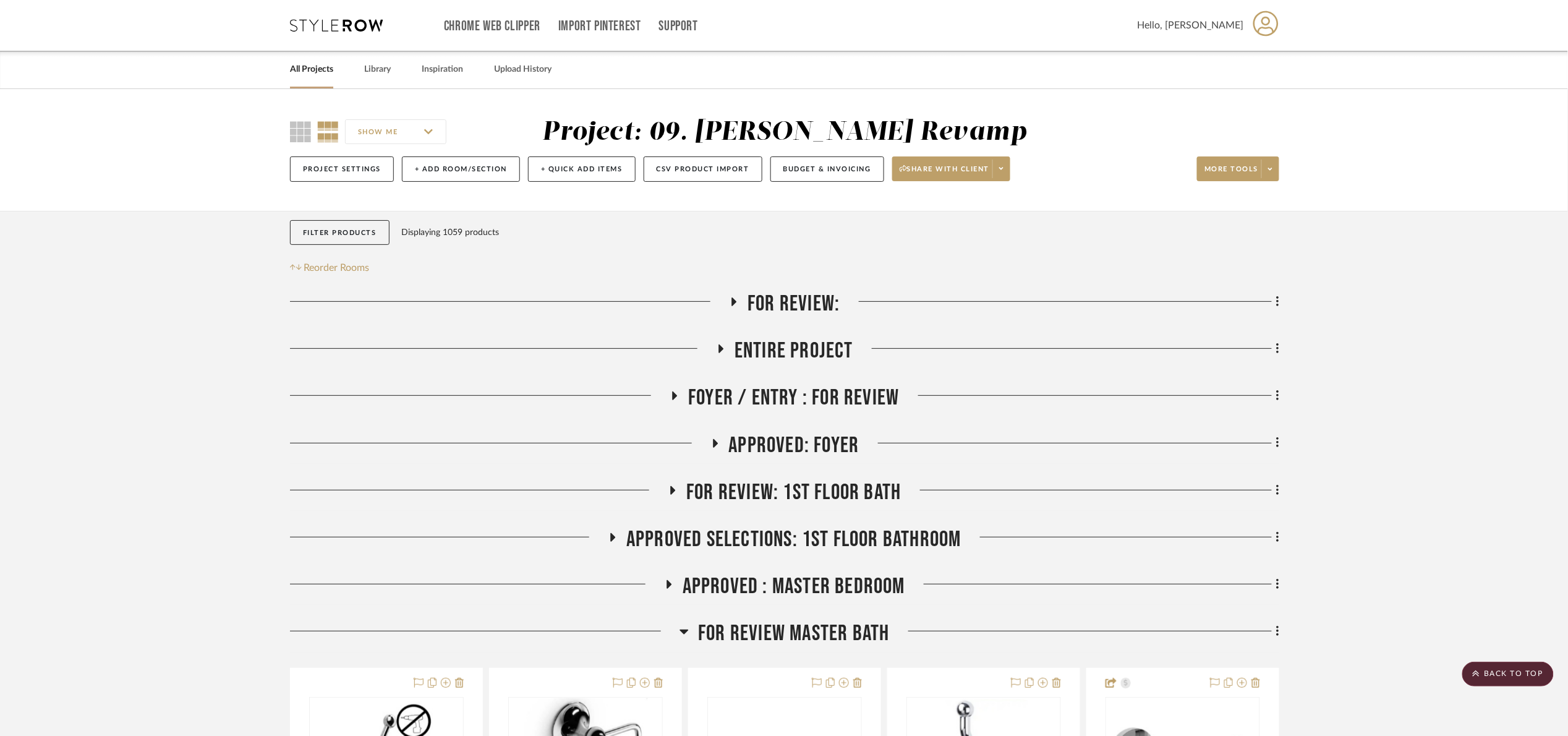
drag, startPoint x: 351, startPoint y: 221, endPoint x: 351, endPoint y: 232, distance: 11.0
click at [351, 223] on button "Filter Products" at bounding box center [340, 232] width 100 height 26
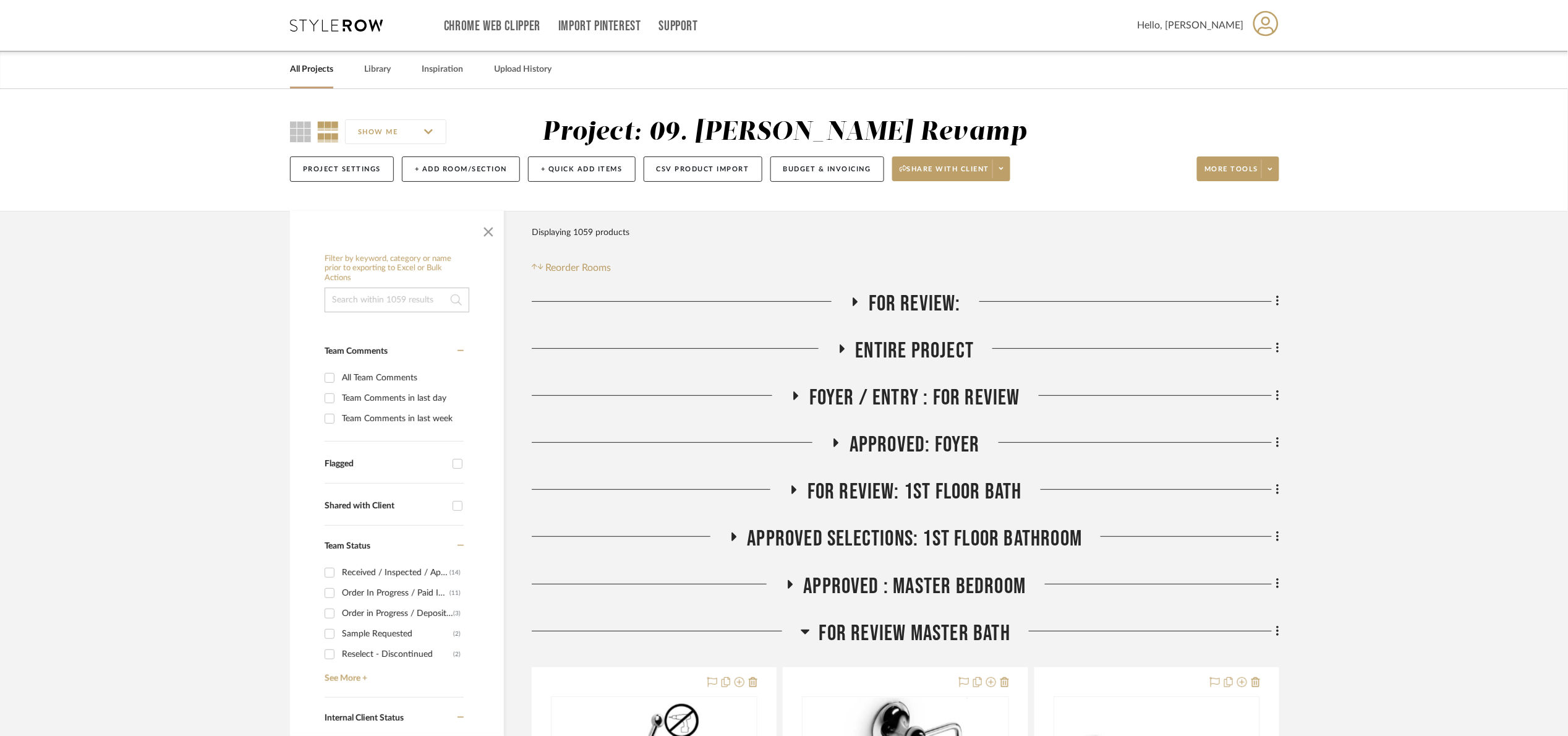
click at [363, 297] on input at bounding box center [397, 300] width 145 height 25
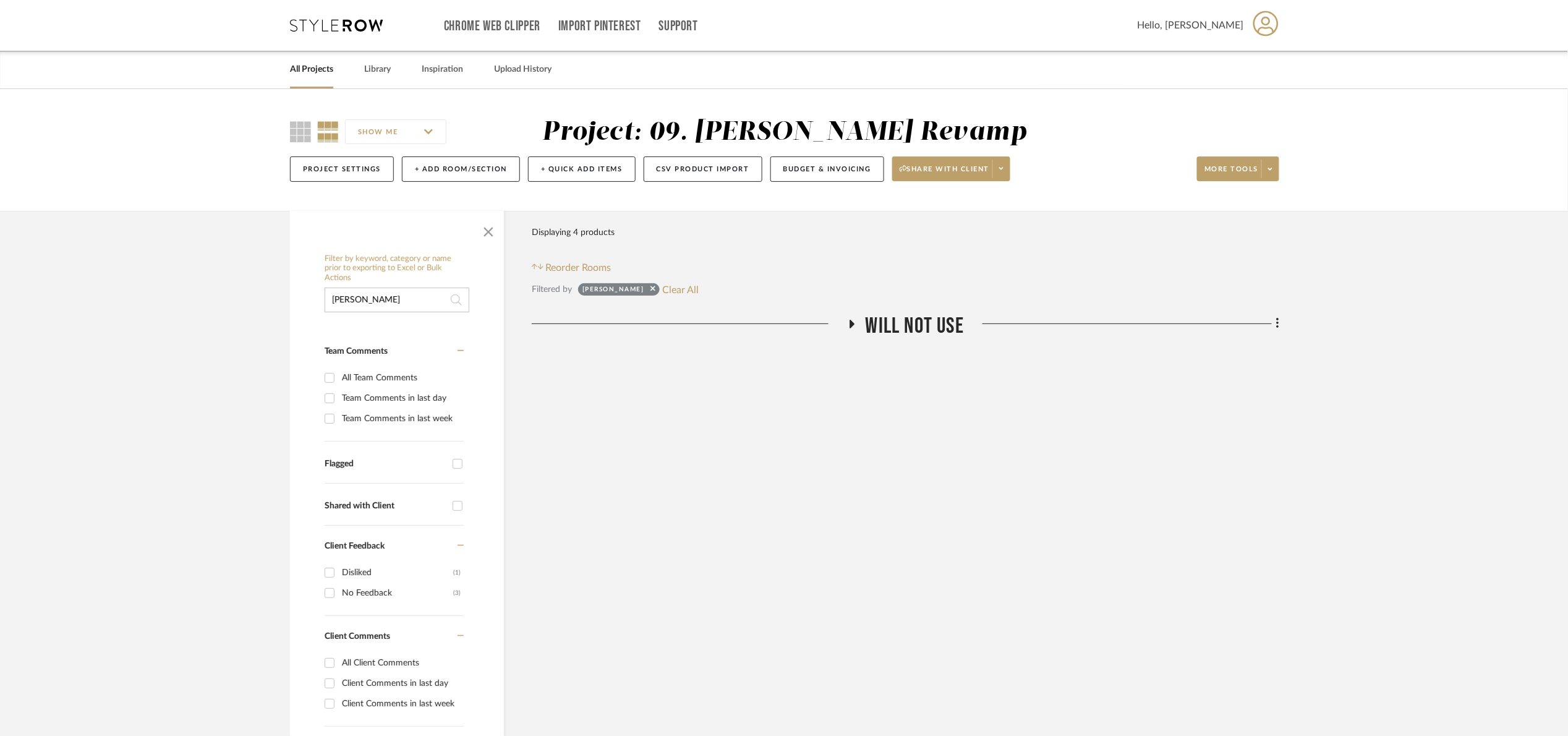
type input "ladd"
click at [903, 319] on span "Will NOT Use" at bounding box center [914, 326] width 98 height 26
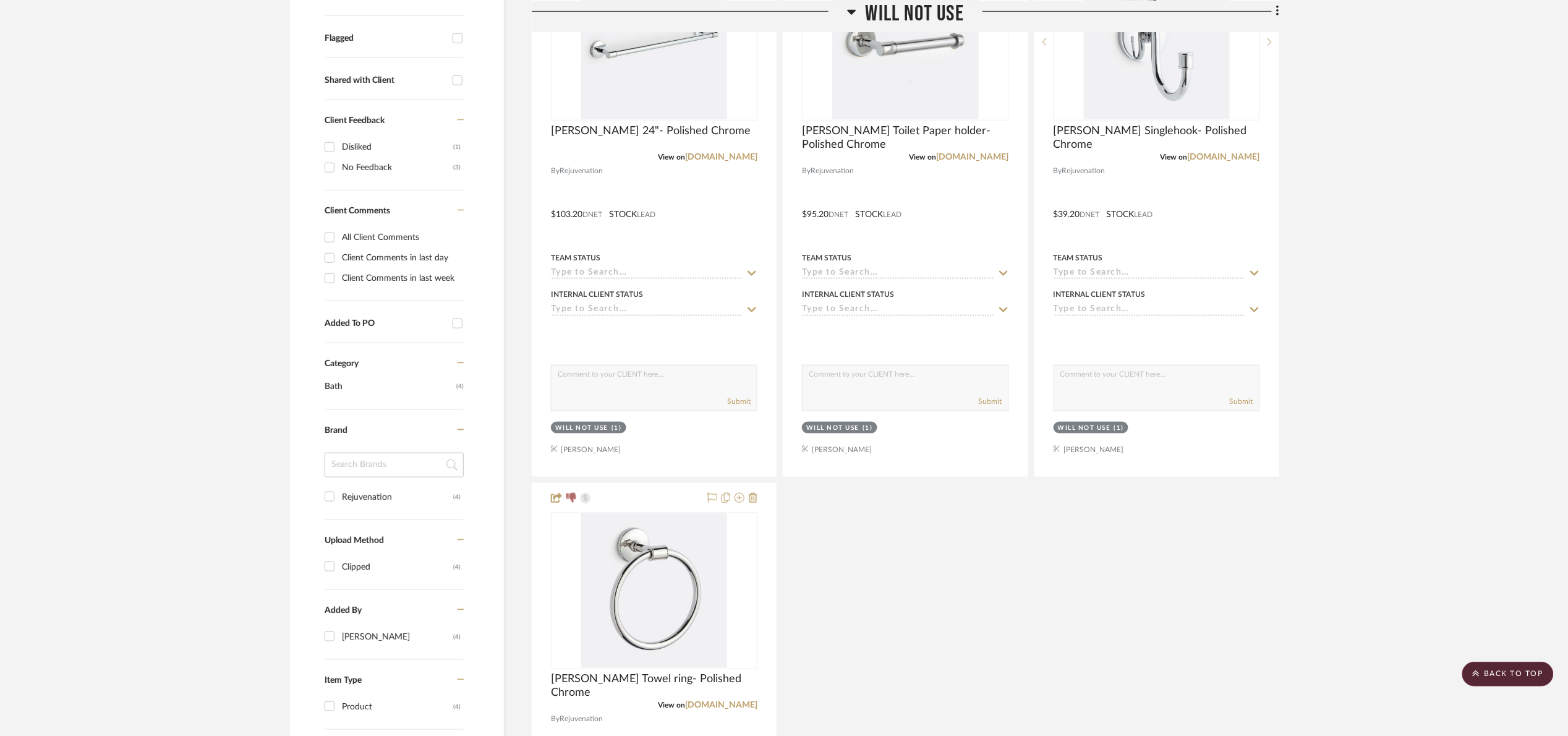
scroll to position [371, 0]
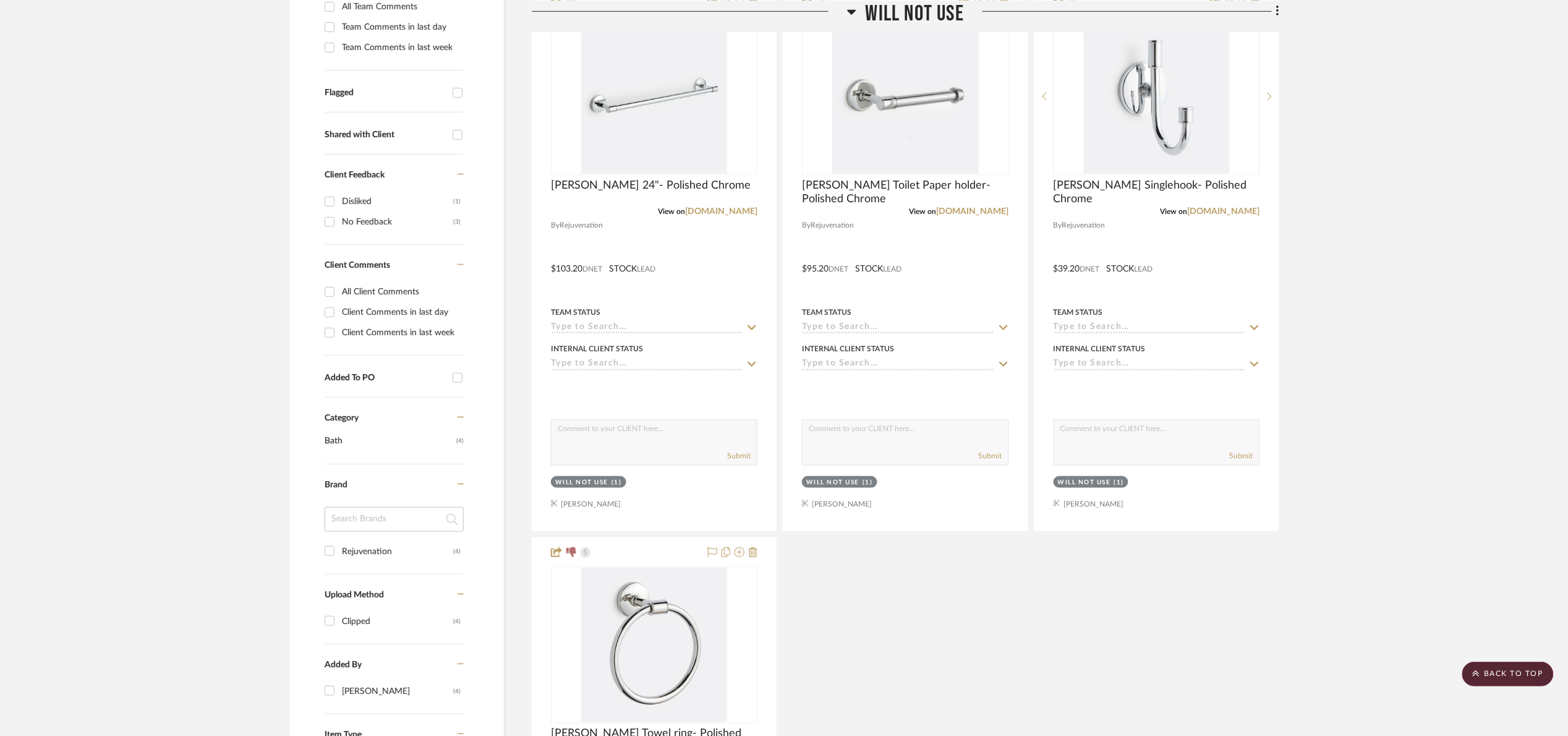
click at [1372, 397] on project-details-page "SHOW ME Project: 09. Jones Revamp Project Settings + Add Room/Section + Quick A…" at bounding box center [784, 411] width 1568 height 1386
click at [916, 13] on span "Will NOT Use" at bounding box center [914, 13] width 98 height 26
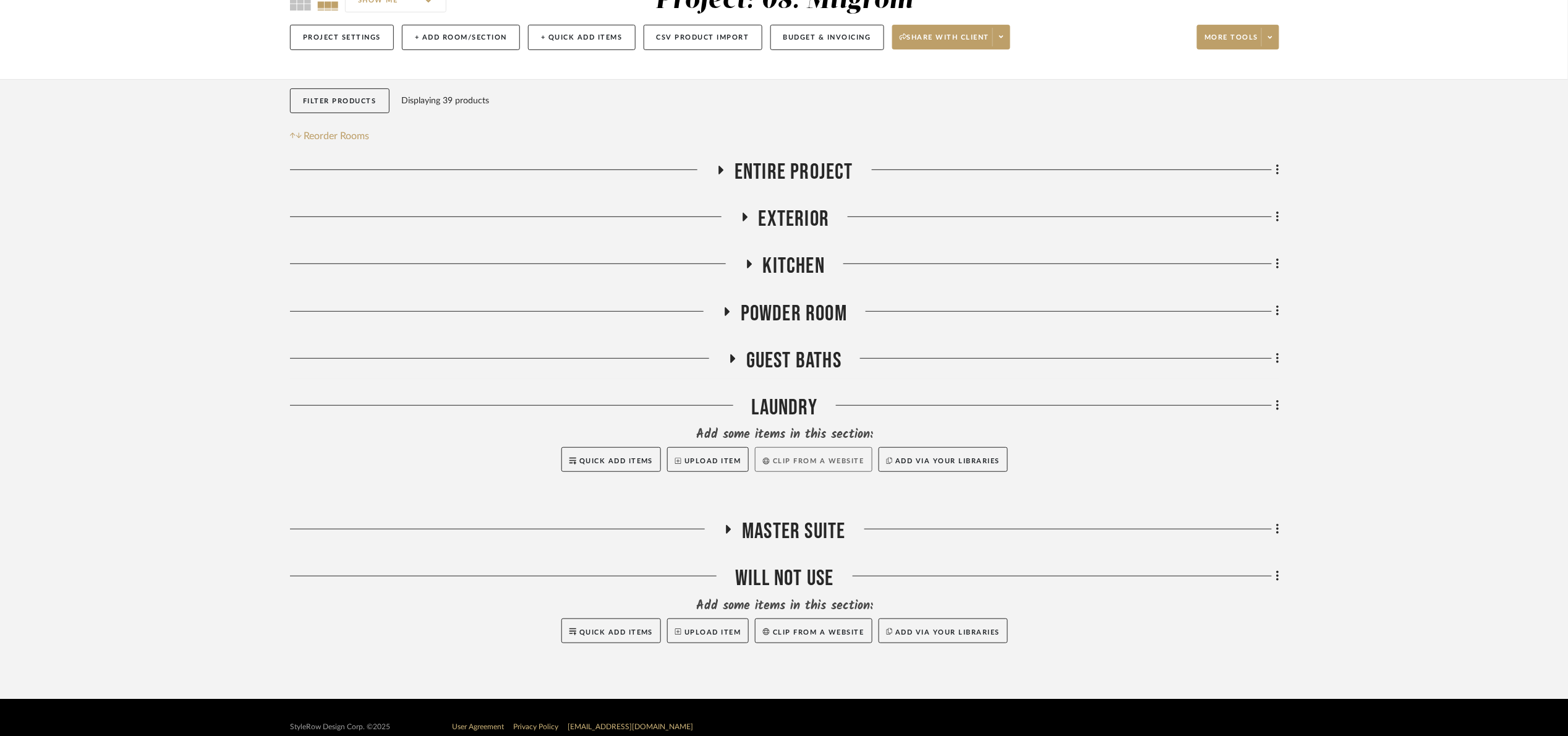
scroll to position [152, 0]
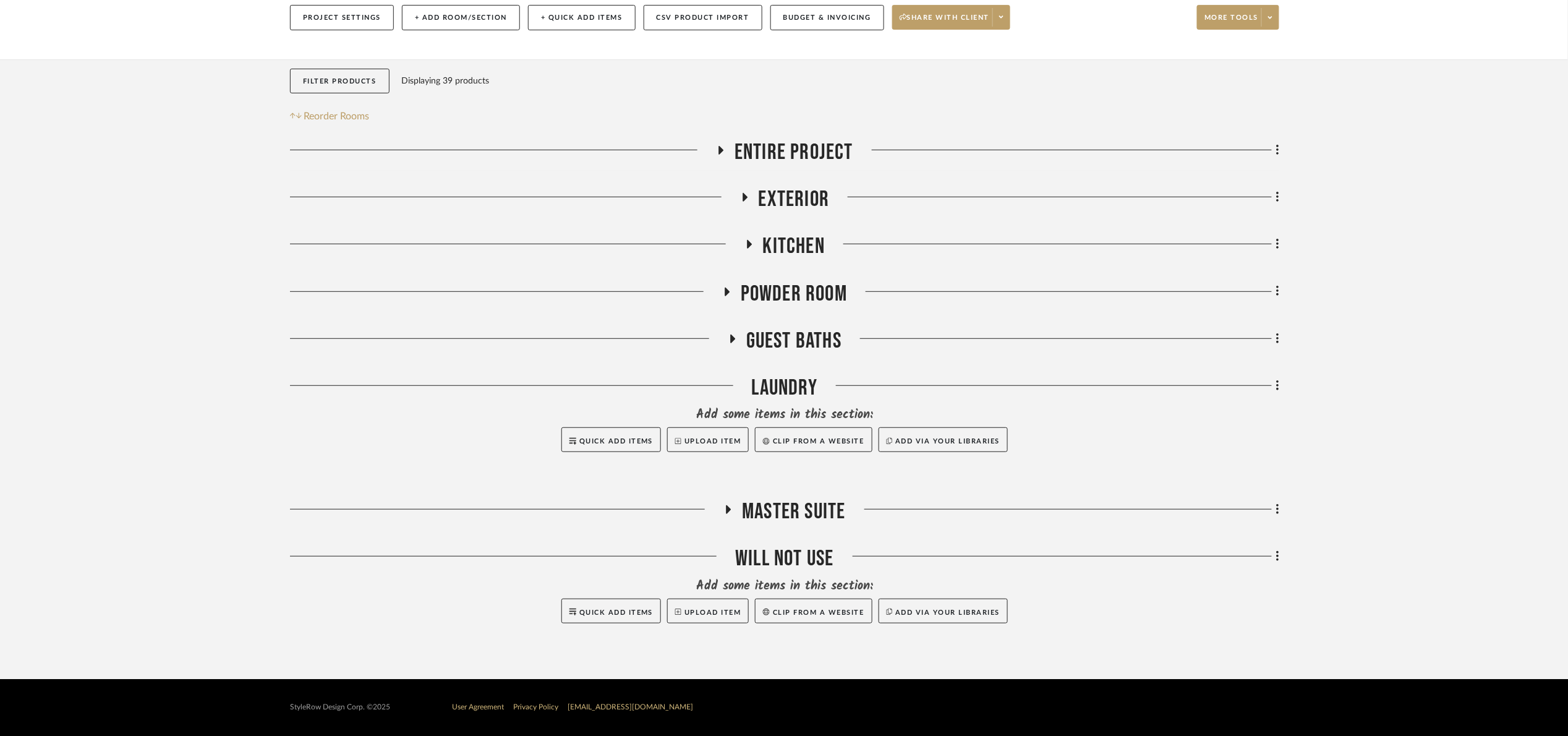
click at [810, 296] on span "Powder Room" at bounding box center [794, 294] width 106 height 26
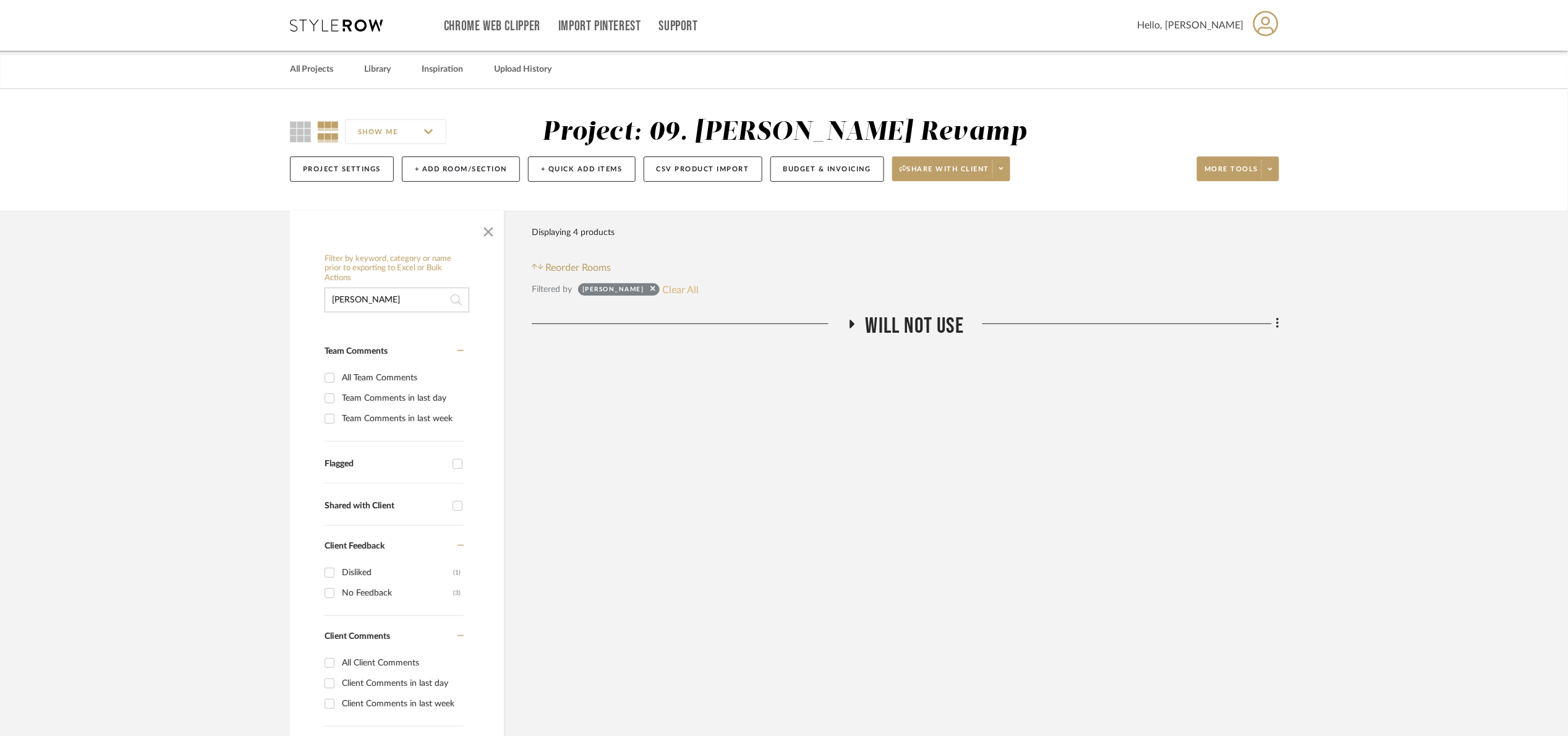
click at [663, 288] on button "Clear All" at bounding box center [681, 289] width 36 height 16
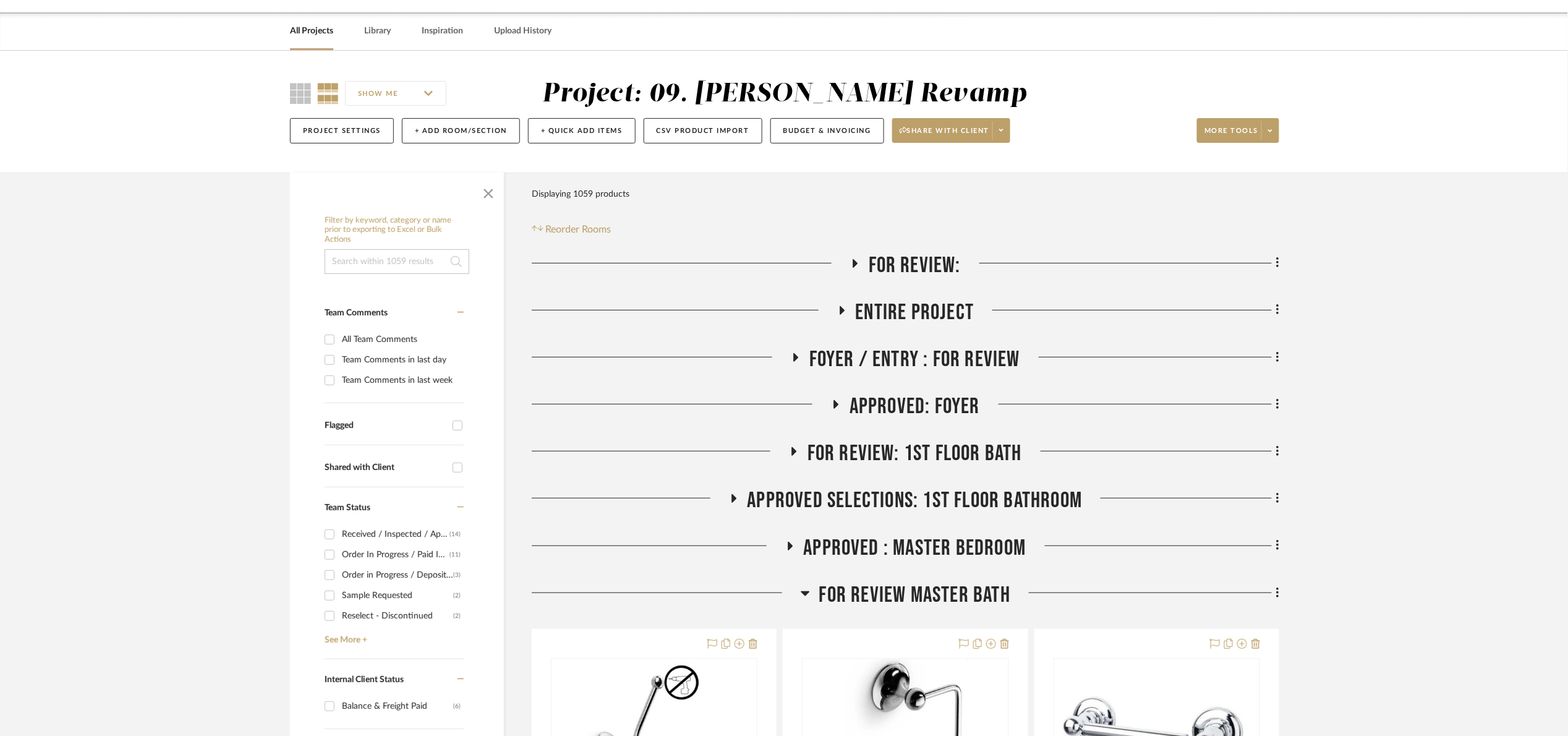
scroll to position [185, 0]
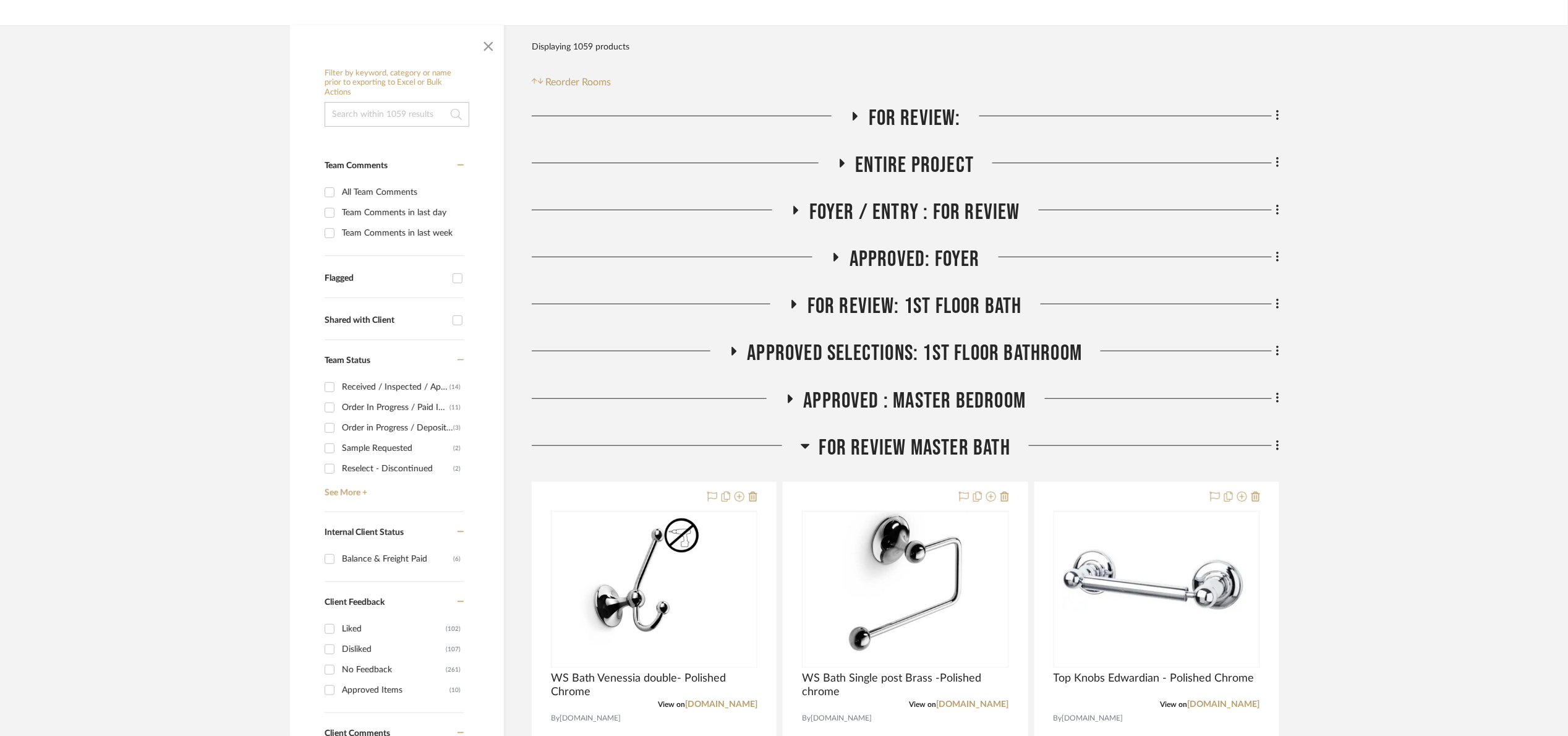
click at [858, 437] on span "FOR REVIEW Master Bath" at bounding box center [915, 448] width 191 height 26
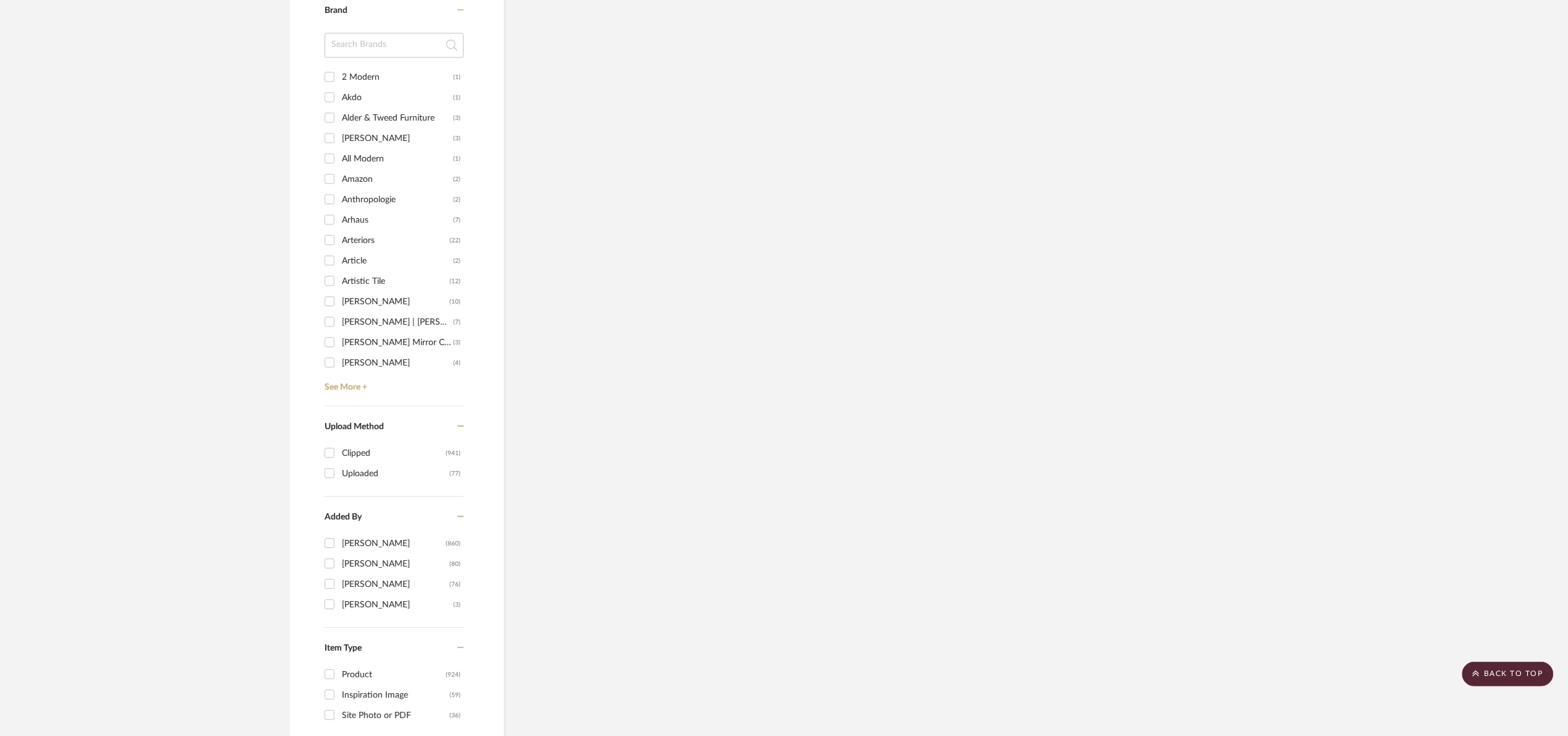
scroll to position [1812, 0]
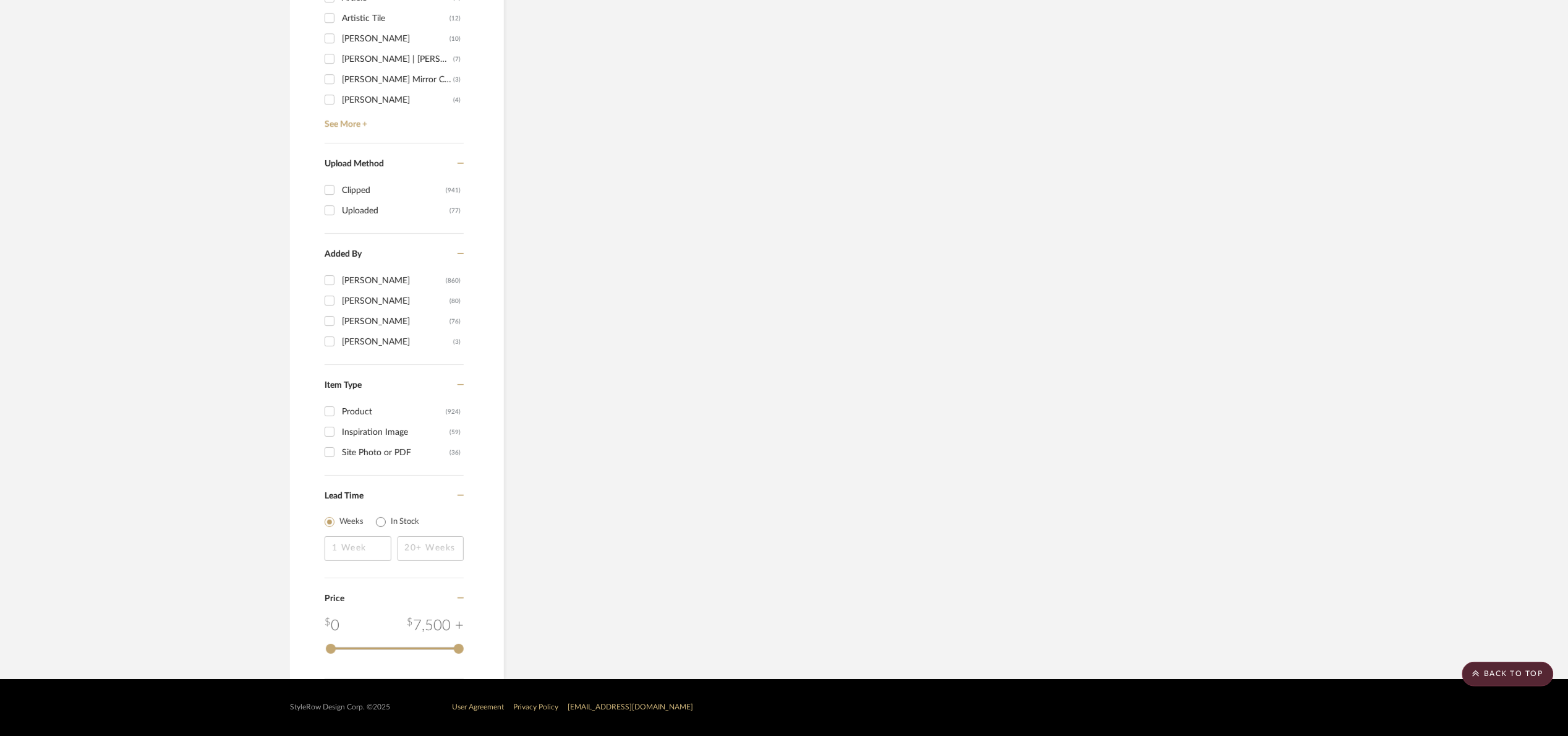
click at [365, 429] on div "Inspiration Image" at bounding box center [396, 432] width 108 height 20
click at [340, 429] on input "Inspiration Image (59)" at bounding box center [330, 432] width 20 height 20
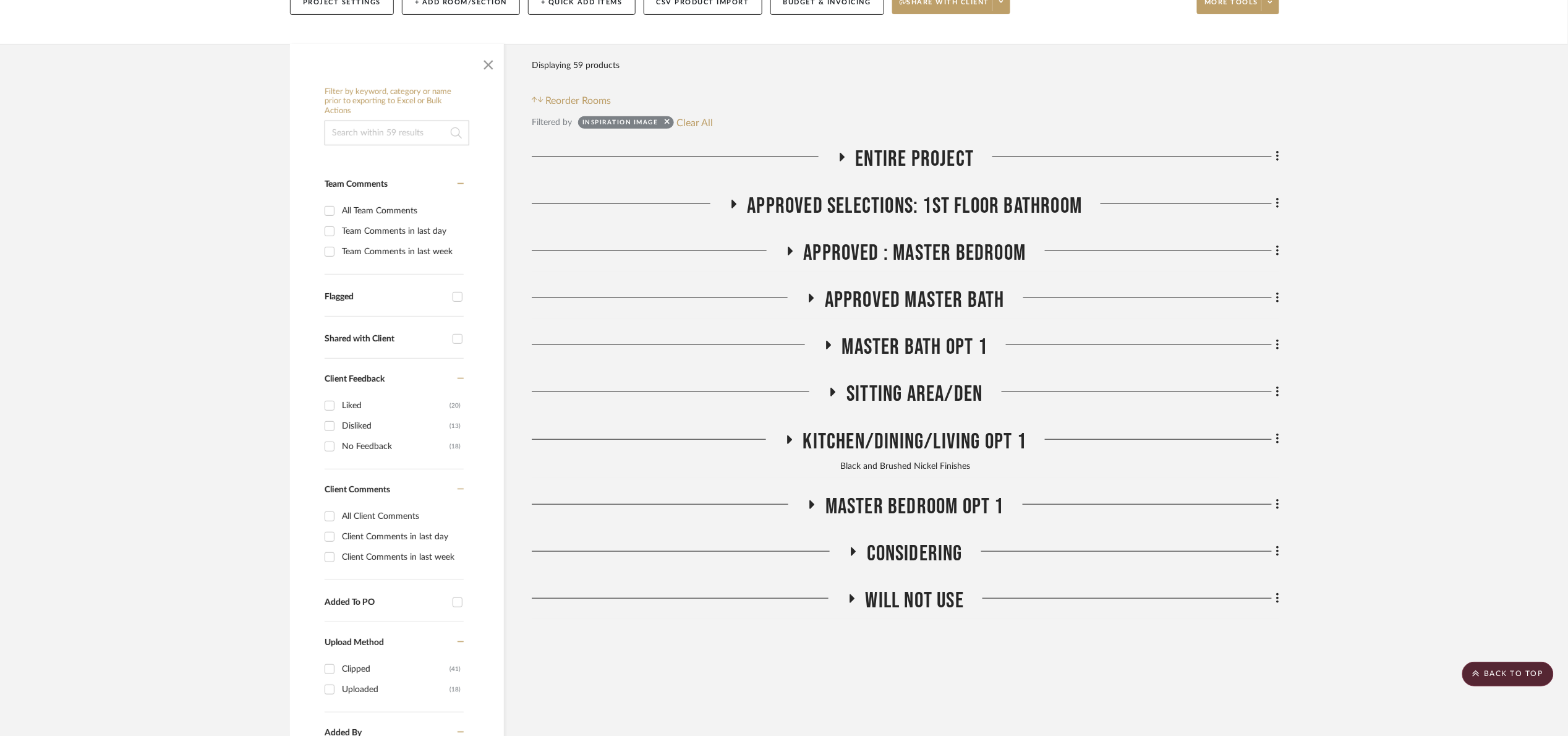
scroll to position [164, 0]
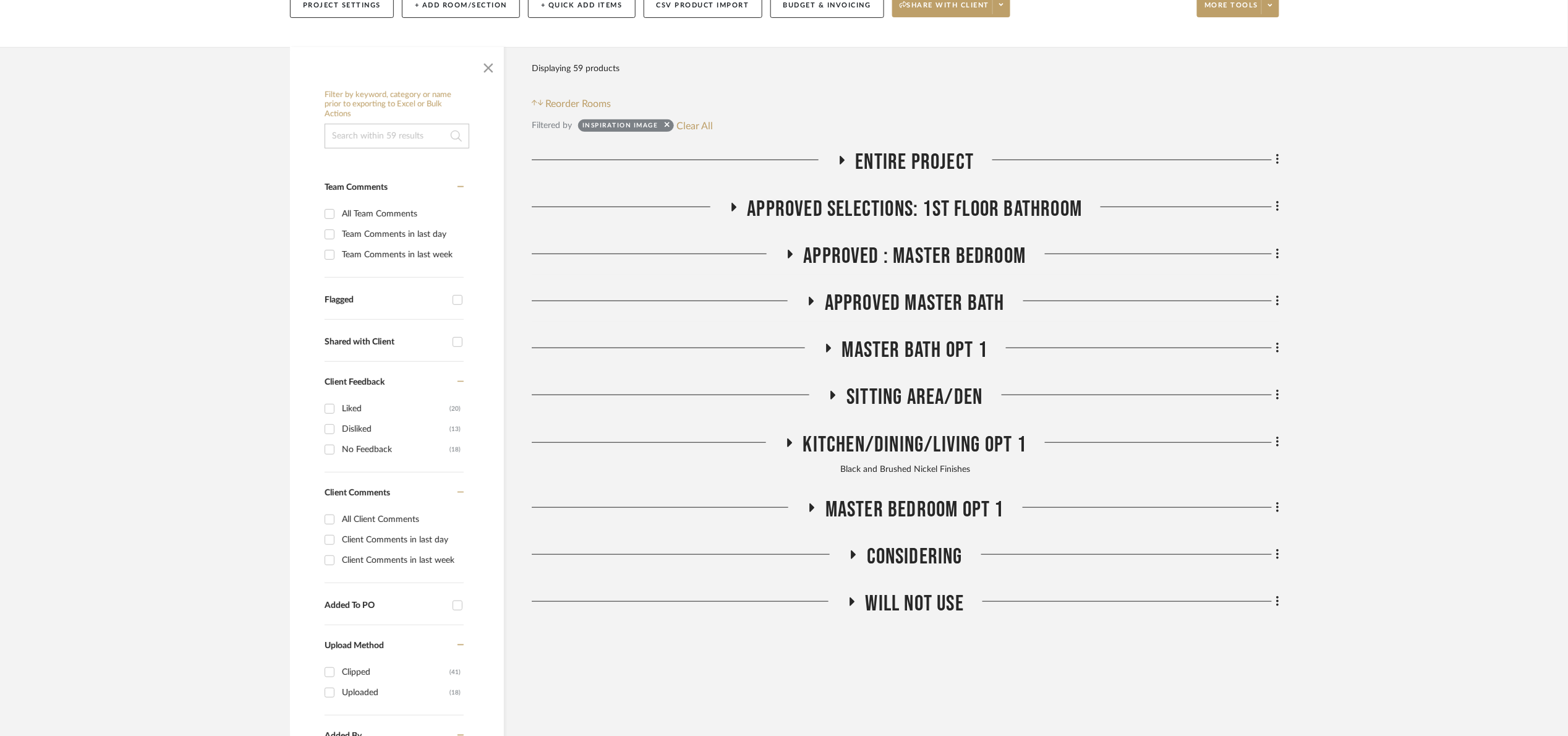
click at [891, 209] on span "Approved Selections: 1st Floor Bathroom" at bounding box center [915, 209] width 336 height 26
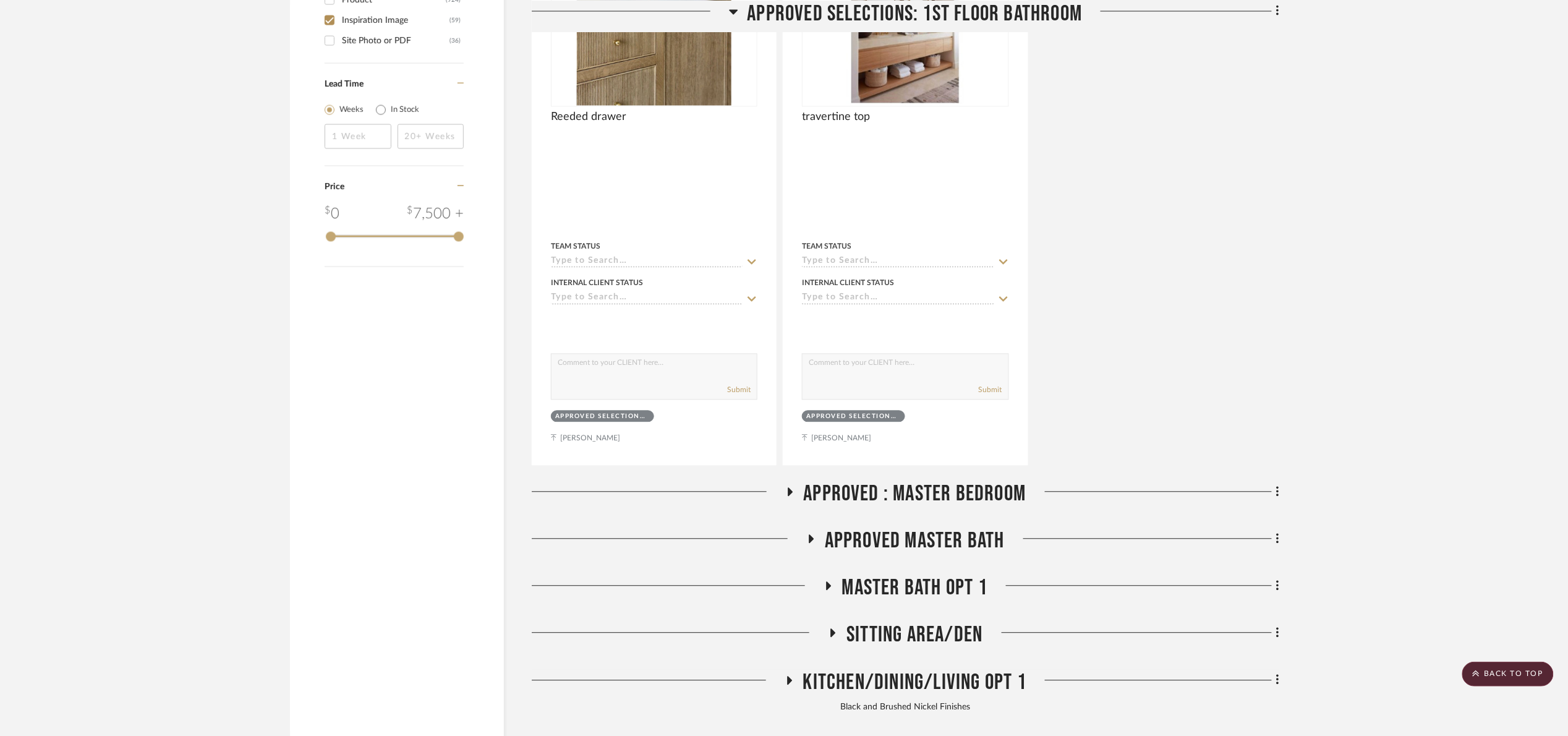
scroll to position [1260, 0]
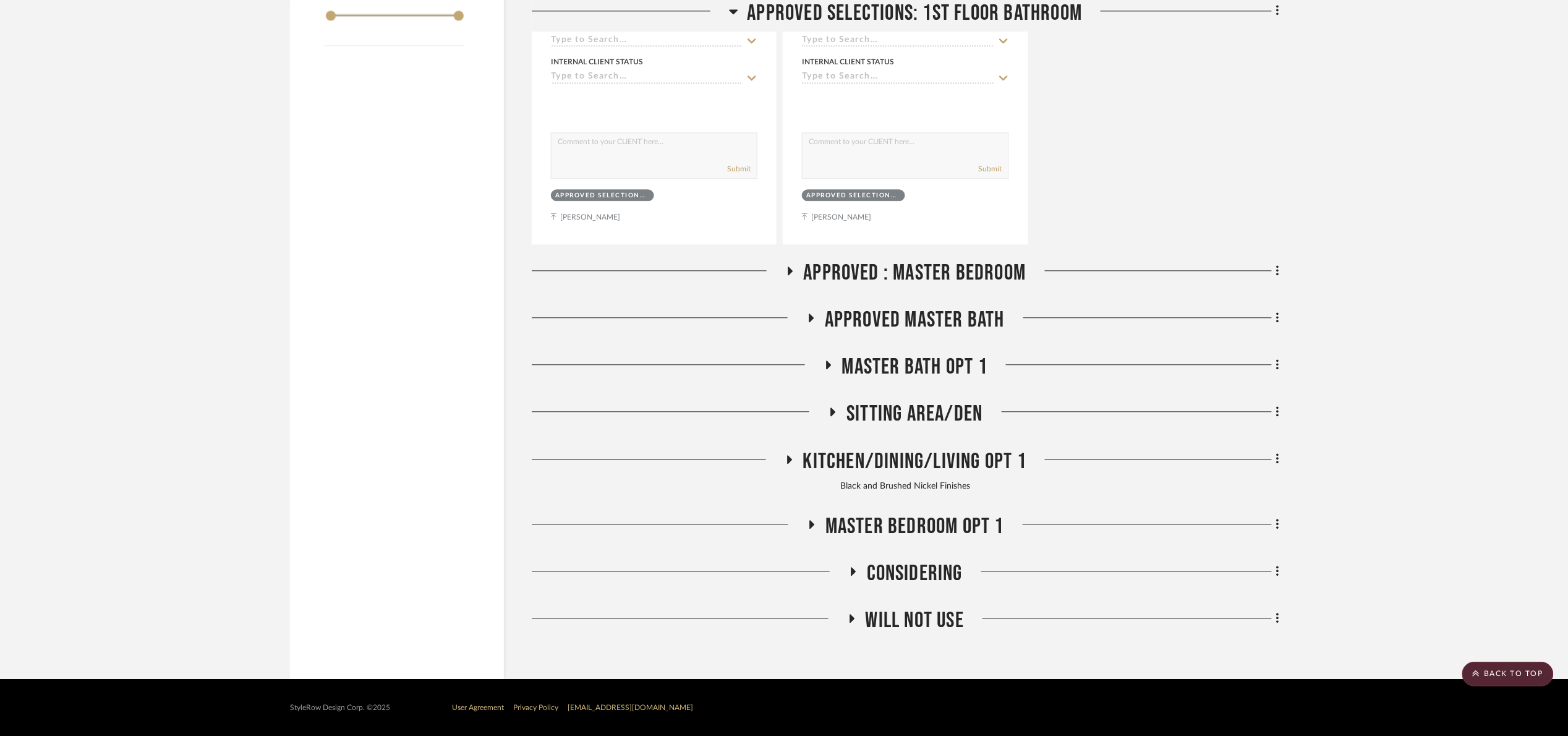
click at [889, 19] on span "Approved Selections: 1st Floor Bathroom" at bounding box center [915, 13] width 336 height 26
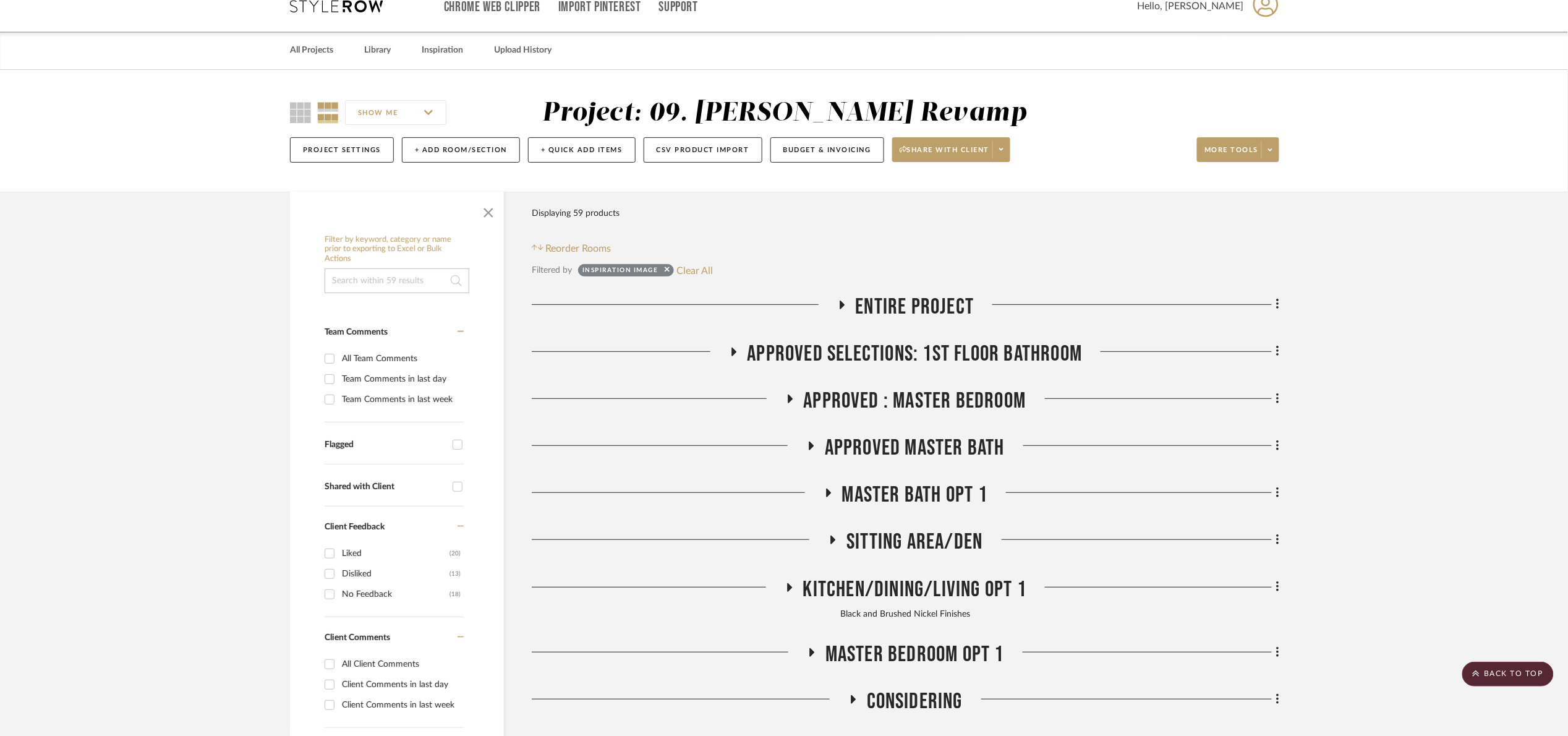
scroll to position [0, 0]
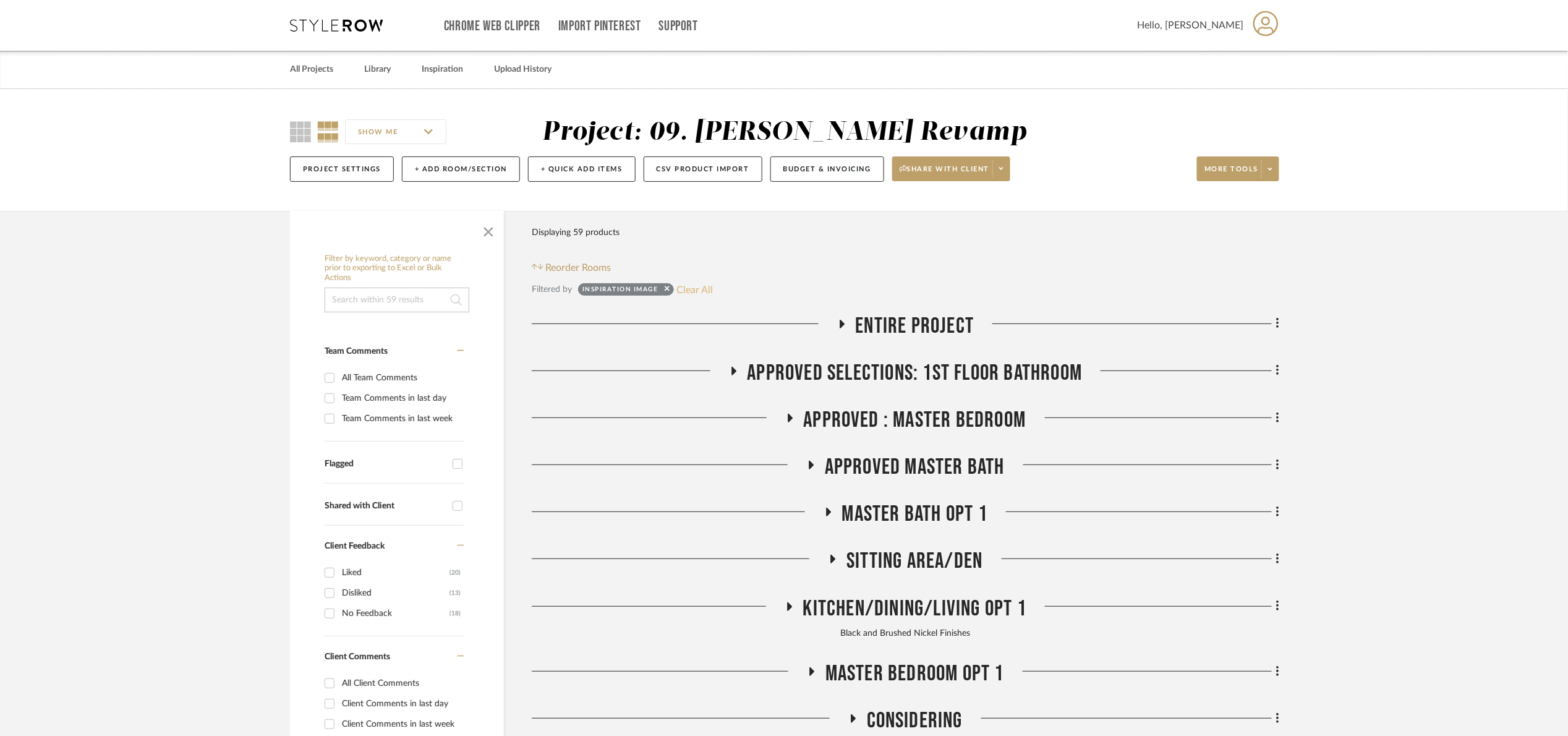
click at [698, 293] on button "Clear All" at bounding box center [695, 289] width 36 height 16
checkbox input "false"
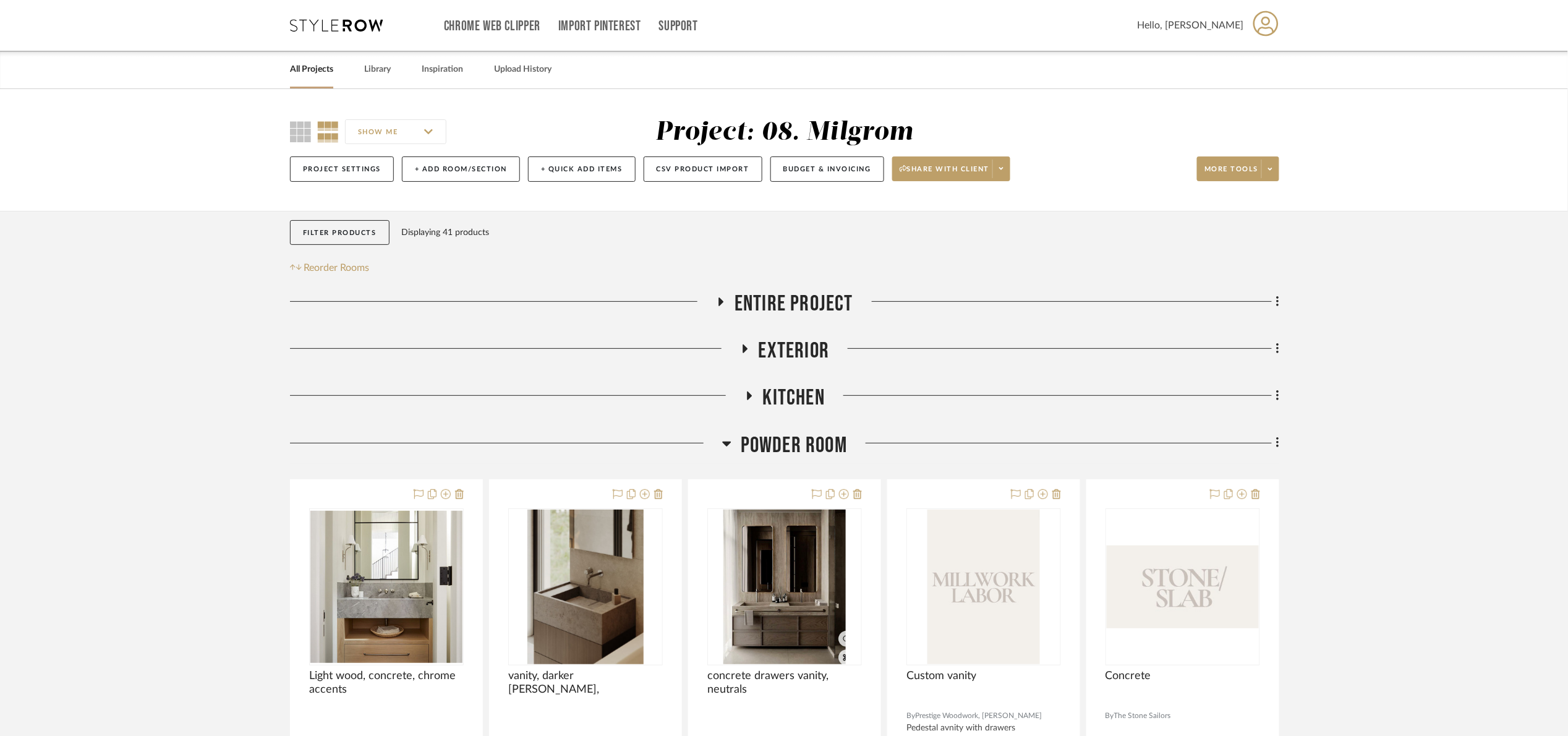
click at [763, 452] on span "Powder Room" at bounding box center [794, 445] width 106 height 26
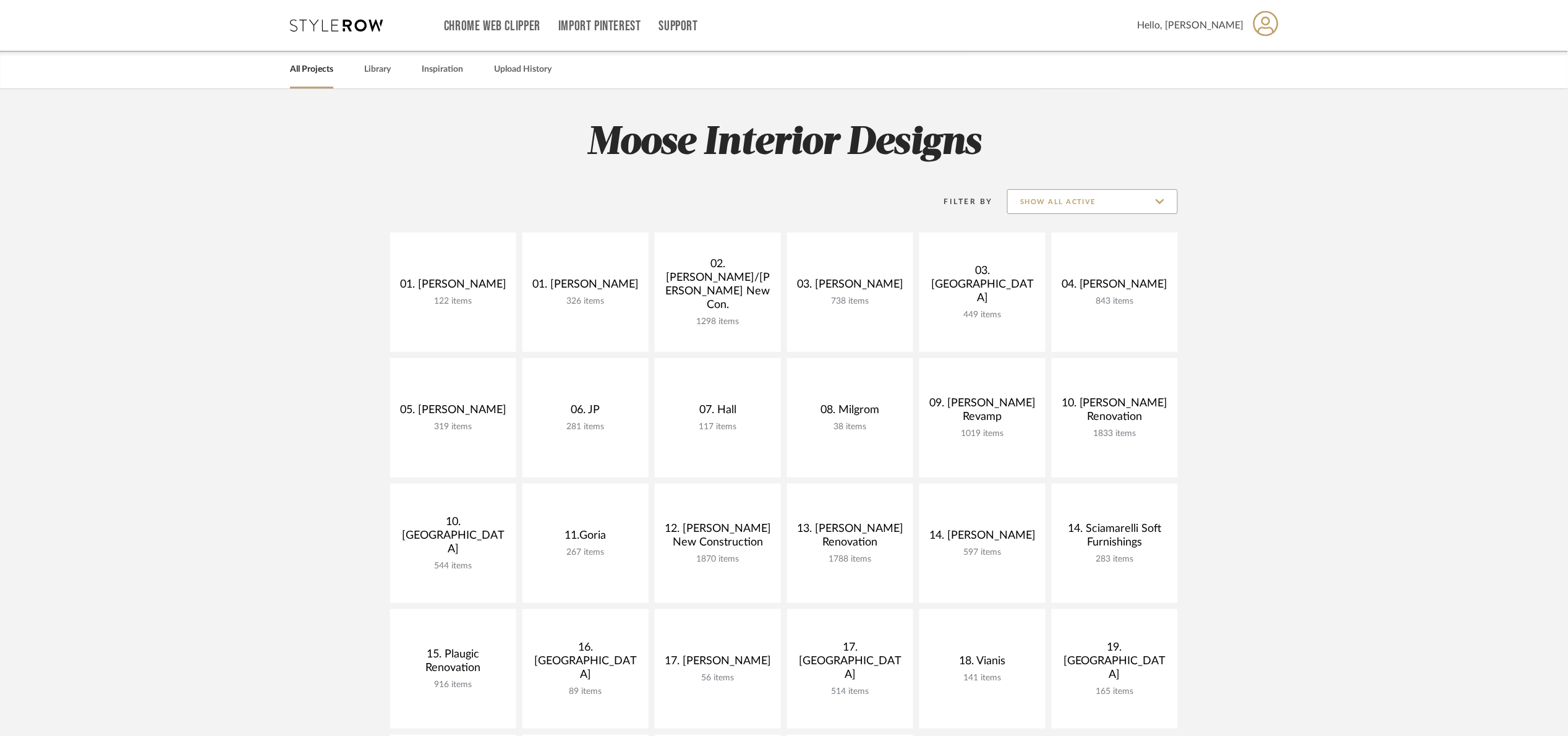
click at [1021, 195] on input "Show All Active" at bounding box center [1092, 202] width 171 height 25
click at [1074, 301] on span "Archived" at bounding box center [1093, 292] width 170 height 30
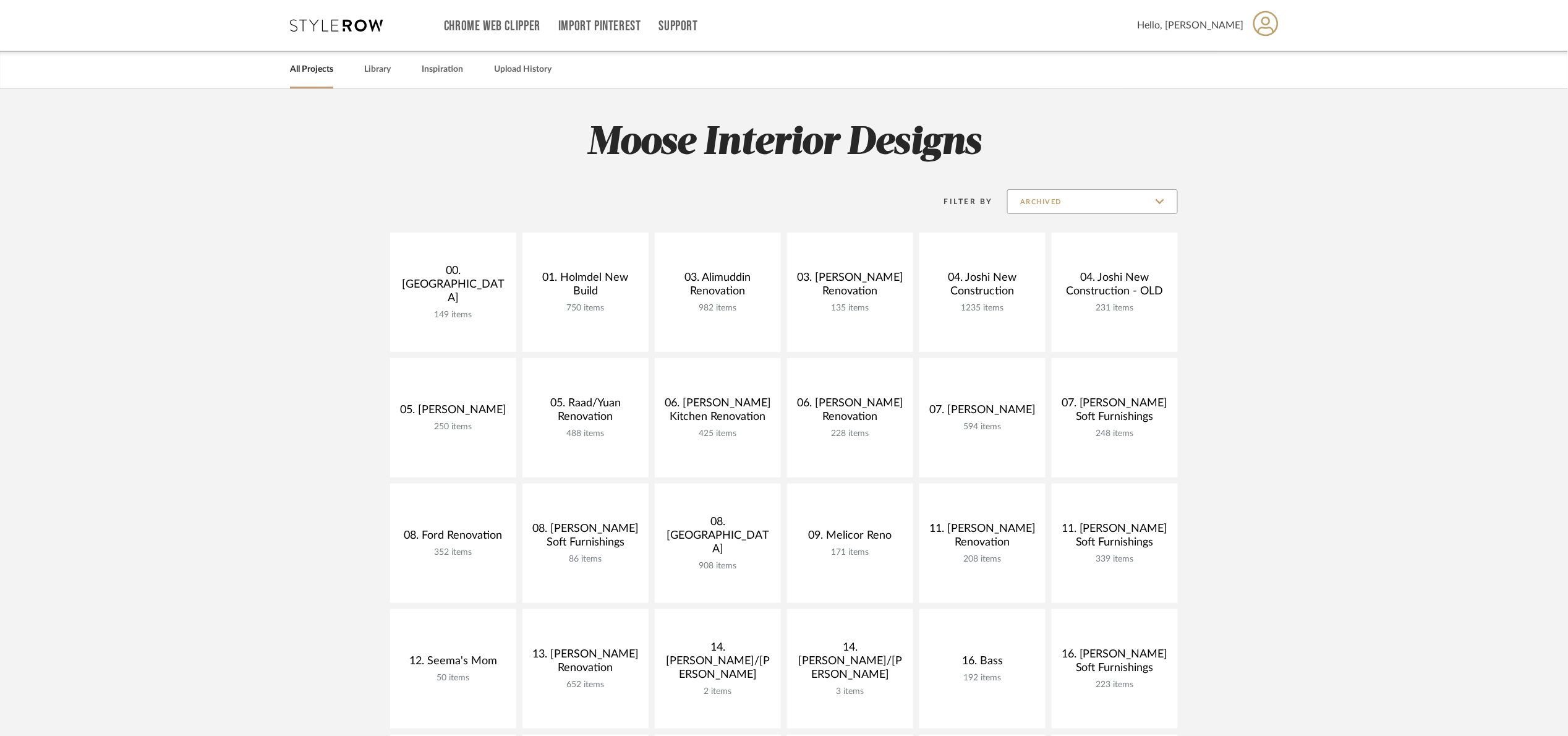
click at [1096, 206] on input "Archived" at bounding box center [1092, 202] width 171 height 25
click at [1045, 241] on span "Show All Active" at bounding box center [1093, 232] width 170 height 30
type input "Show All Active"
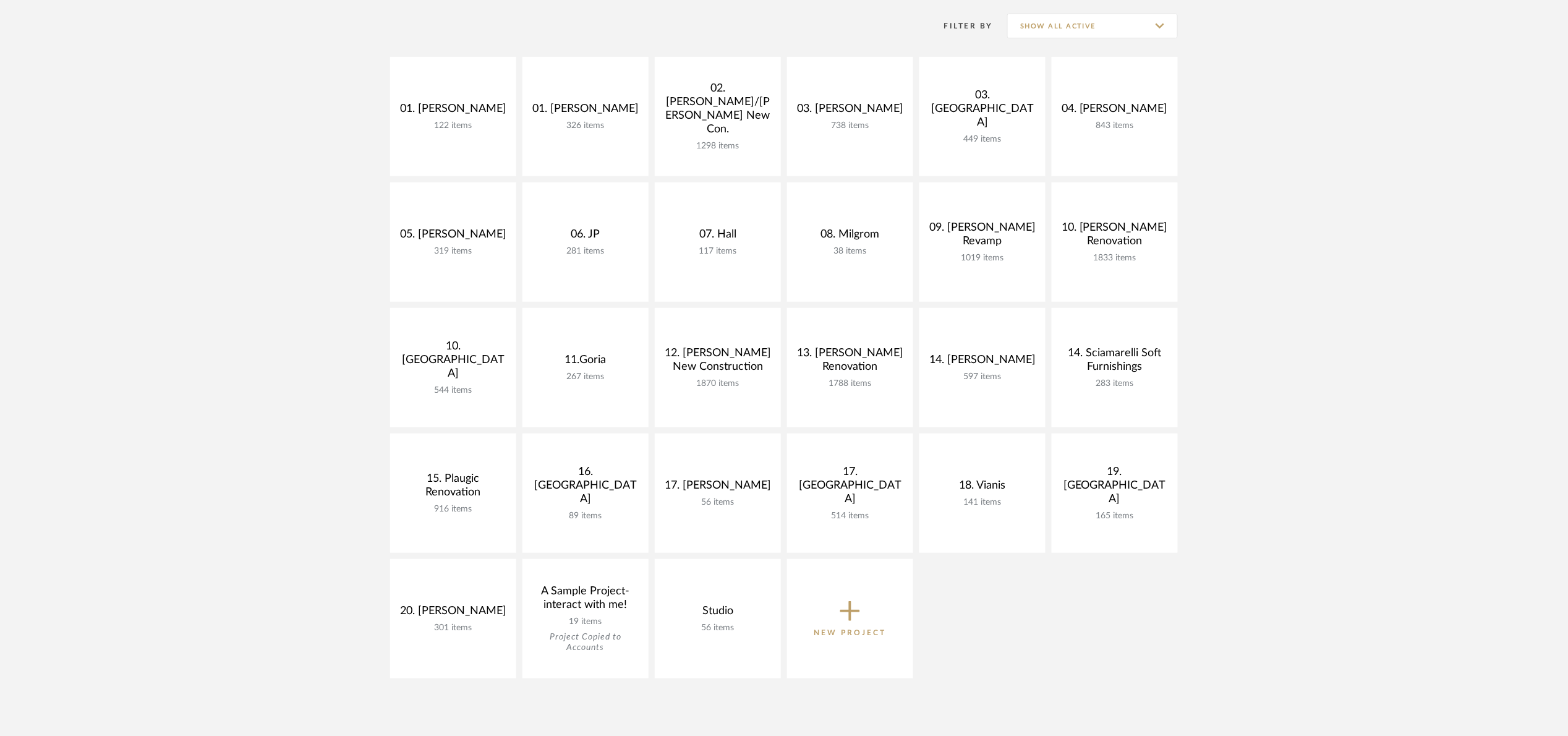
scroll to position [185, 0]
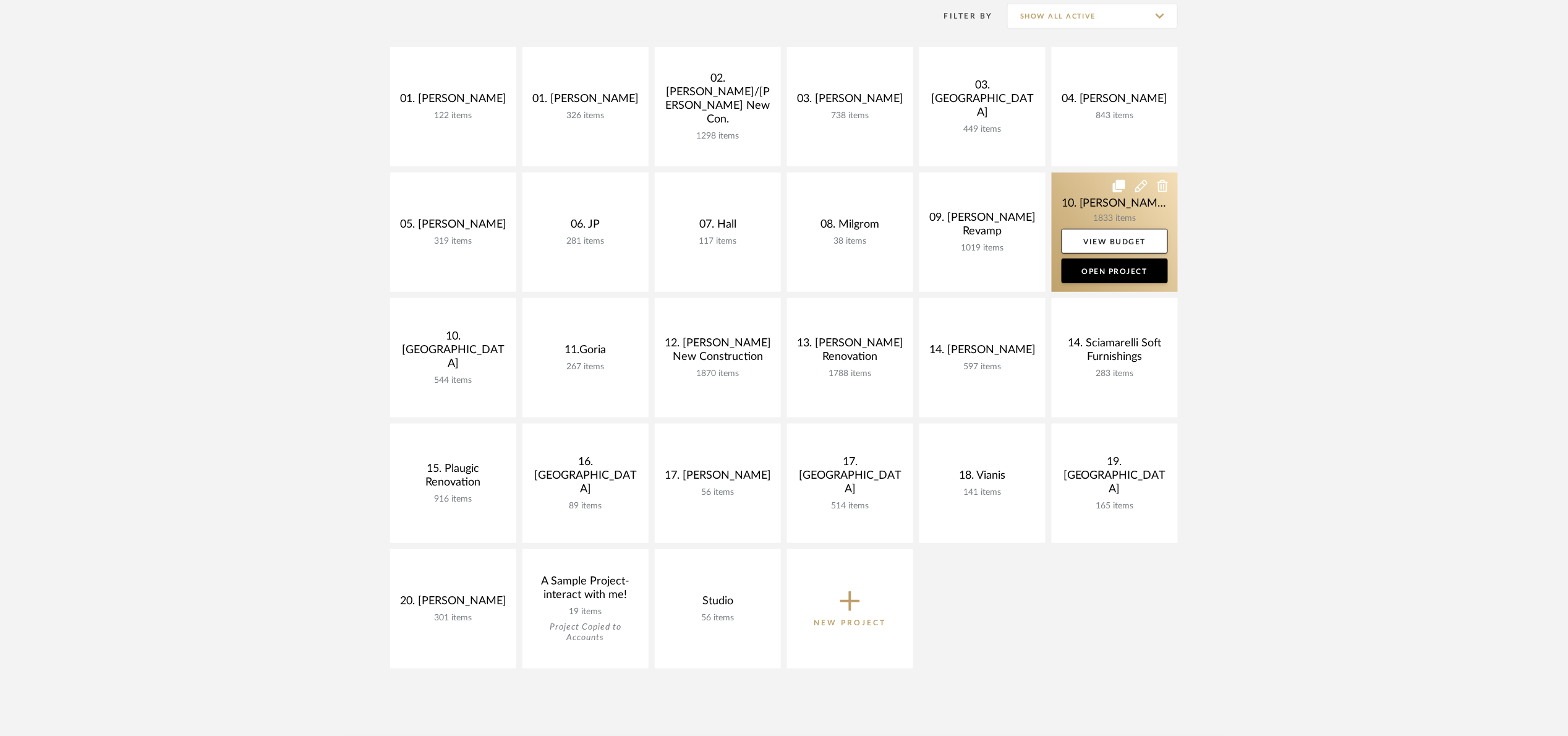
click at [1088, 202] on link at bounding box center [1115, 232] width 126 height 120
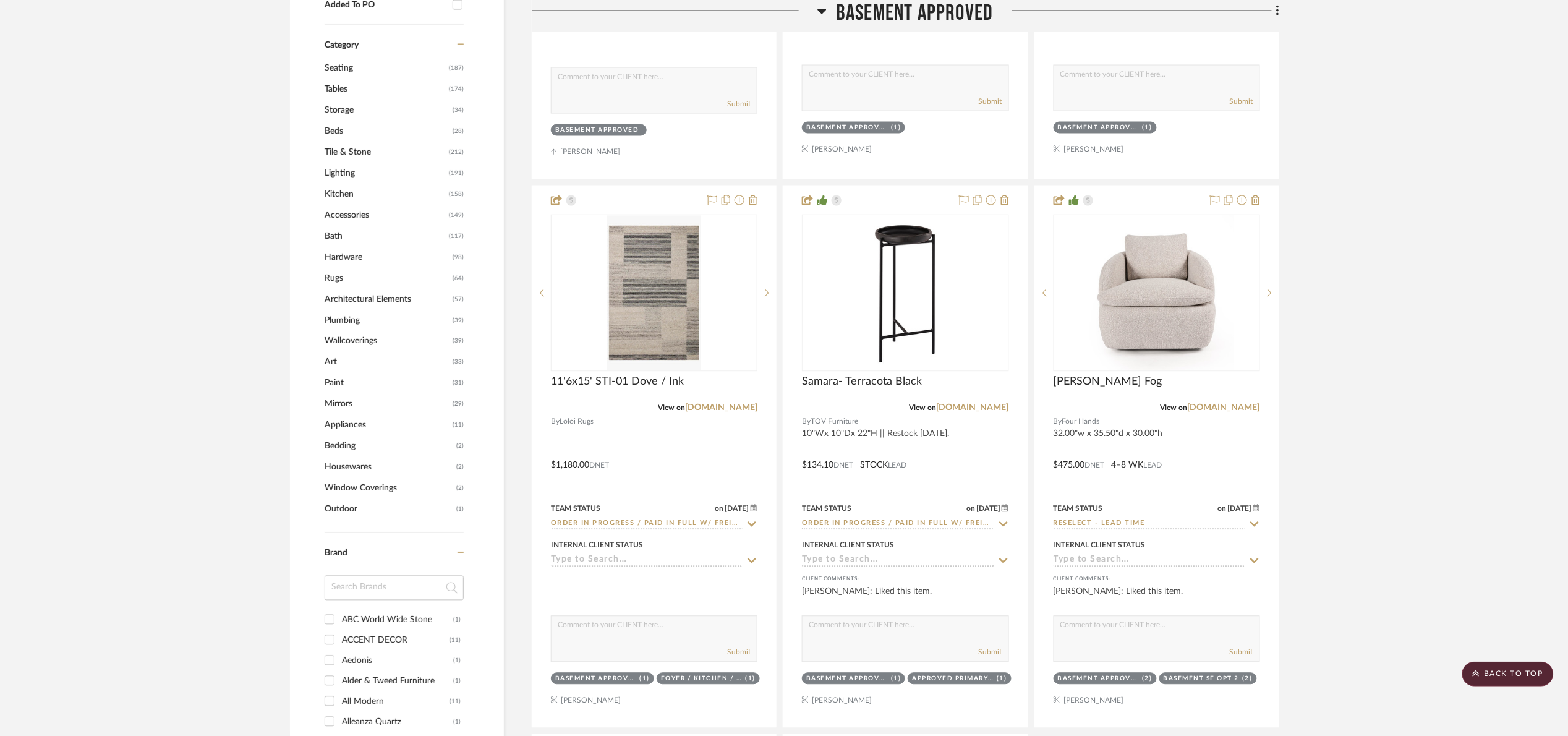
scroll to position [1020, 0]
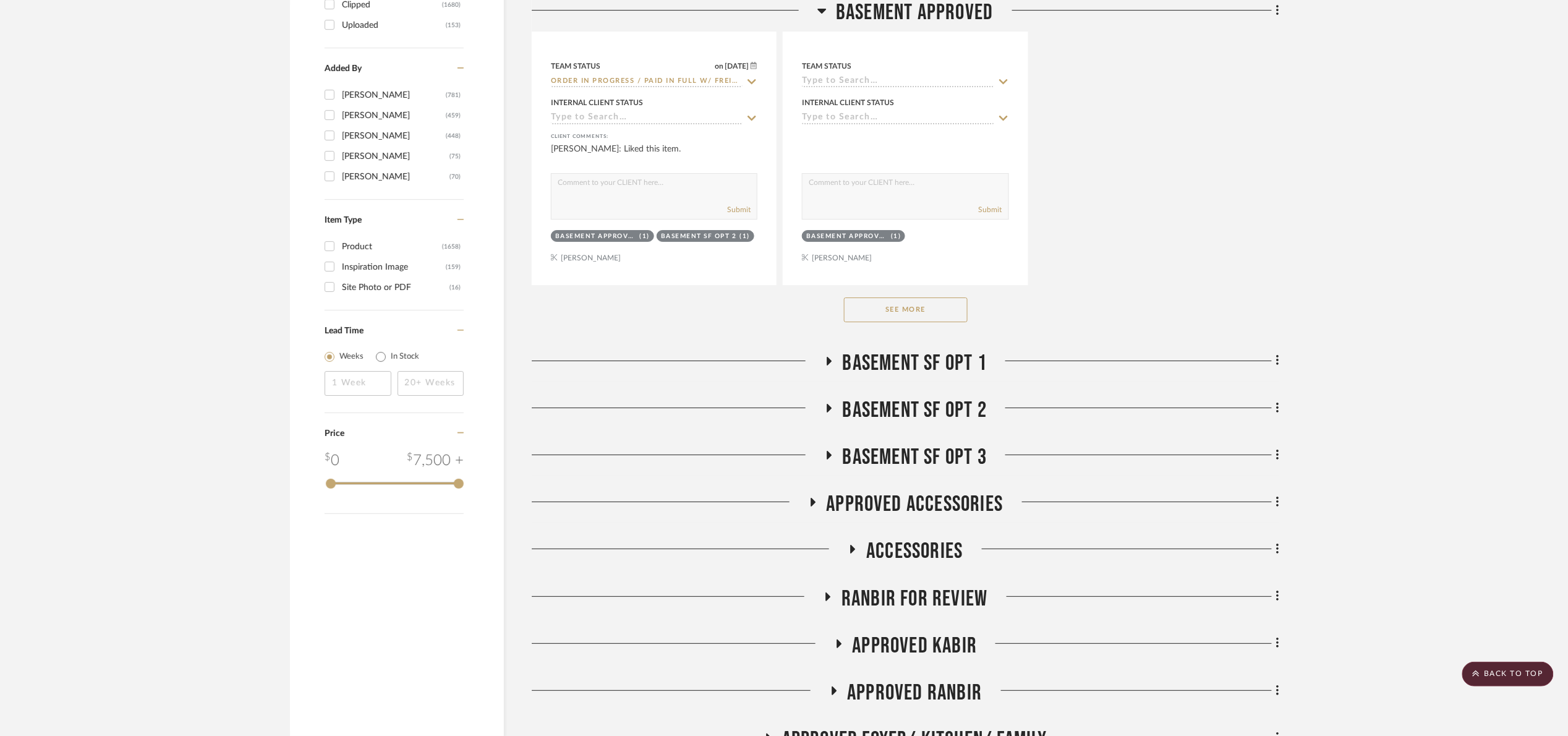
click at [339, 269] on input "Inspiration Image (159)" at bounding box center [330, 266] width 20 height 20
checkbox input "true"
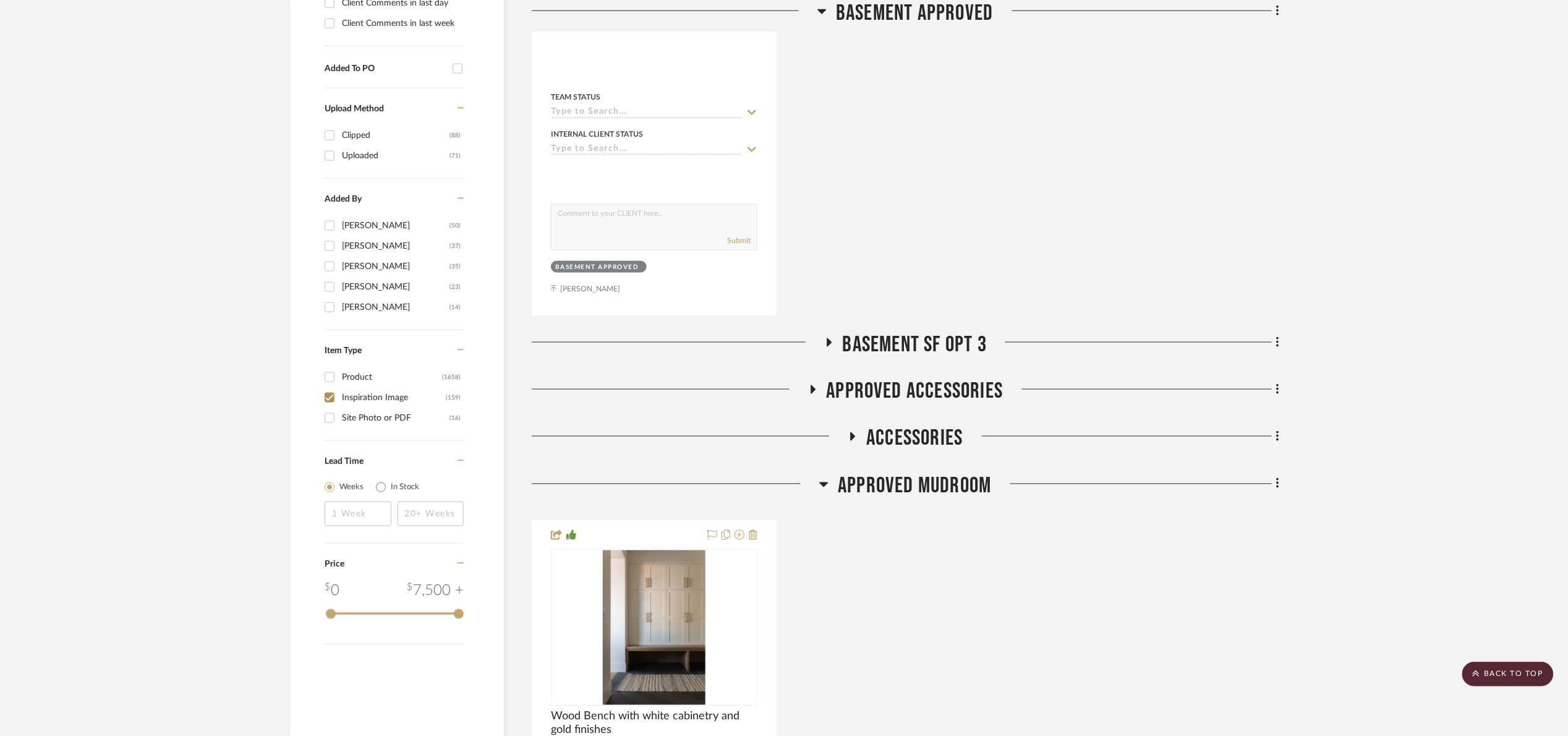
scroll to position [647, 0]
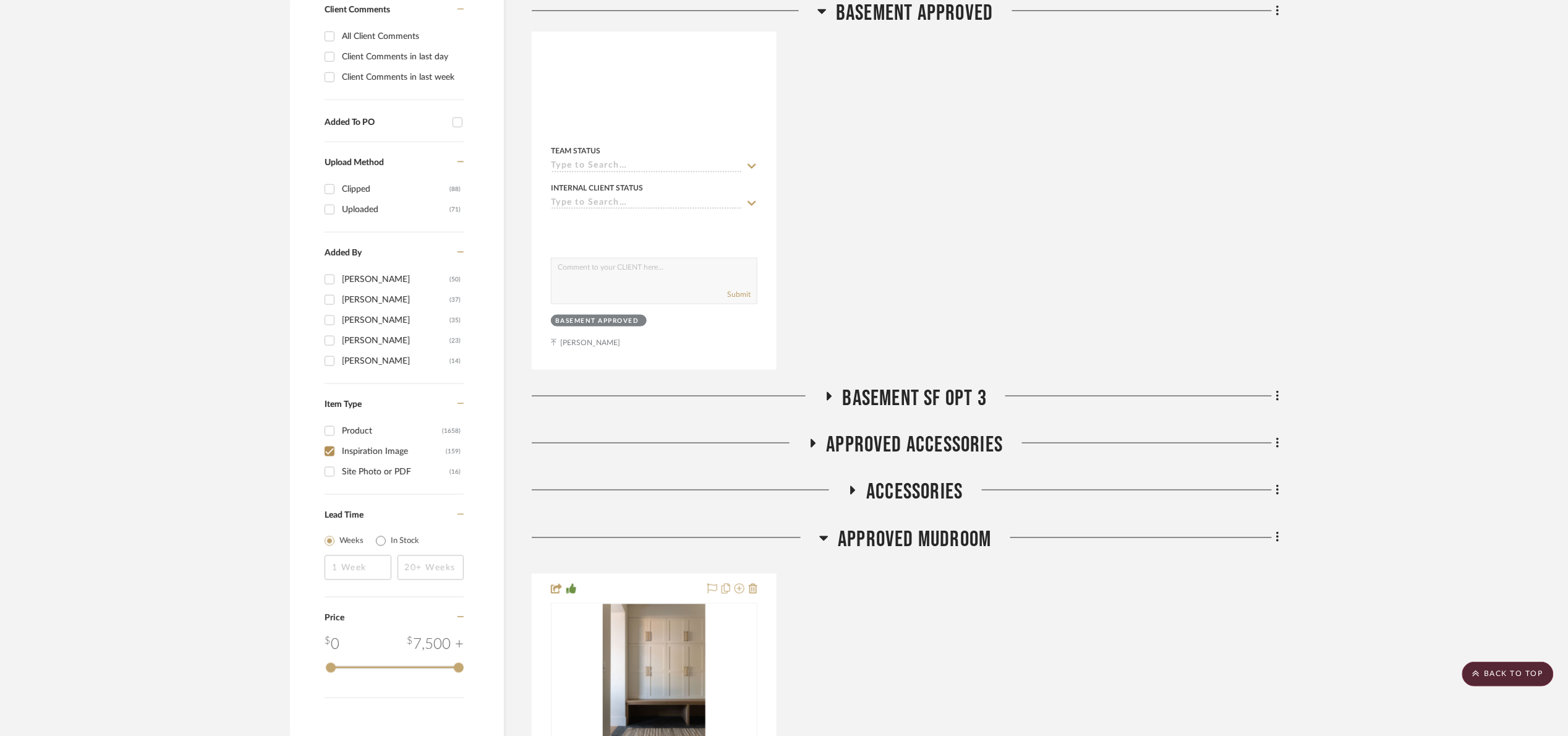
drag, startPoint x: 915, startPoint y: 534, endPoint x: 924, endPoint y: 533, distance: 9.1
click at [916, 534] on span "Approved Mudroom" at bounding box center [914, 540] width 153 height 26
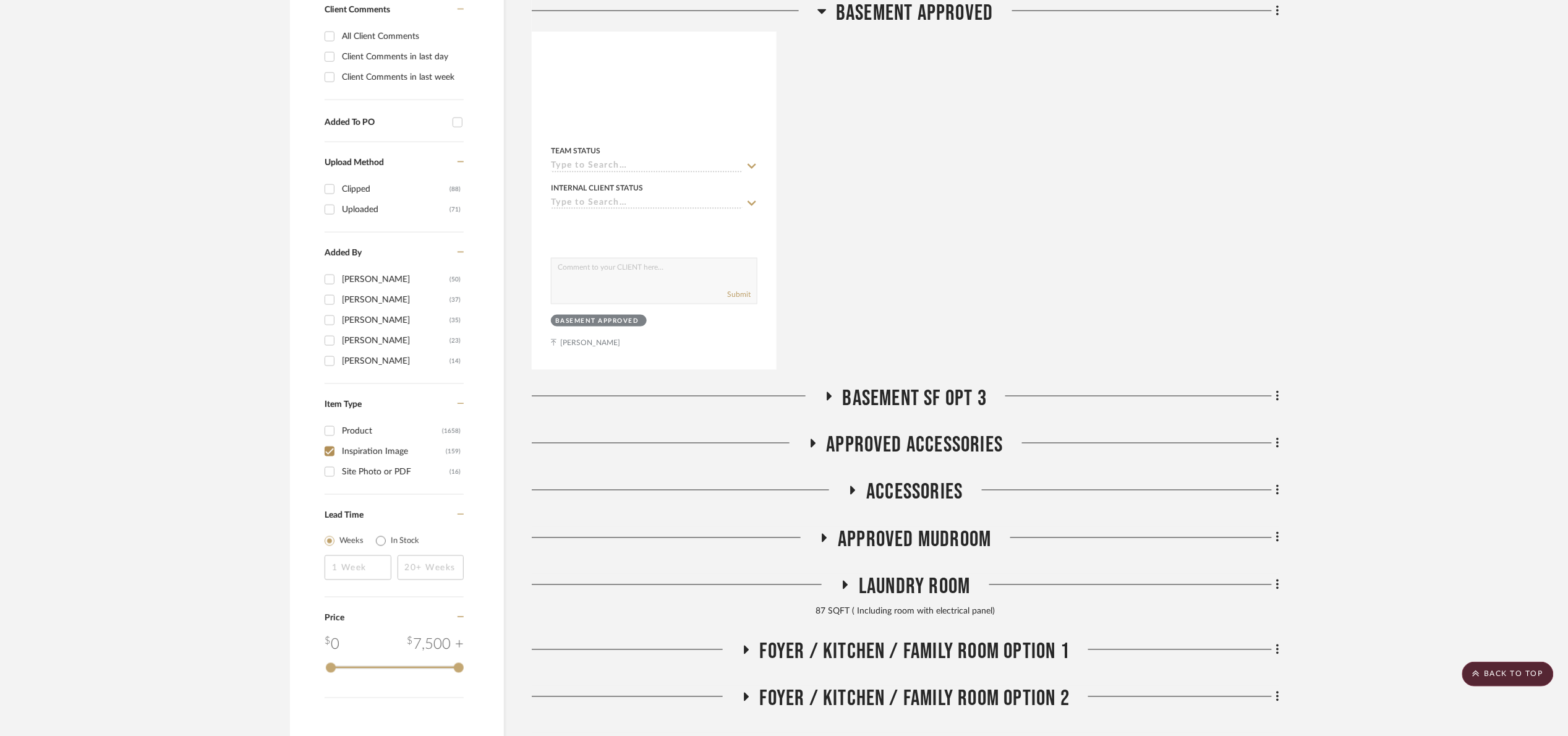
click at [904, 5] on span "Basement APPROVED" at bounding box center [914, 13] width 157 height 26
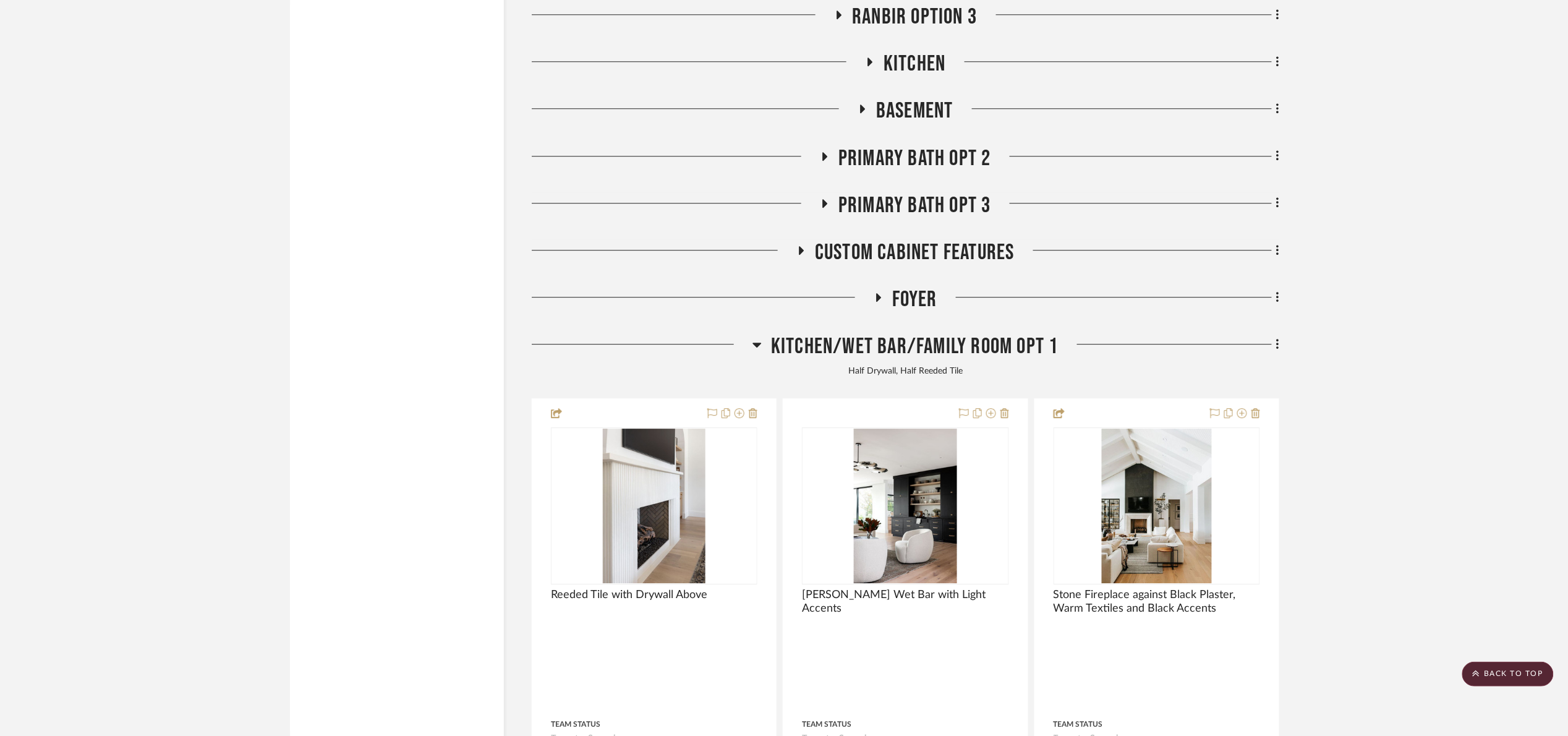
scroll to position [1484, 0]
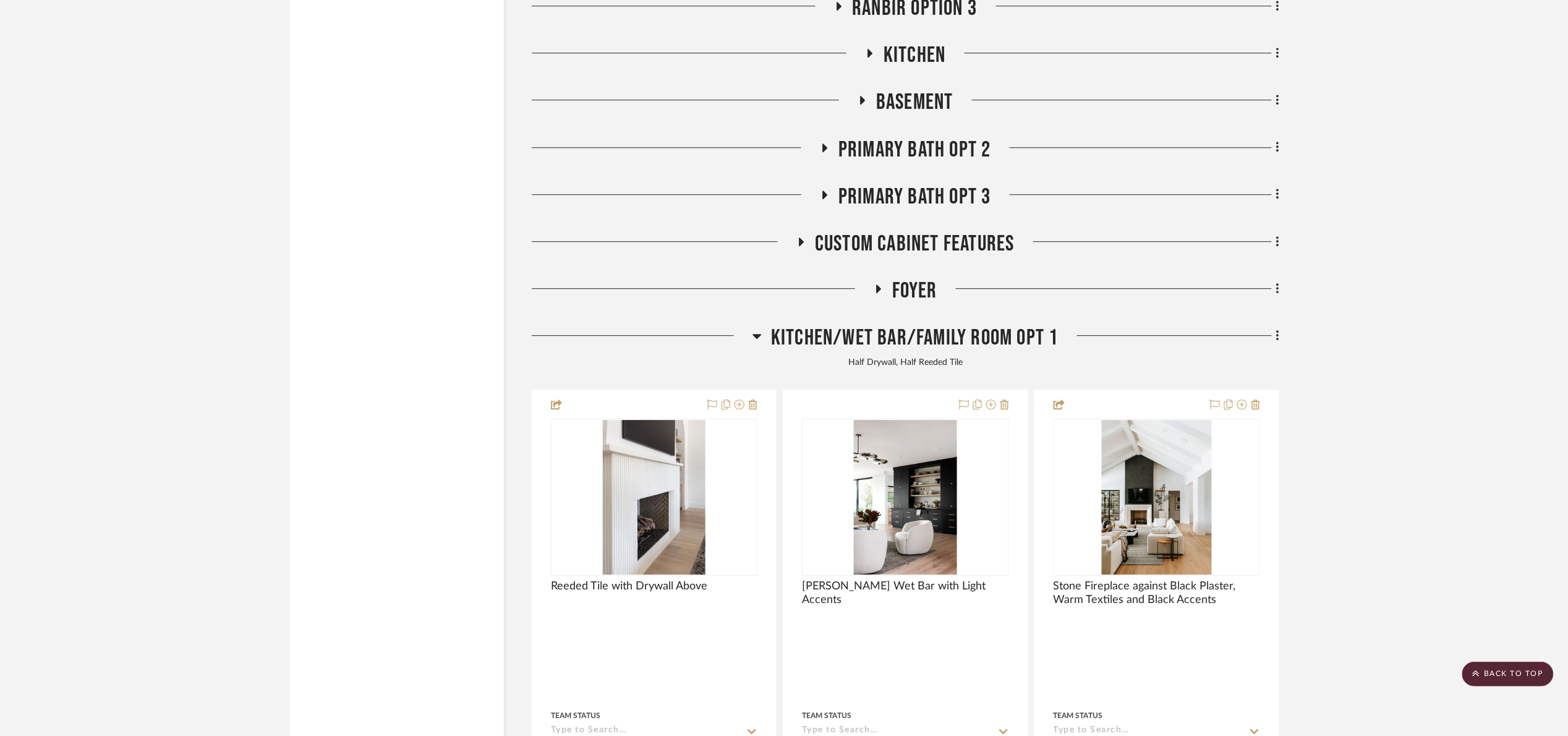
click at [805, 340] on span "Kitchen/Wet Bar/Family Room Opt 1" at bounding box center [914, 338] width 288 height 26
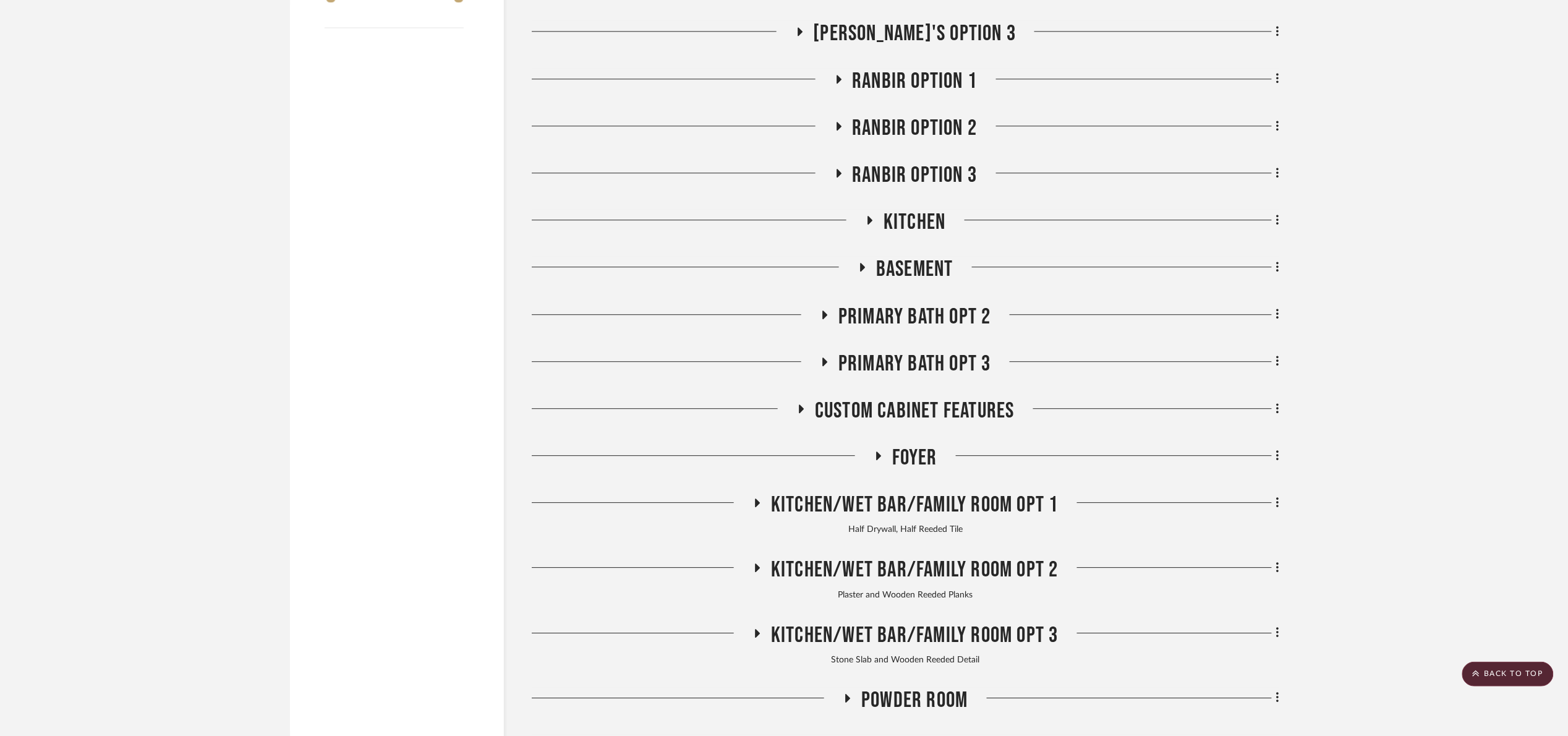
scroll to position [1463, 0]
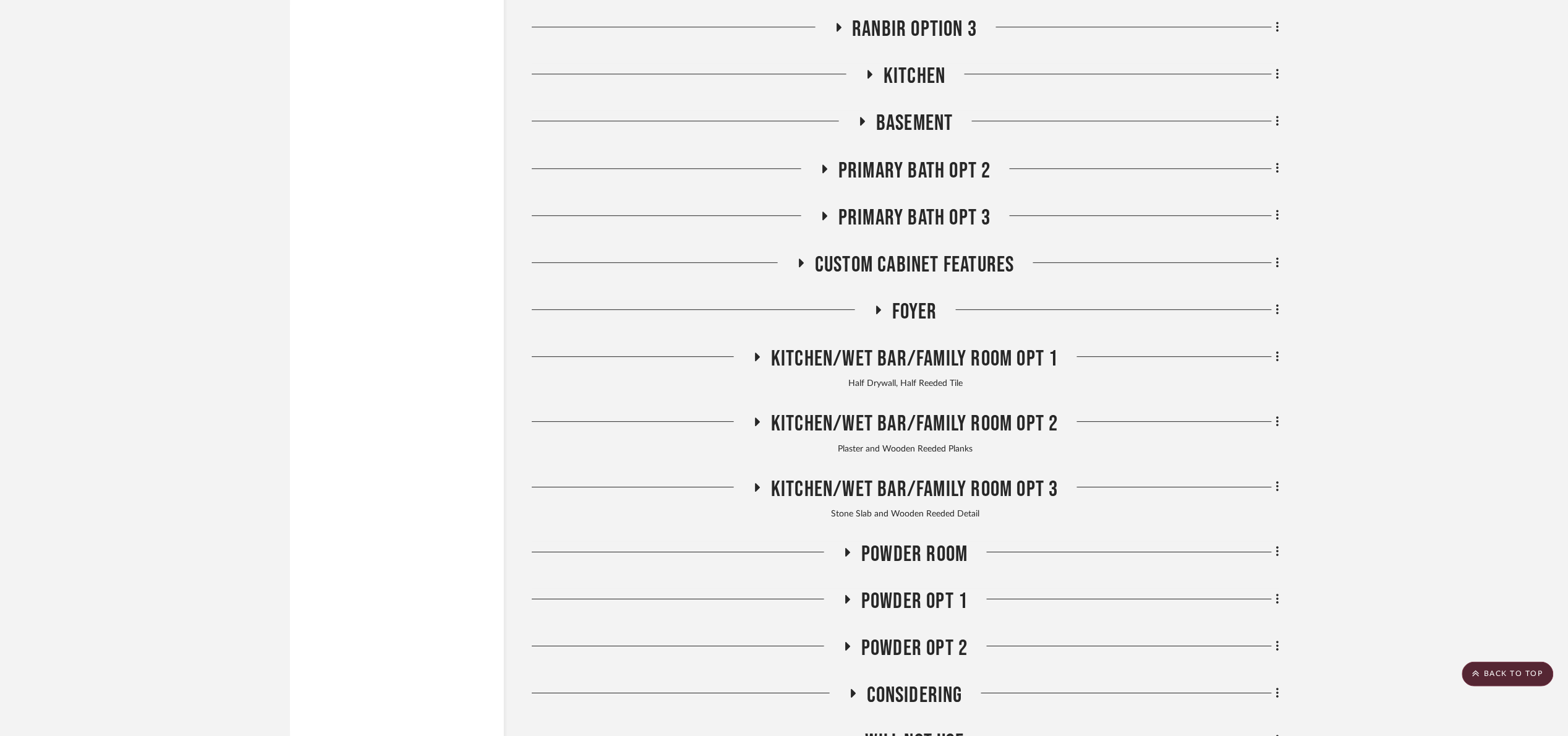
click at [926, 76] on span "Kitchen" at bounding box center [914, 77] width 62 height 26
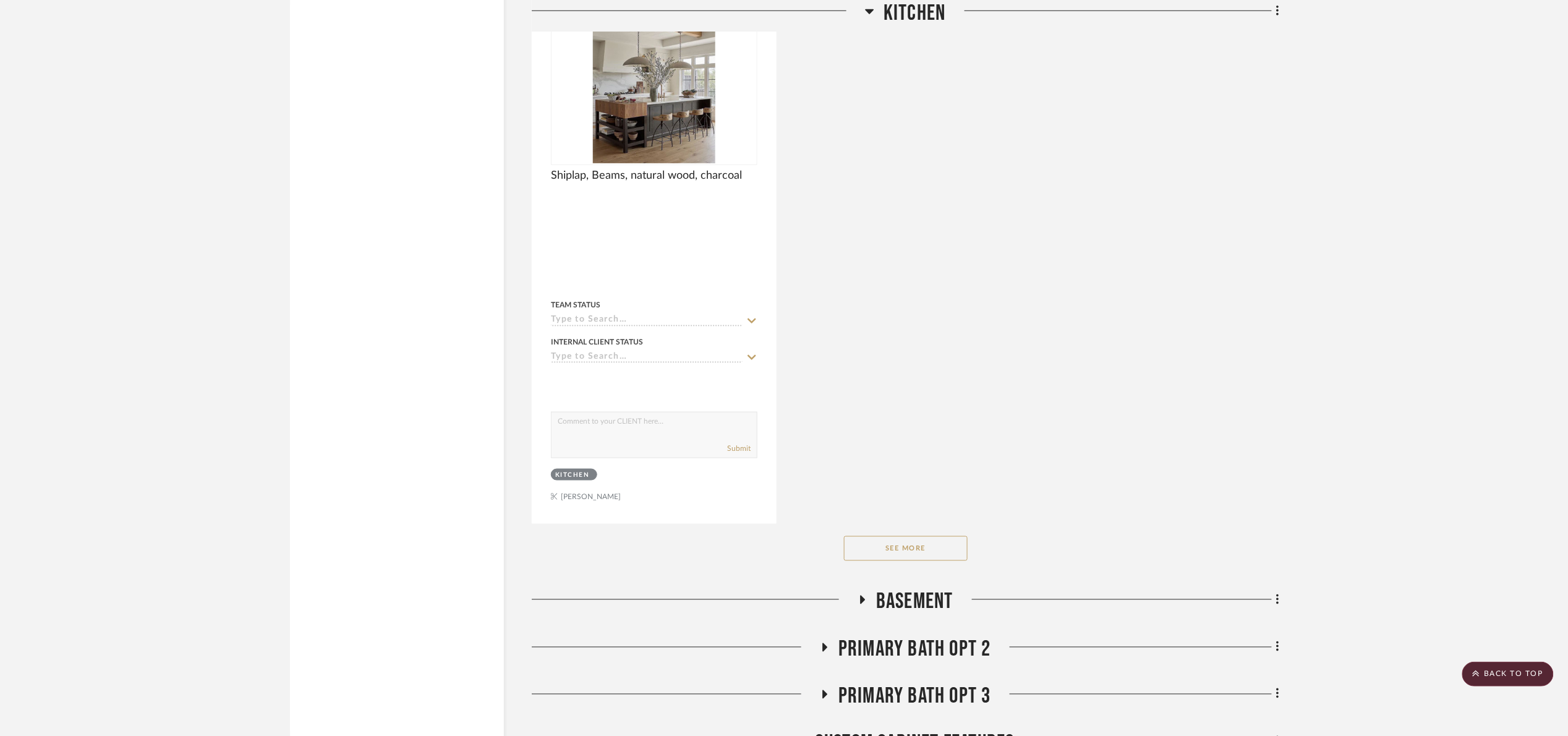
scroll to position [2761, 0]
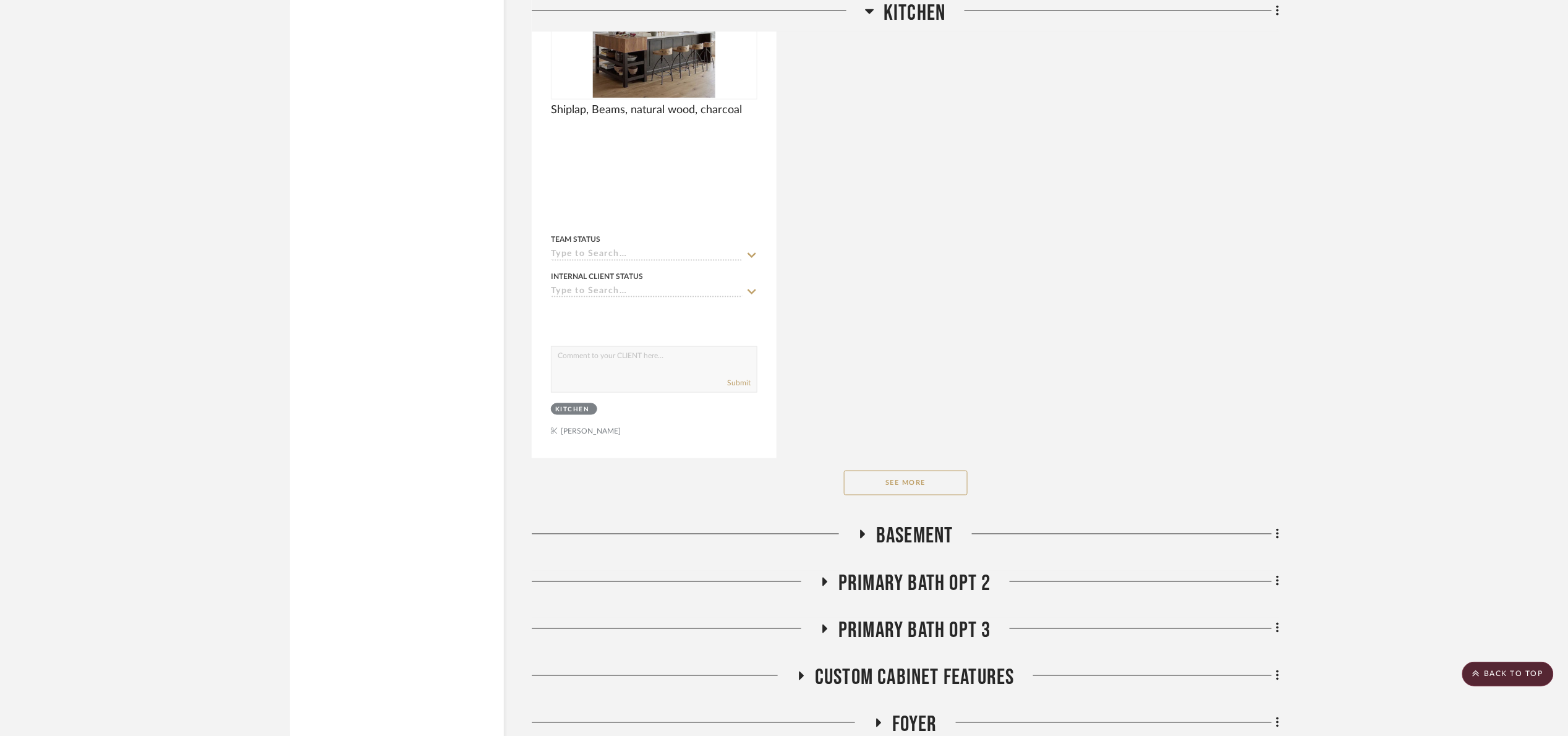
click at [886, 25] on span "Kitchen" at bounding box center [914, 13] width 62 height 26
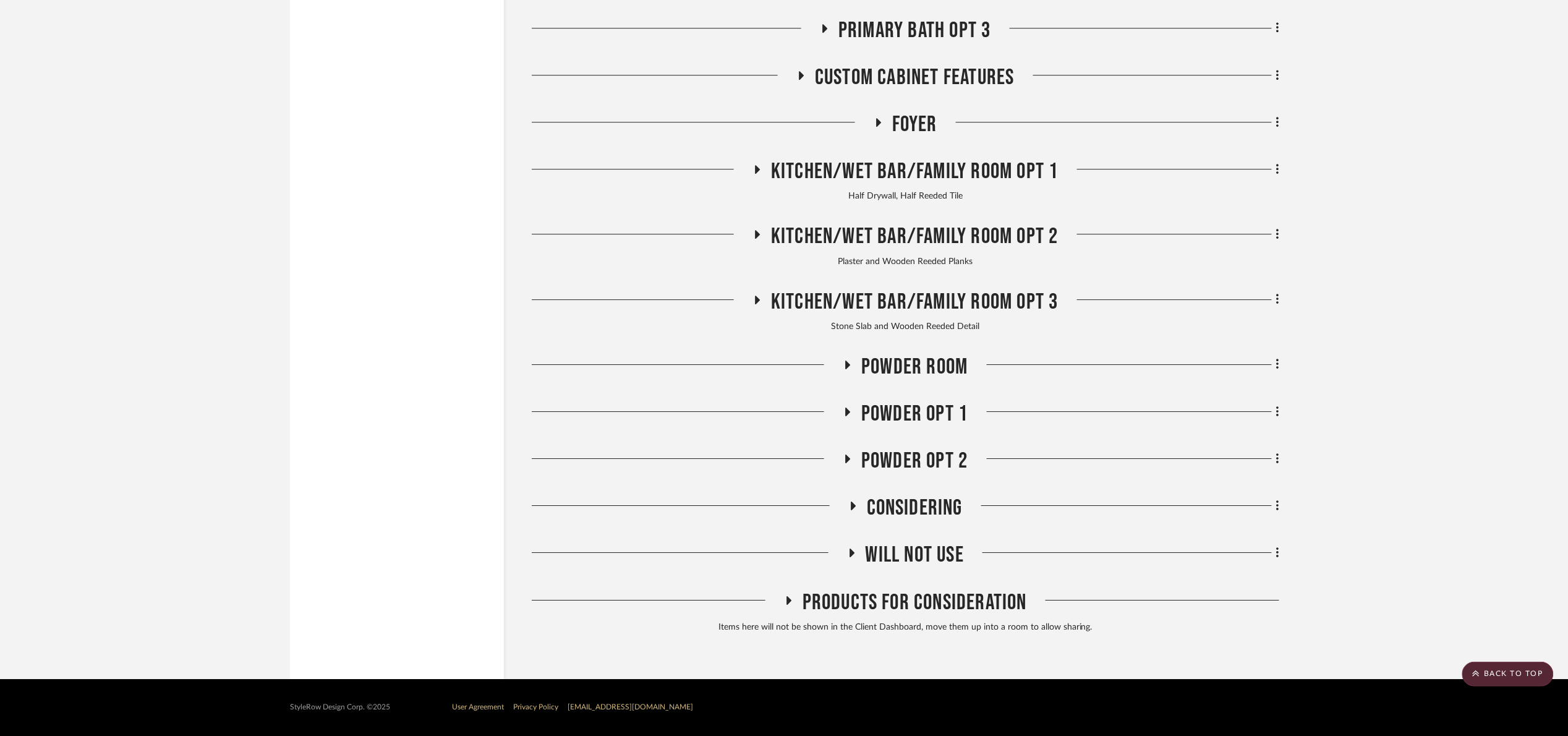
scroll to position [1648, 0]
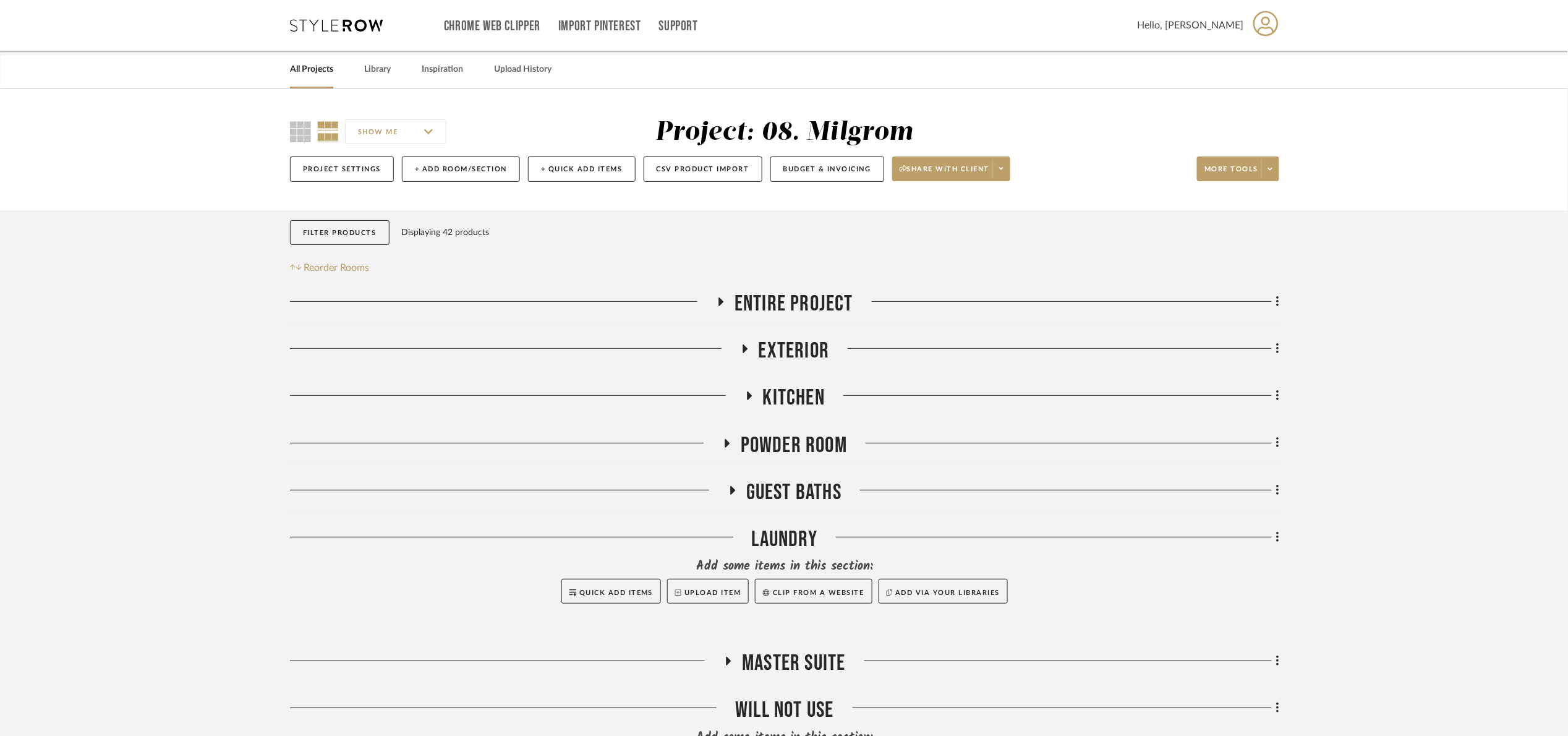
click at [1375, 342] on project-details-page "SHOW ME Project: 08. Milgrom Project Settings + Add Room/Section + Quick Add It…" at bounding box center [784, 459] width 1568 height 741
click at [1363, 293] on project-details-page "SHOW ME Project: 08. Milgrom Project Settings + Add Room/Section + Quick Add It…" at bounding box center [784, 459] width 1568 height 741
